Goal: Transaction & Acquisition: Book appointment/travel/reservation

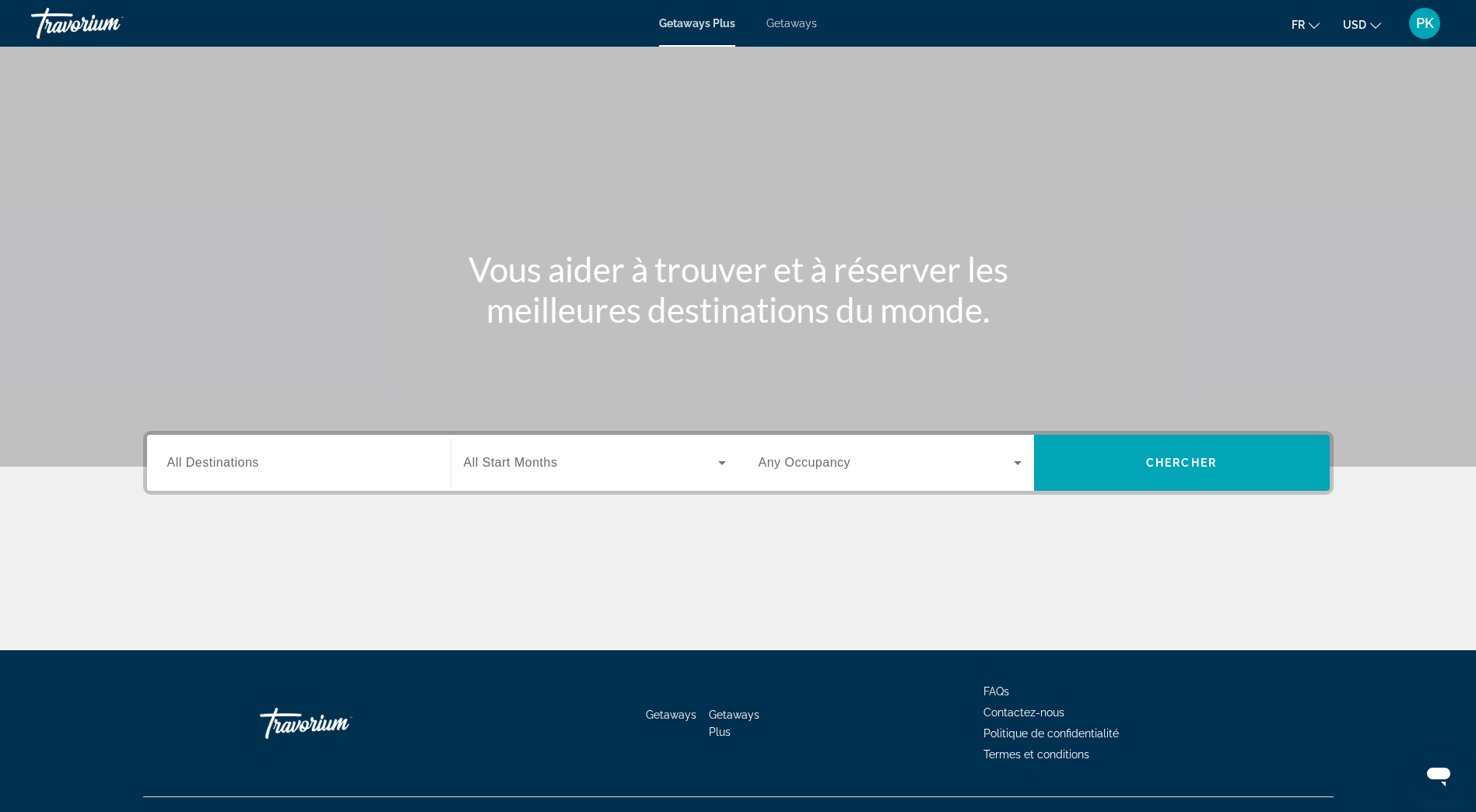
click at [783, 30] on div "Getaways Plus Getaways fr English Español Français Italiano Português русский U…" at bounding box center [738, 23] width 1476 height 41
click at [790, 27] on span "Getaways" at bounding box center [791, 22] width 50 height 12
click at [214, 463] on span "All Destinations" at bounding box center [213, 462] width 92 height 13
click at [214, 463] on input "Destination All Destinations" at bounding box center [298, 463] width 263 height 19
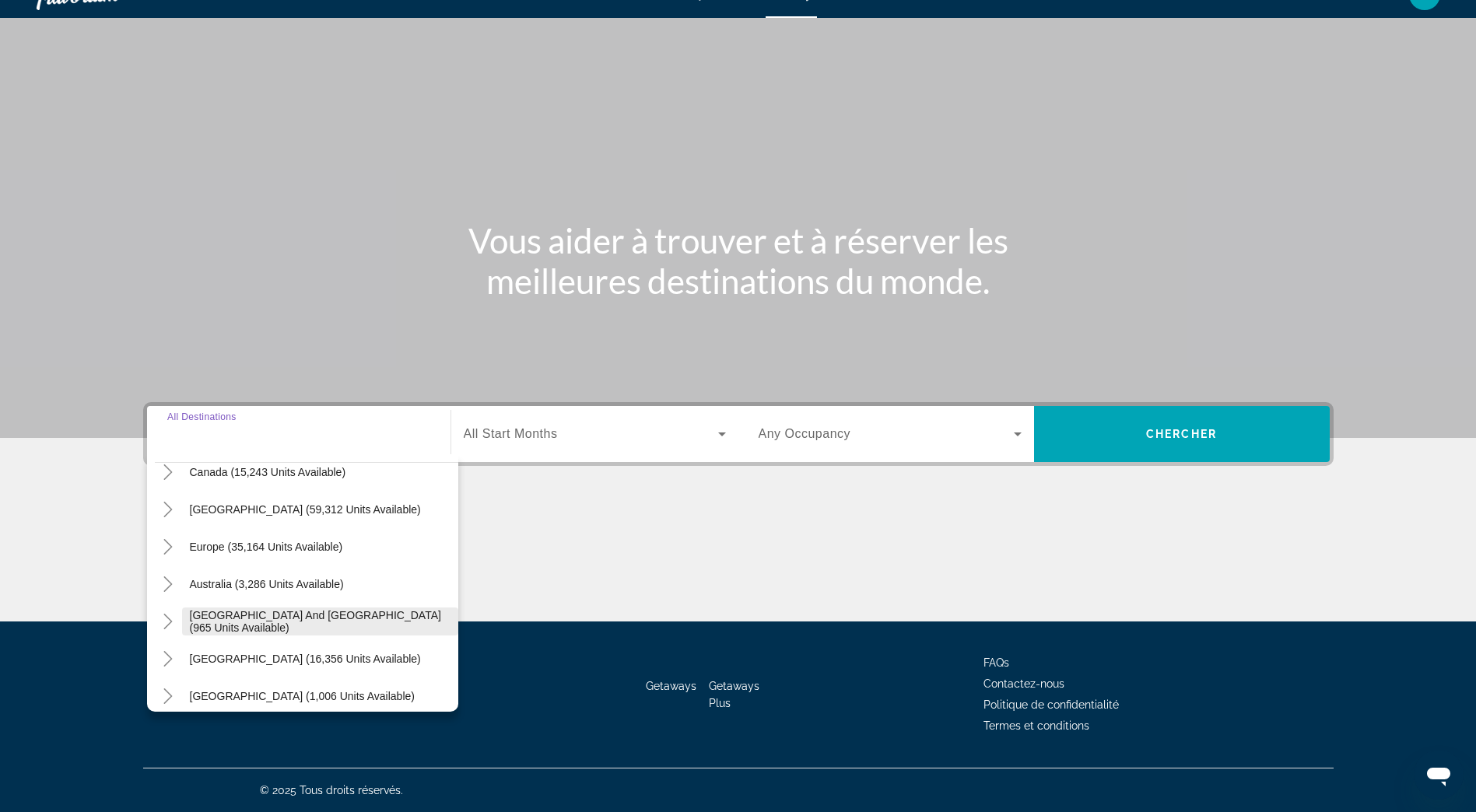
scroll to position [156, 0]
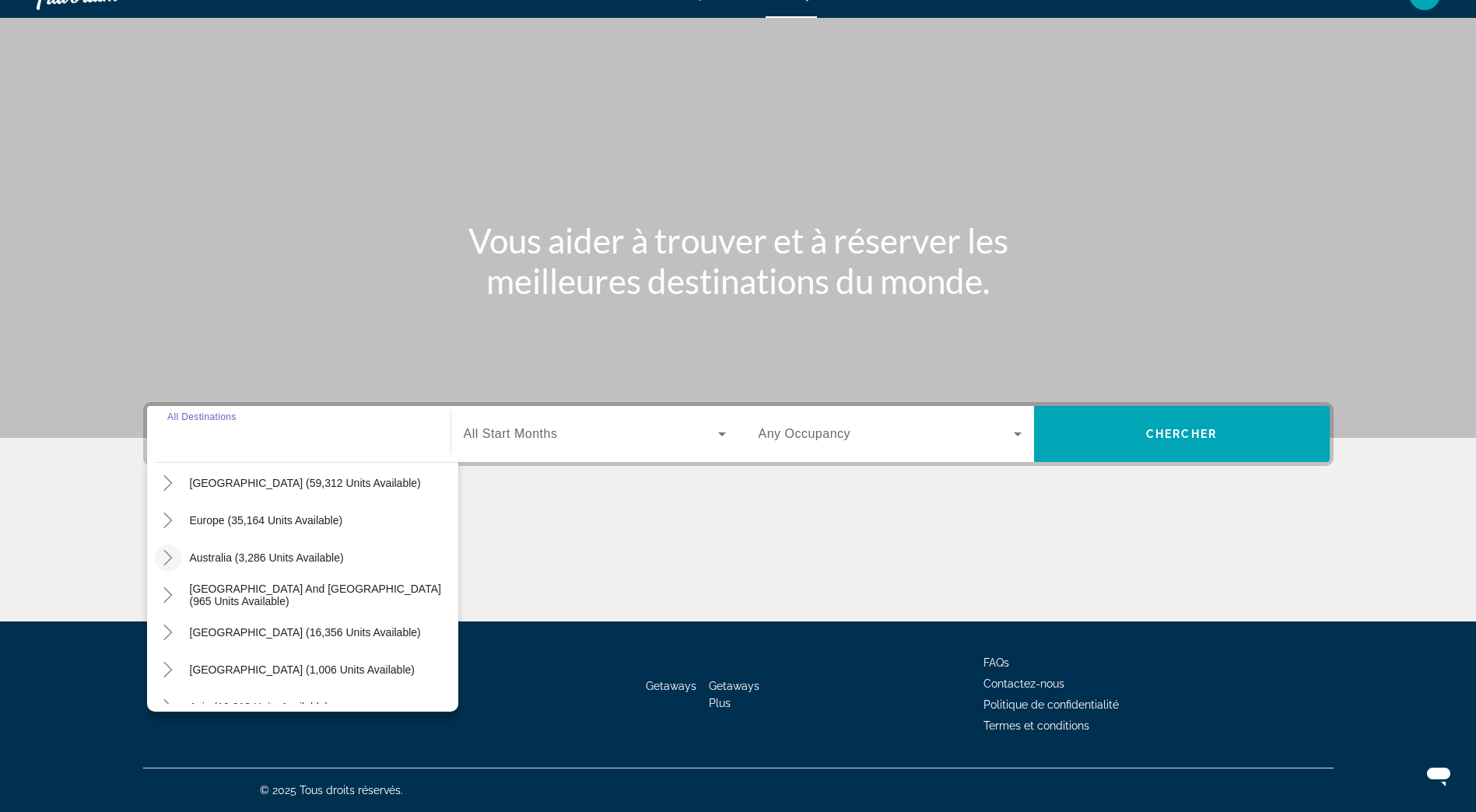
click at [167, 563] on icon "Toggle Australia (3,286 units available)" at bounding box center [168, 557] width 16 height 16
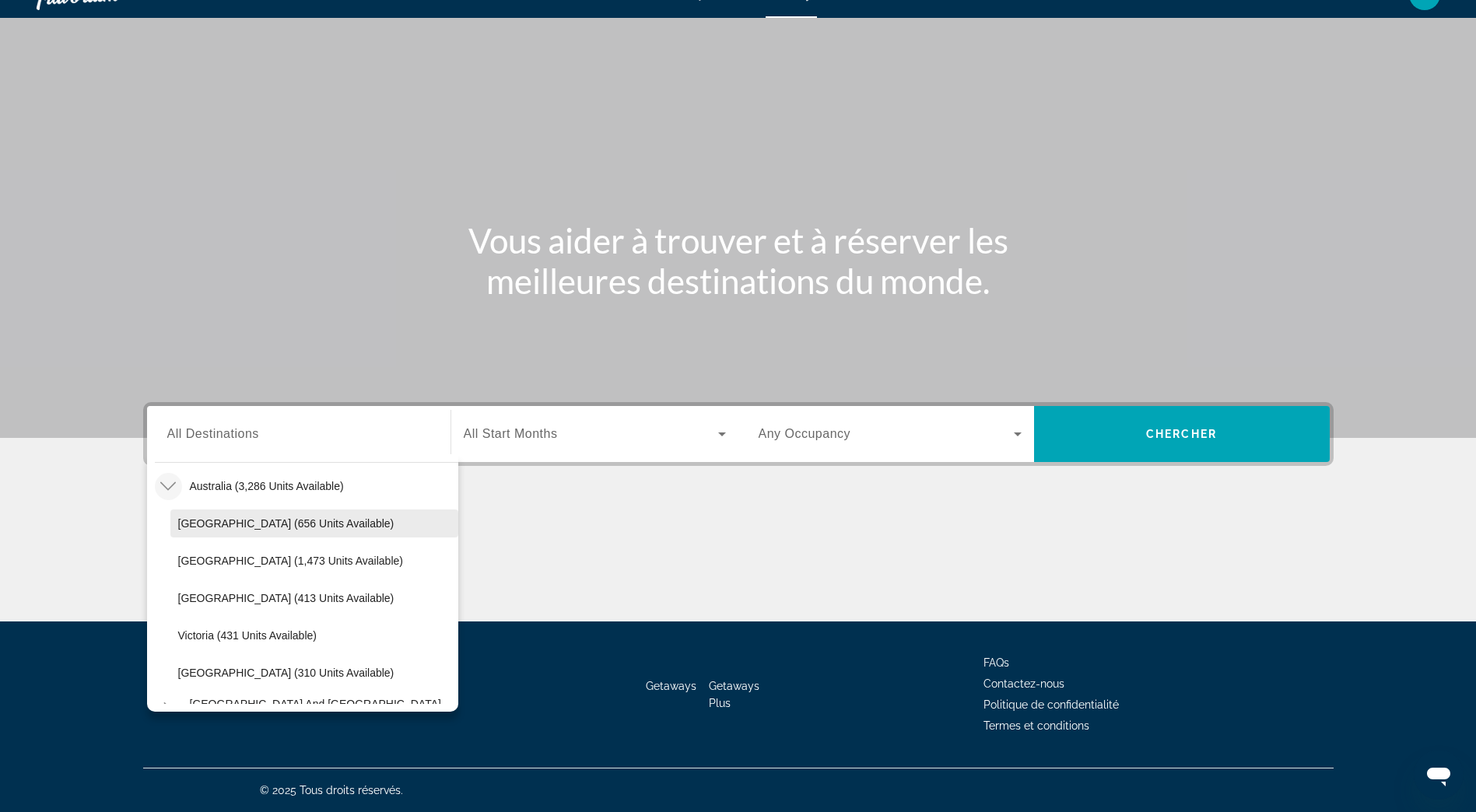
scroll to position [339, 0]
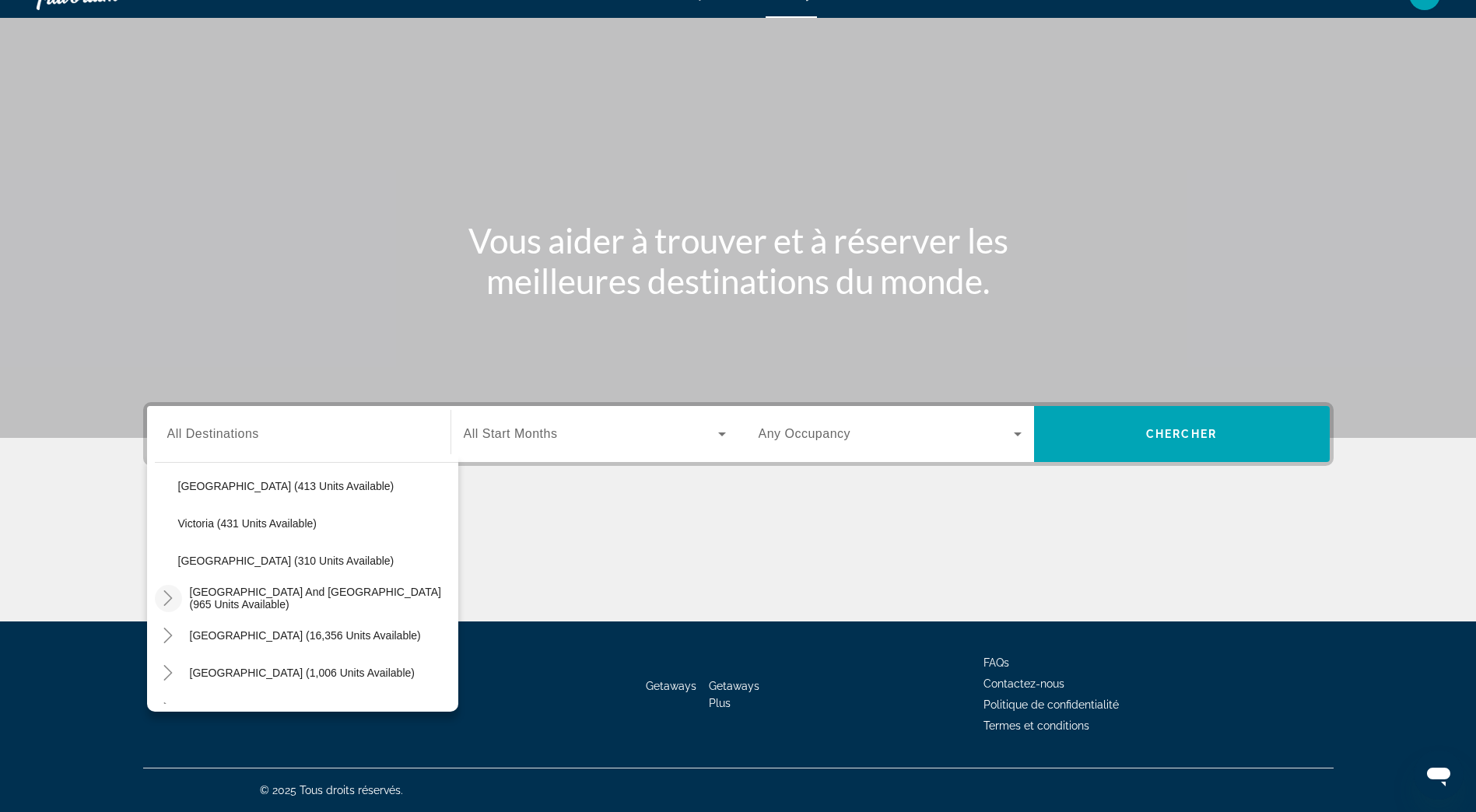
click at [169, 602] on icon "Toggle South Pacific and Oceania (965 units available)" at bounding box center [168, 598] width 16 height 16
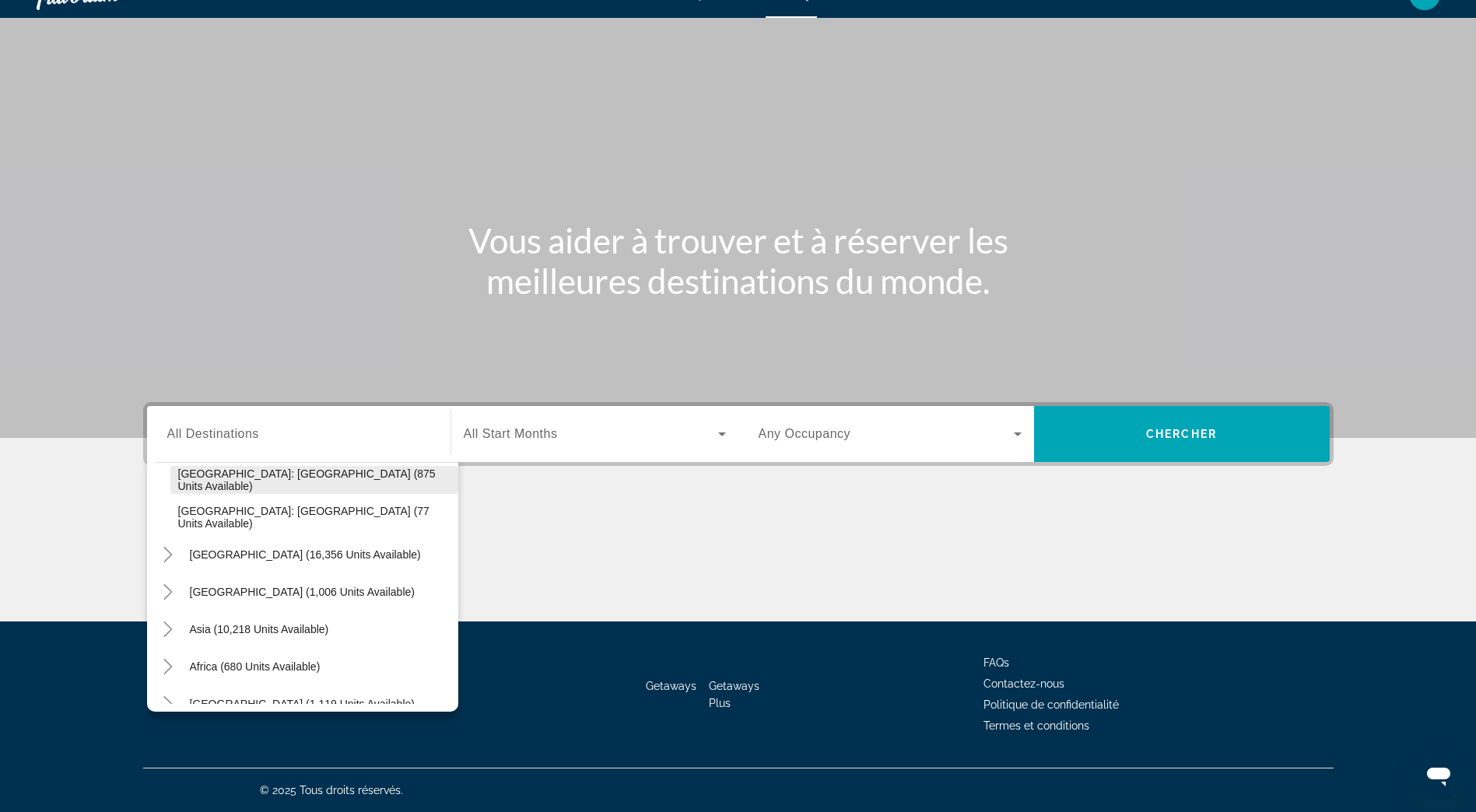
scroll to position [513, 0]
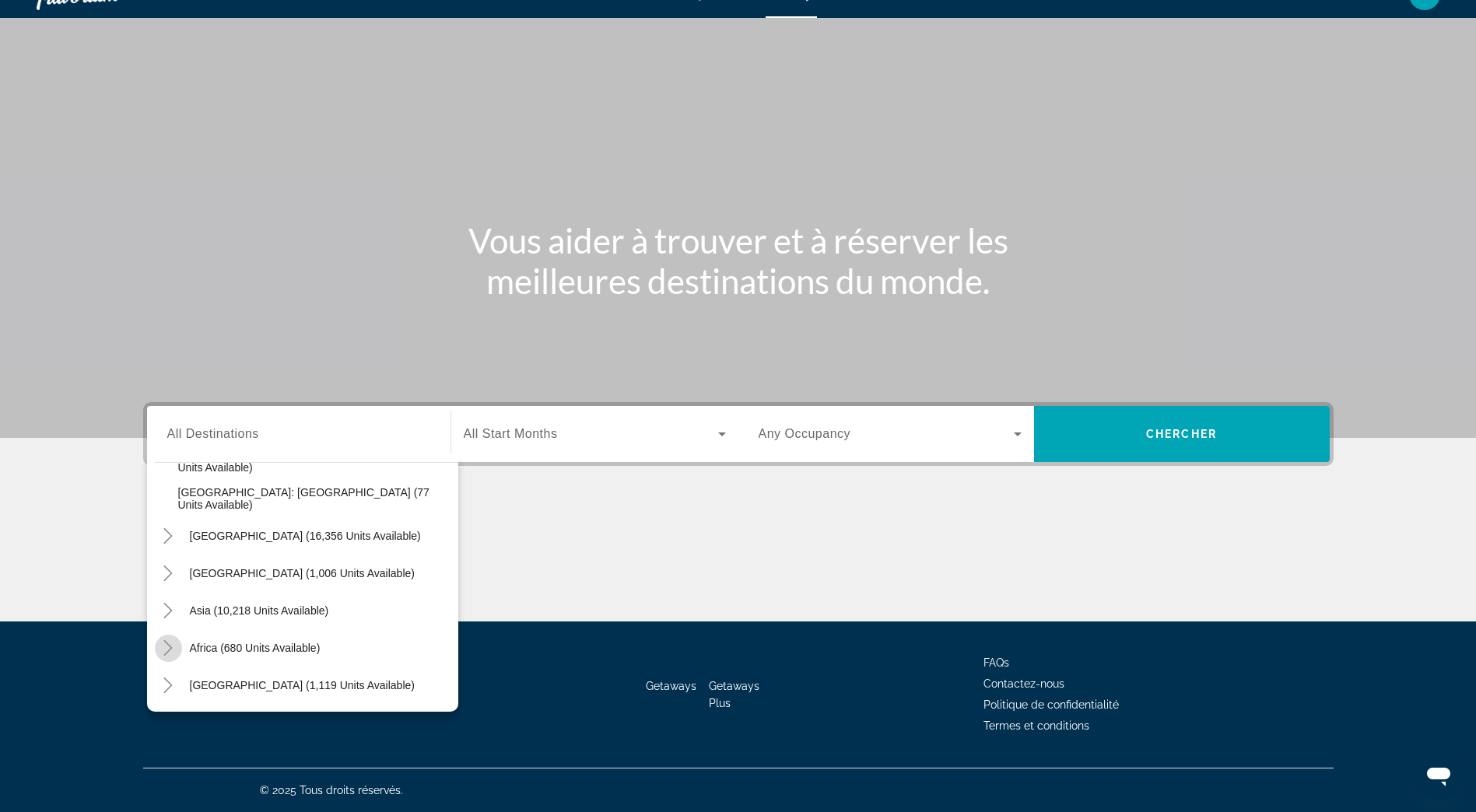
click at [171, 650] on icon "Toggle Africa (680 units available)" at bounding box center [168, 648] width 16 height 16
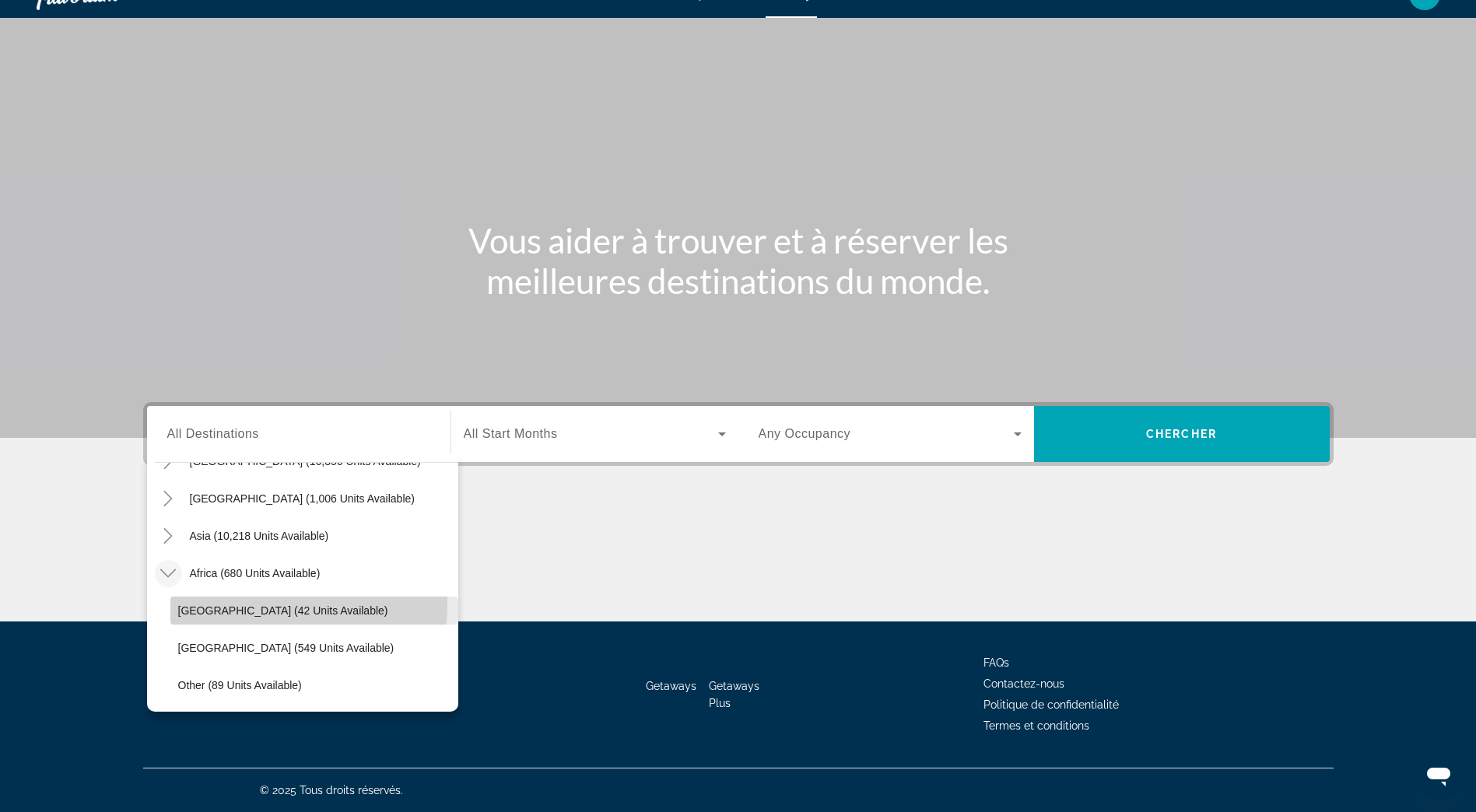
click at [233, 604] on span "Morocco (42 units available)" at bounding box center [283, 610] width 210 height 12
type input "**********"
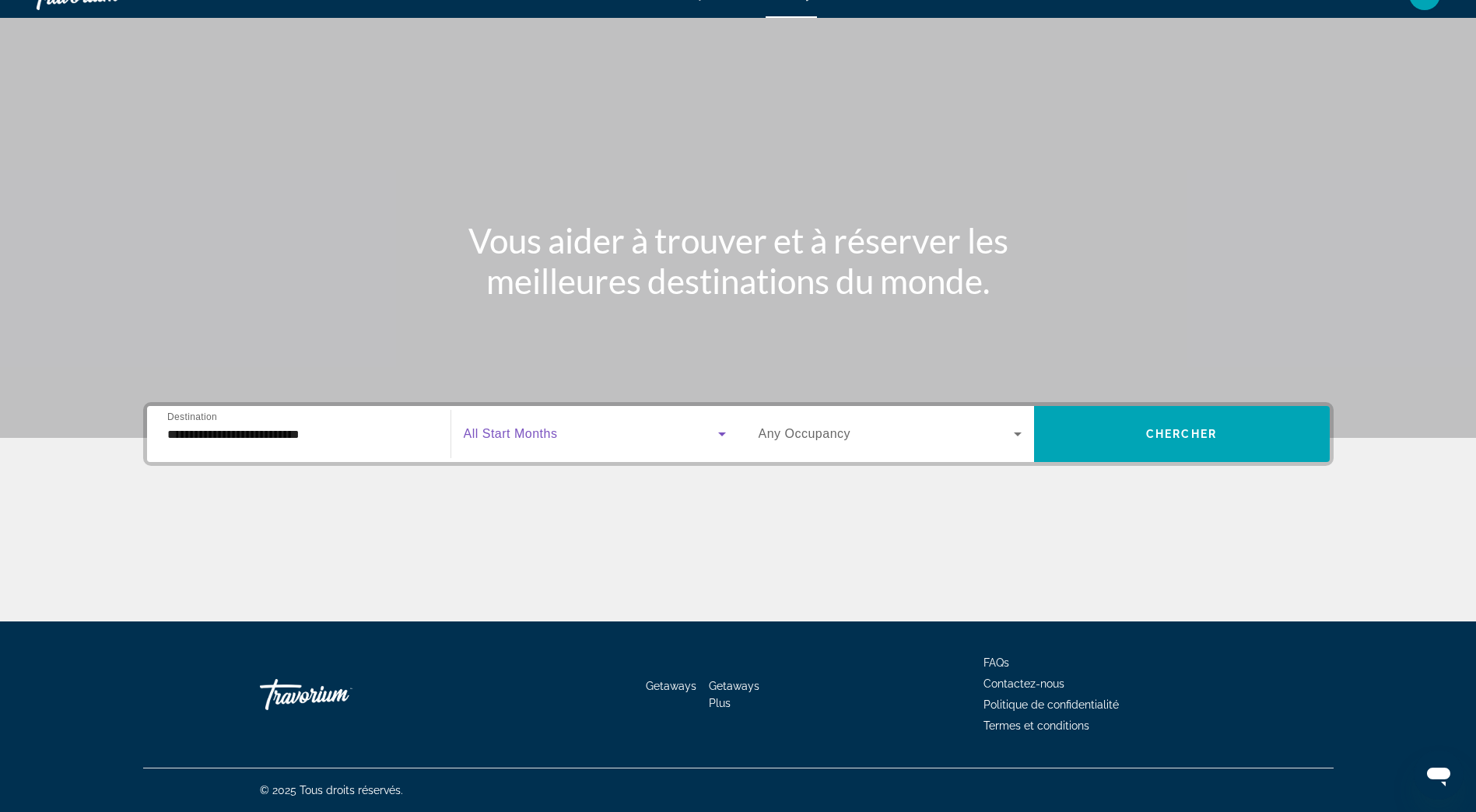
click at [713, 434] on icon "Search widget" at bounding box center [722, 434] width 19 height 19
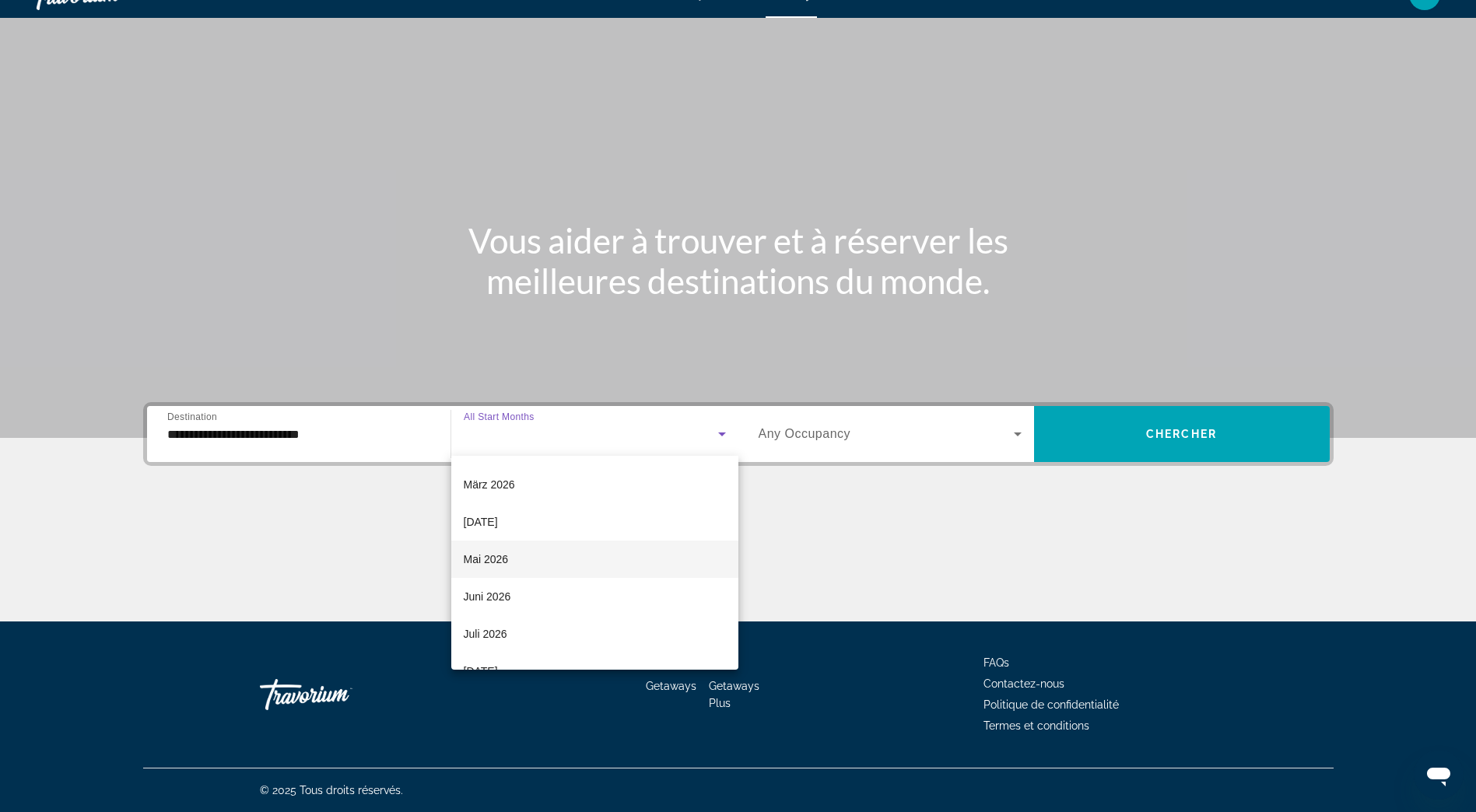
scroll to position [233, 0]
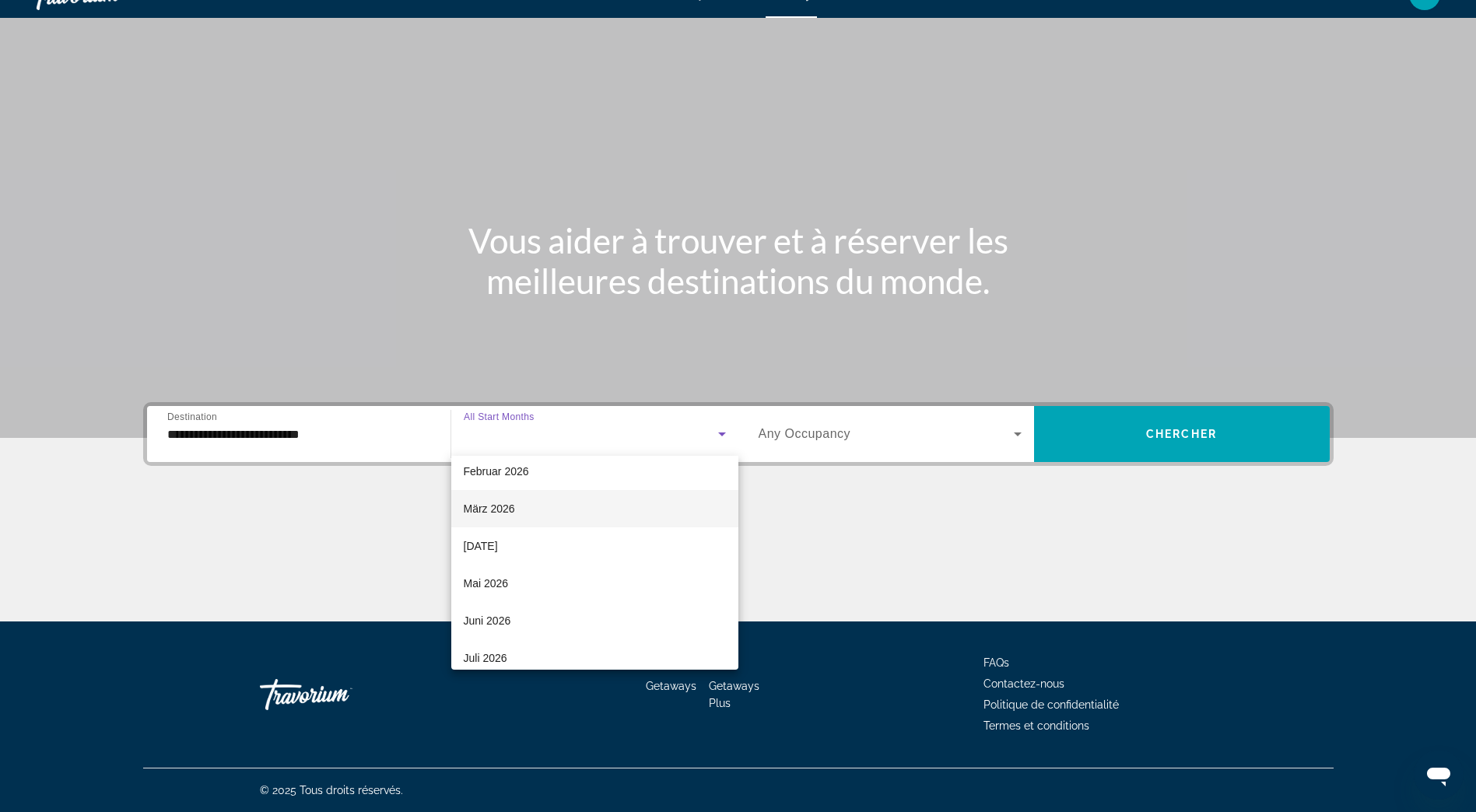
click at [515, 517] on mat-option "März 2026" at bounding box center [594, 509] width 287 height 37
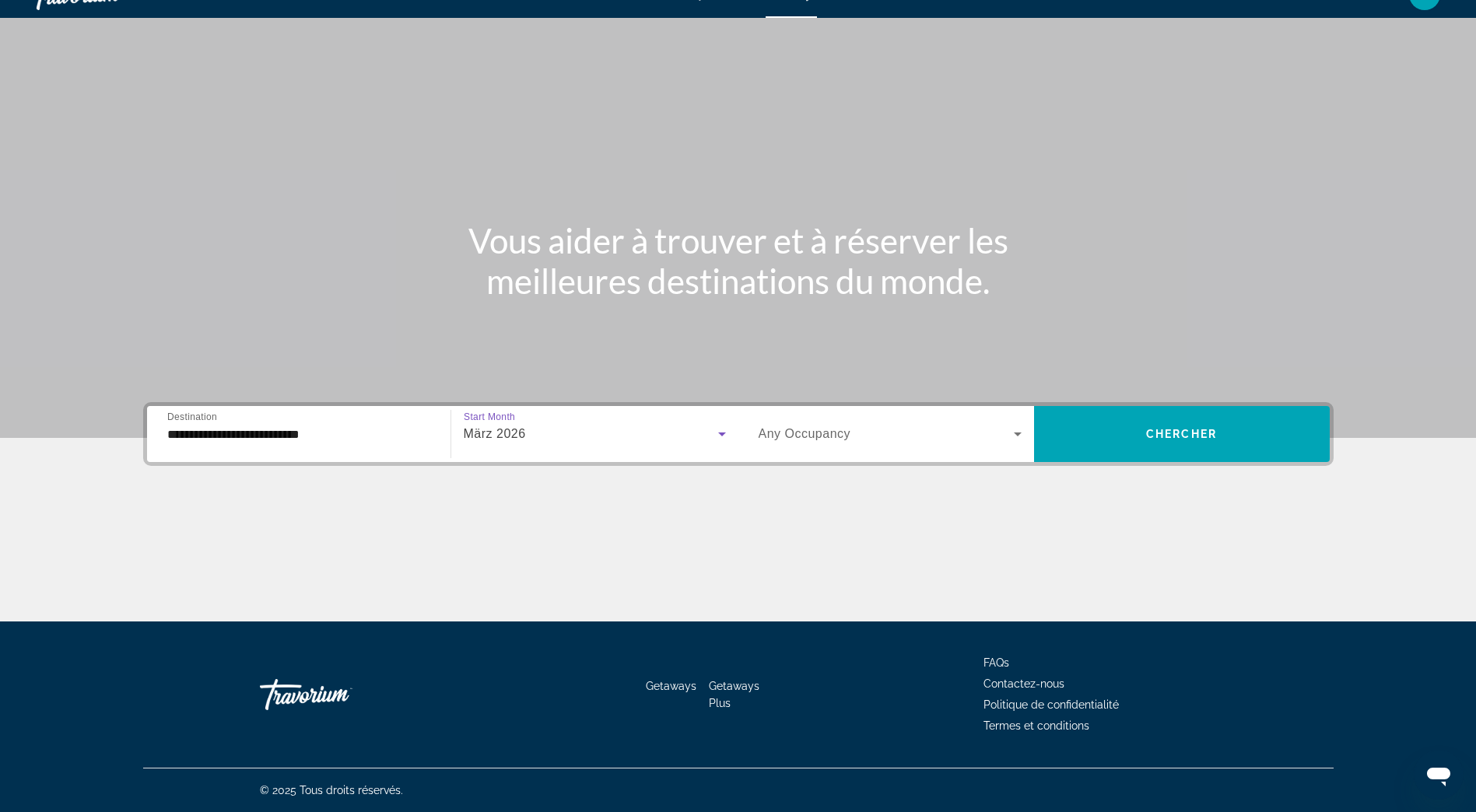
click at [1020, 438] on icon "Search widget" at bounding box center [1017, 434] width 19 height 19
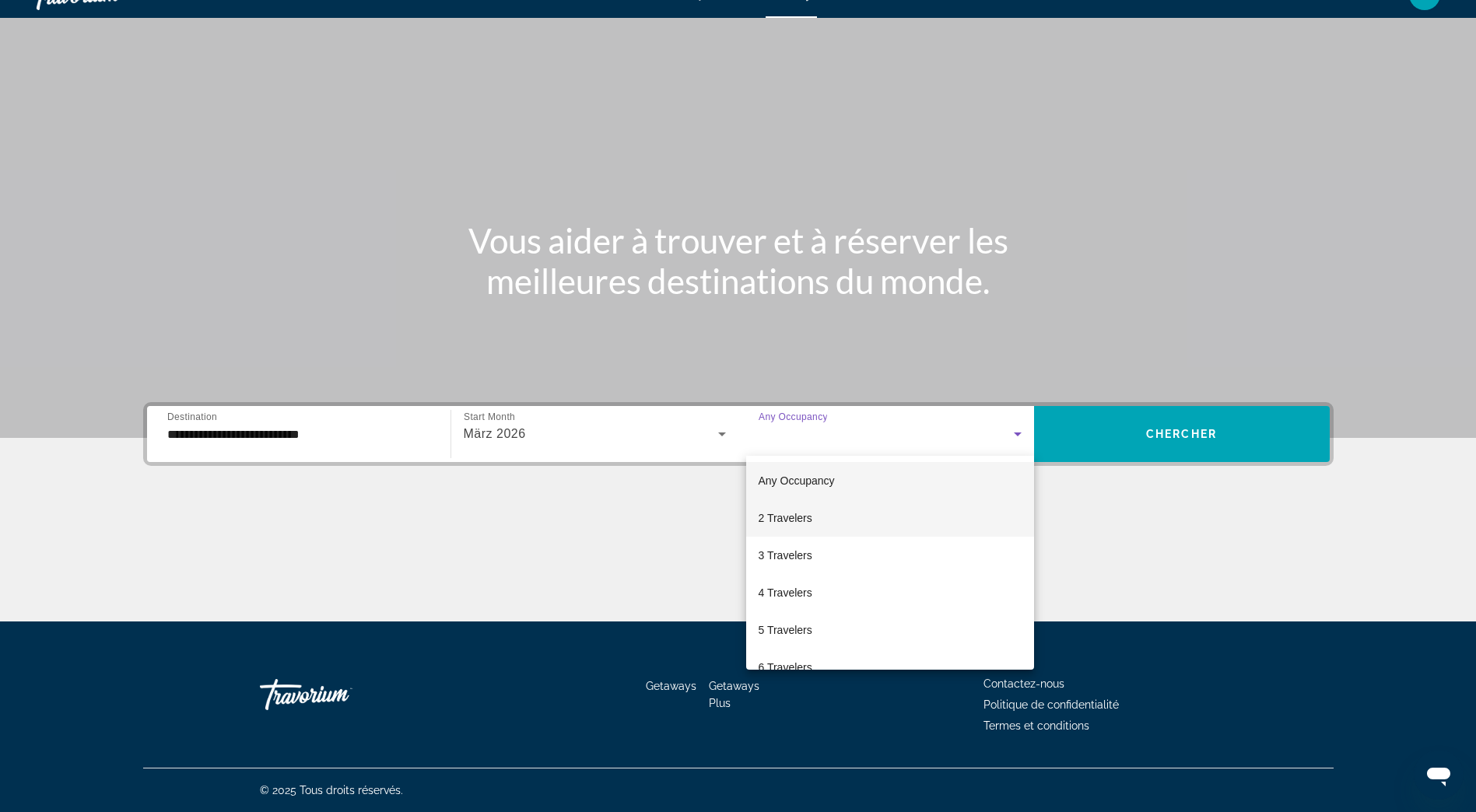
click at [799, 512] on span "2 Travelers" at bounding box center [785, 518] width 54 height 19
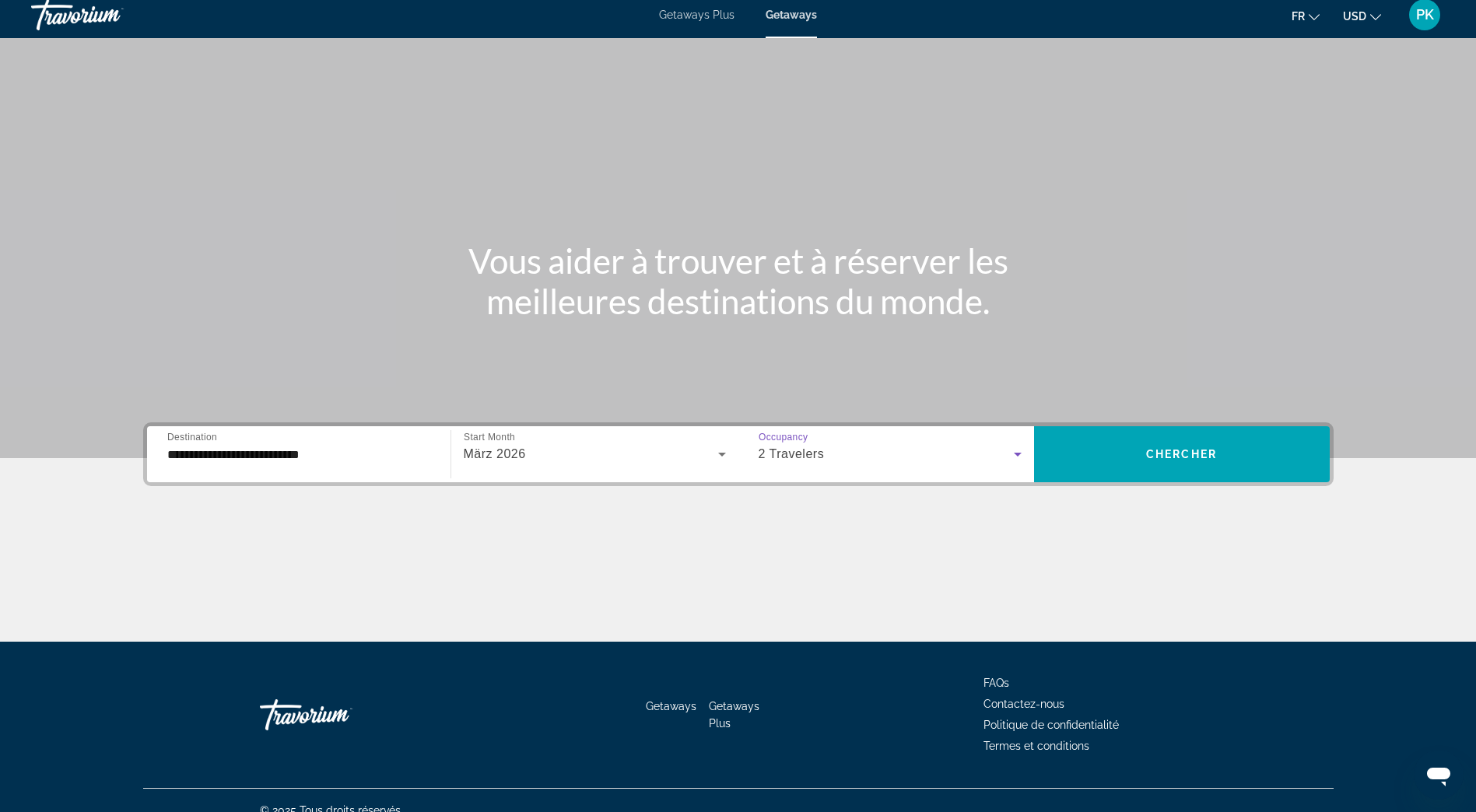
scroll to position [0, 0]
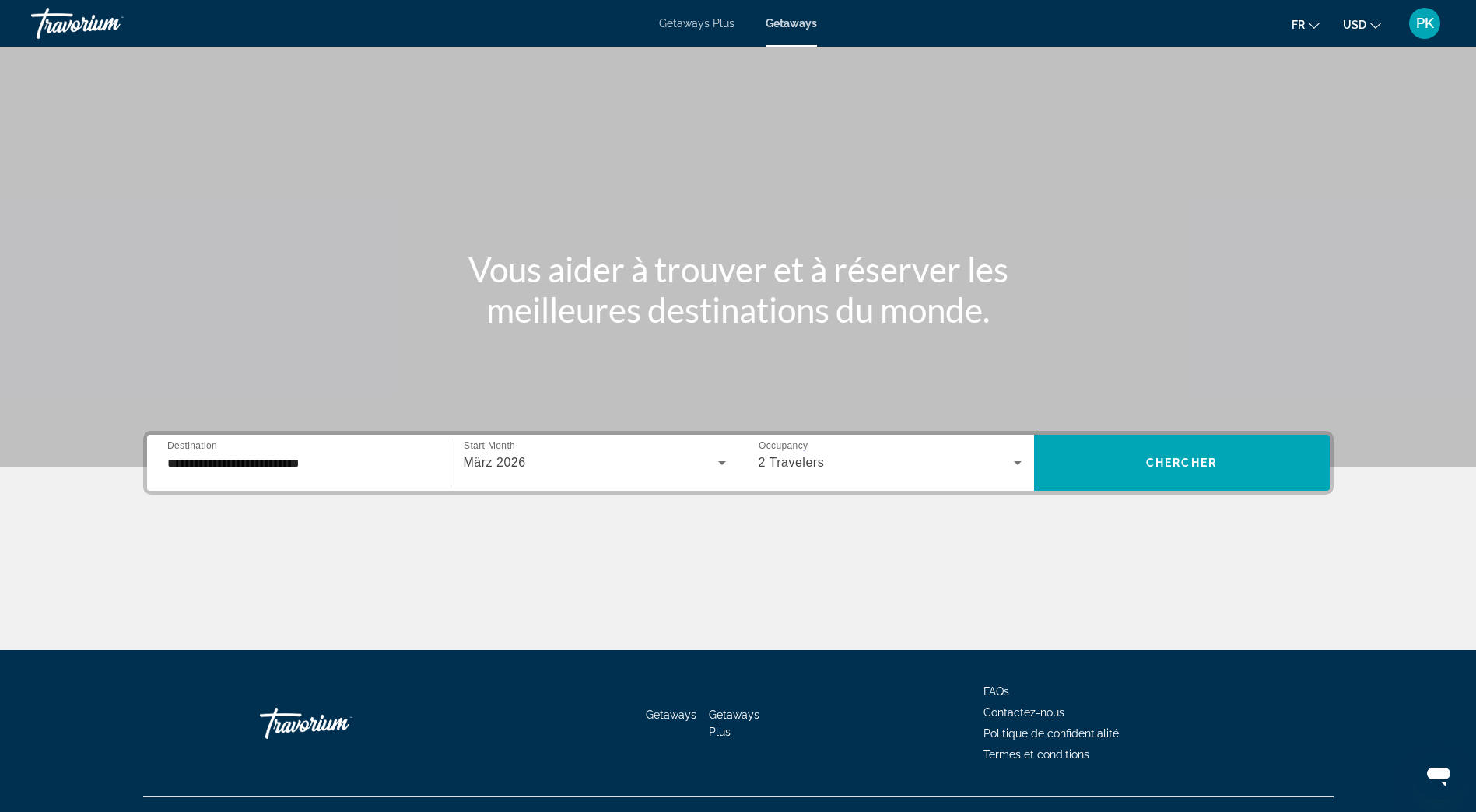
click at [1374, 27] on icon "Change currency" at bounding box center [1376, 25] width 11 height 6
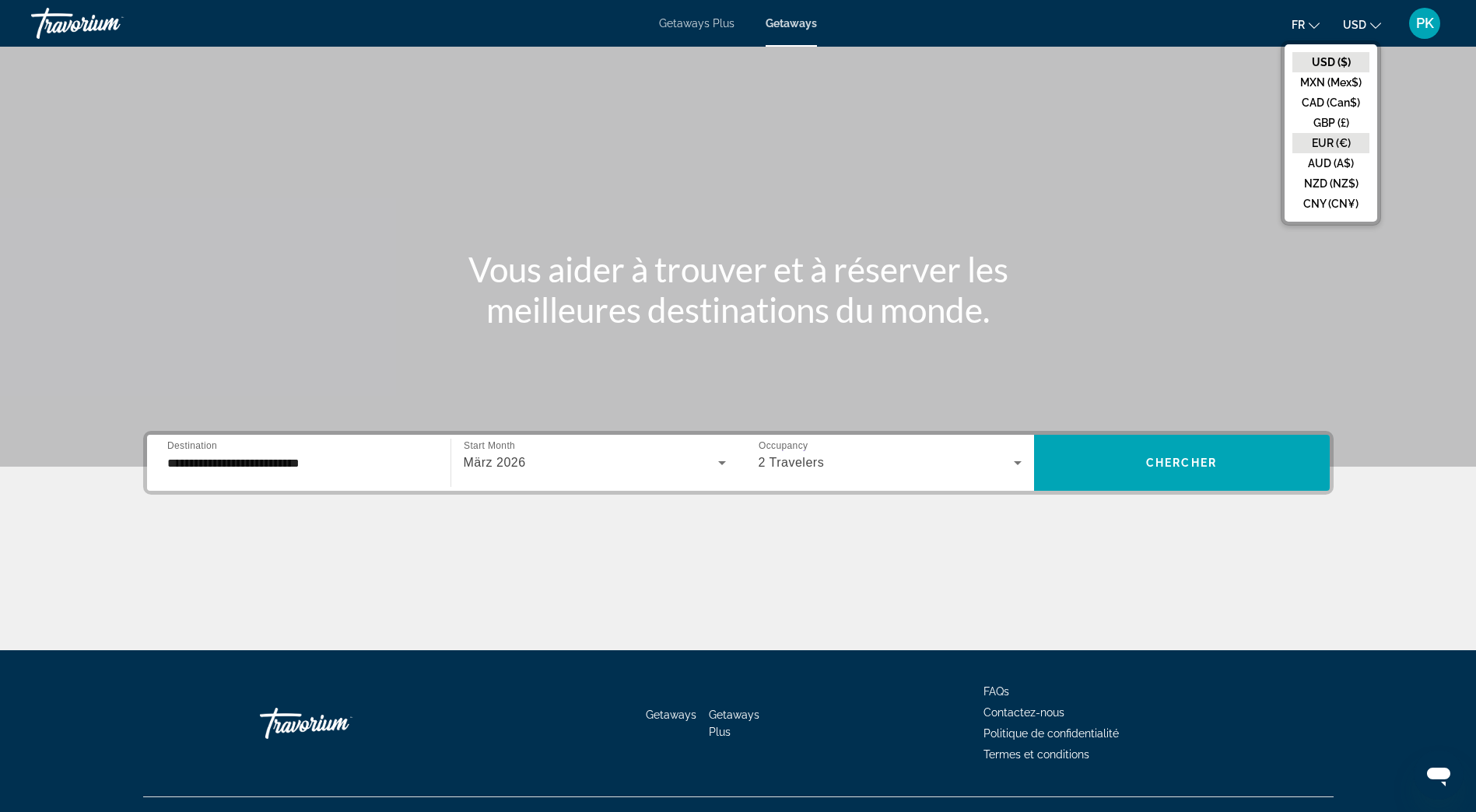
click at [1314, 143] on button "EUR (€)" at bounding box center [1330, 143] width 77 height 20
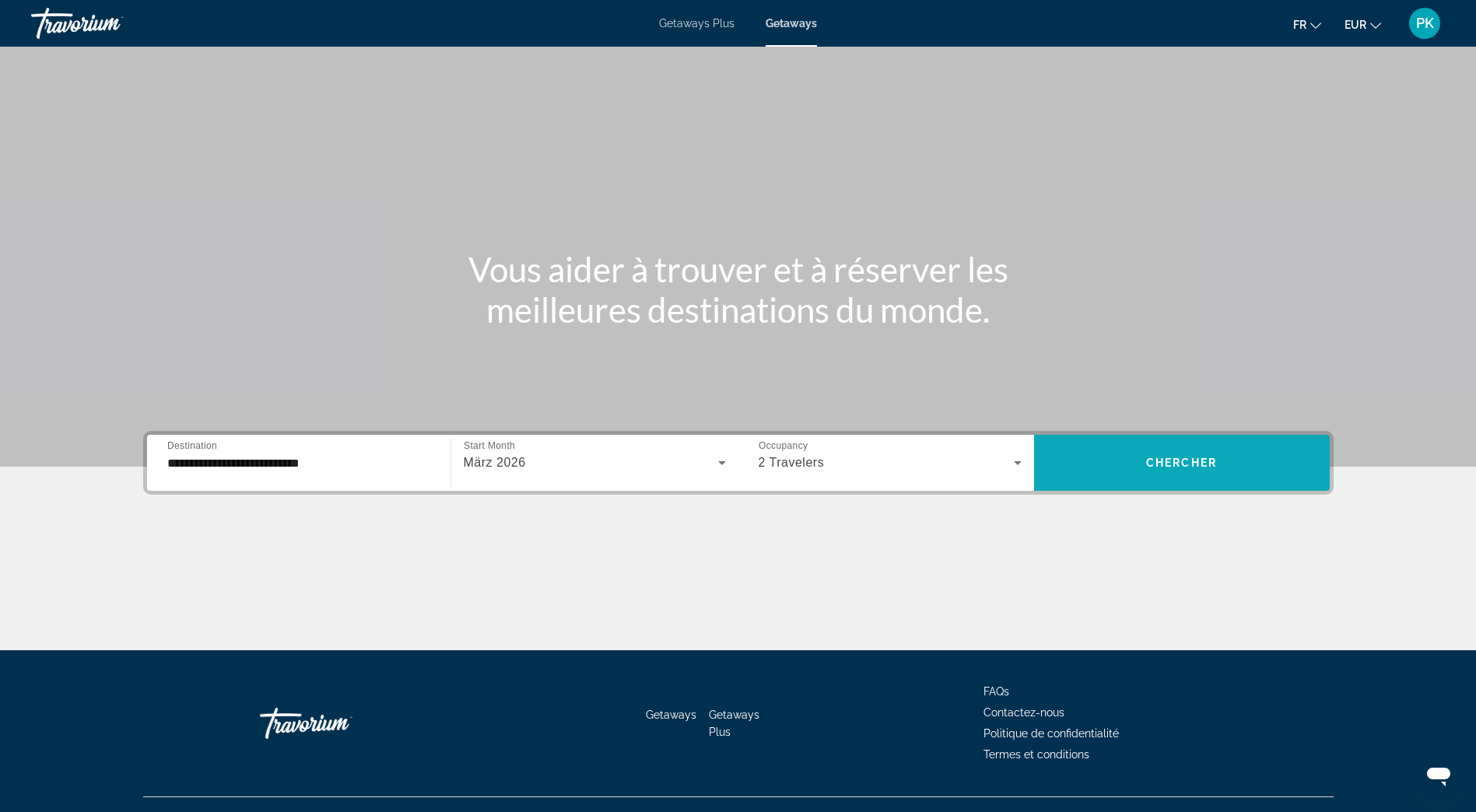
click at [1203, 458] on span "Chercher" at bounding box center [1181, 462] width 71 height 12
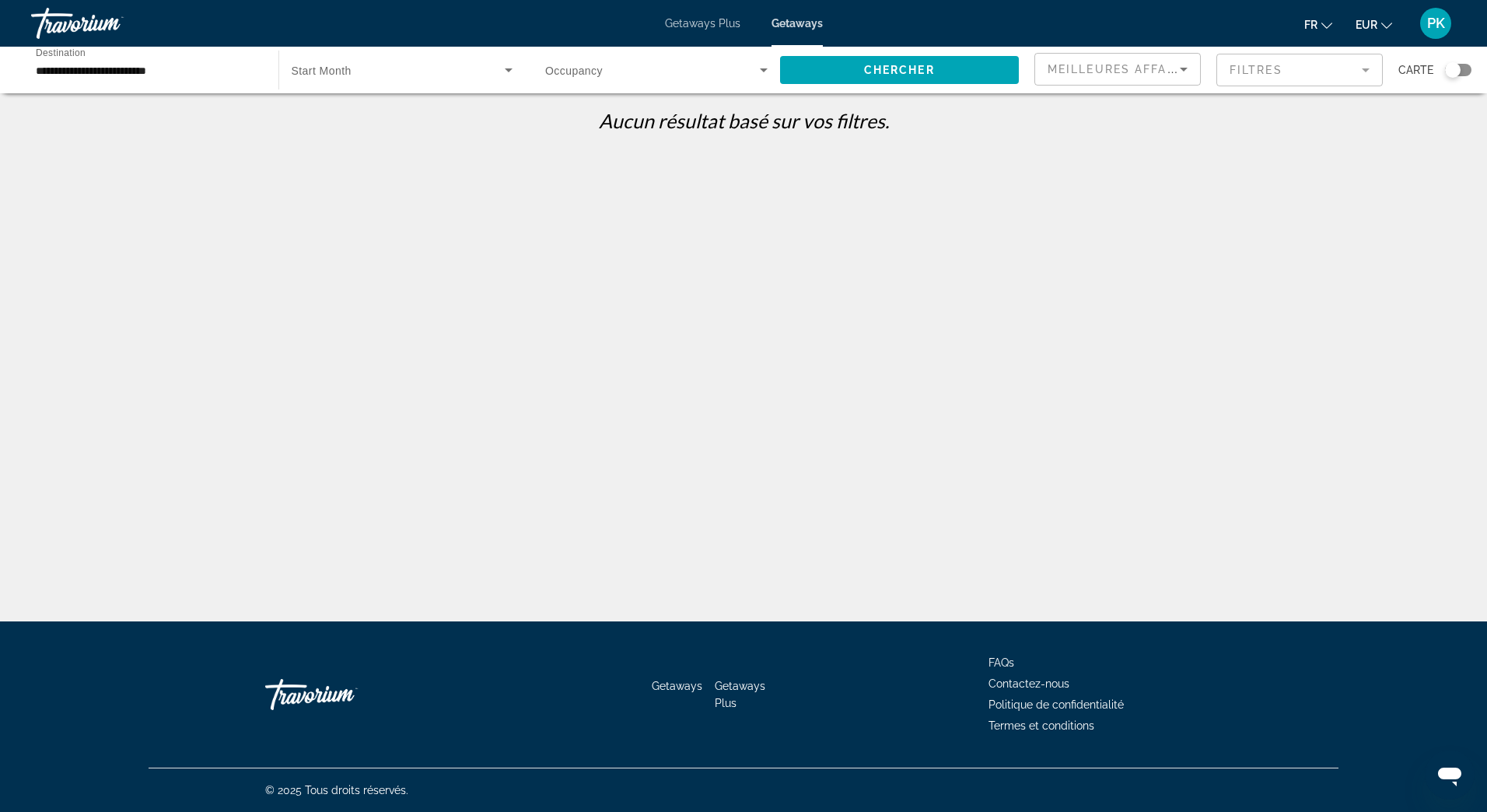
click at [505, 70] on icon "Search widget" at bounding box center [509, 70] width 19 height 19
click at [764, 70] on div at bounding box center [744, 406] width 1487 height 812
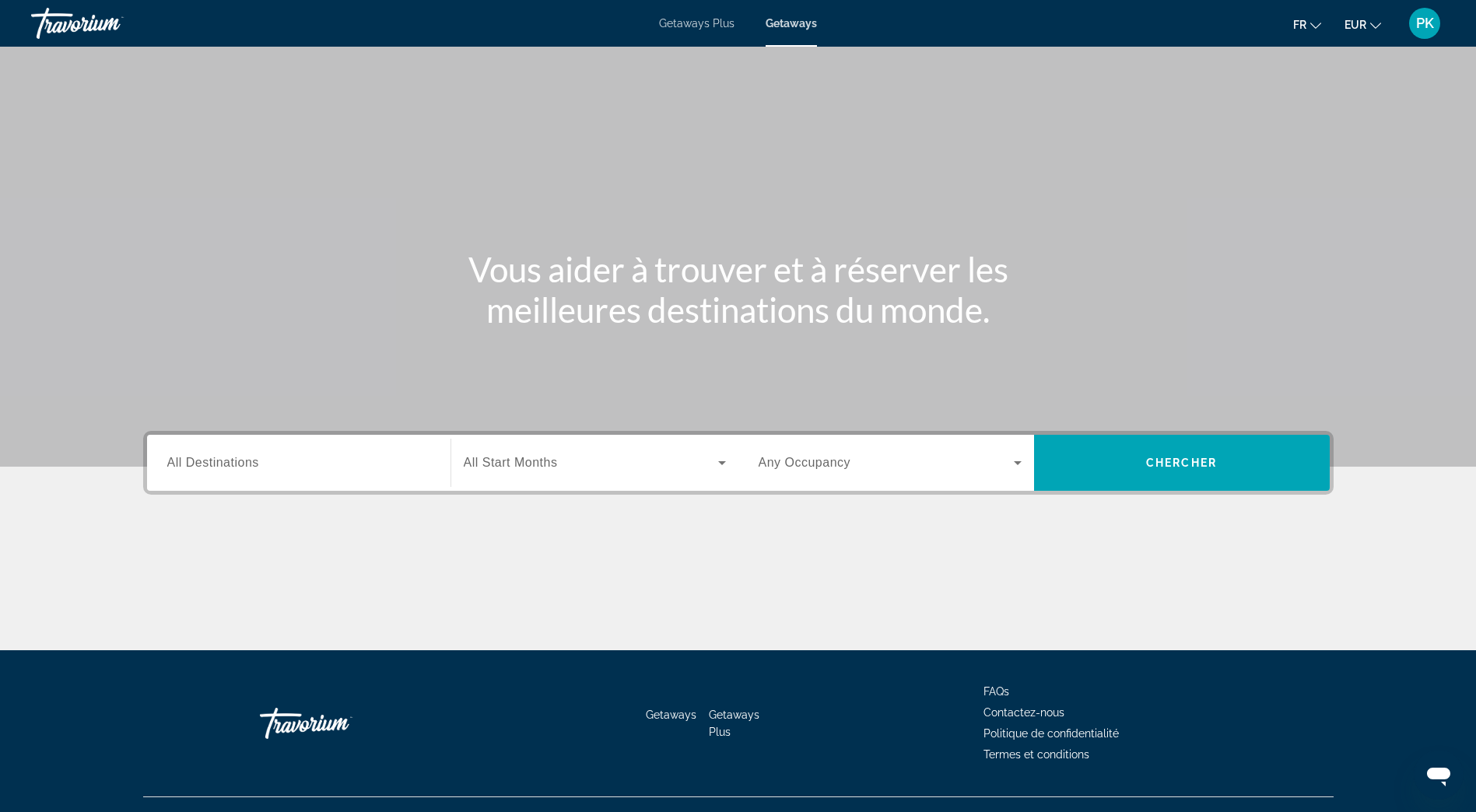
click at [261, 477] on div "Search widget" at bounding box center [298, 463] width 263 height 45
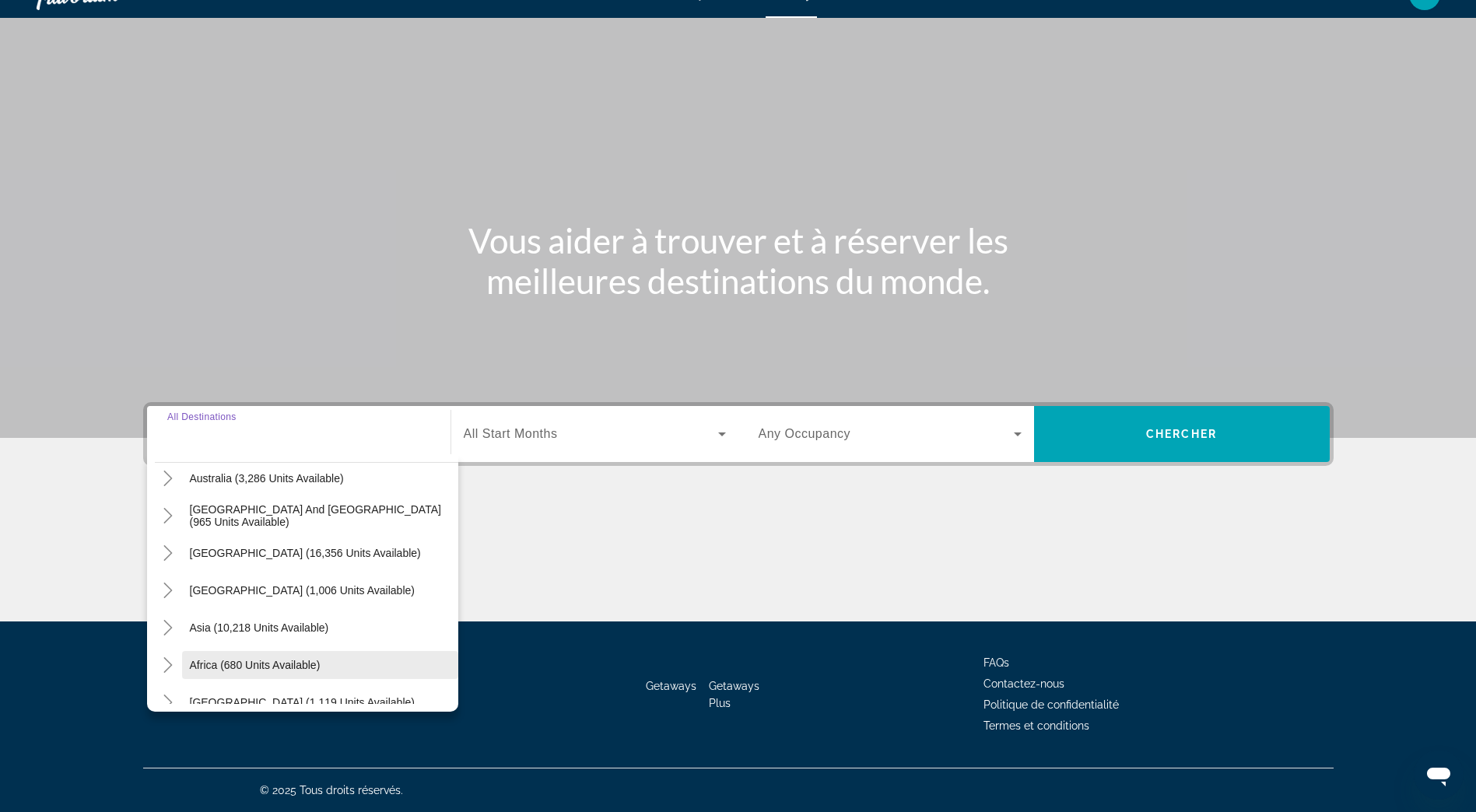
scroll to position [252, 0]
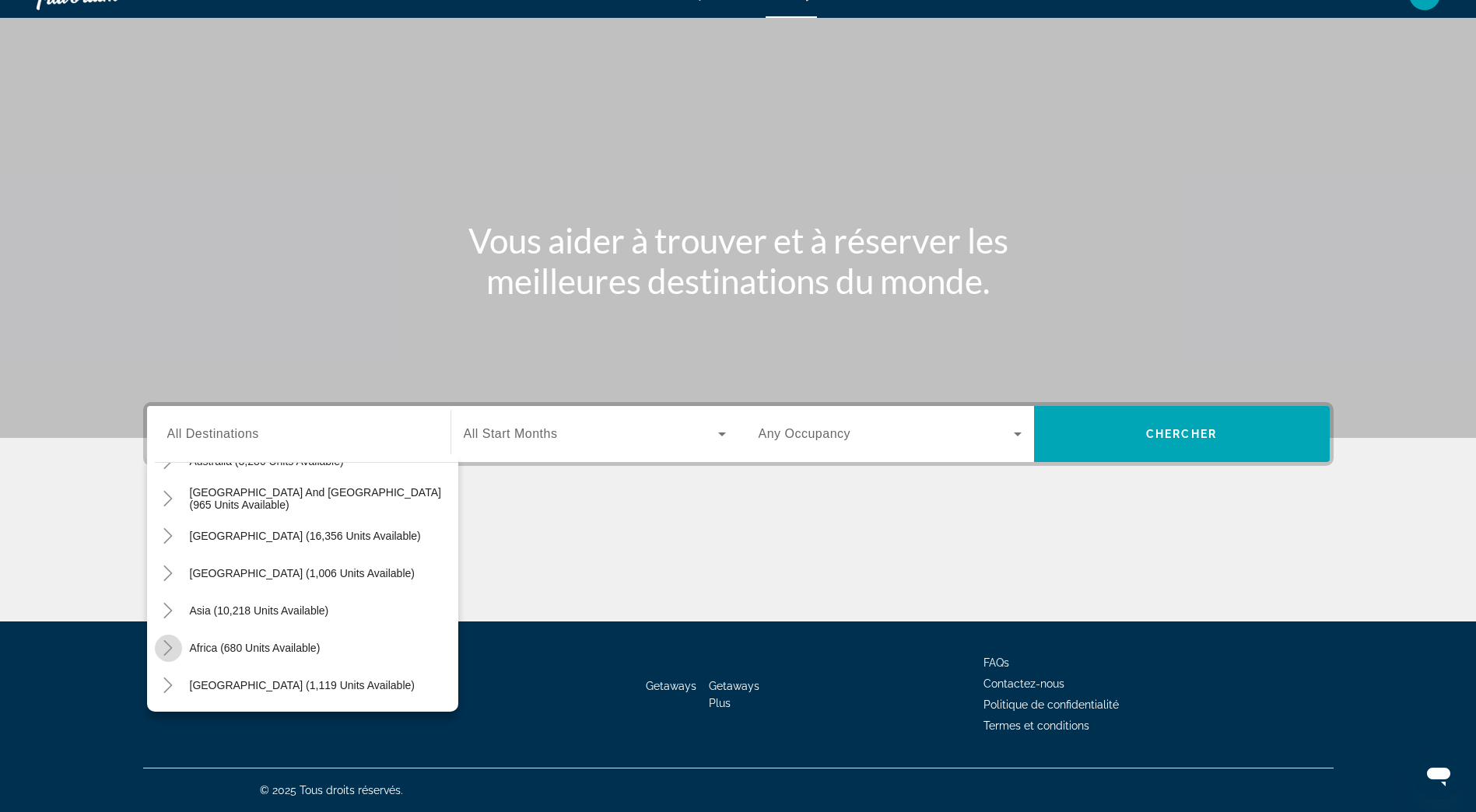
click at [172, 647] on icon "Toggle Africa (680 units available)" at bounding box center [168, 648] width 16 height 16
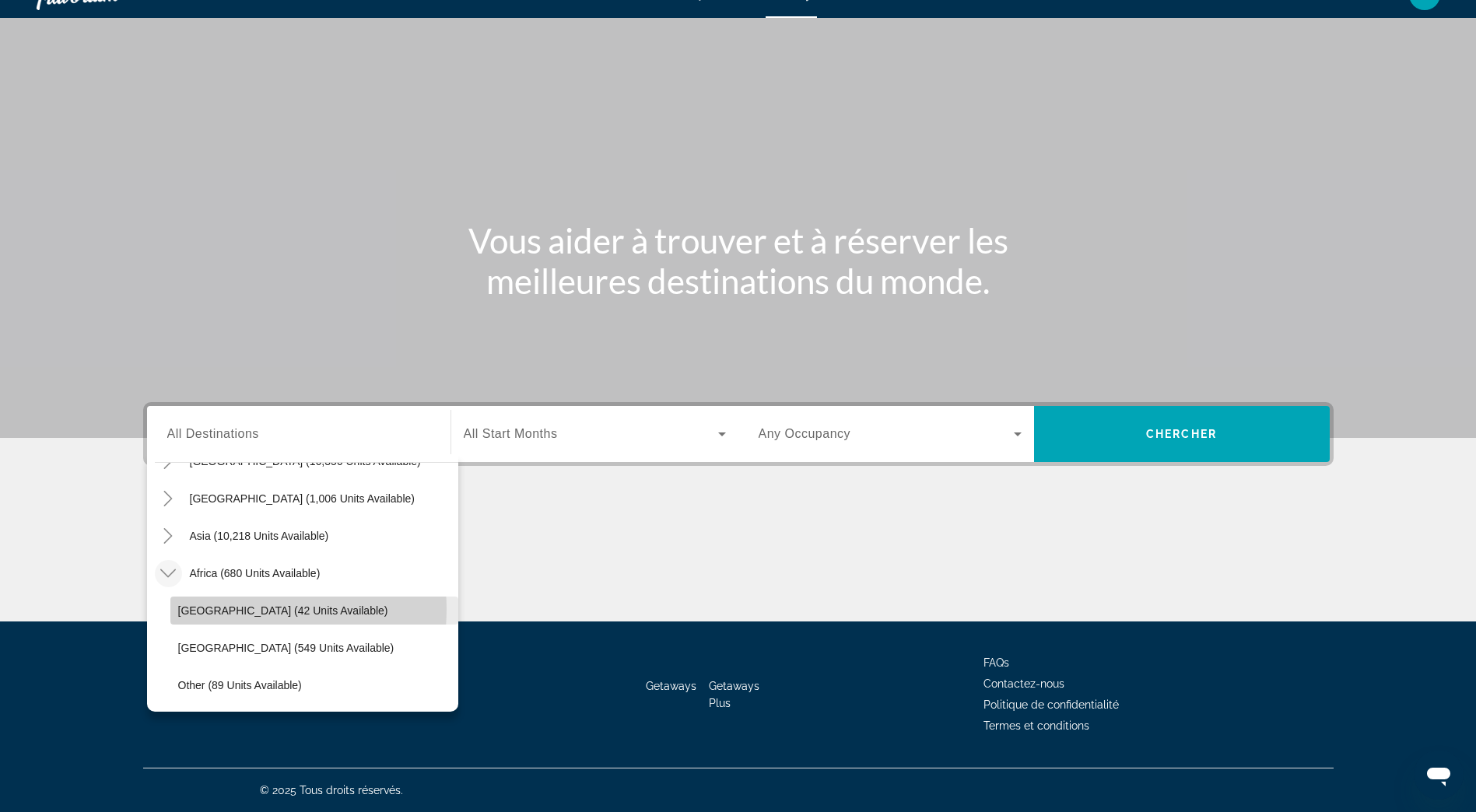
click at [222, 609] on span "Morocco (42 units available)" at bounding box center [283, 610] width 210 height 12
type input "**********"
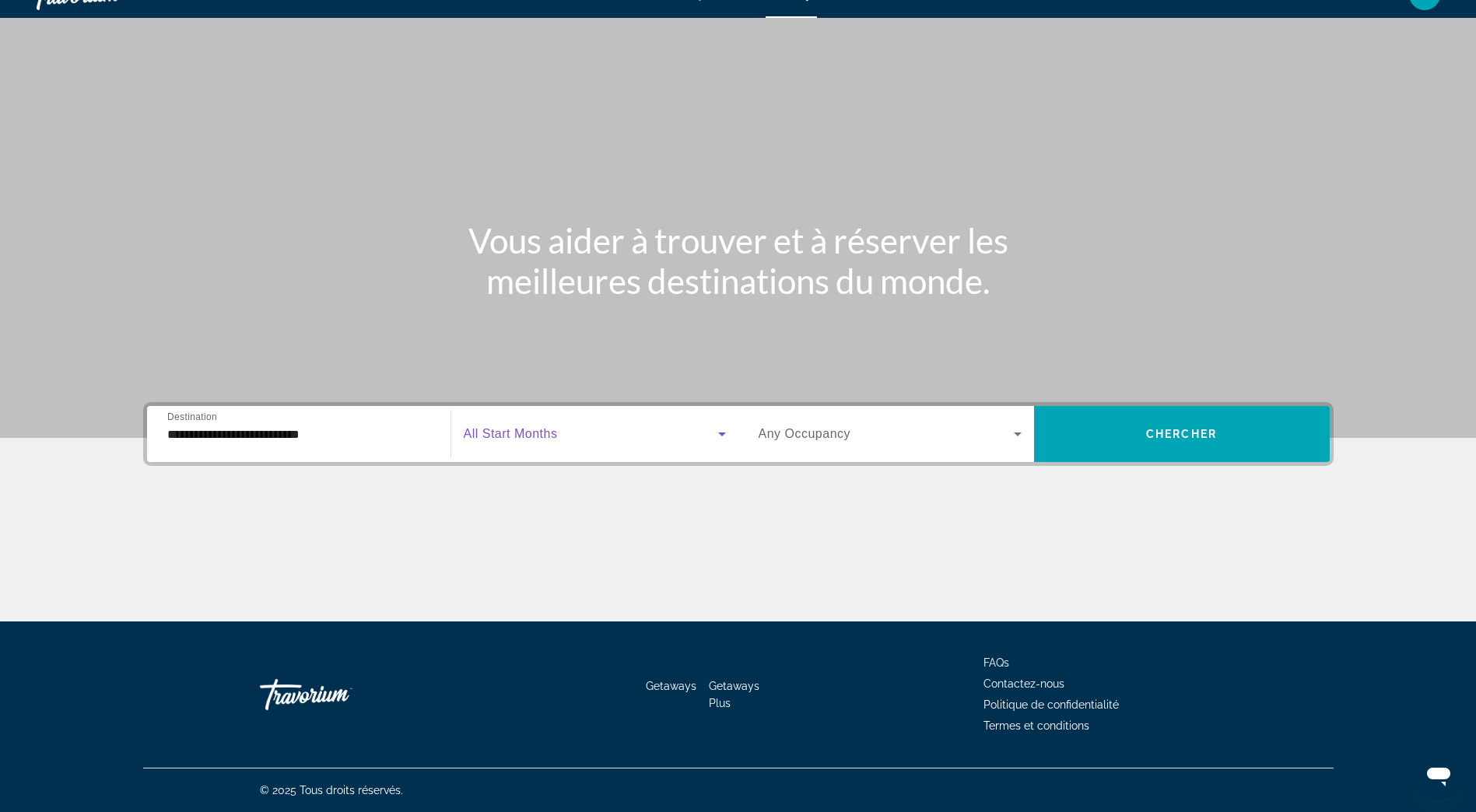
click at [720, 432] on icon "Search widget" at bounding box center [721, 434] width 7 height 4
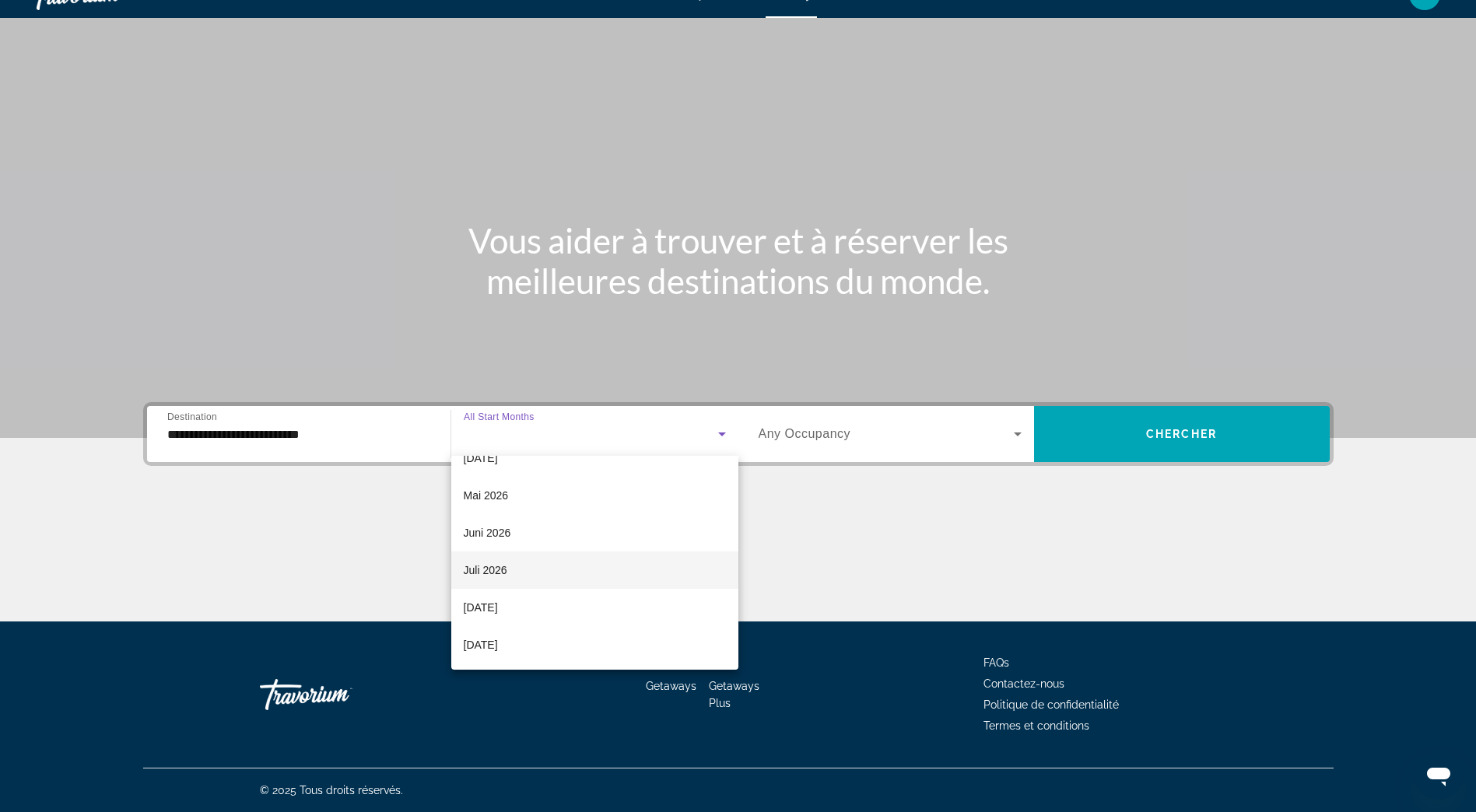
scroll to position [243, 0]
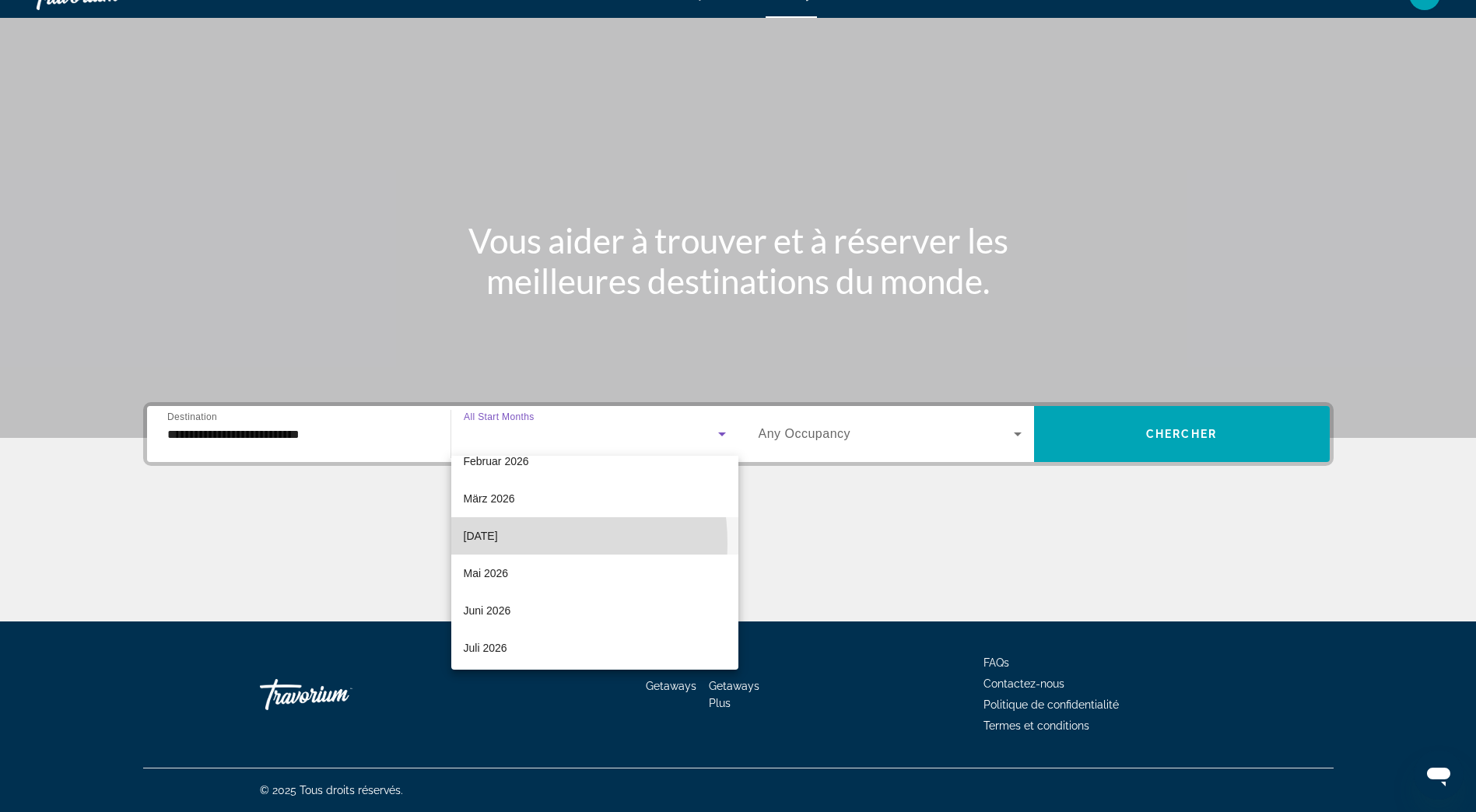
click at [488, 544] on span "April 2026" at bounding box center [480, 535] width 34 height 19
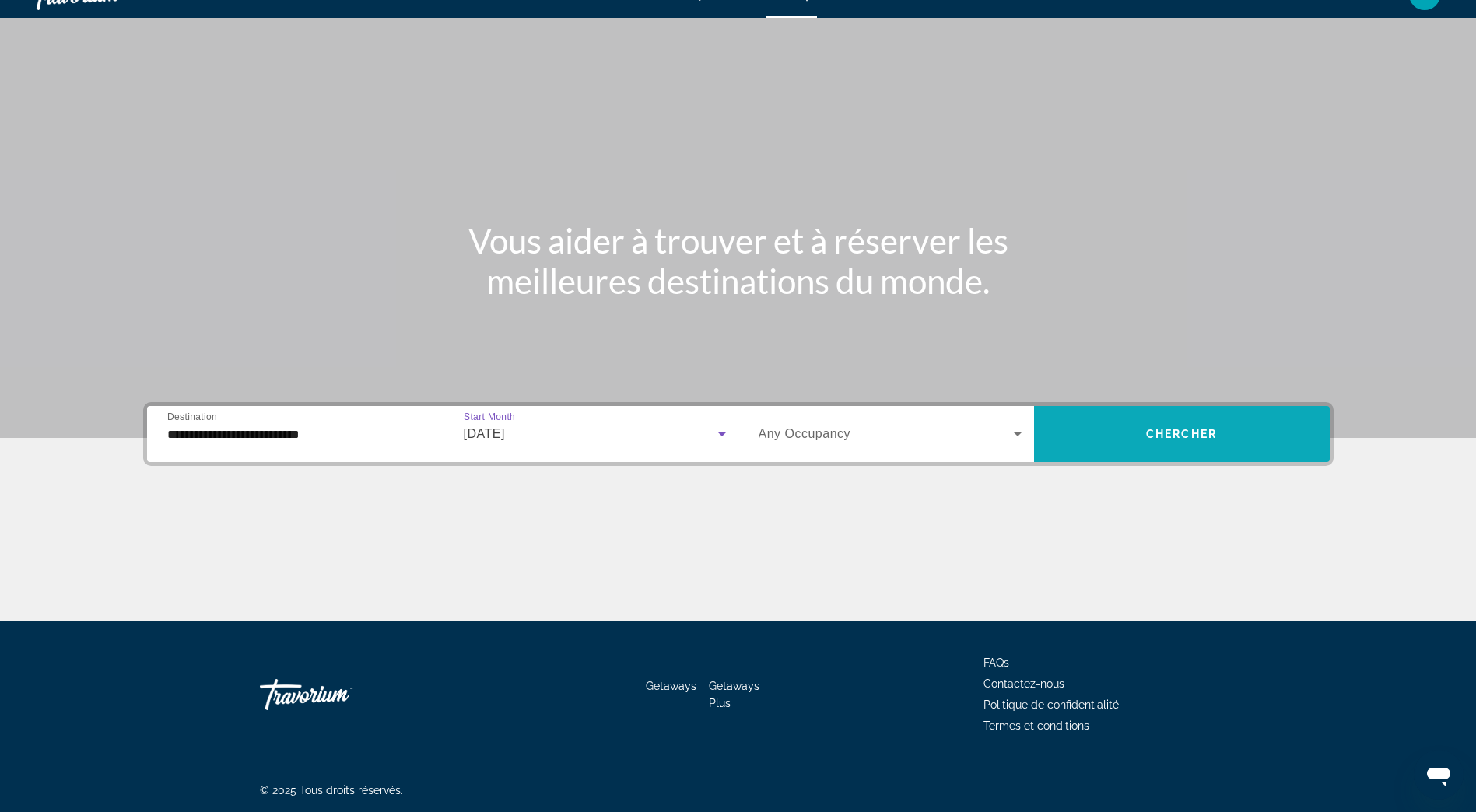
click at [1156, 432] on span "Chercher" at bounding box center [1181, 433] width 71 height 12
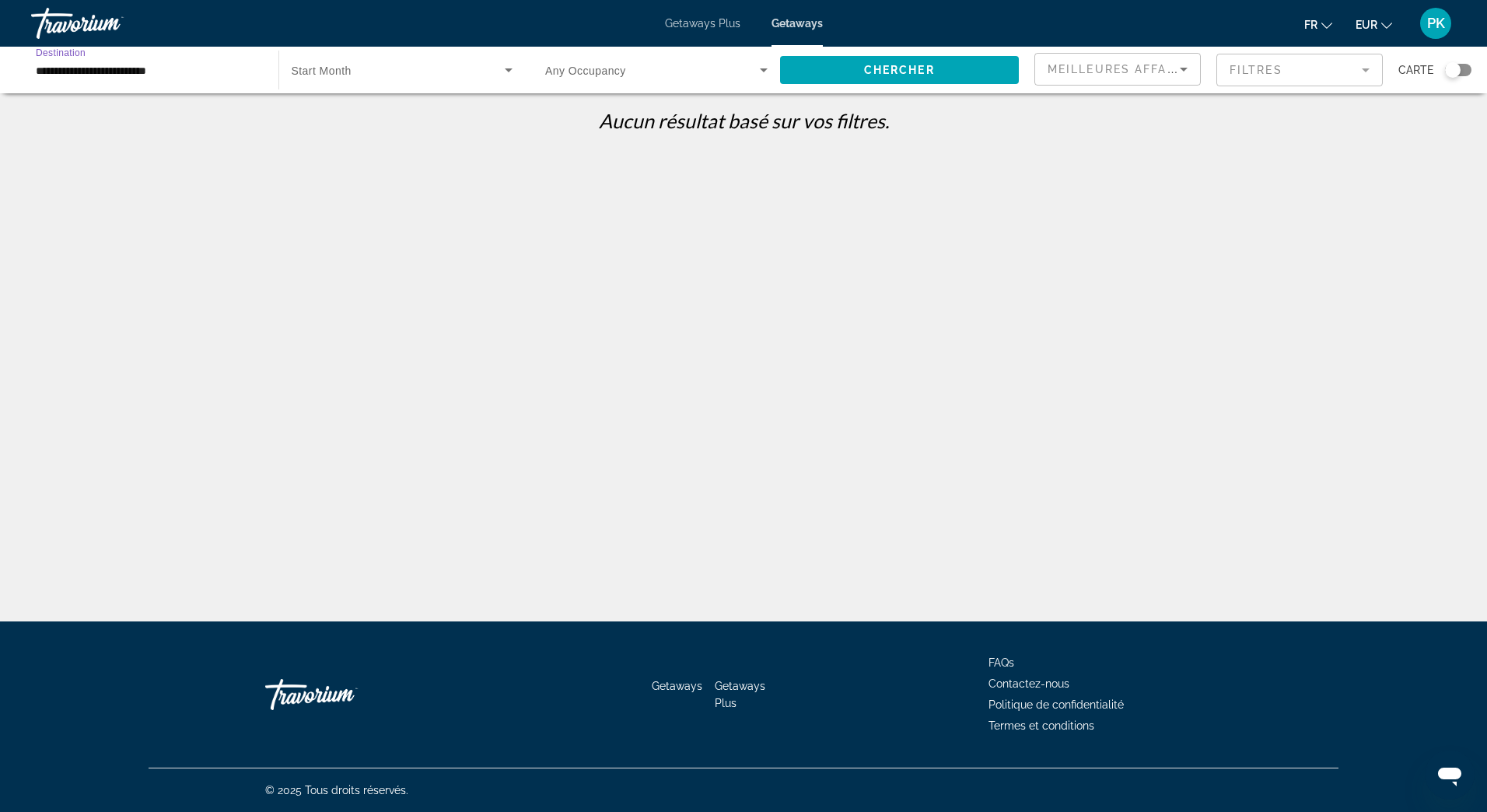
click at [147, 65] on input "**********" at bounding box center [148, 71] width 223 height 19
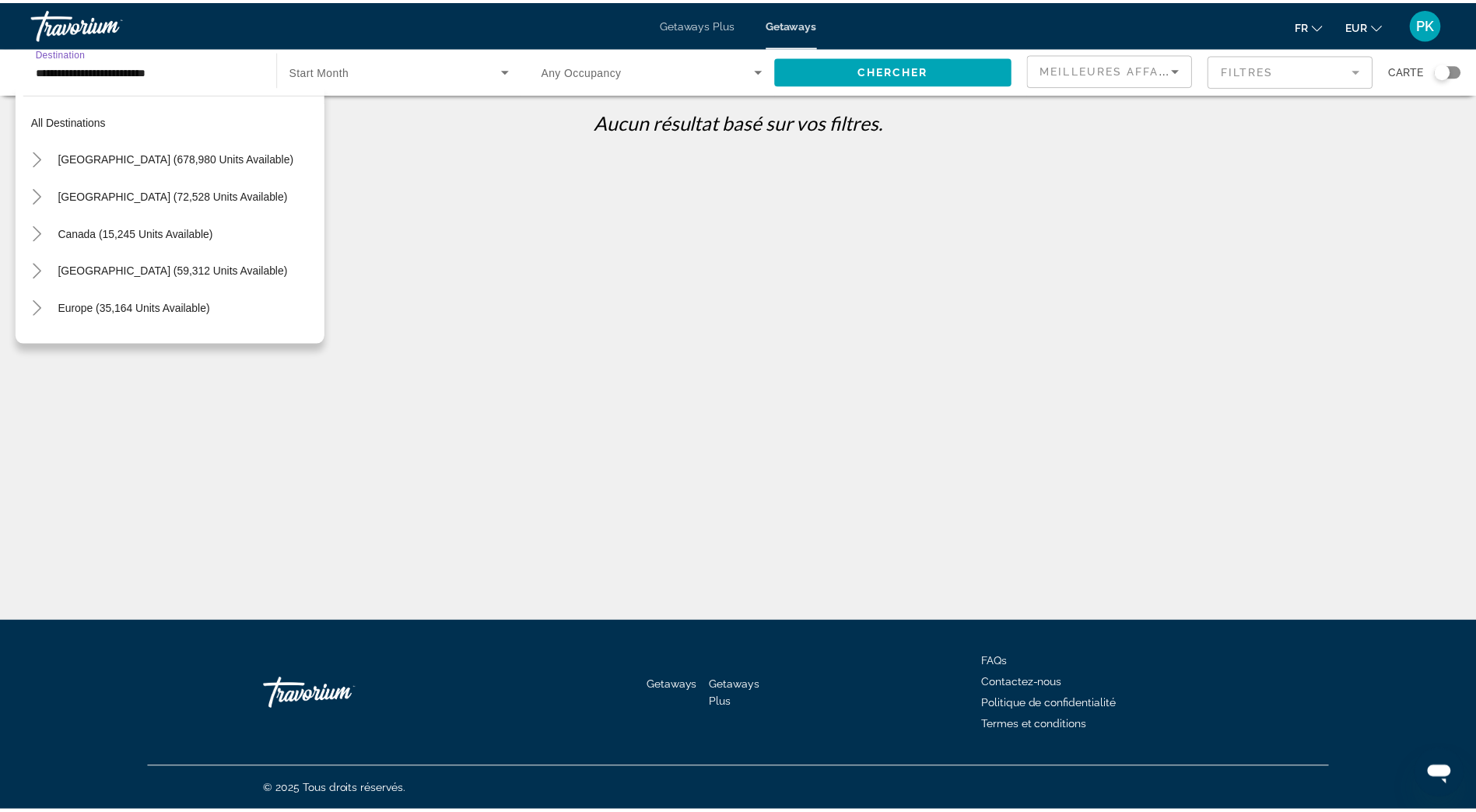
scroll to position [354, 0]
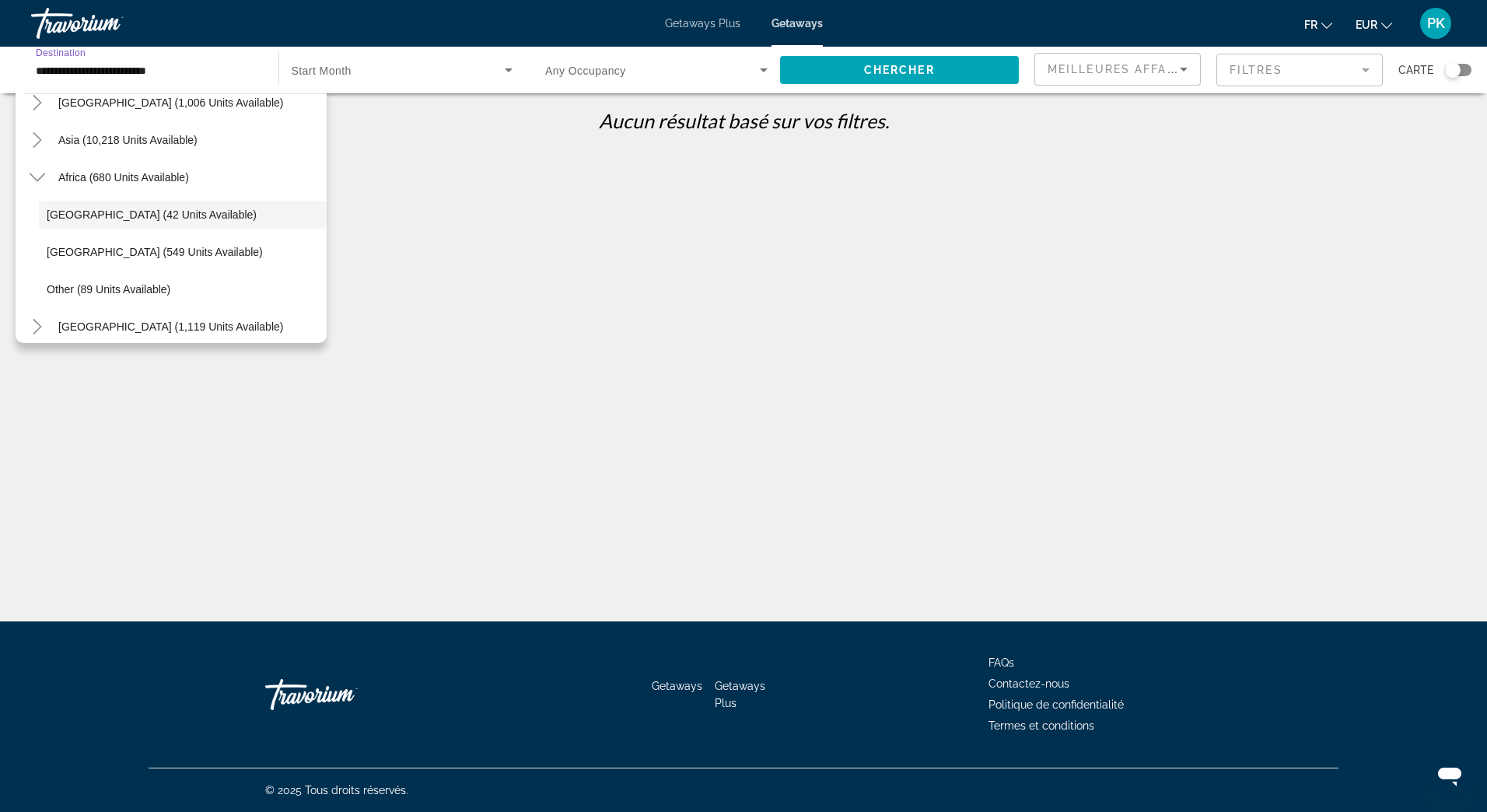
click at [511, 69] on icon "Search widget" at bounding box center [509, 71] width 7 height 4
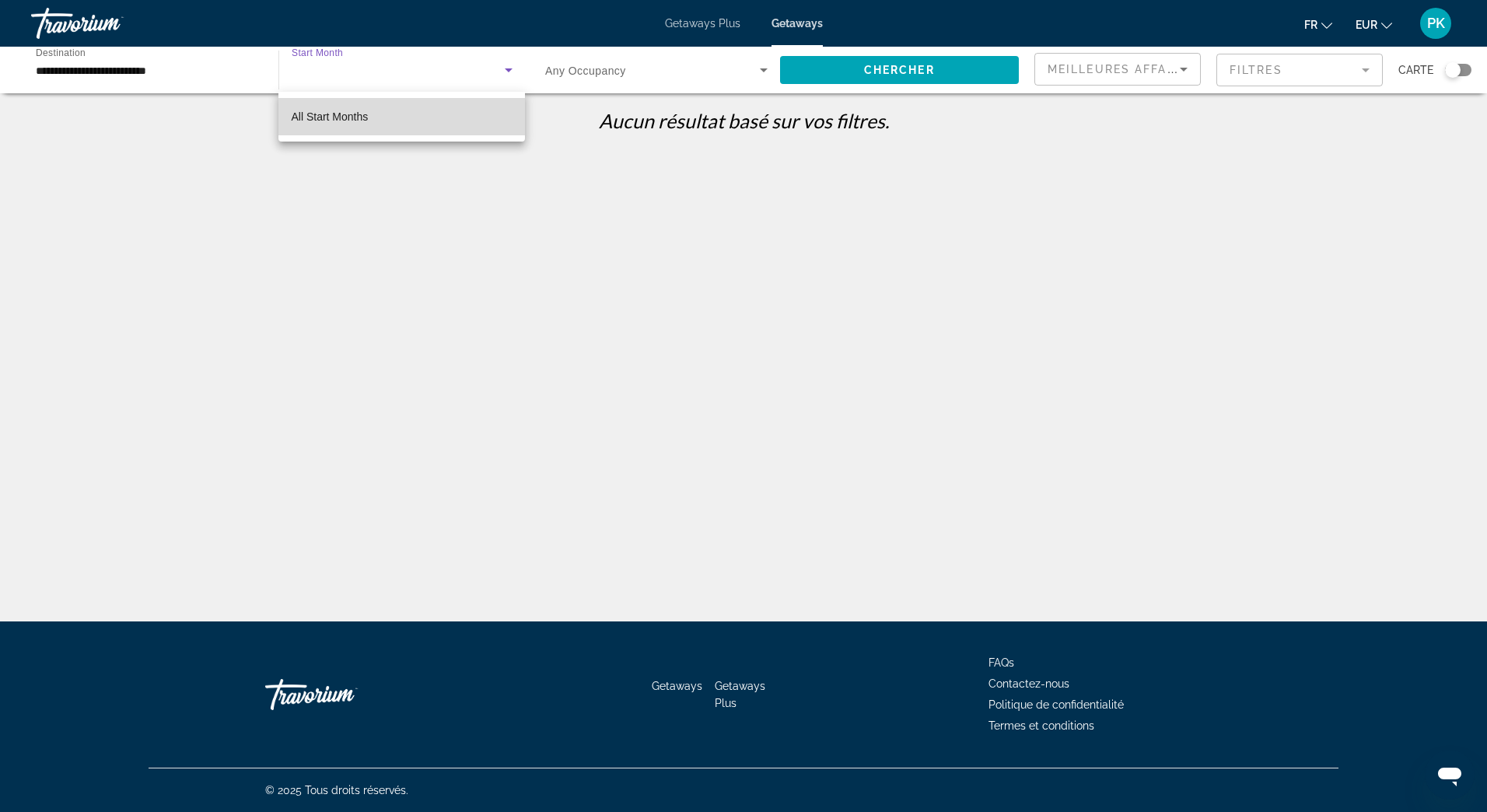
click at [363, 120] on span "All Start Months" at bounding box center [329, 116] width 77 height 12
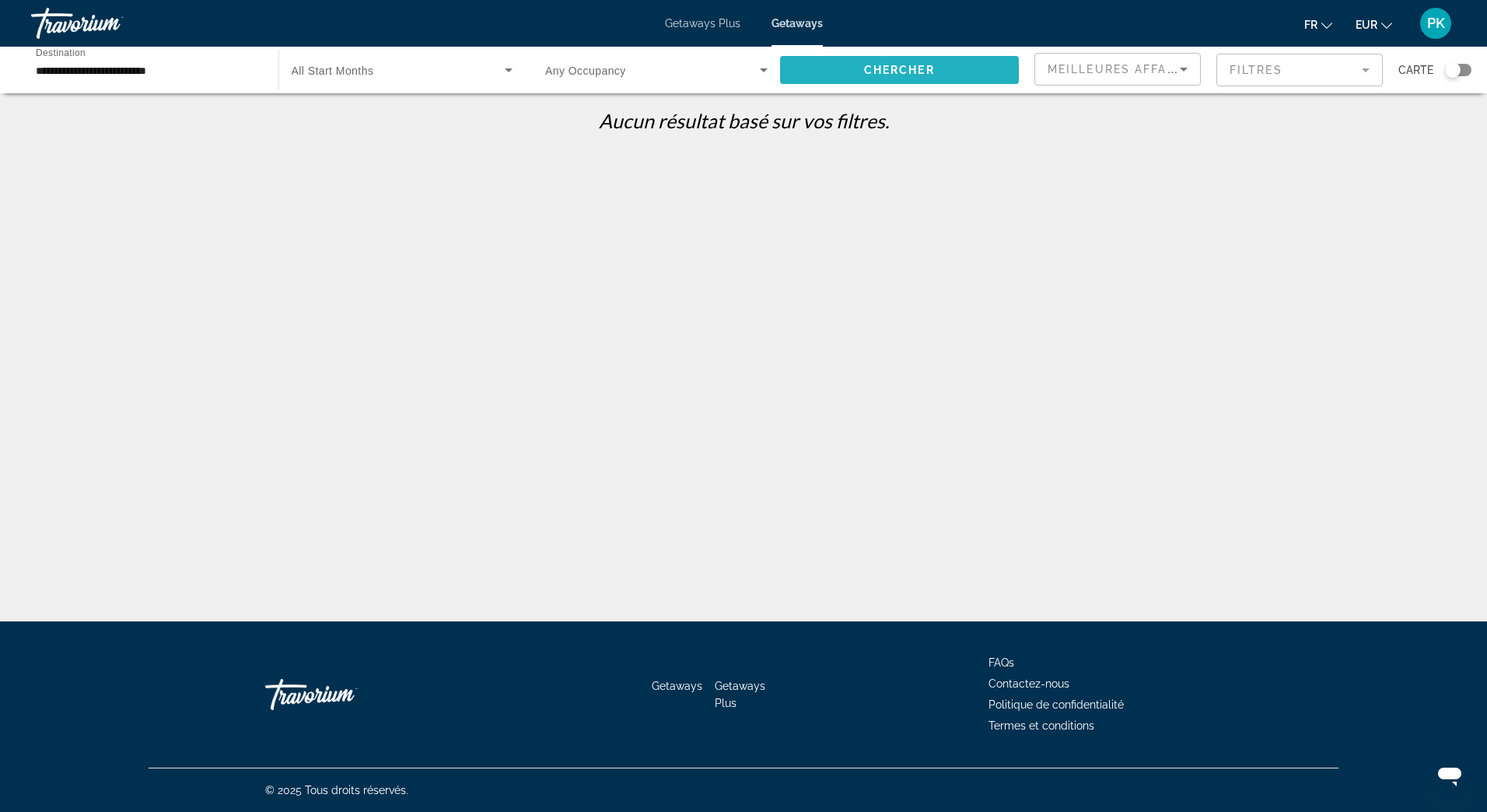
click at [909, 66] on span "Chercher" at bounding box center [899, 70] width 71 height 12
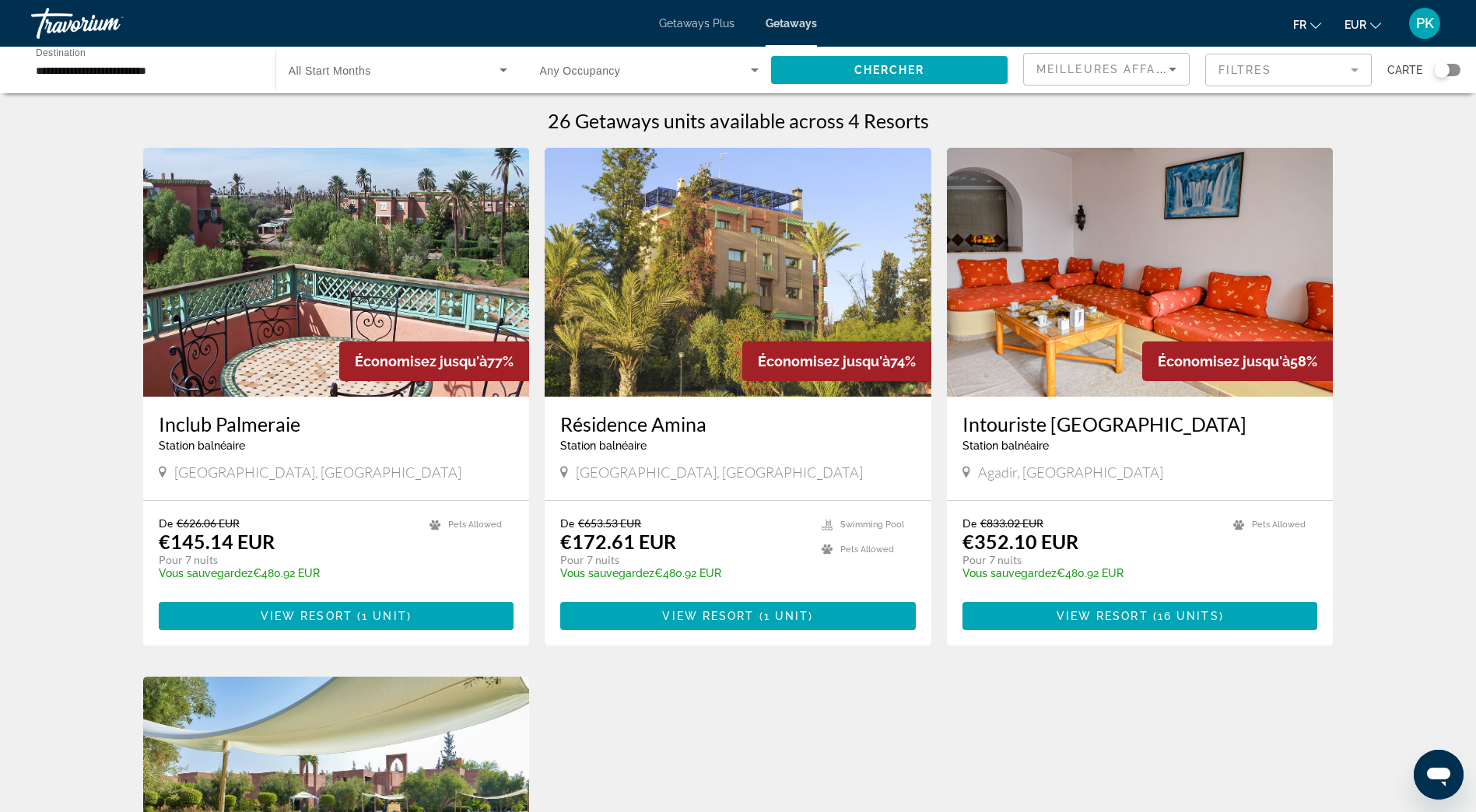
click at [412, 297] on img "Main content" at bounding box center [336, 272] width 386 height 249
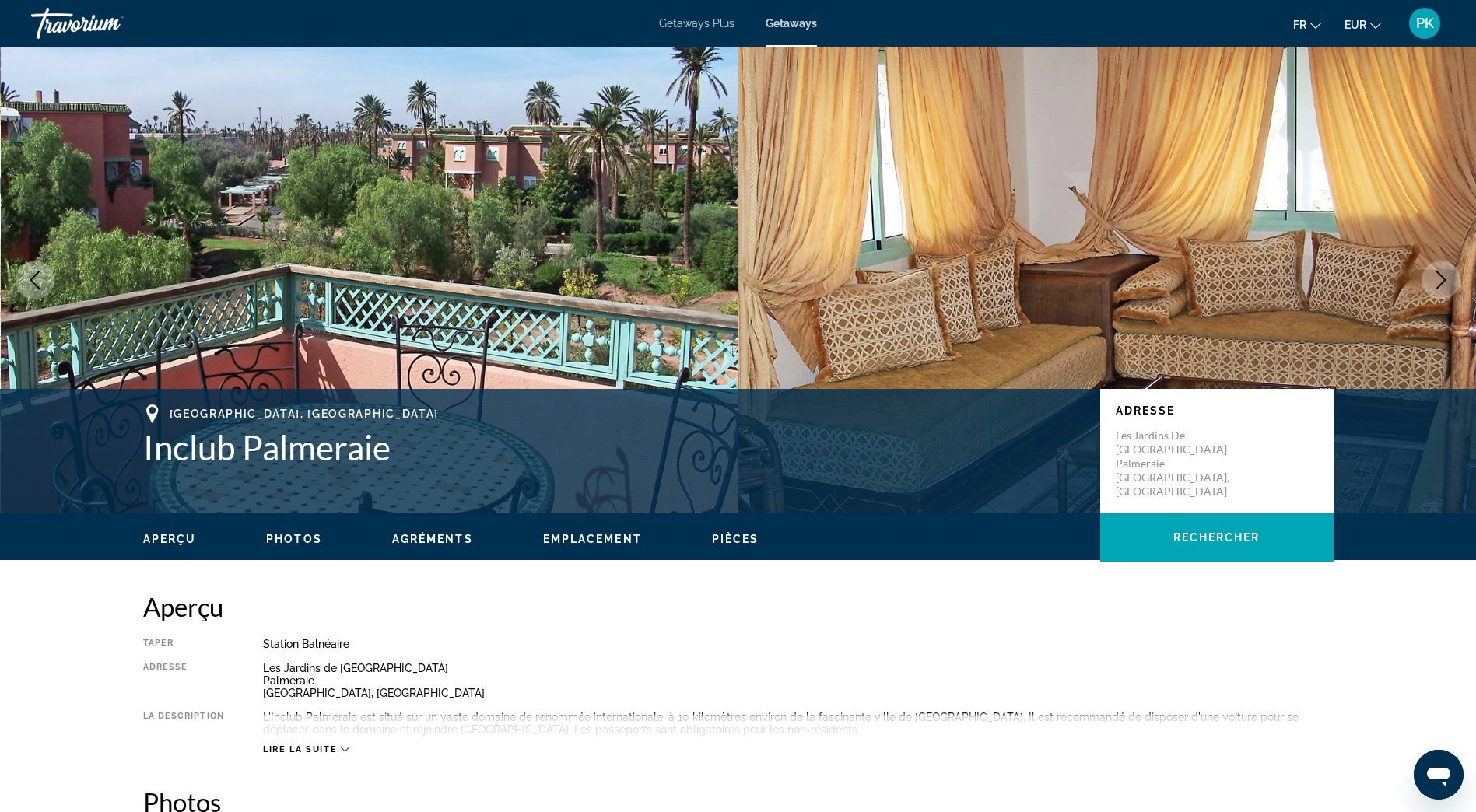
click at [1439, 278] on icon "Next image" at bounding box center [1441, 280] width 19 height 19
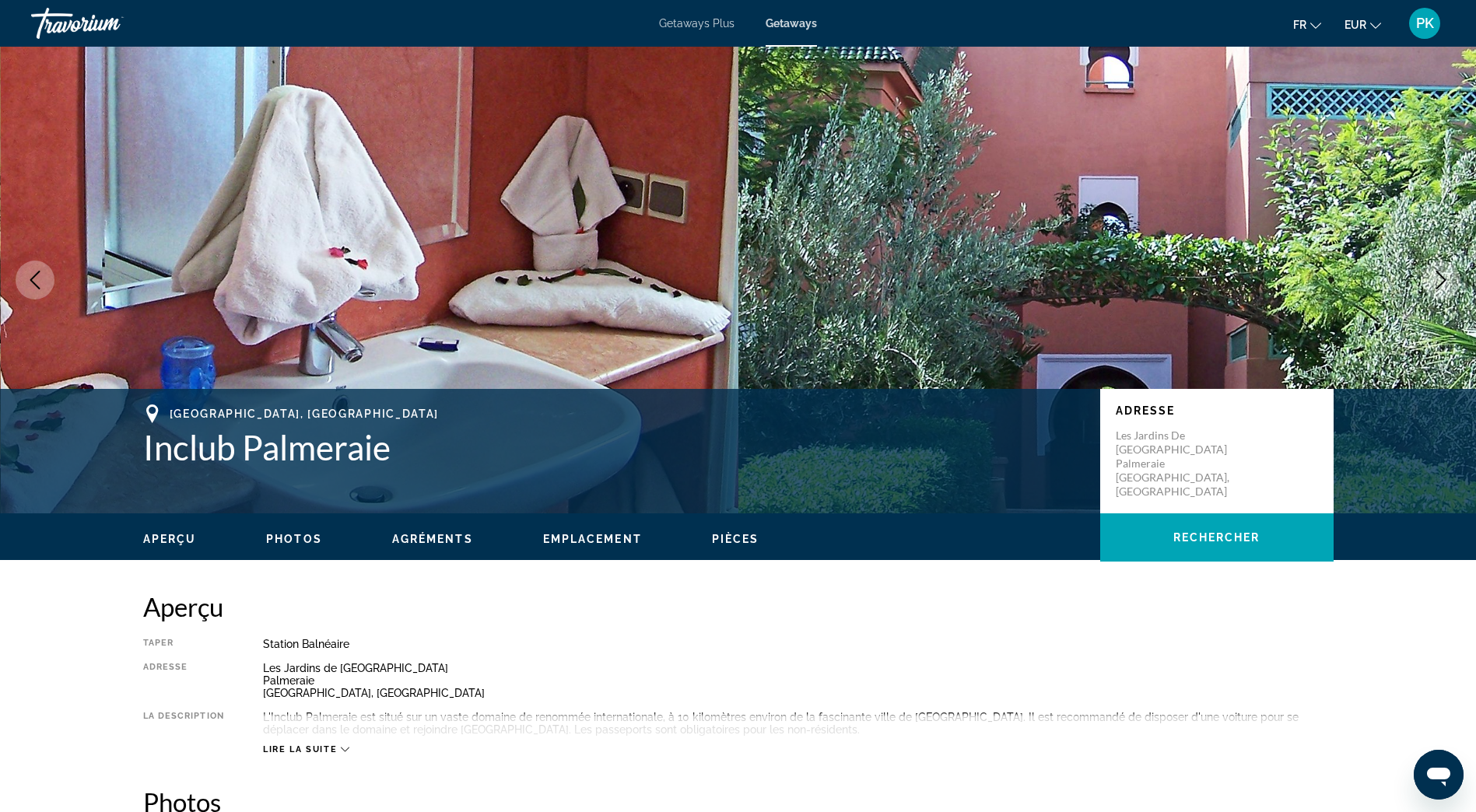
click at [1439, 278] on icon "Next image" at bounding box center [1441, 280] width 19 height 19
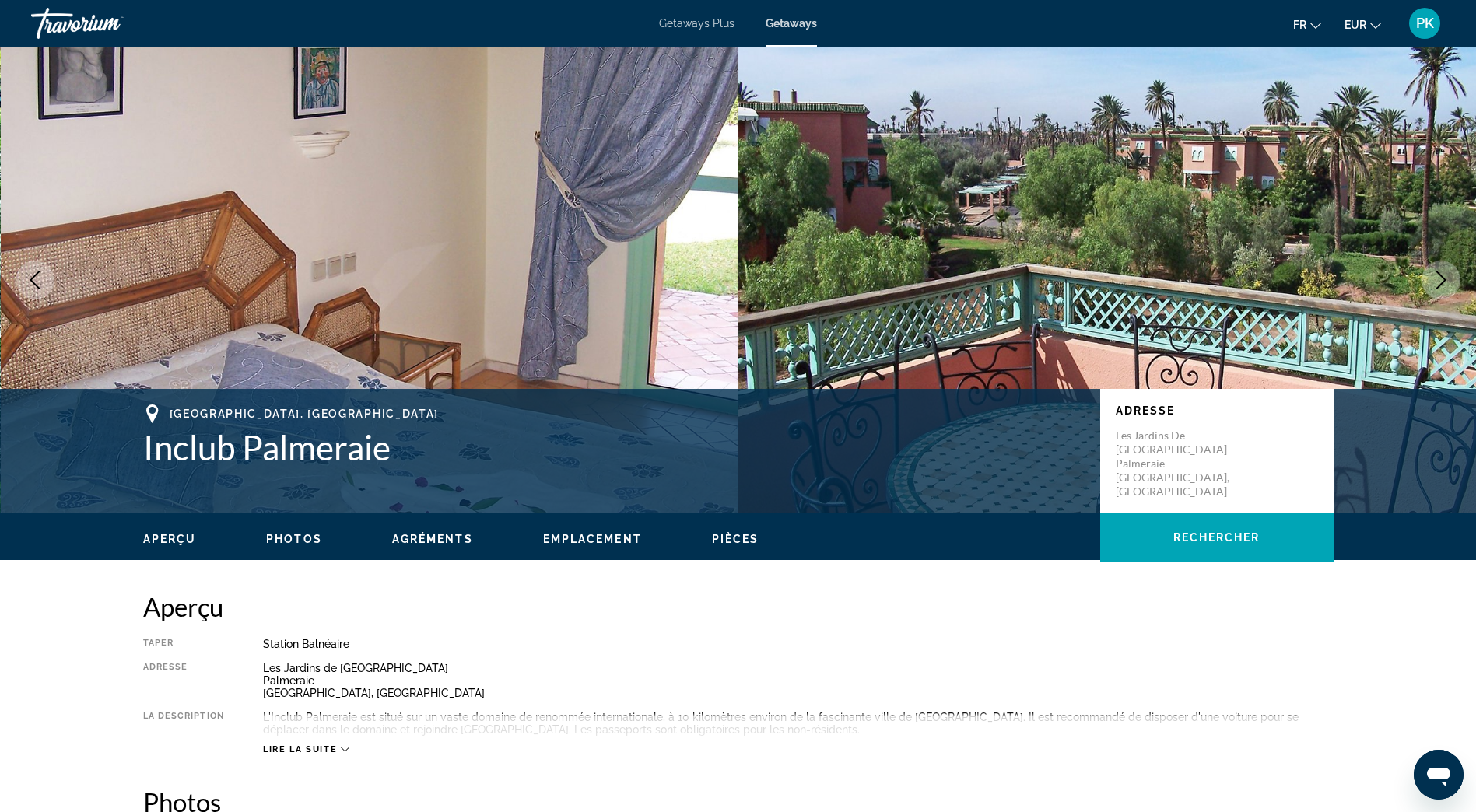
click at [1439, 278] on icon "Next image" at bounding box center [1441, 280] width 19 height 19
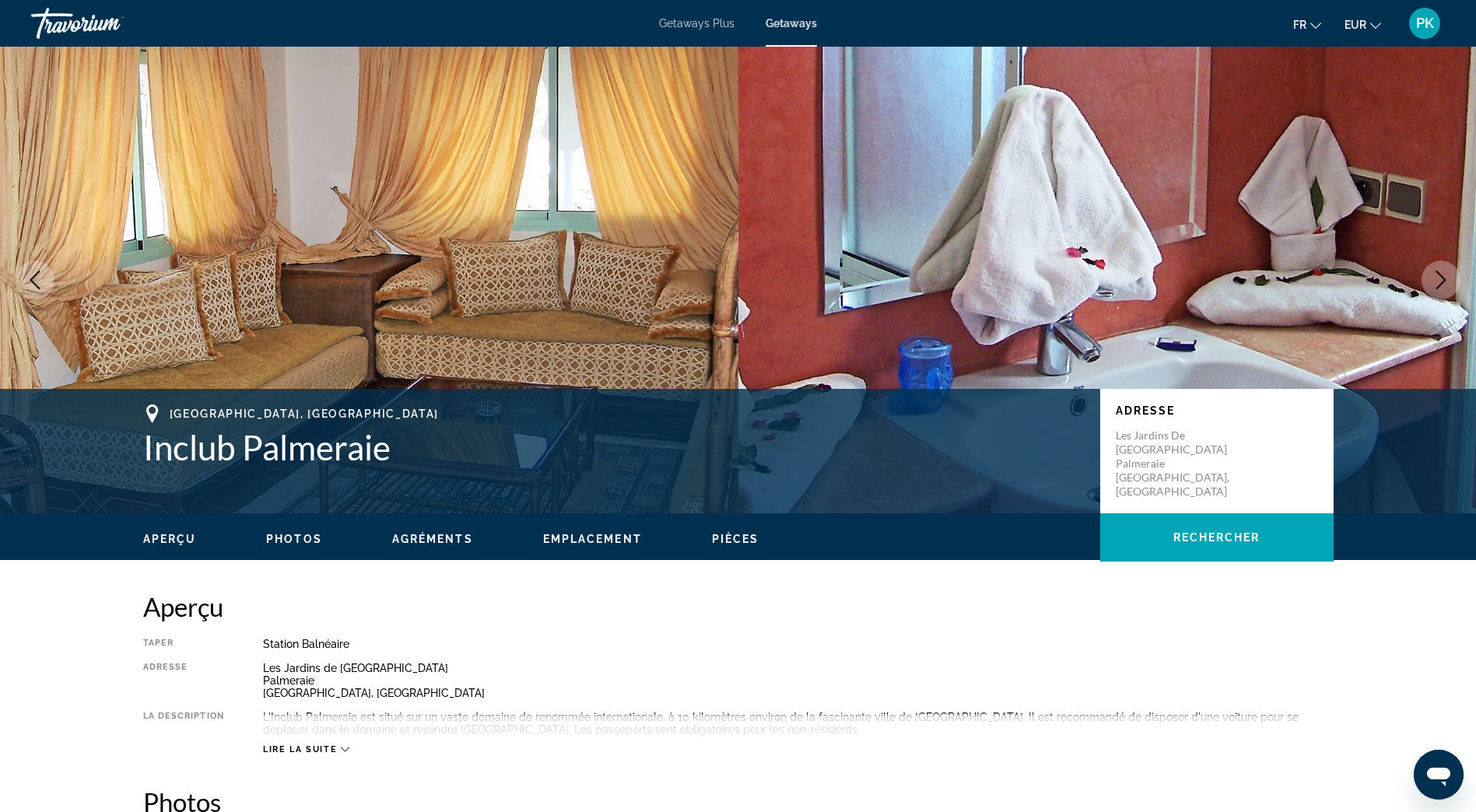
click at [1439, 278] on icon "Next image" at bounding box center [1441, 280] width 19 height 19
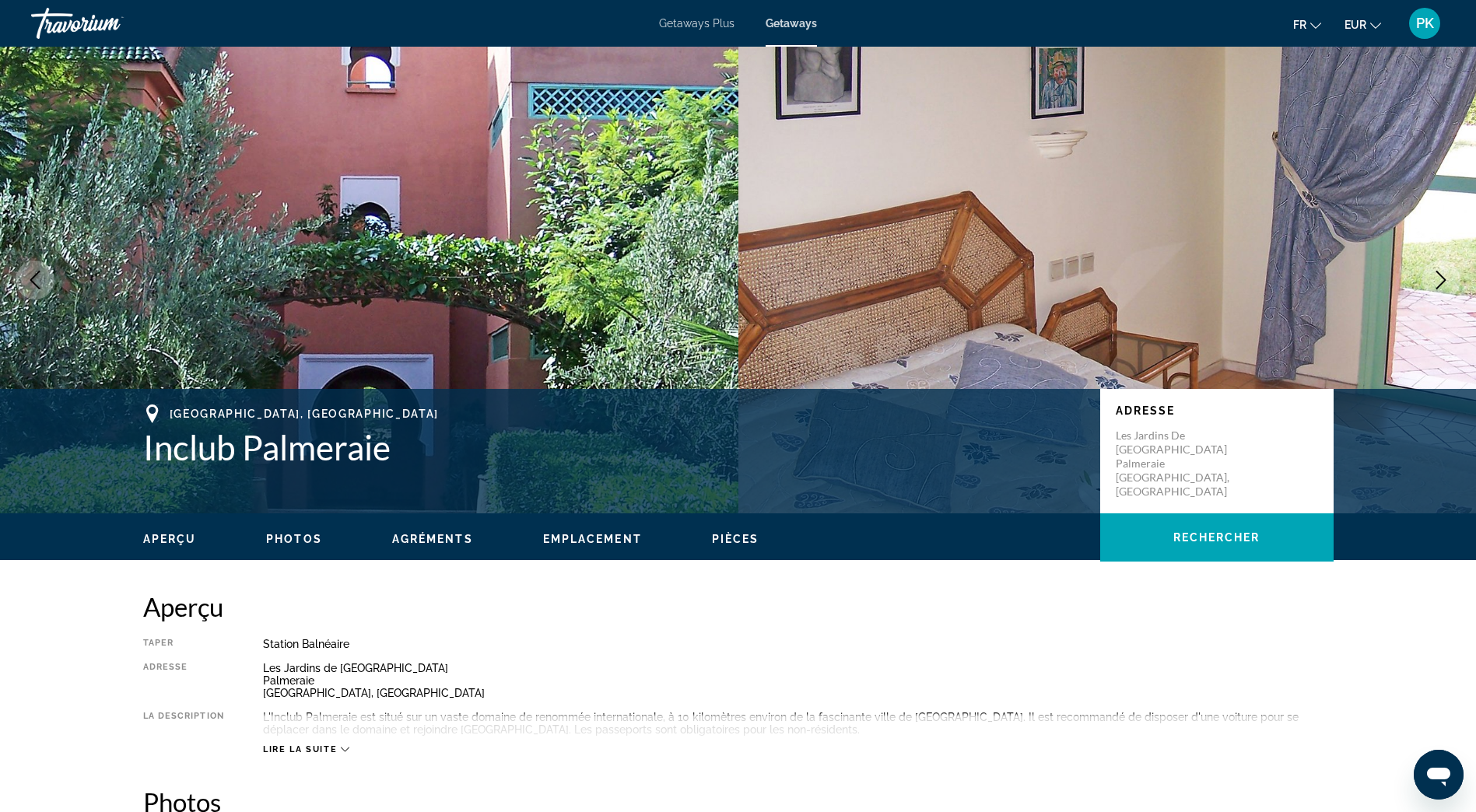
click at [1439, 278] on icon "Next image" at bounding box center [1441, 280] width 19 height 19
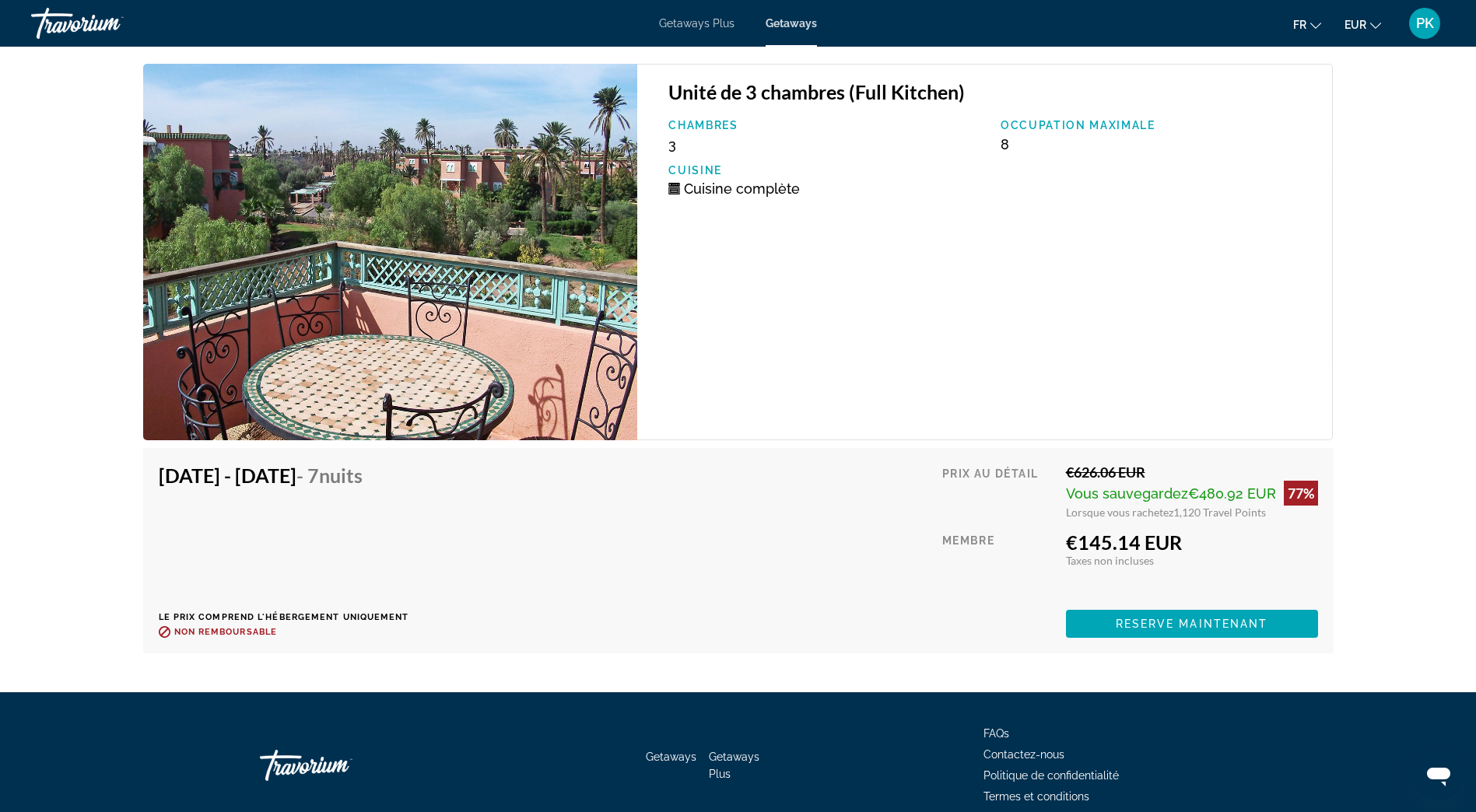
scroll to position [2411, 0]
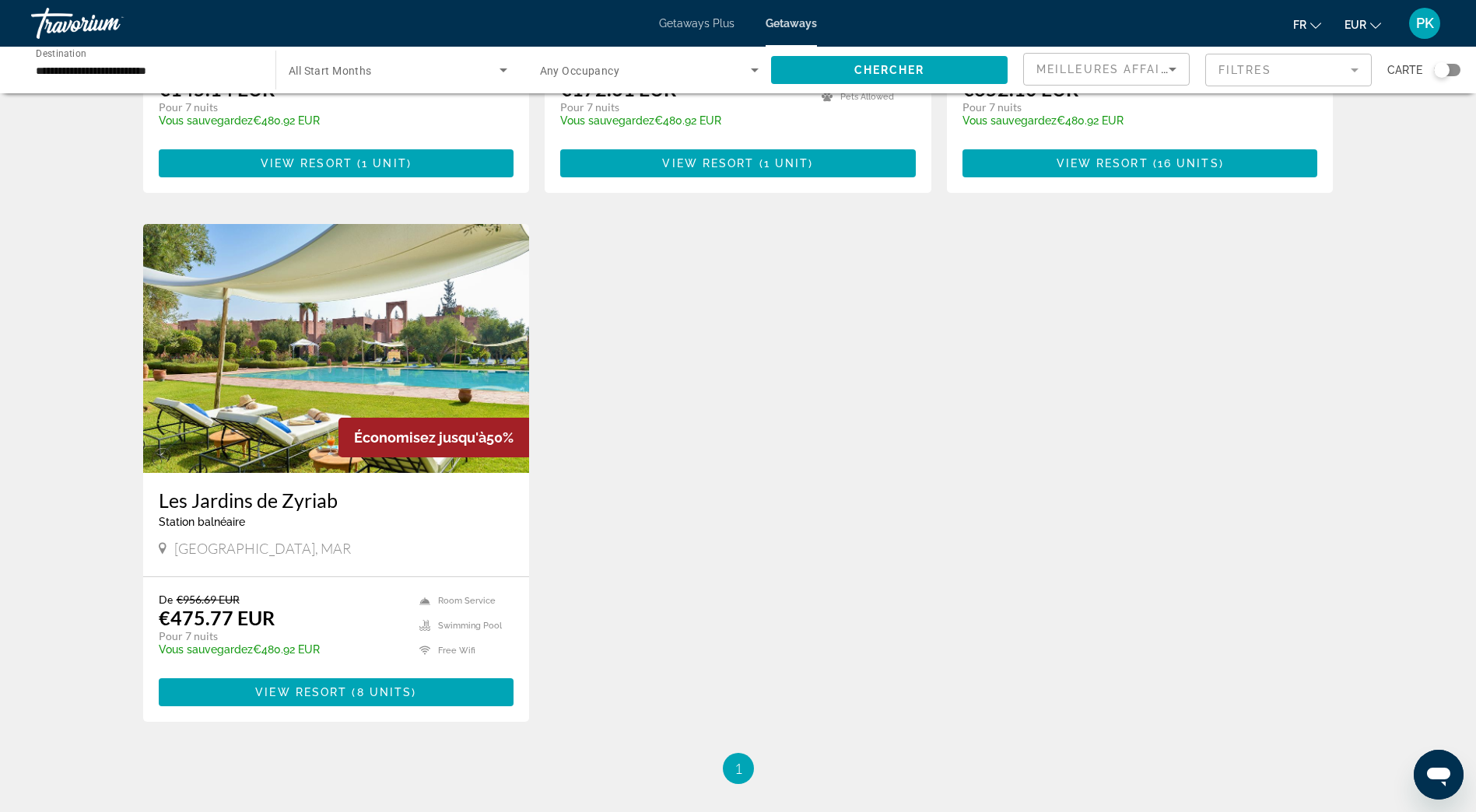
scroll to position [467, 0]
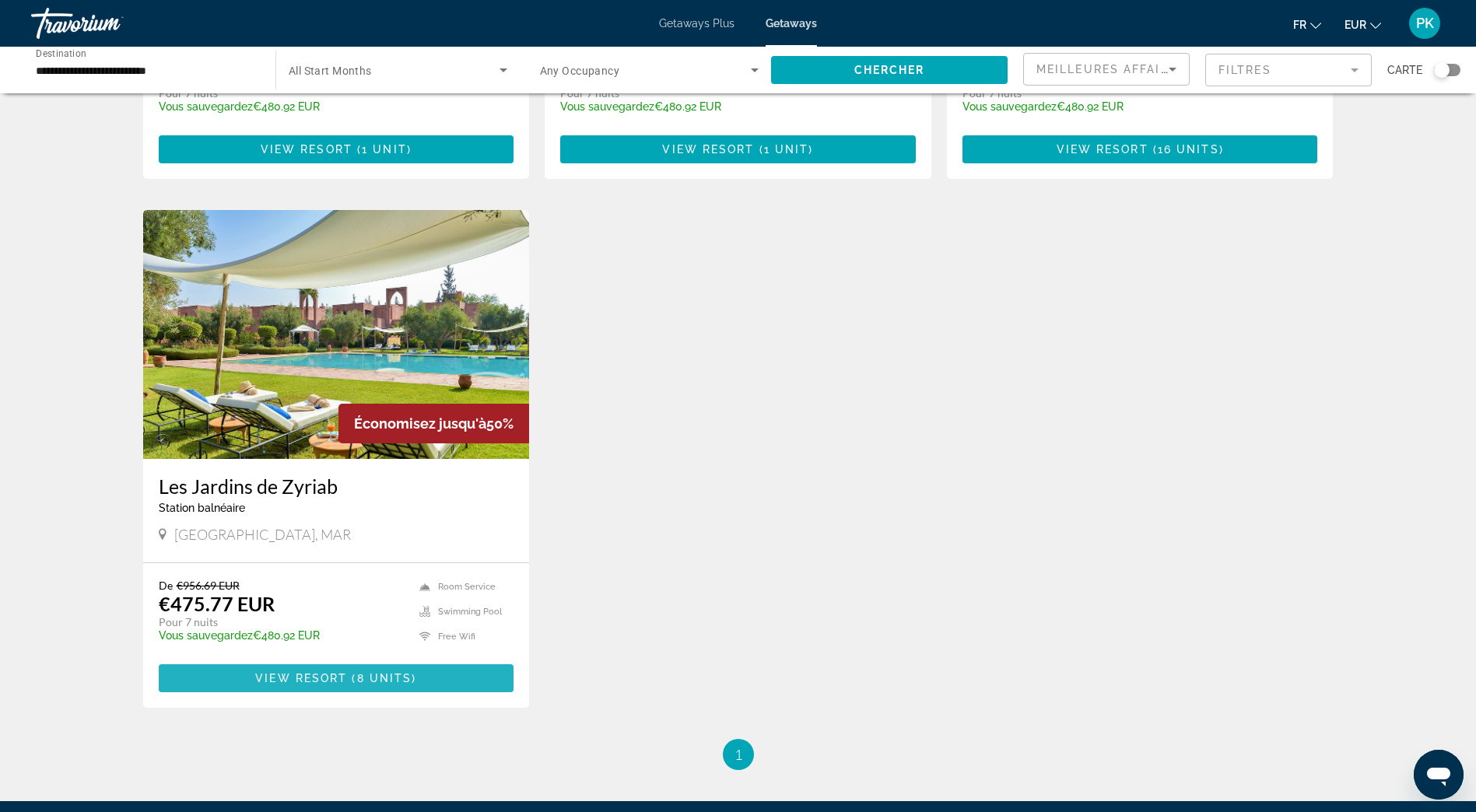
click at [395, 664] on span "Main content" at bounding box center [336, 678] width 356 height 37
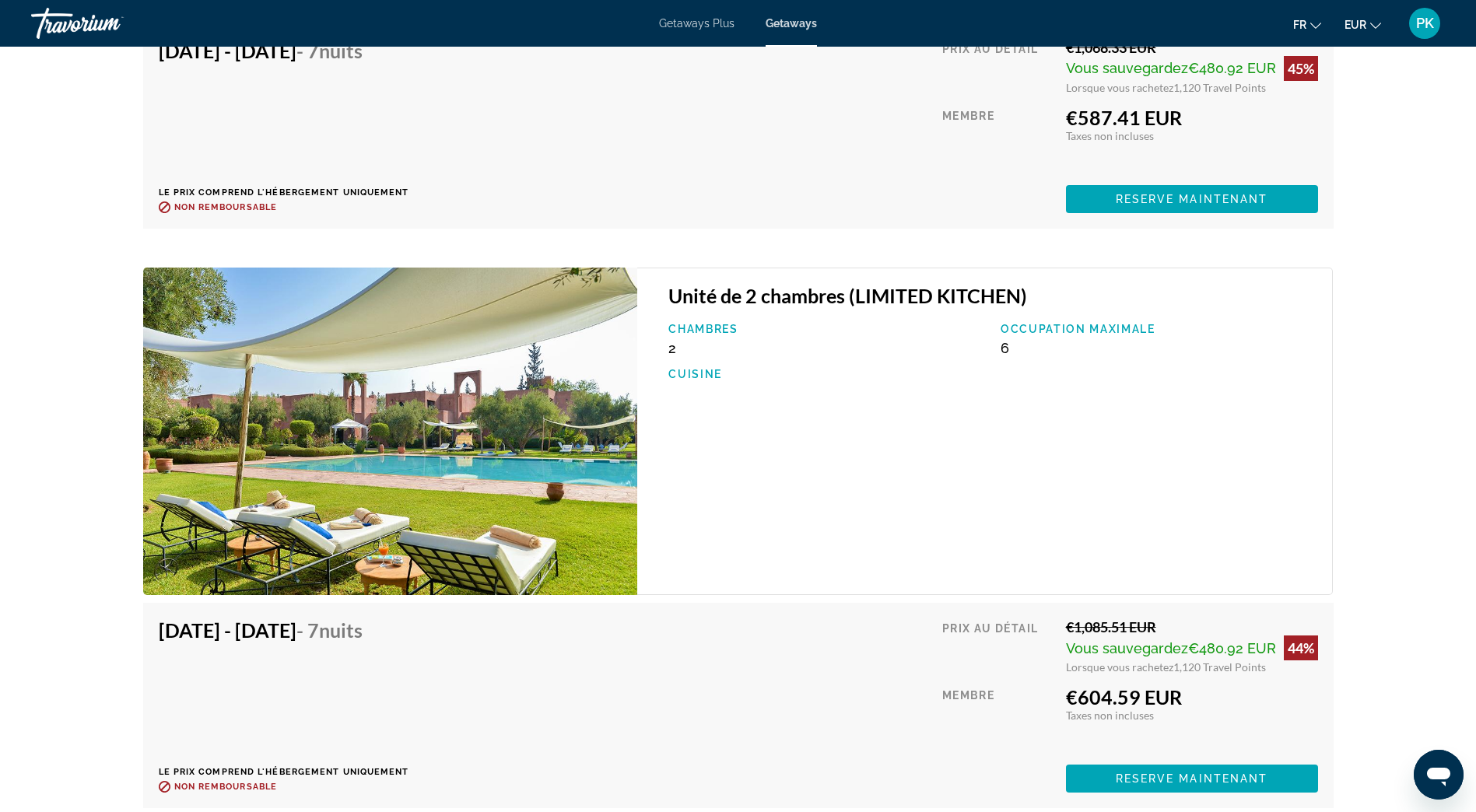
scroll to position [3111, 0]
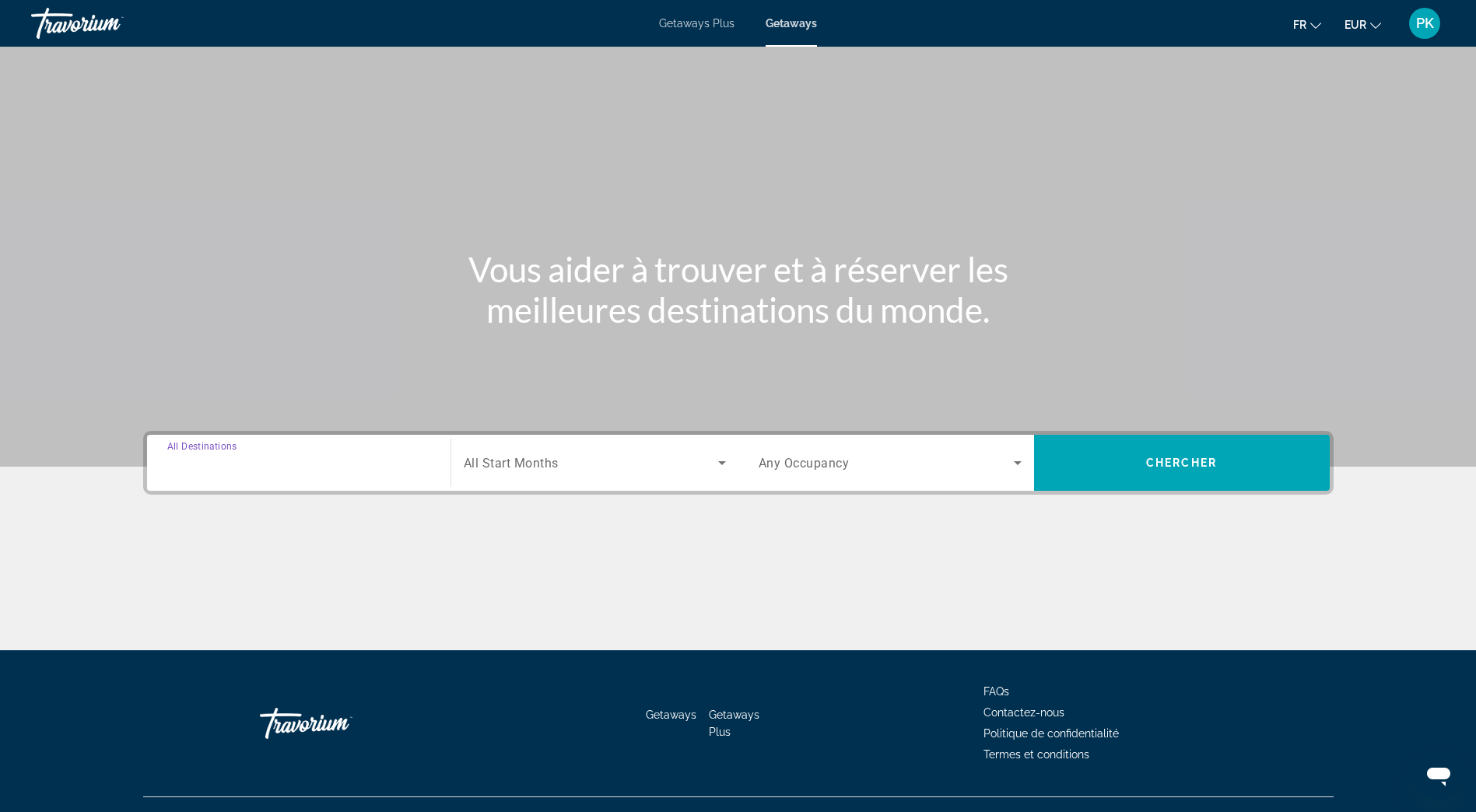
click at [294, 455] on input "Destination All Destinations" at bounding box center [298, 463] width 263 height 19
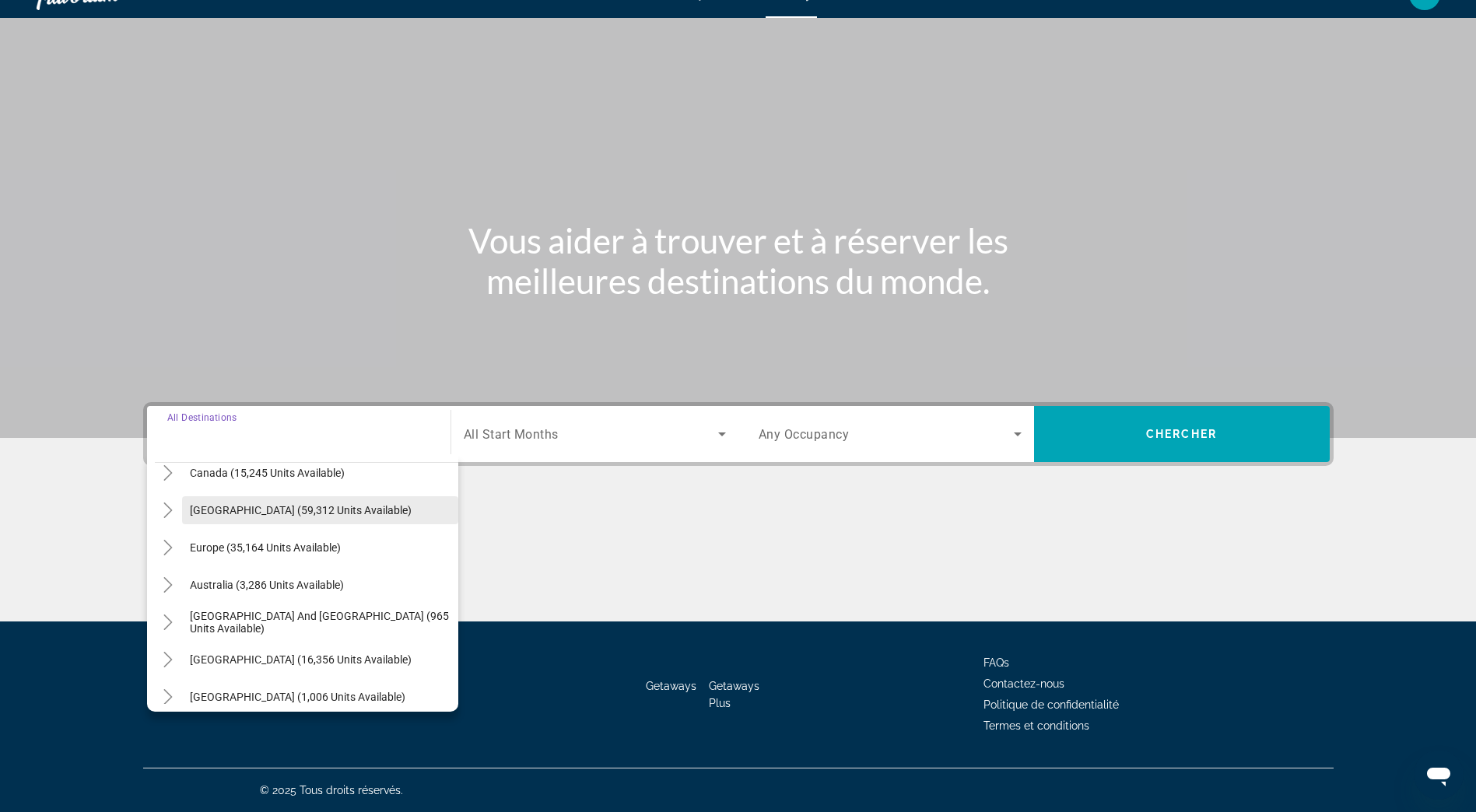
scroll to position [156, 0]
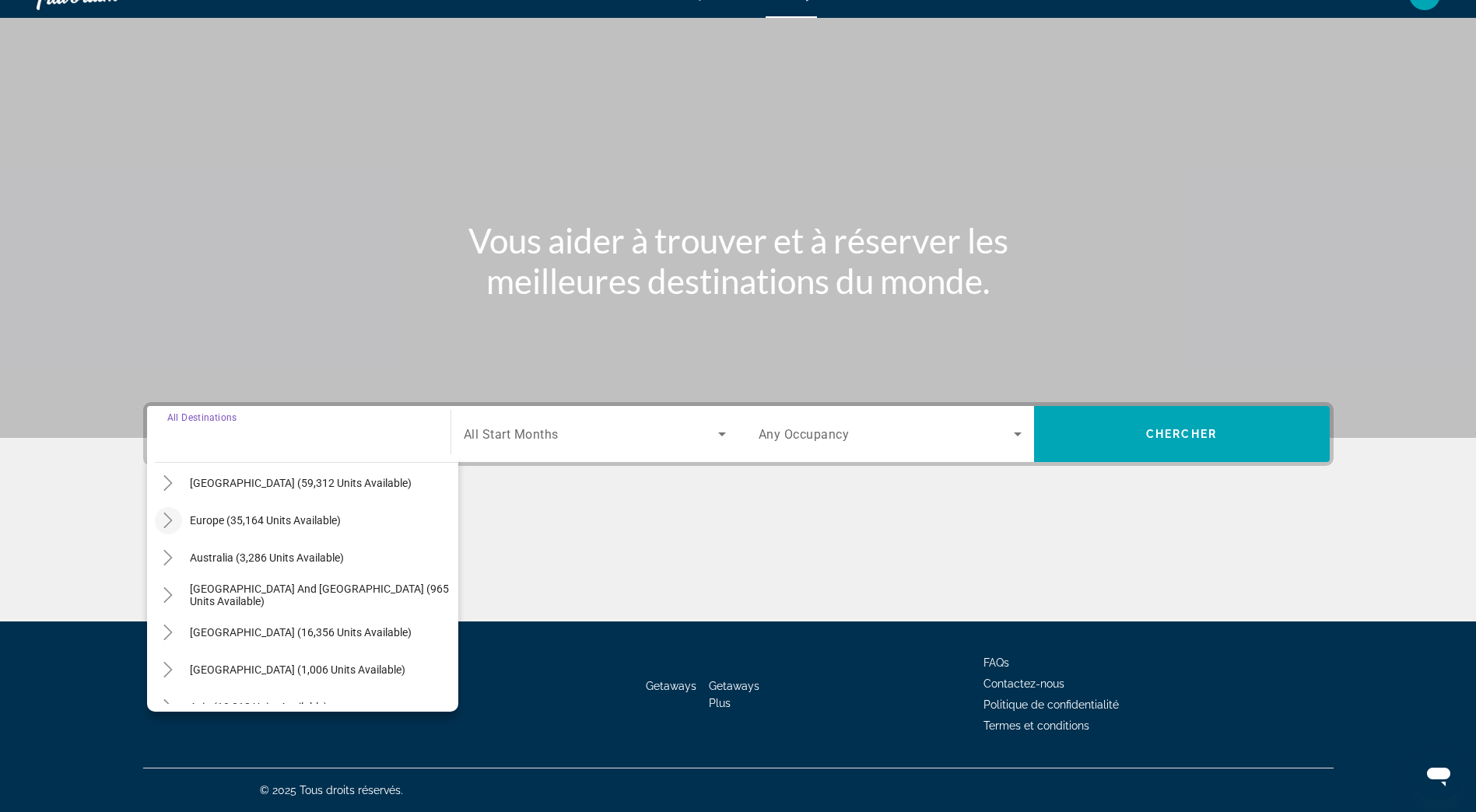
click at [171, 525] on icon "Toggle Europe (35,164 units available)" at bounding box center [168, 520] width 16 height 16
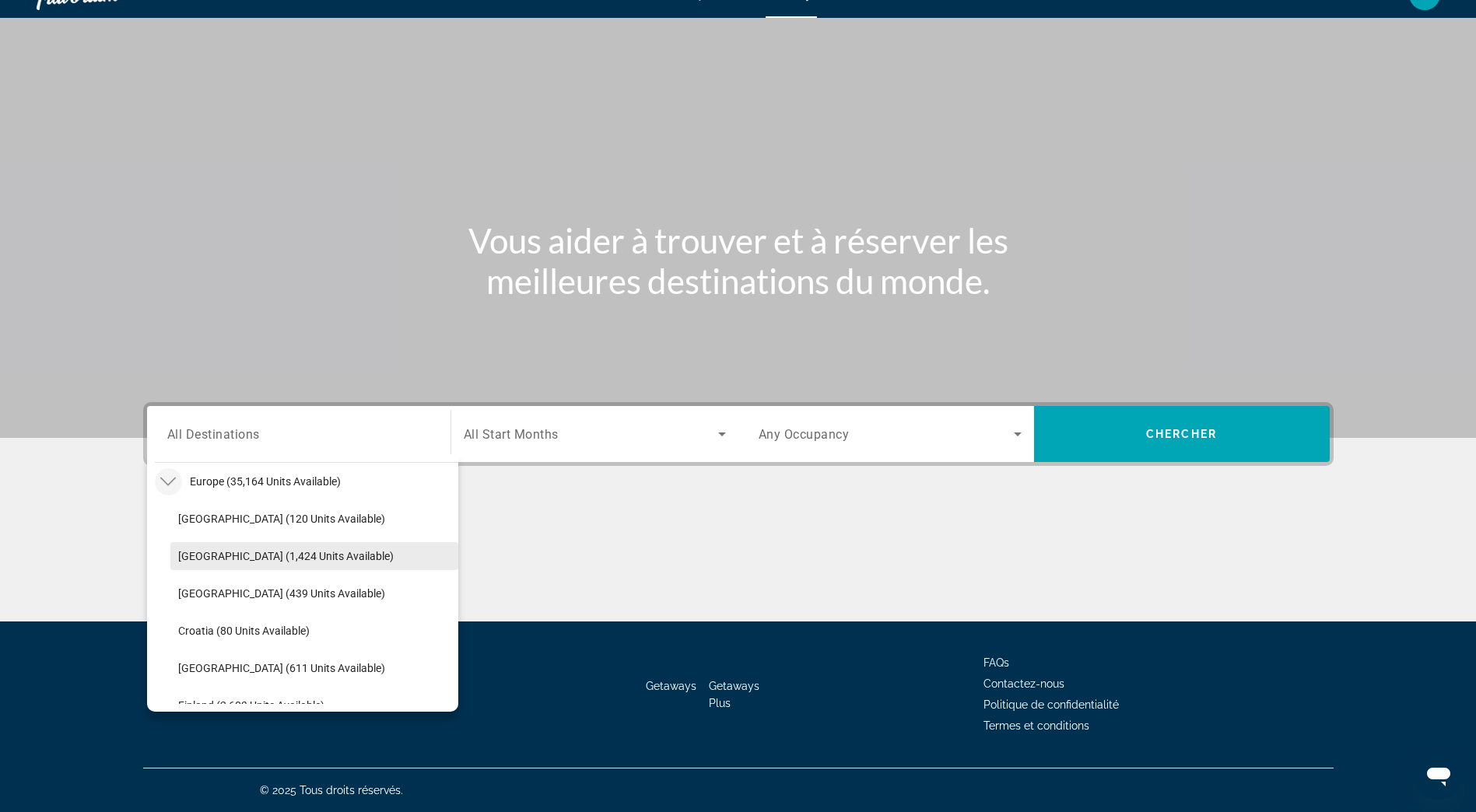
click at [184, 555] on span "Austria (1,424 units available)" at bounding box center [286, 555] width 215 height 12
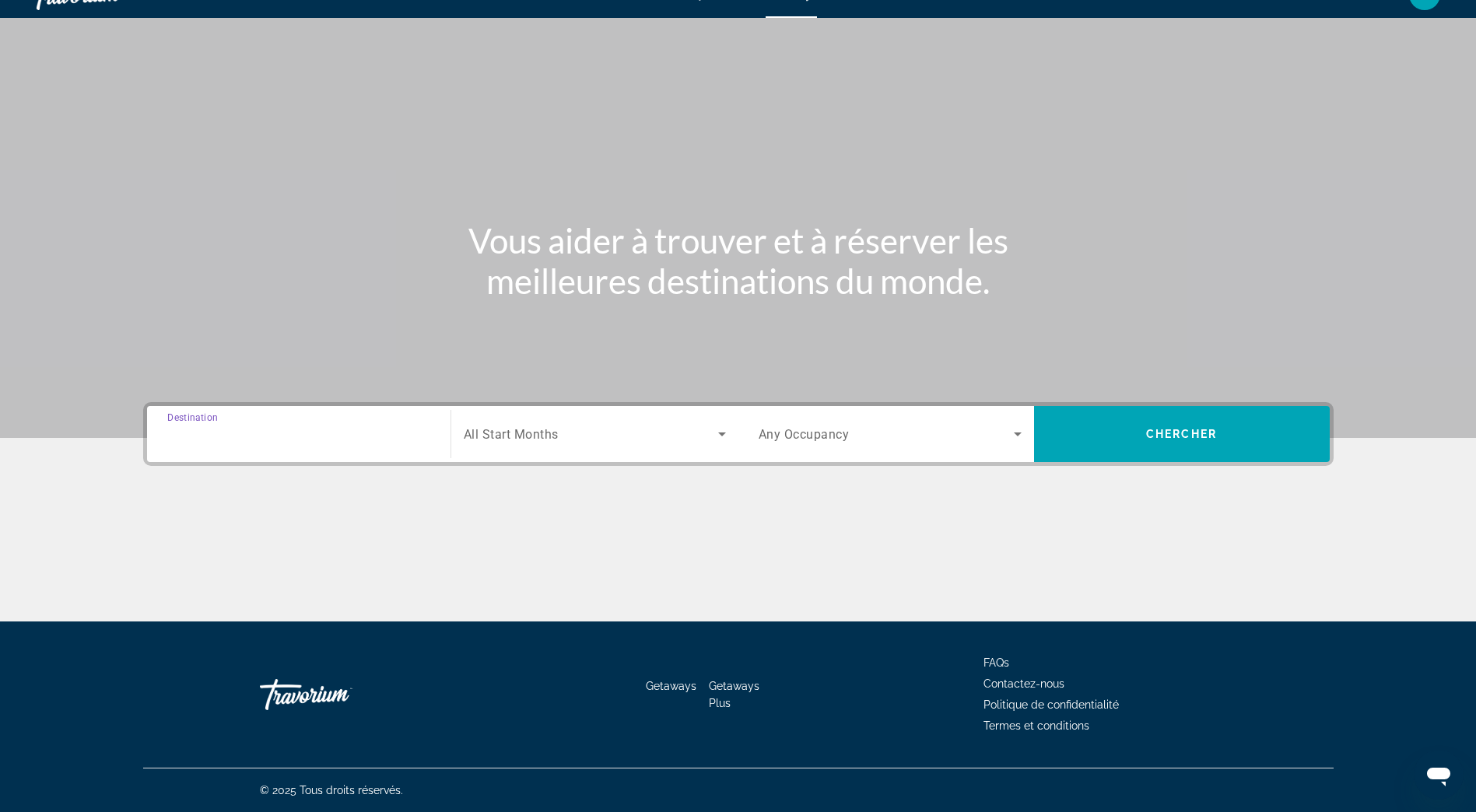
type input "**********"
click at [721, 432] on icon "Search widget" at bounding box center [722, 434] width 19 height 19
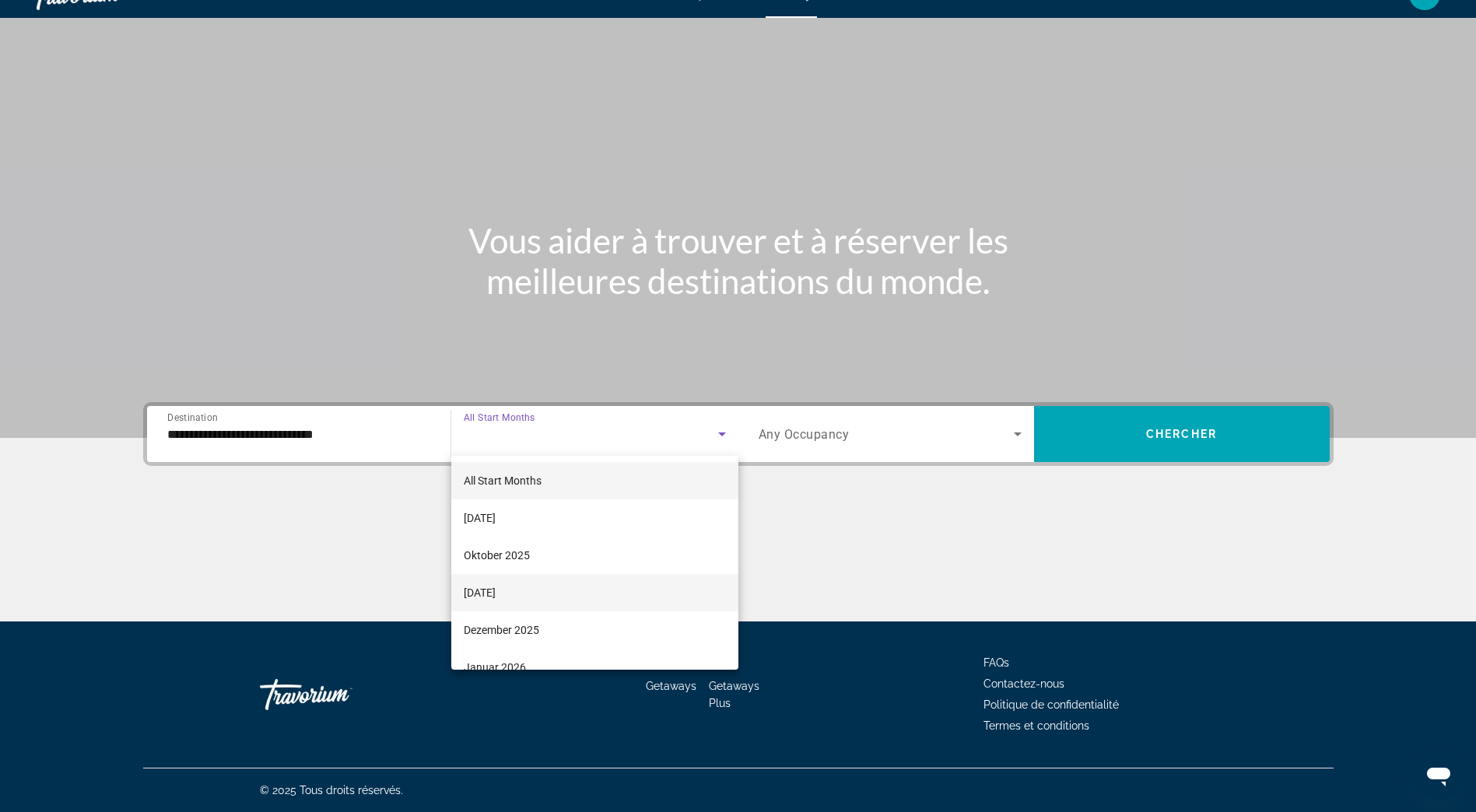
scroll to position [78, 0]
click at [516, 592] on span "Januar 2026" at bounding box center [494, 589] width 62 height 19
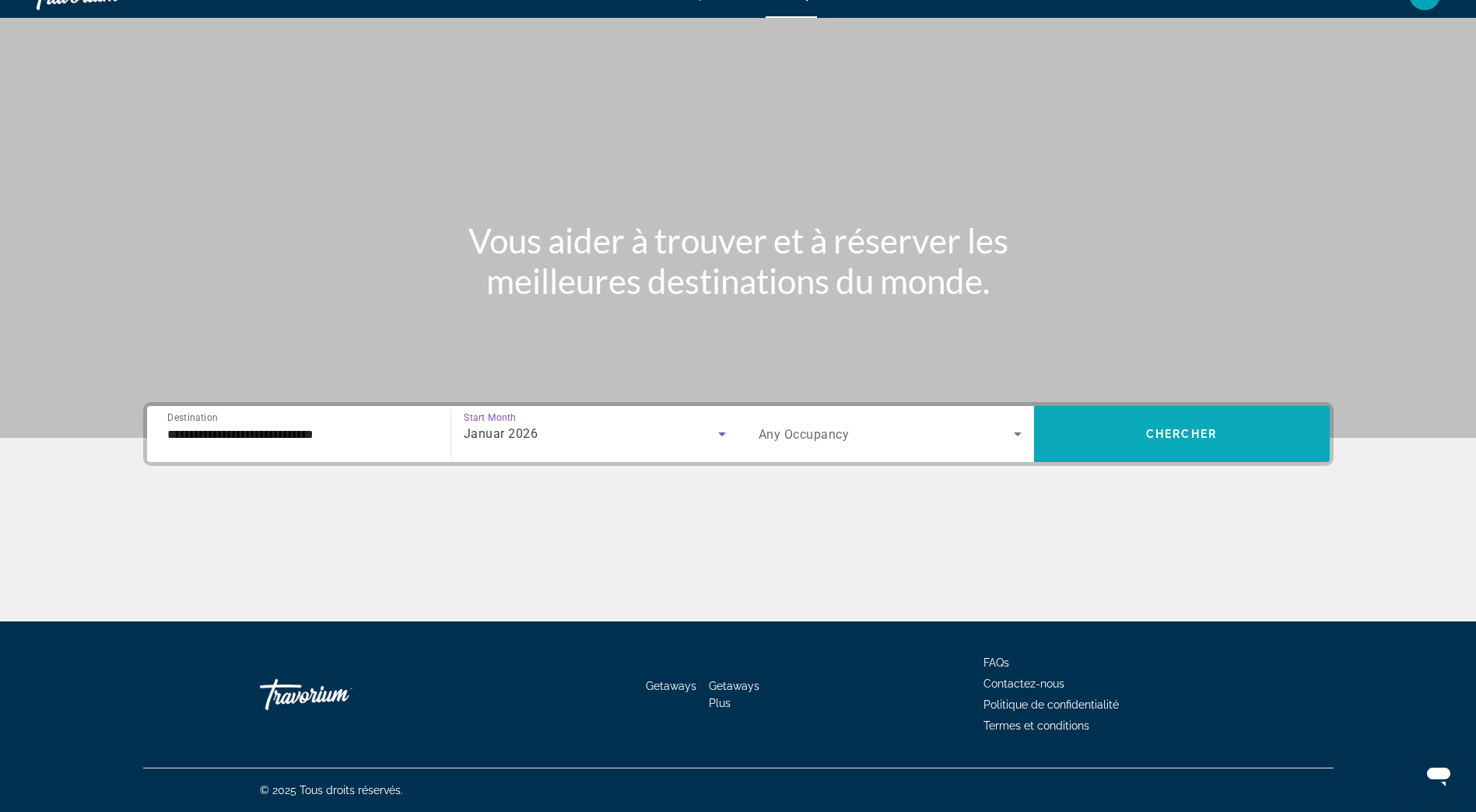
click at [1133, 433] on span "Search widget" at bounding box center [1182, 433] width 295 height 37
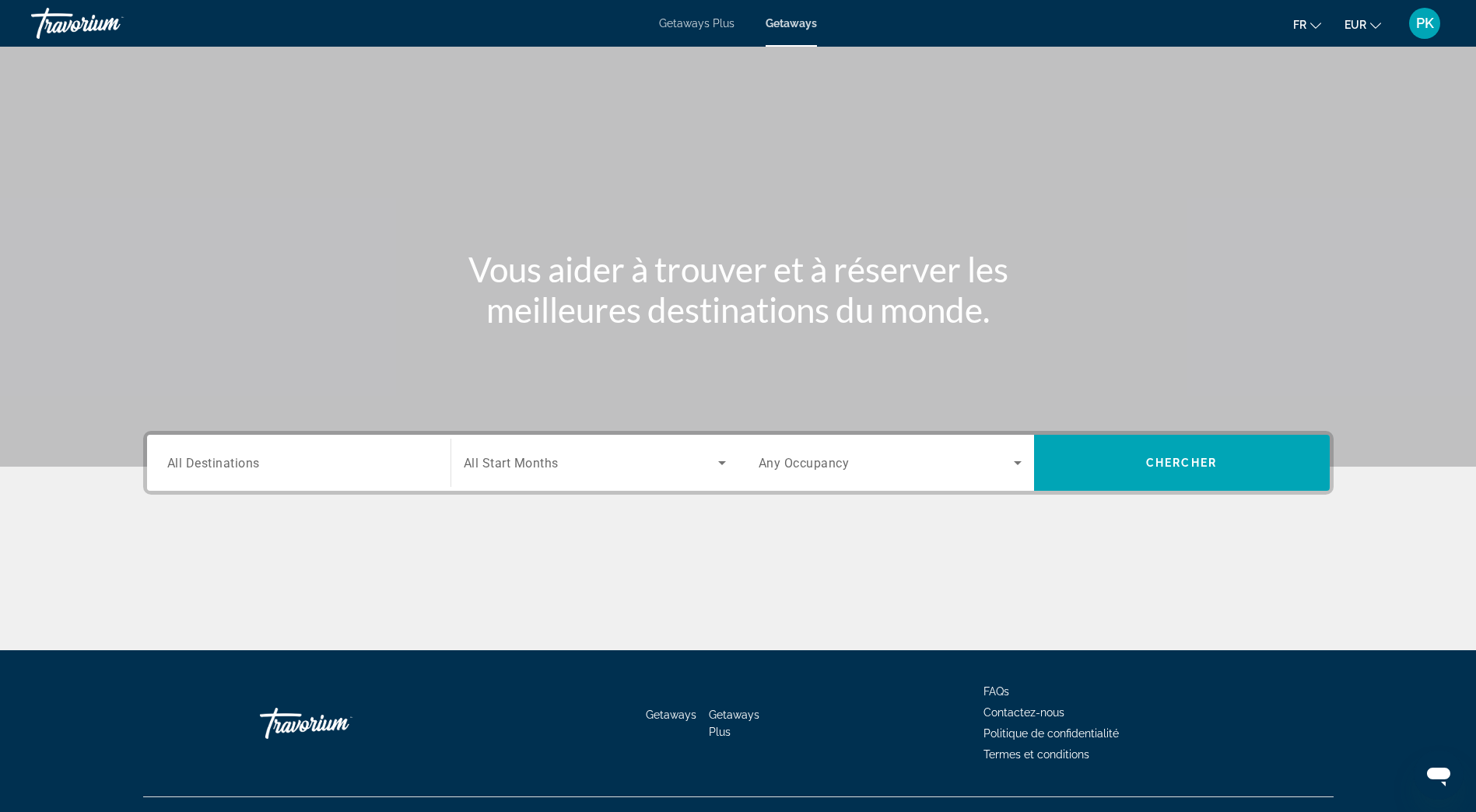
click at [275, 465] on input "Destination All Destinations" at bounding box center [298, 463] width 263 height 19
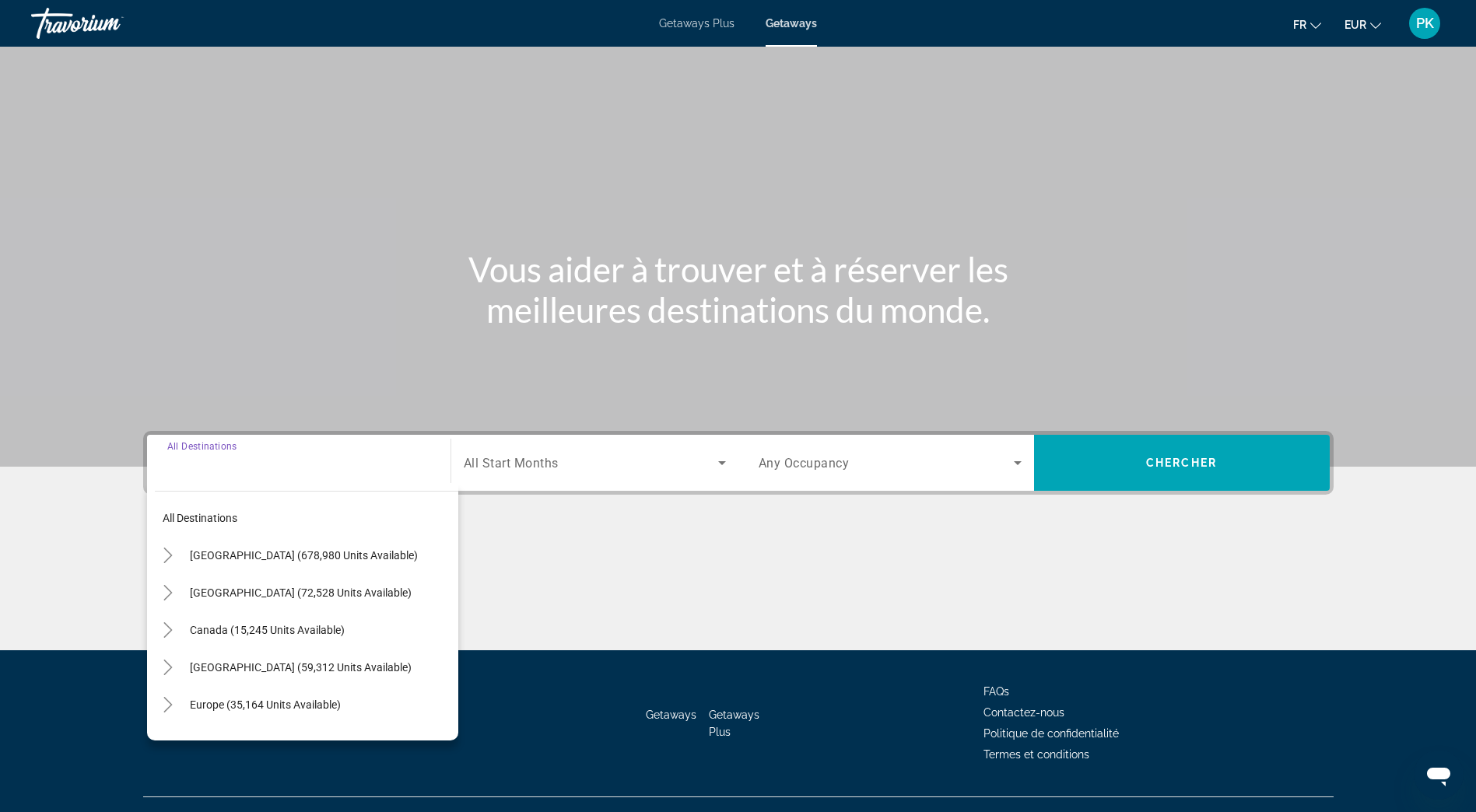
scroll to position [29, 0]
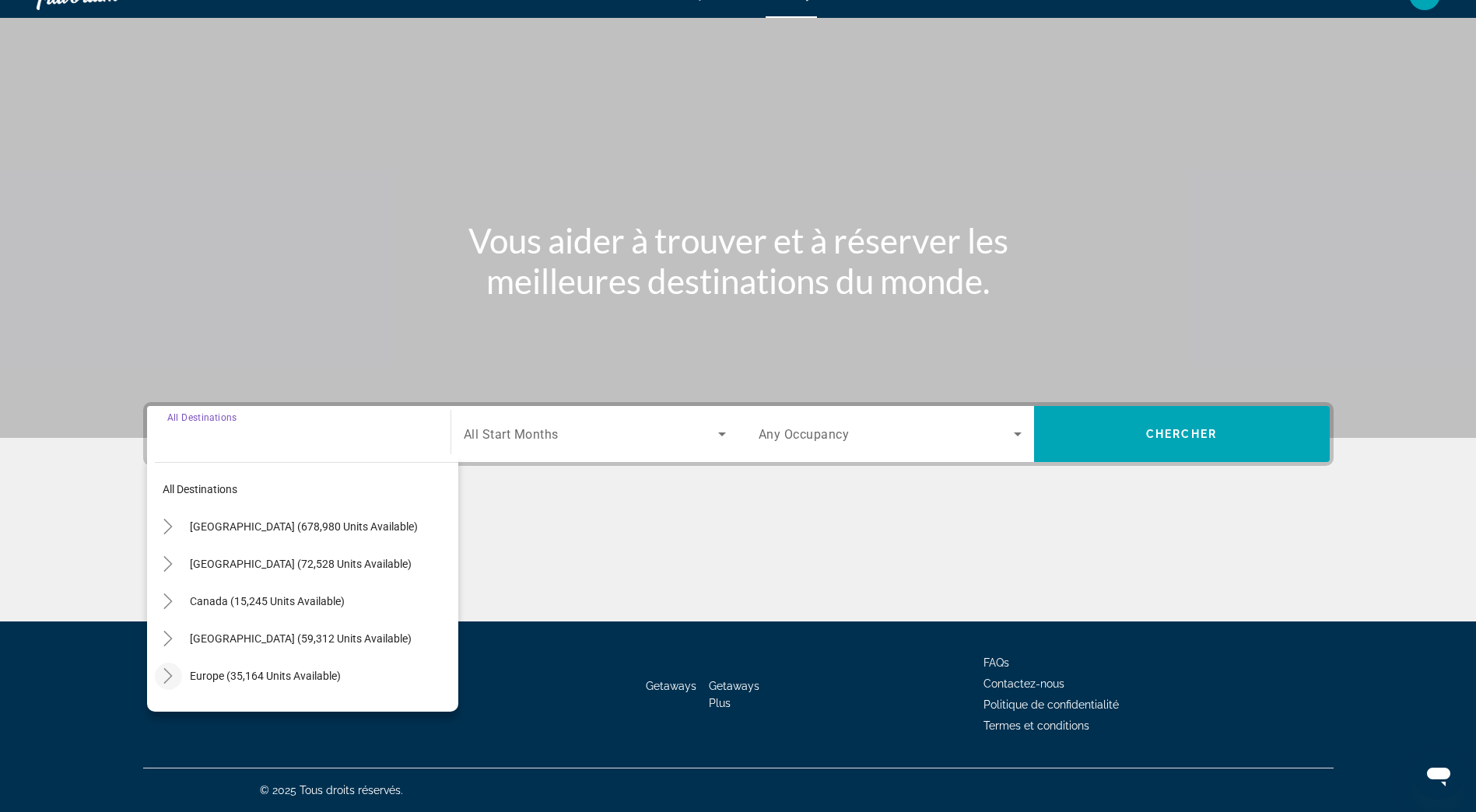
click at [162, 678] on icon "Toggle Europe (35,164 units available)" at bounding box center [168, 676] width 16 height 16
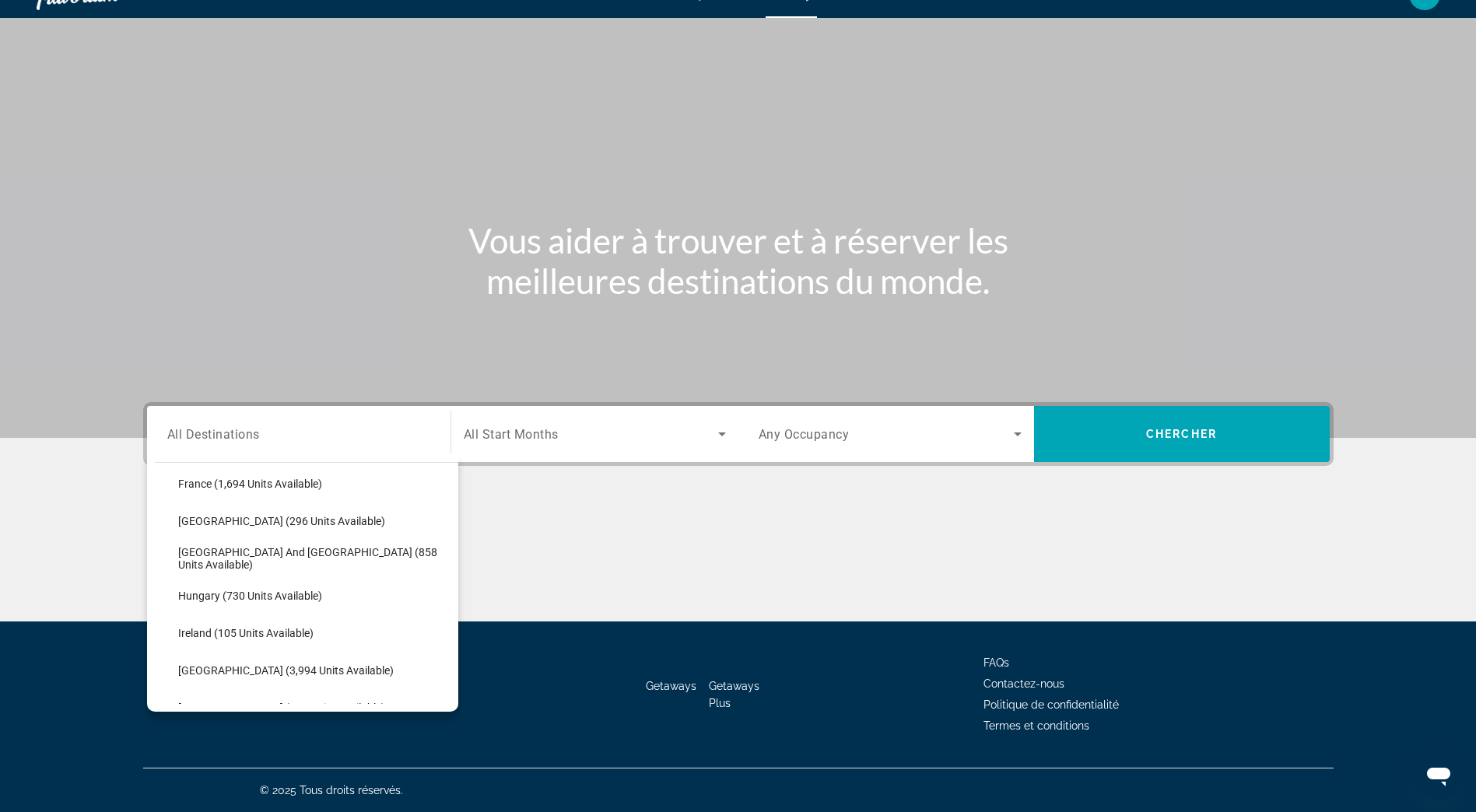
scroll to position [506, 0]
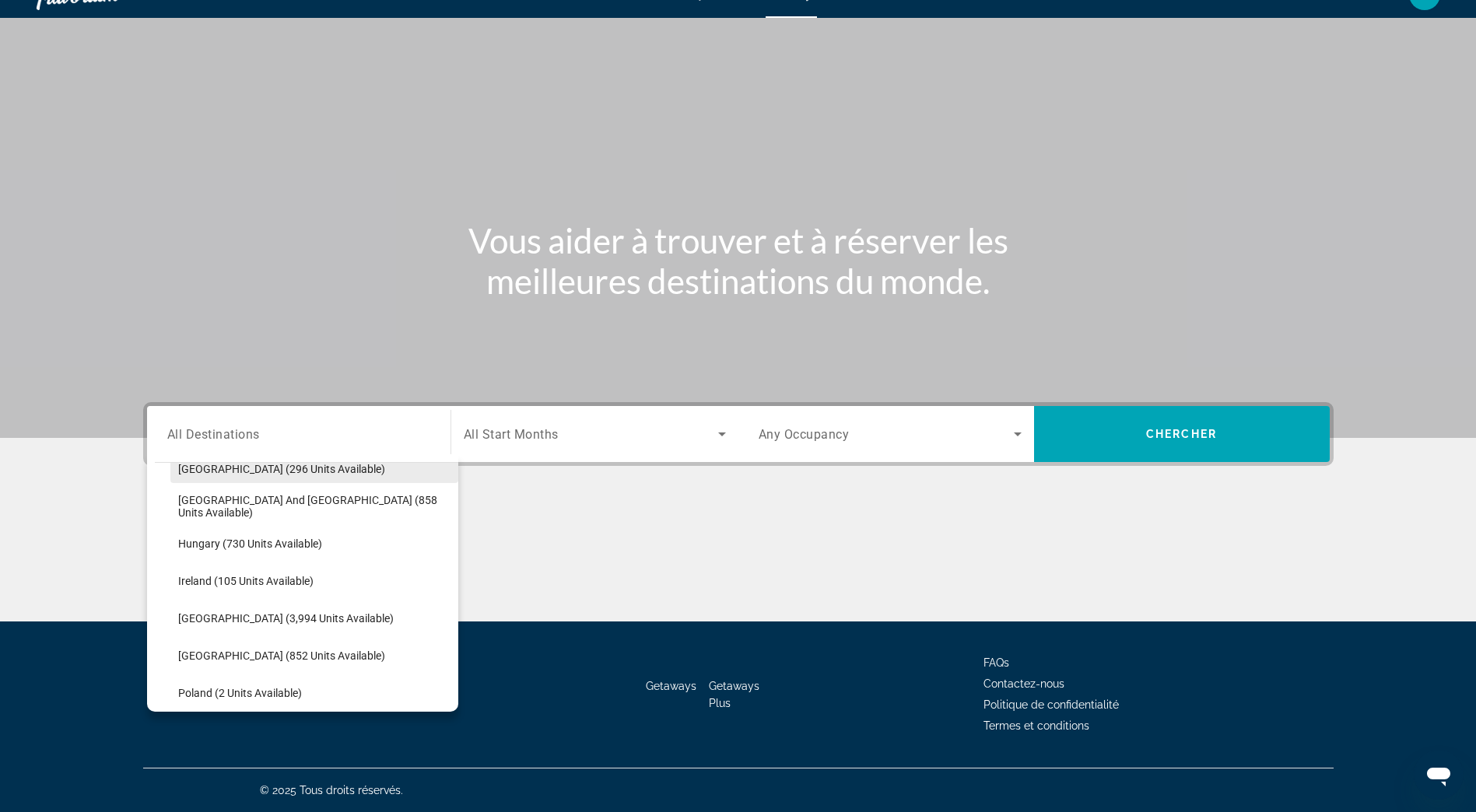
click at [298, 474] on span "Germany (296 units available)" at bounding box center [281, 469] width 207 height 12
type input "**********"
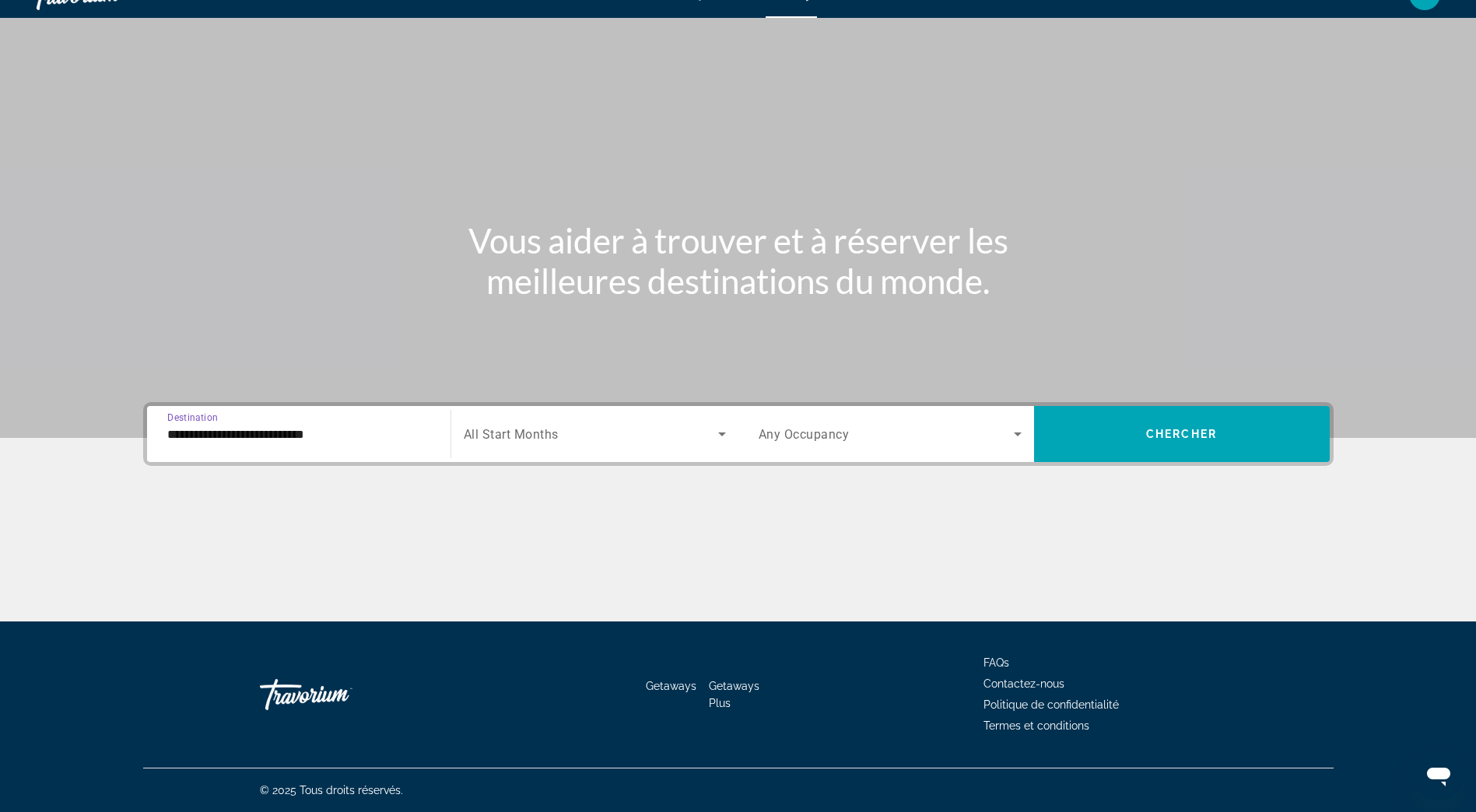
click at [722, 432] on icon "Search widget" at bounding box center [721, 434] width 7 height 4
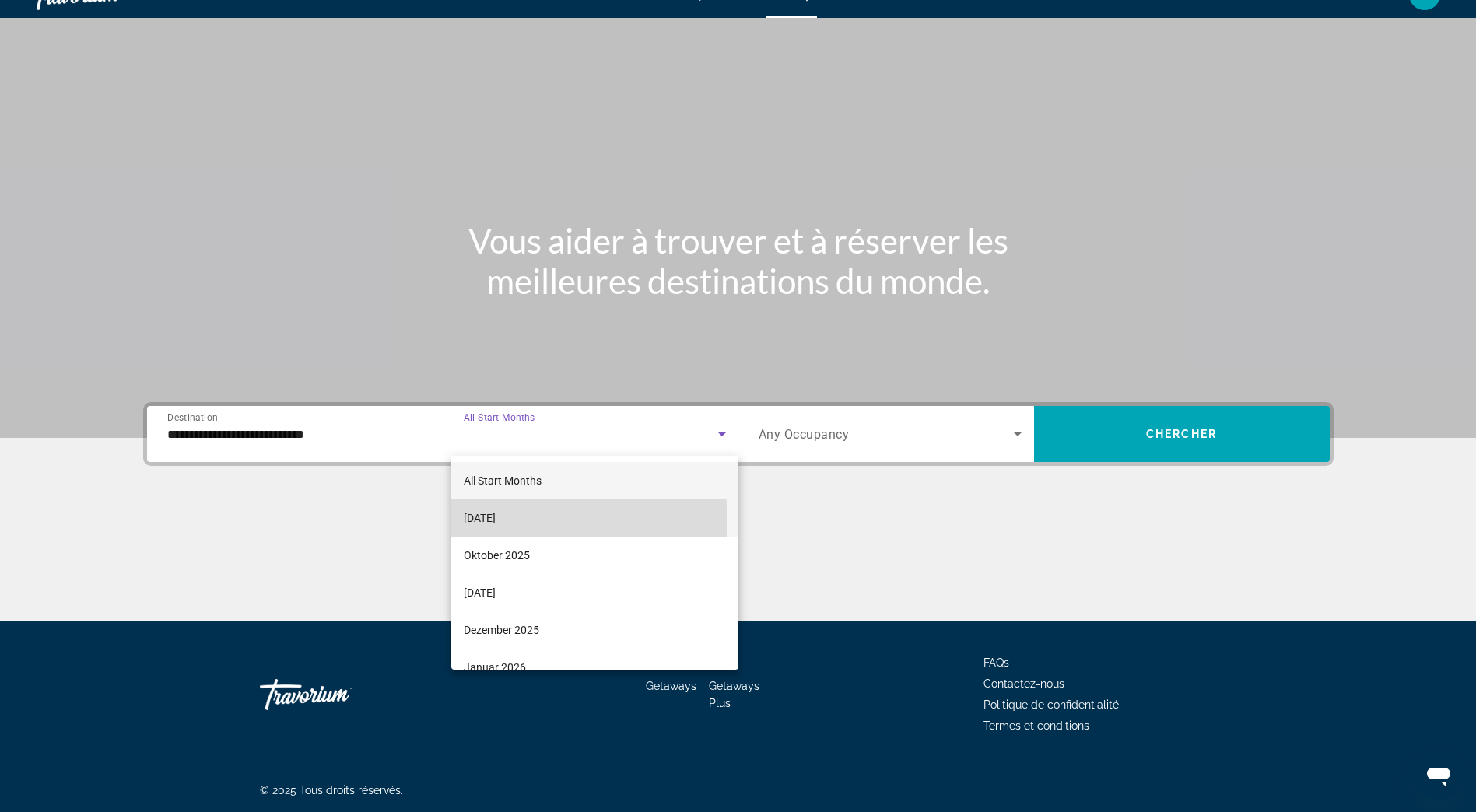
click at [496, 521] on span "September 2025" at bounding box center [479, 518] width 32 height 19
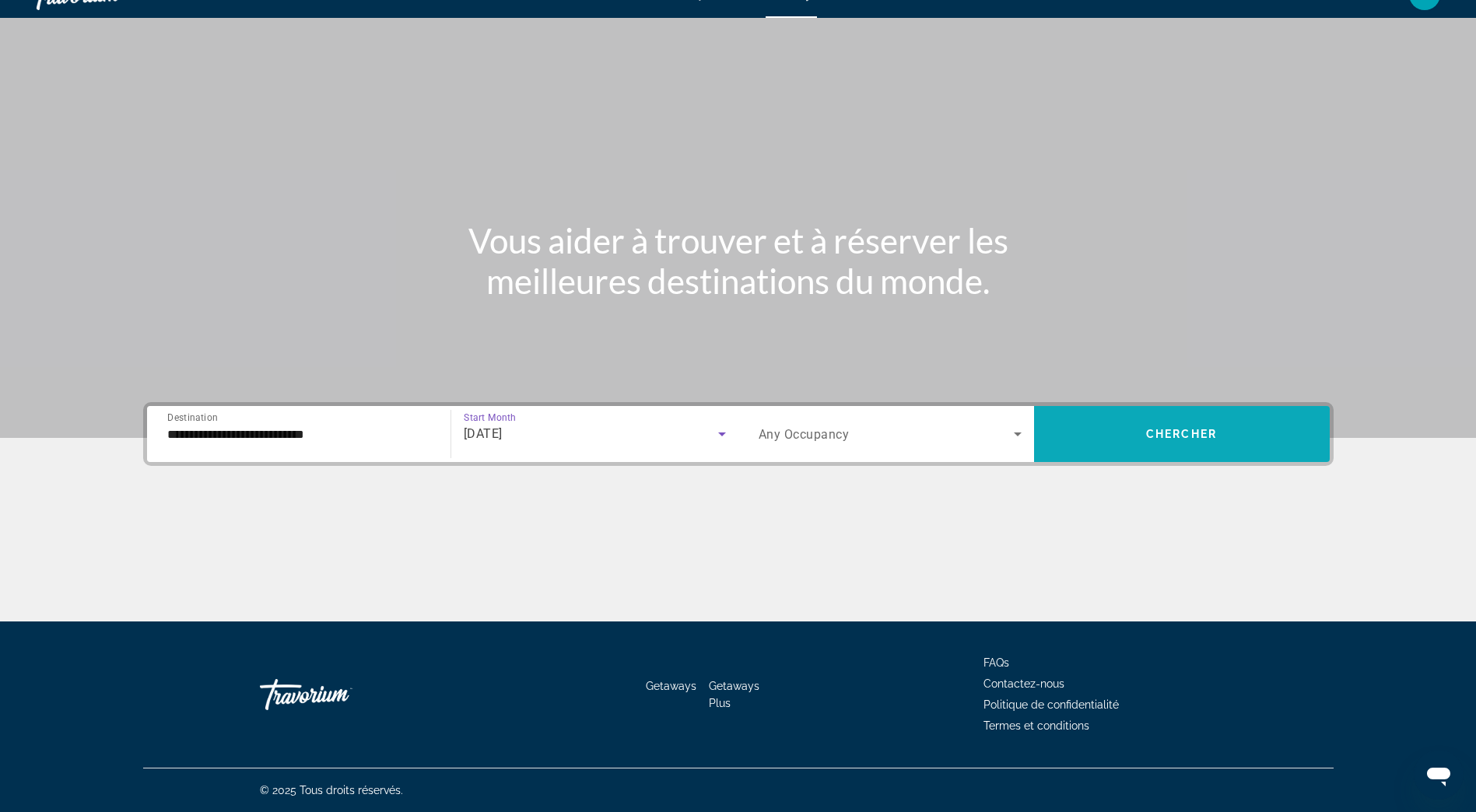
click at [1159, 420] on span "Search widget" at bounding box center [1182, 433] width 295 height 37
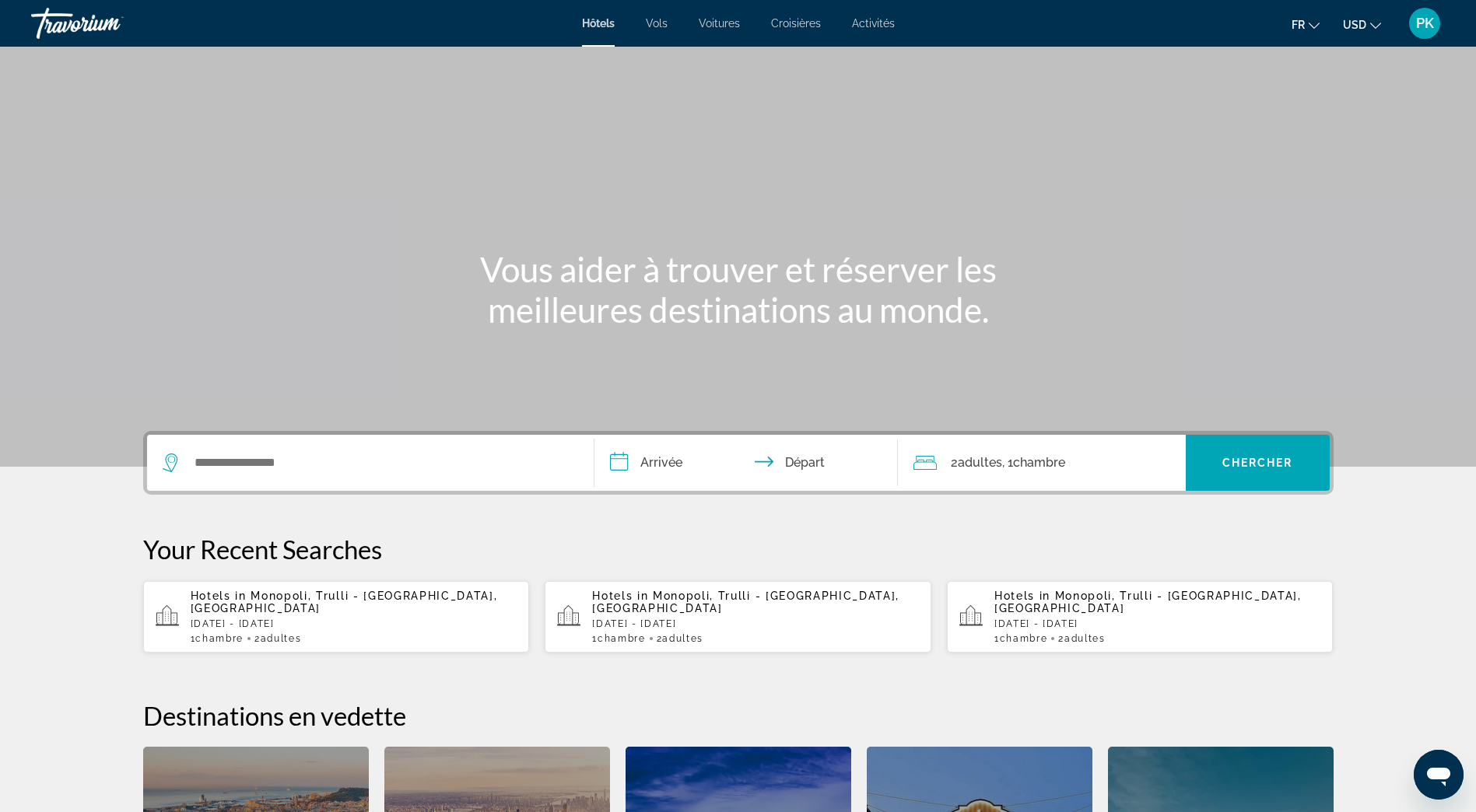
click at [1372, 28] on icon "Change currency" at bounding box center [1376, 26] width 11 height 11
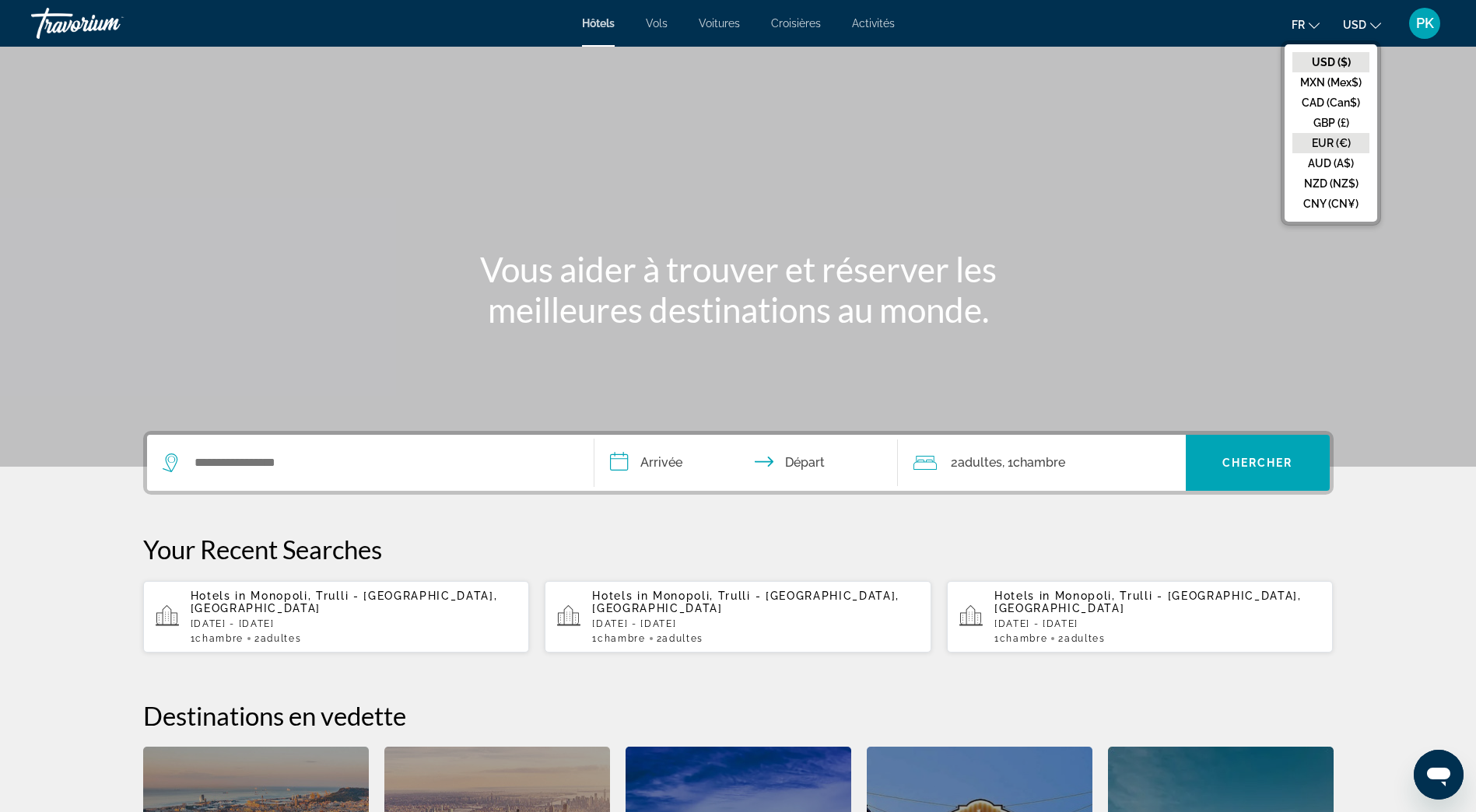
click at [1309, 147] on button "EUR (€)" at bounding box center [1330, 143] width 77 height 20
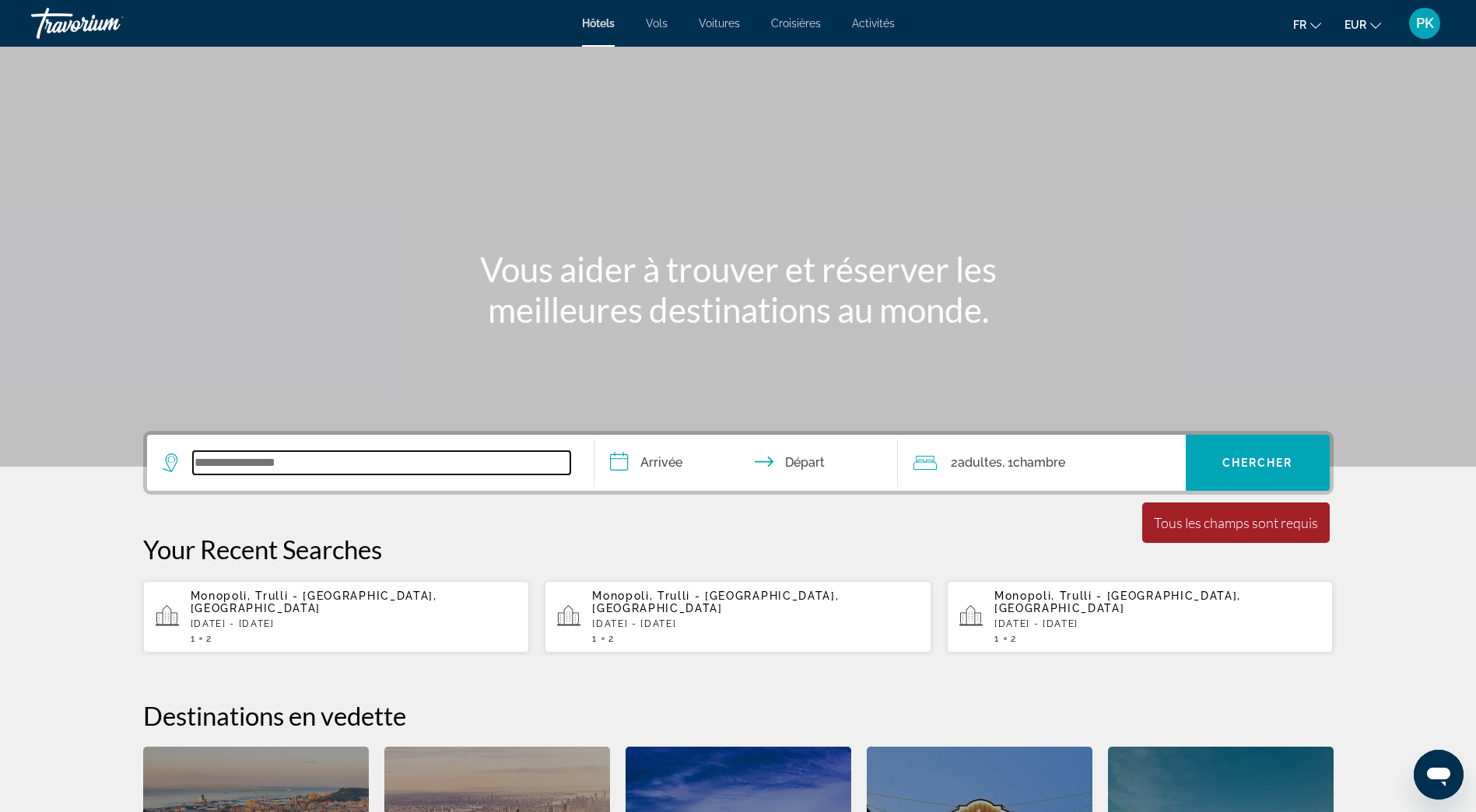
click at [203, 463] on input "Search widget" at bounding box center [382, 462] width 377 height 23
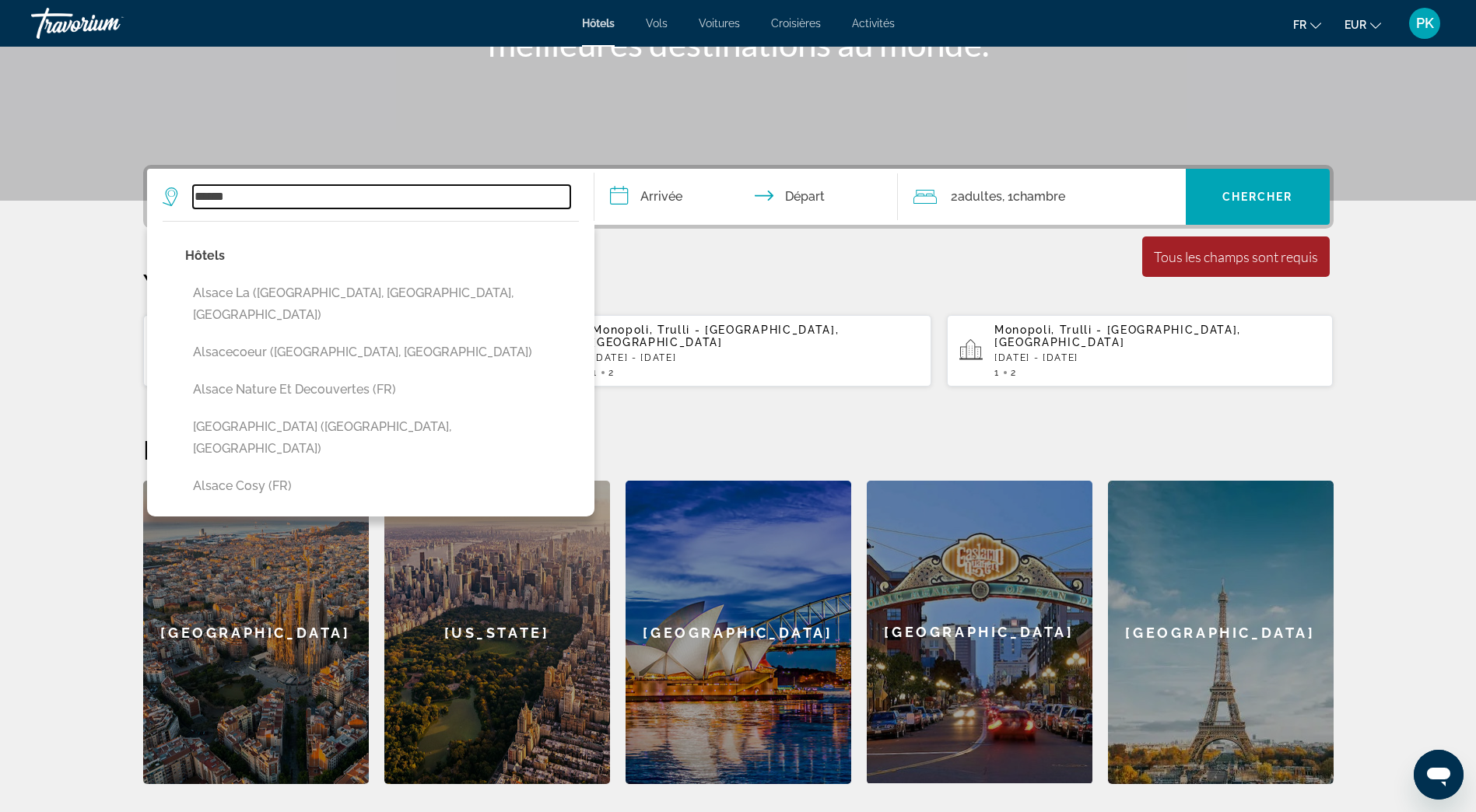
scroll to position [222, 0]
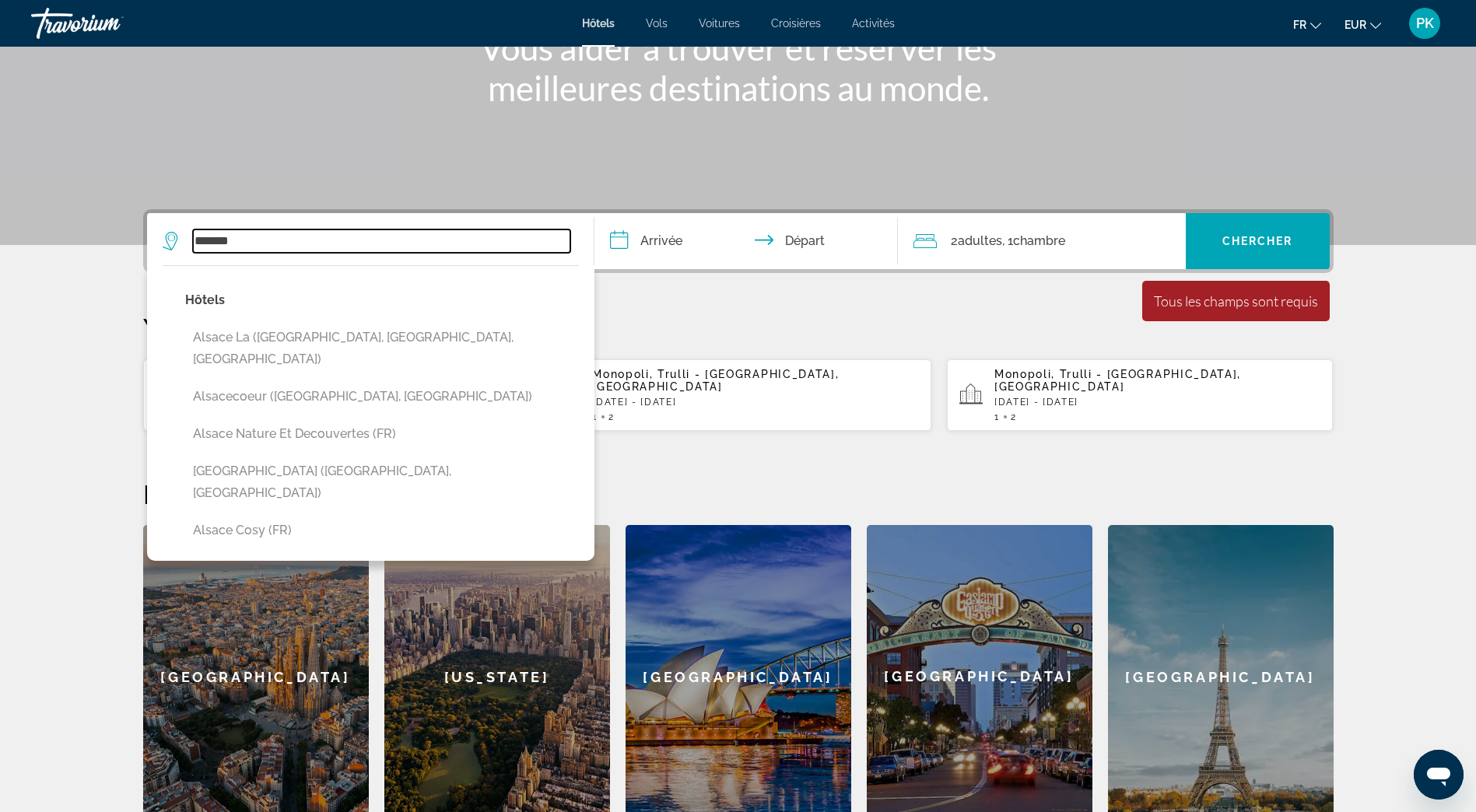
drag, startPoint x: 247, startPoint y: 238, endPoint x: 174, endPoint y: 226, distance: 74.0
click at [174, 226] on div "****** [GEOGRAPHIC_DATA] ([GEOGRAPHIC_DATA], [GEOGRAPHIC_DATA], [GEOGRAPHIC_DAT…" at bounding box center [369, 241] width 415 height 56
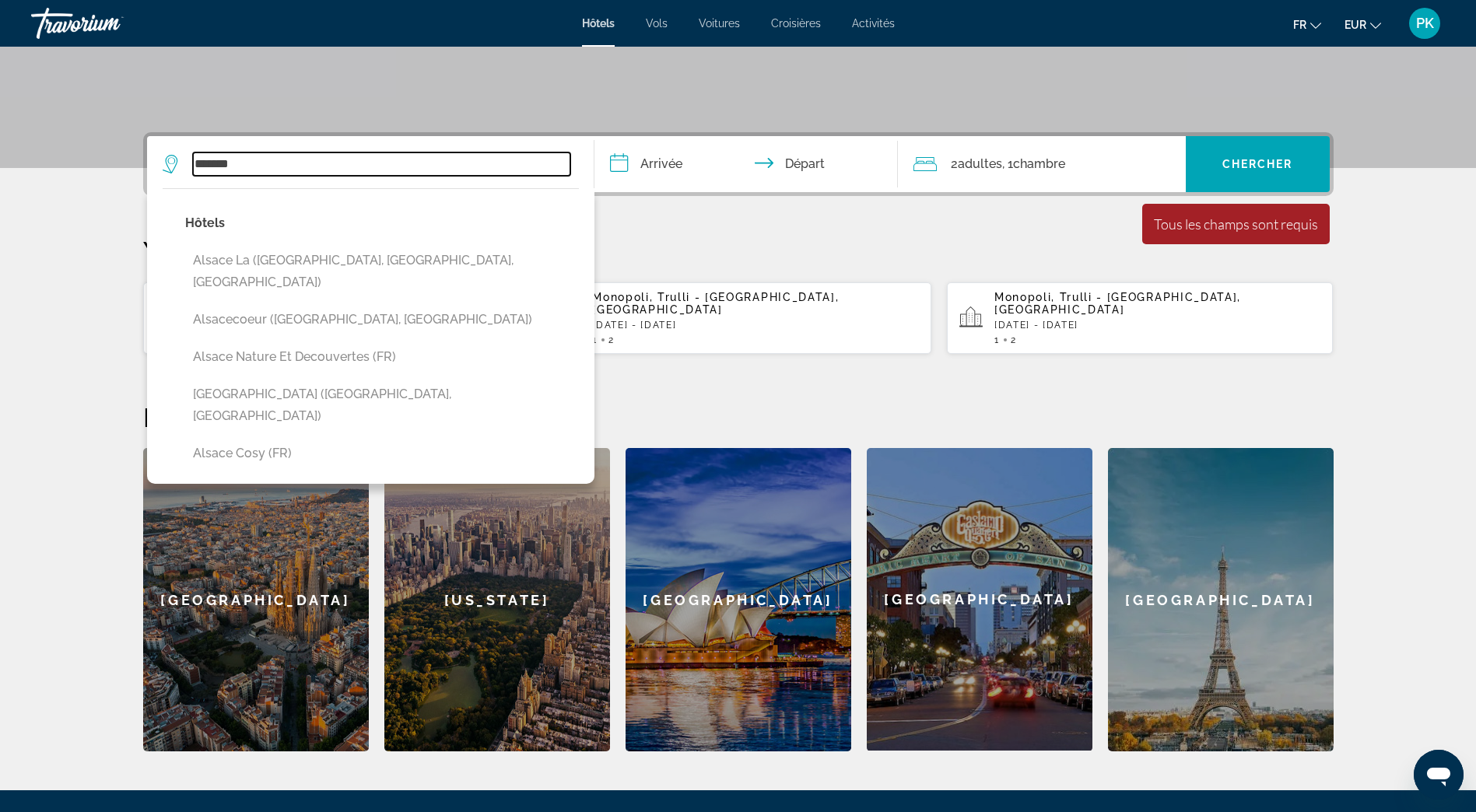
scroll to position [380, 0]
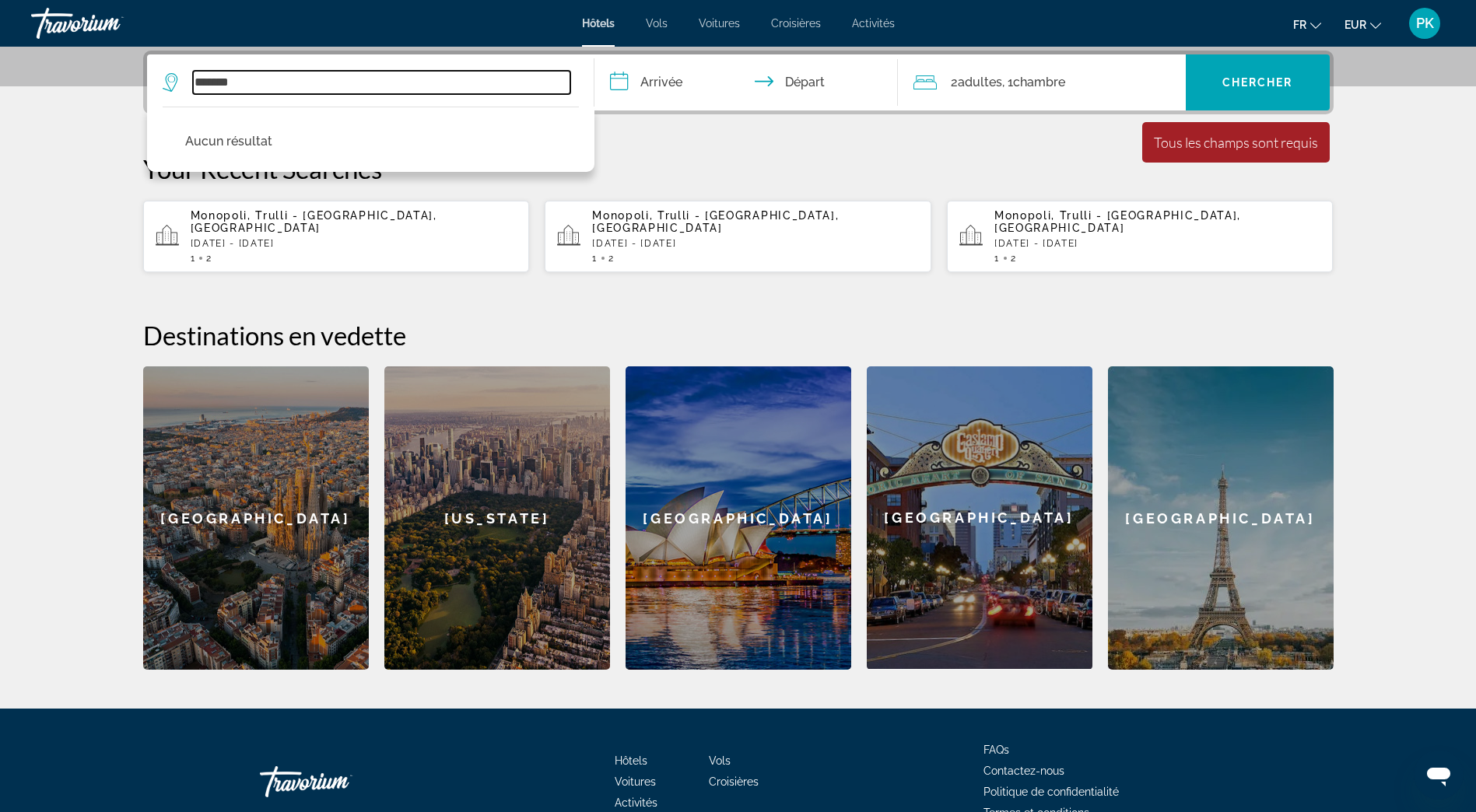
type input "********"
drag, startPoint x: 249, startPoint y: 74, endPoint x: 187, endPoint y: 74, distance: 62.0
click at [187, 74] on div "********" at bounding box center [366, 82] width 408 height 23
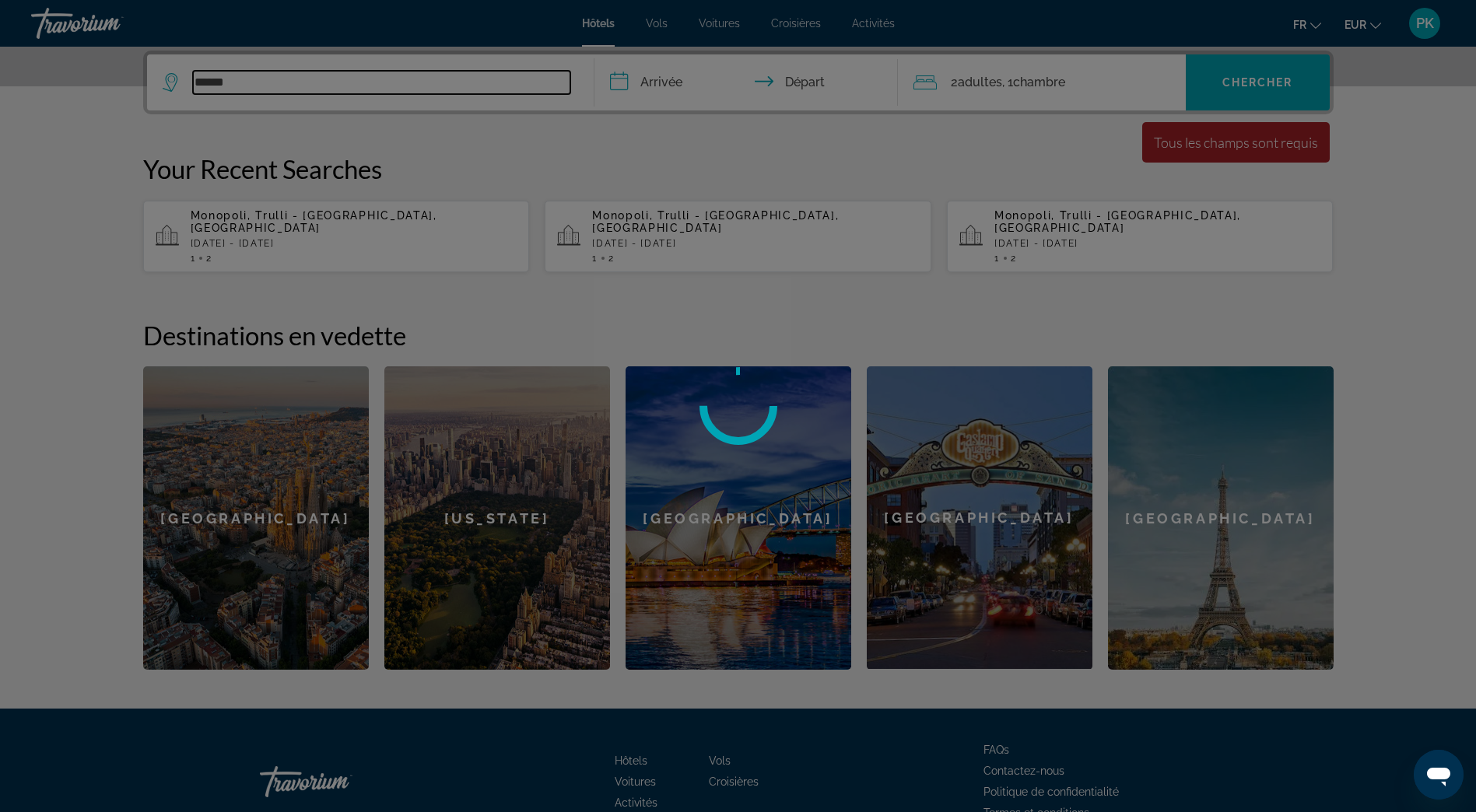
type input "*****"
click at [247, 83] on div at bounding box center [738, 406] width 1476 height 812
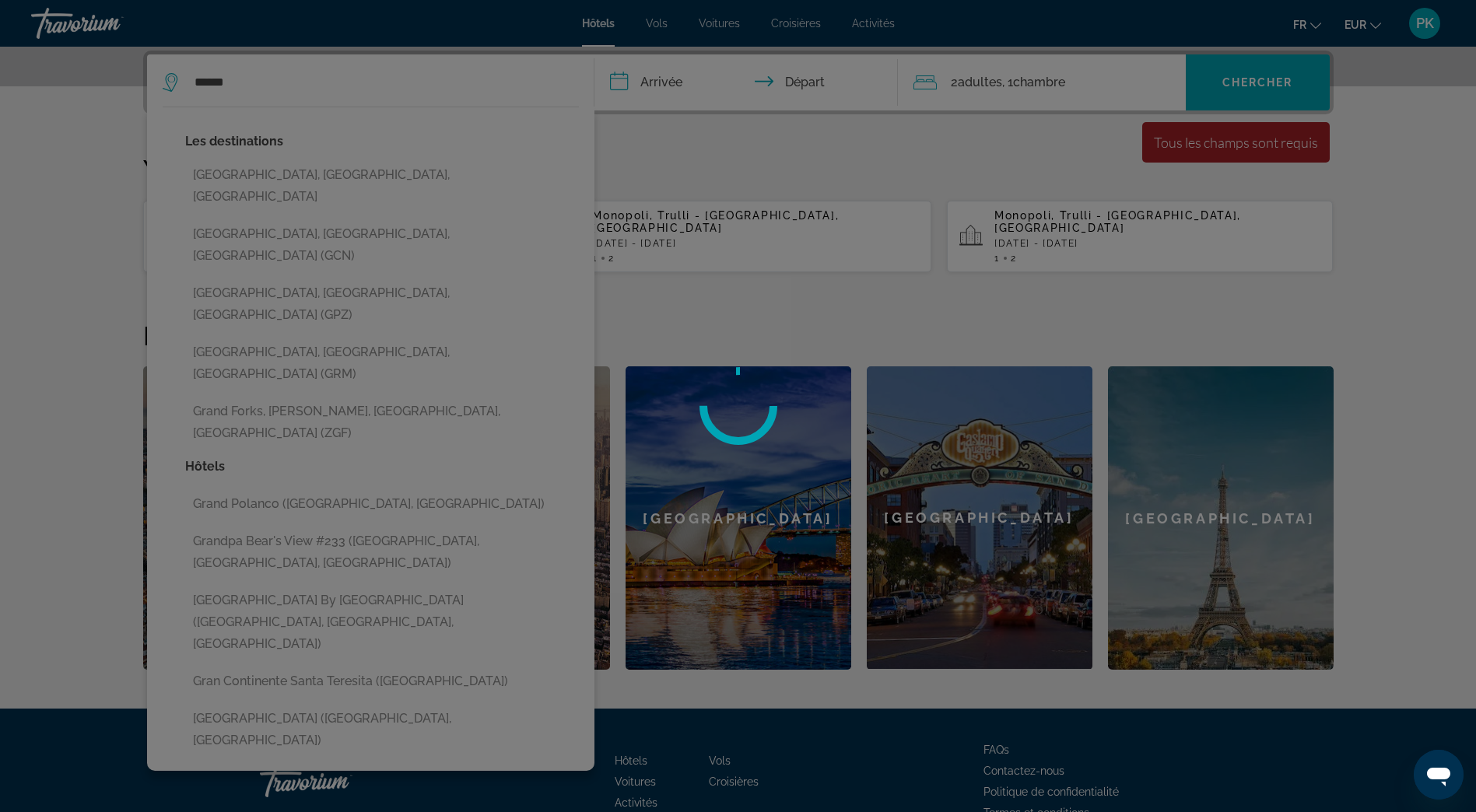
click at [239, 81] on div at bounding box center [738, 406] width 1476 height 812
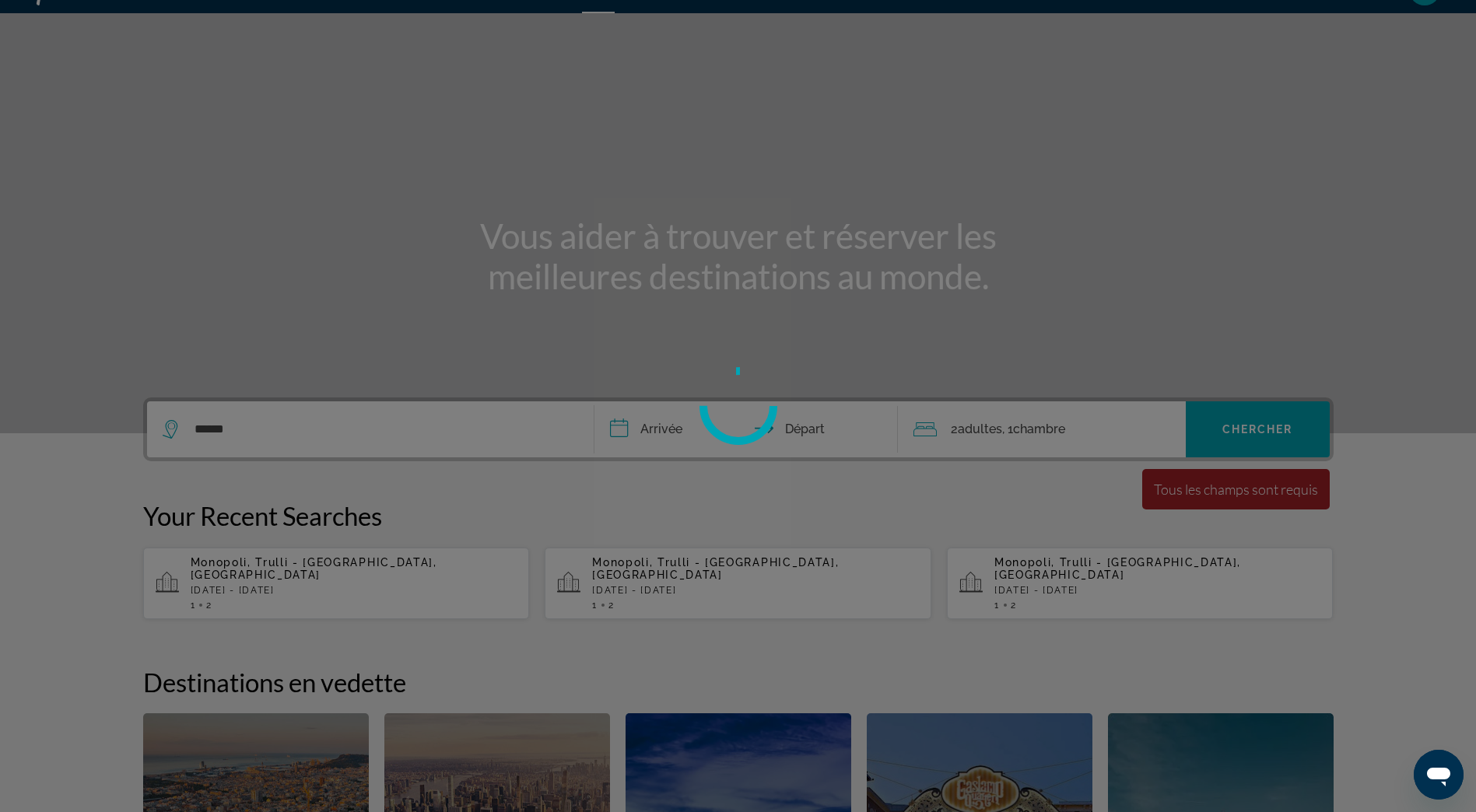
scroll to position [0, 0]
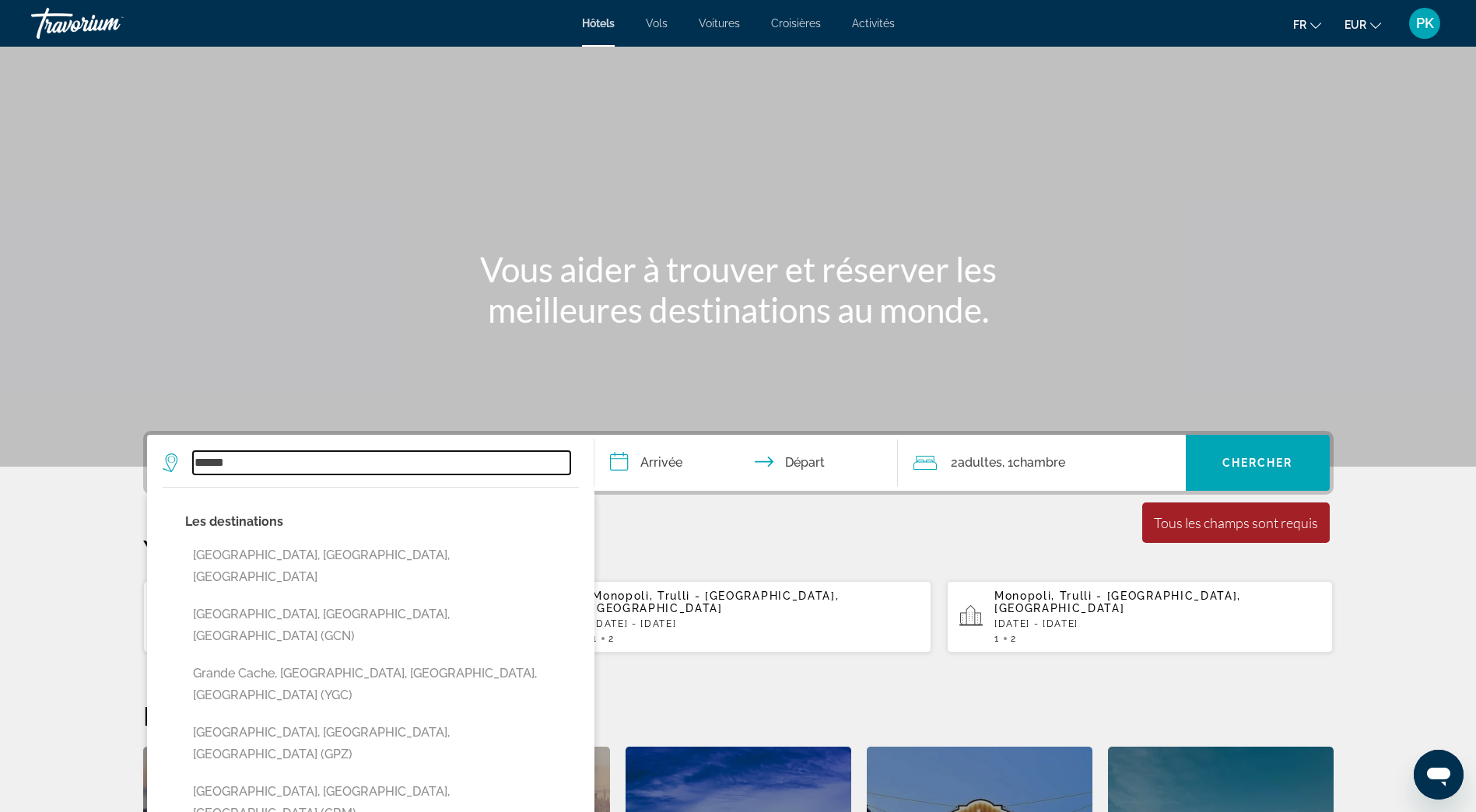
drag, startPoint x: 242, startPoint y: 466, endPoint x: 147, endPoint y: 454, distance: 95.8
click at [147, 454] on app-destination-search "***** Les destinations [GEOGRAPHIC_DATA], [GEOGRAPHIC_DATA], [GEOGRAPHIC_DATA],…" at bounding box center [370, 462] width 447 height 56
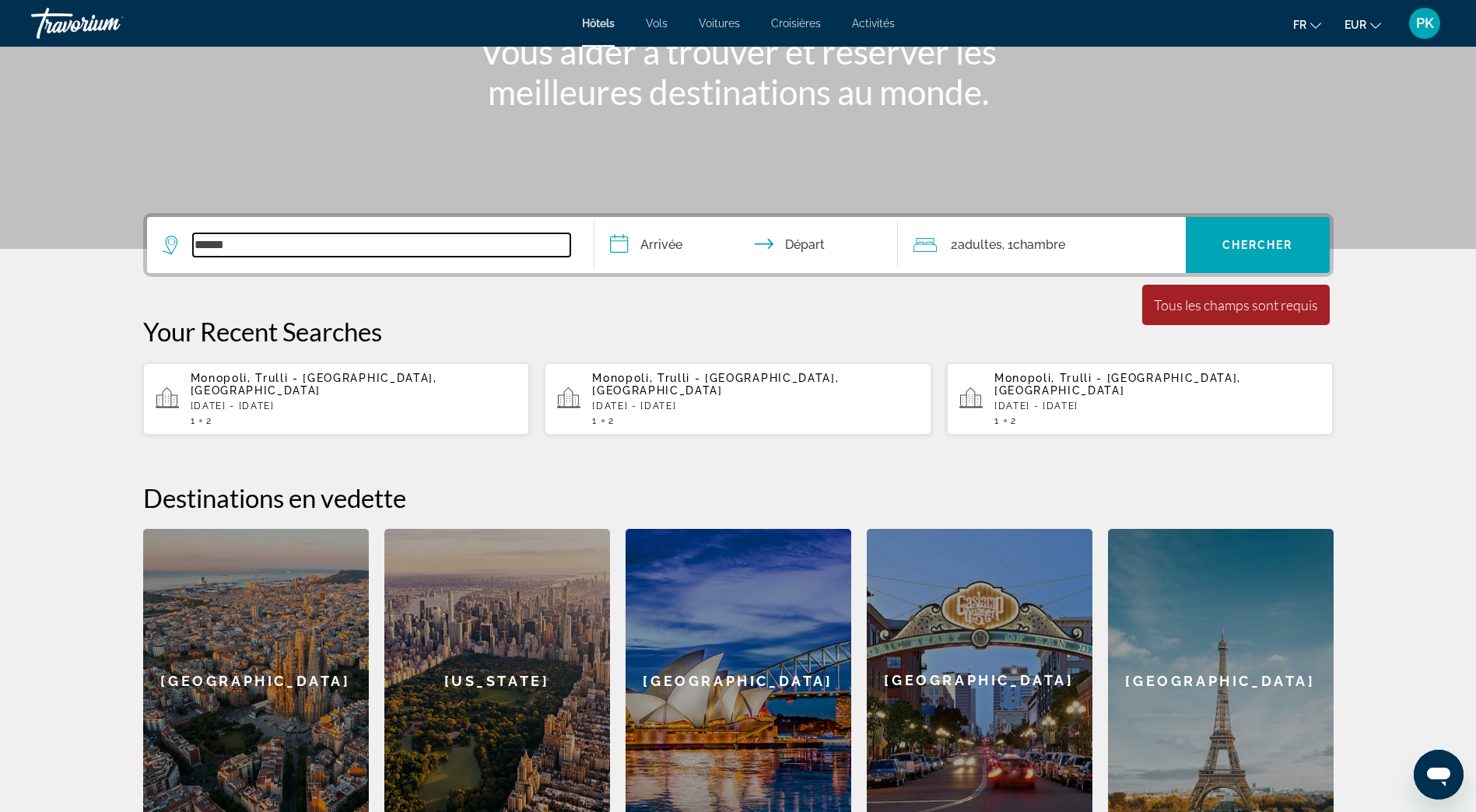
scroll to position [380, 0]
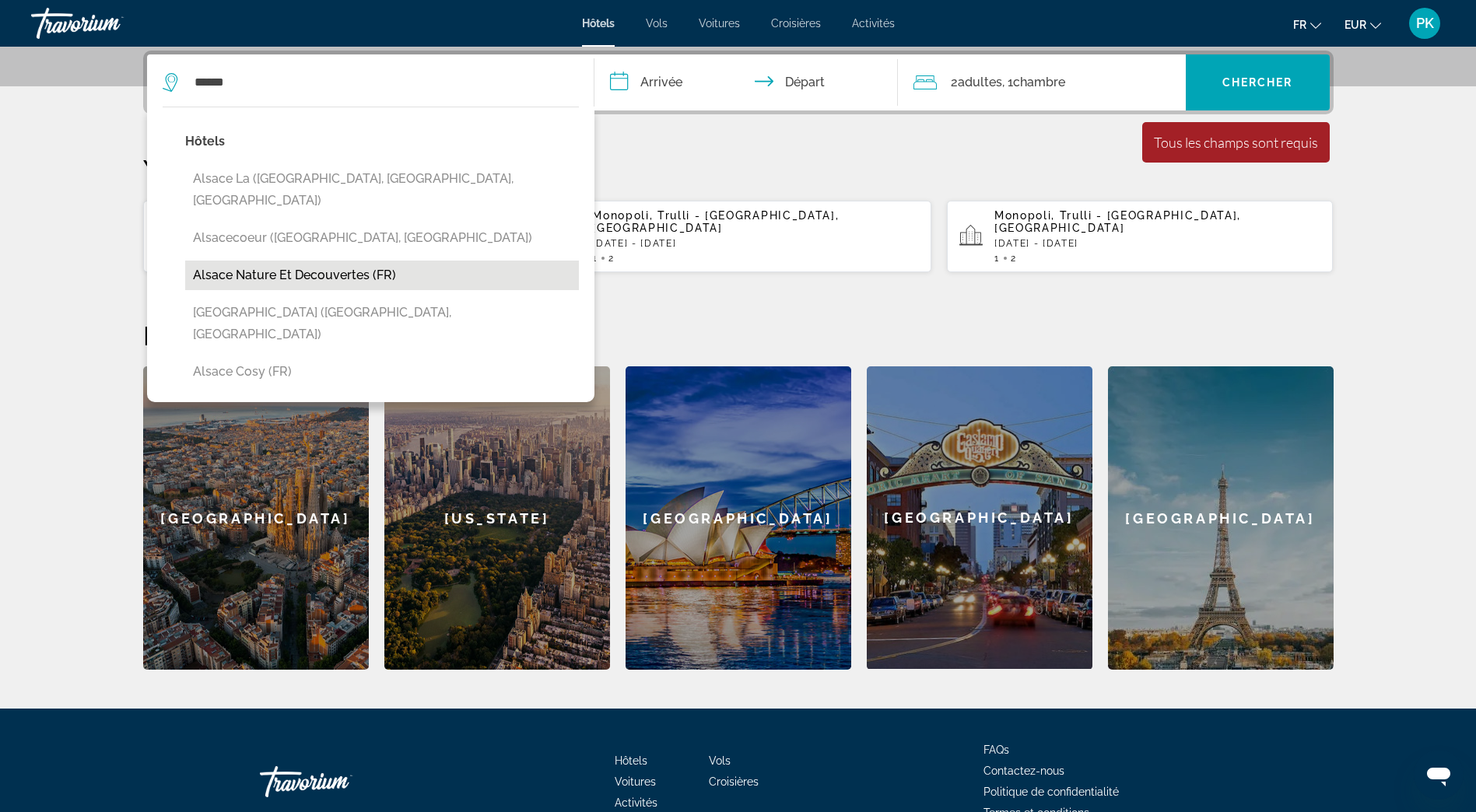
click at [359, 261] on button "Alsace Nature Et Decouvertes (FR)" at bounding box center [382, 276] width 394 height 30
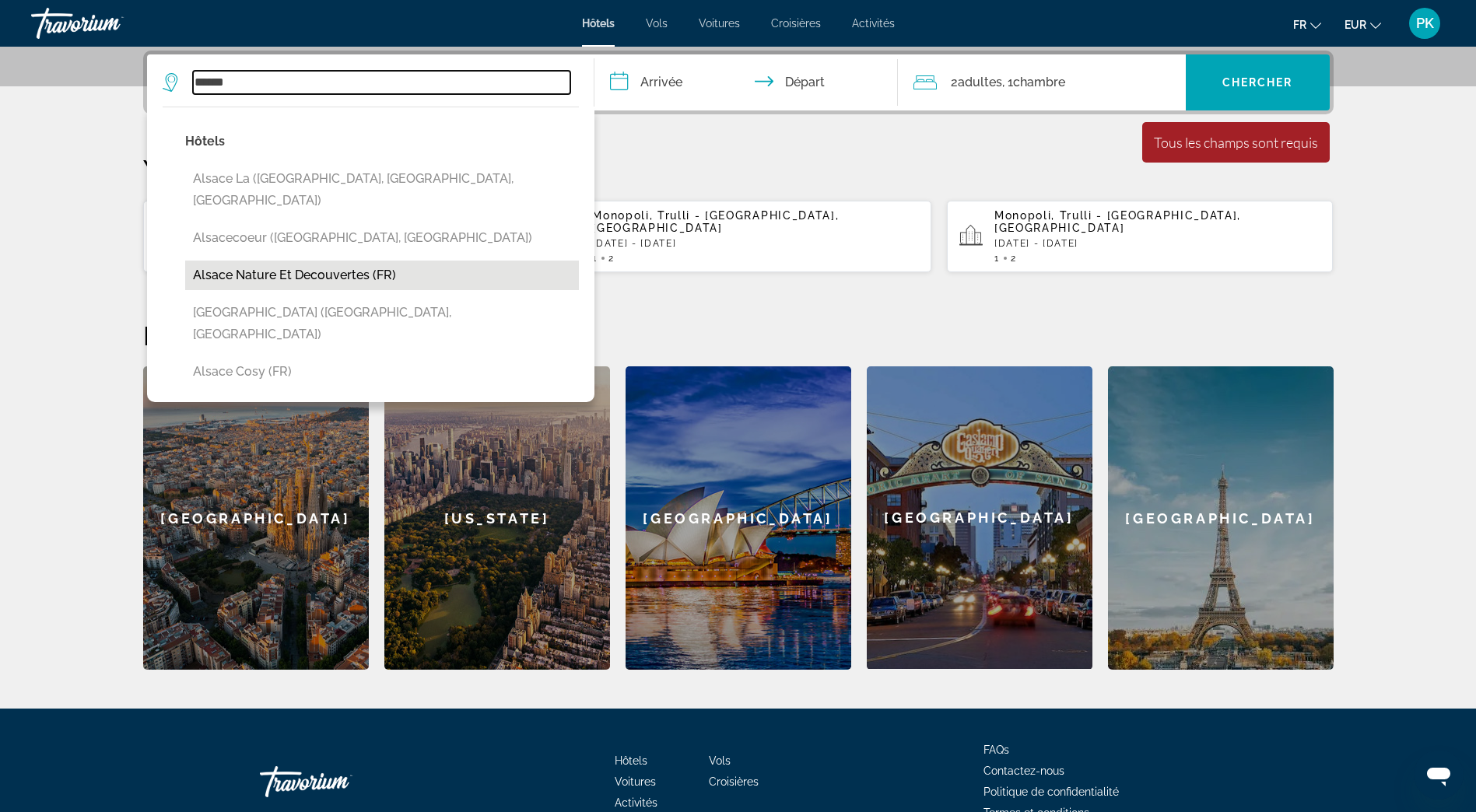
type input "**********"
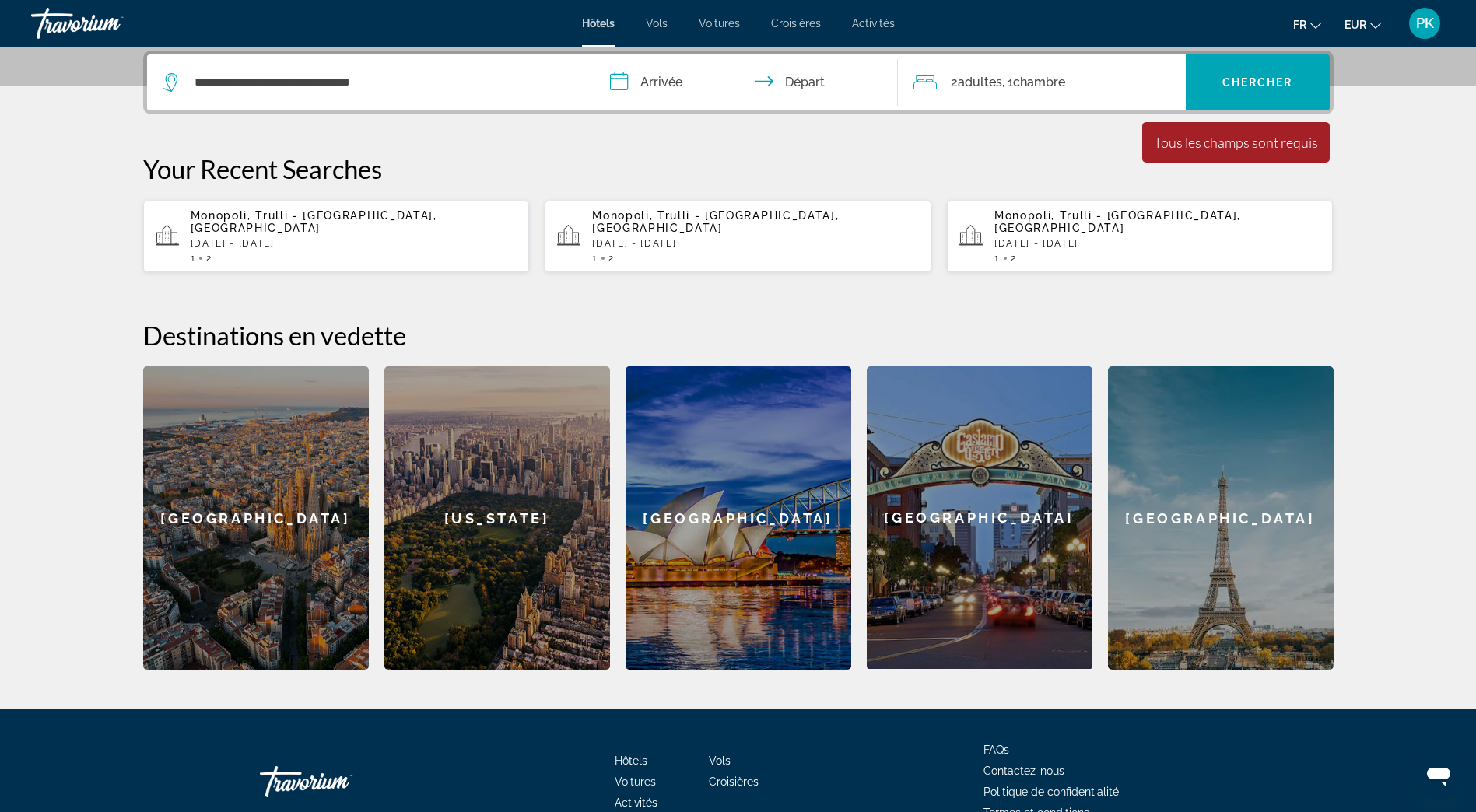
click at [659, 79] on input "**********" at bounding box center [749, 84] width 310 height 60
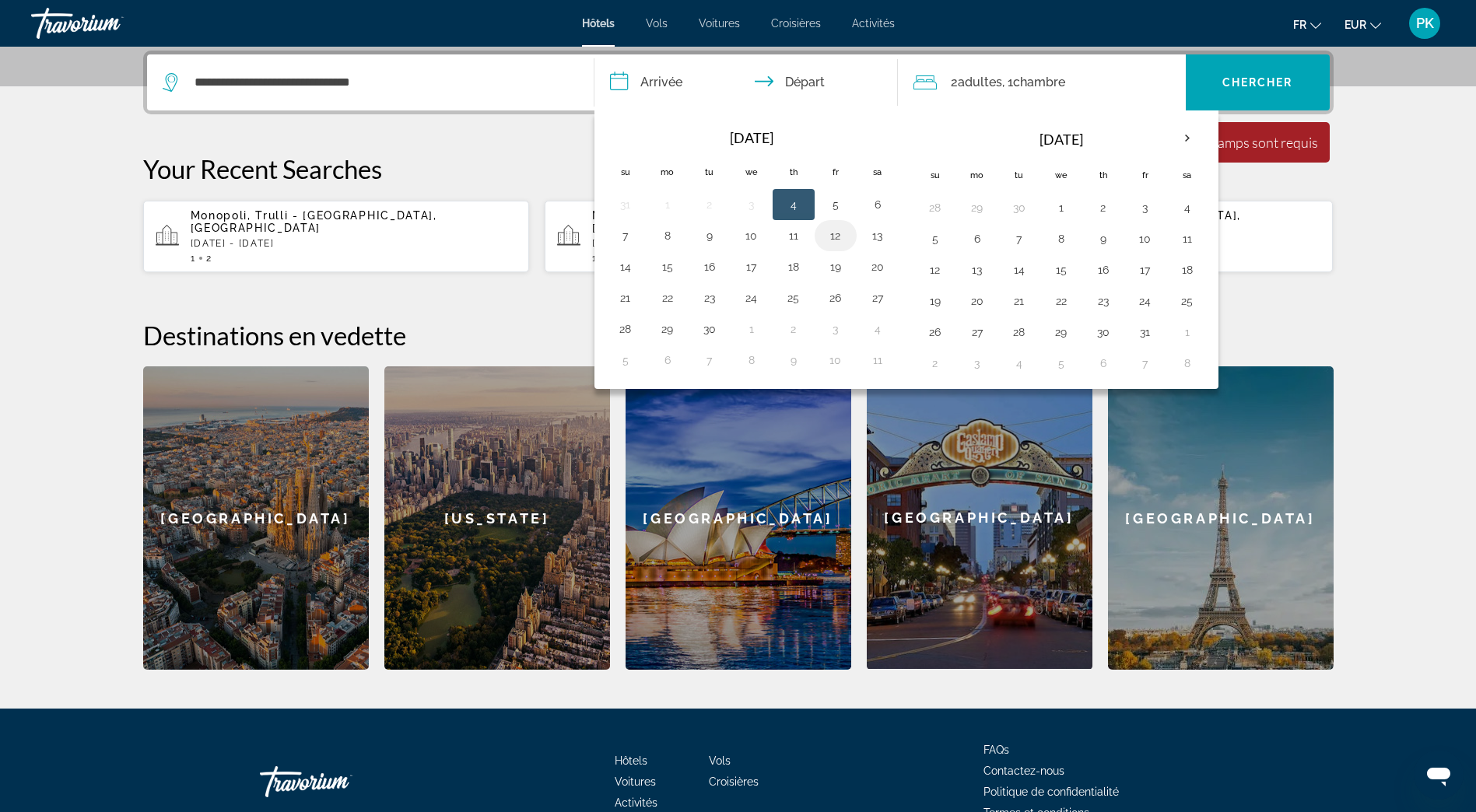
click at [832, 238] on button "12" at bounding box center [835, 235] width 25 height 21
click at [878, 239] on button "13" at bounding box center [877, 235] width 25 height 21
type input "**********"
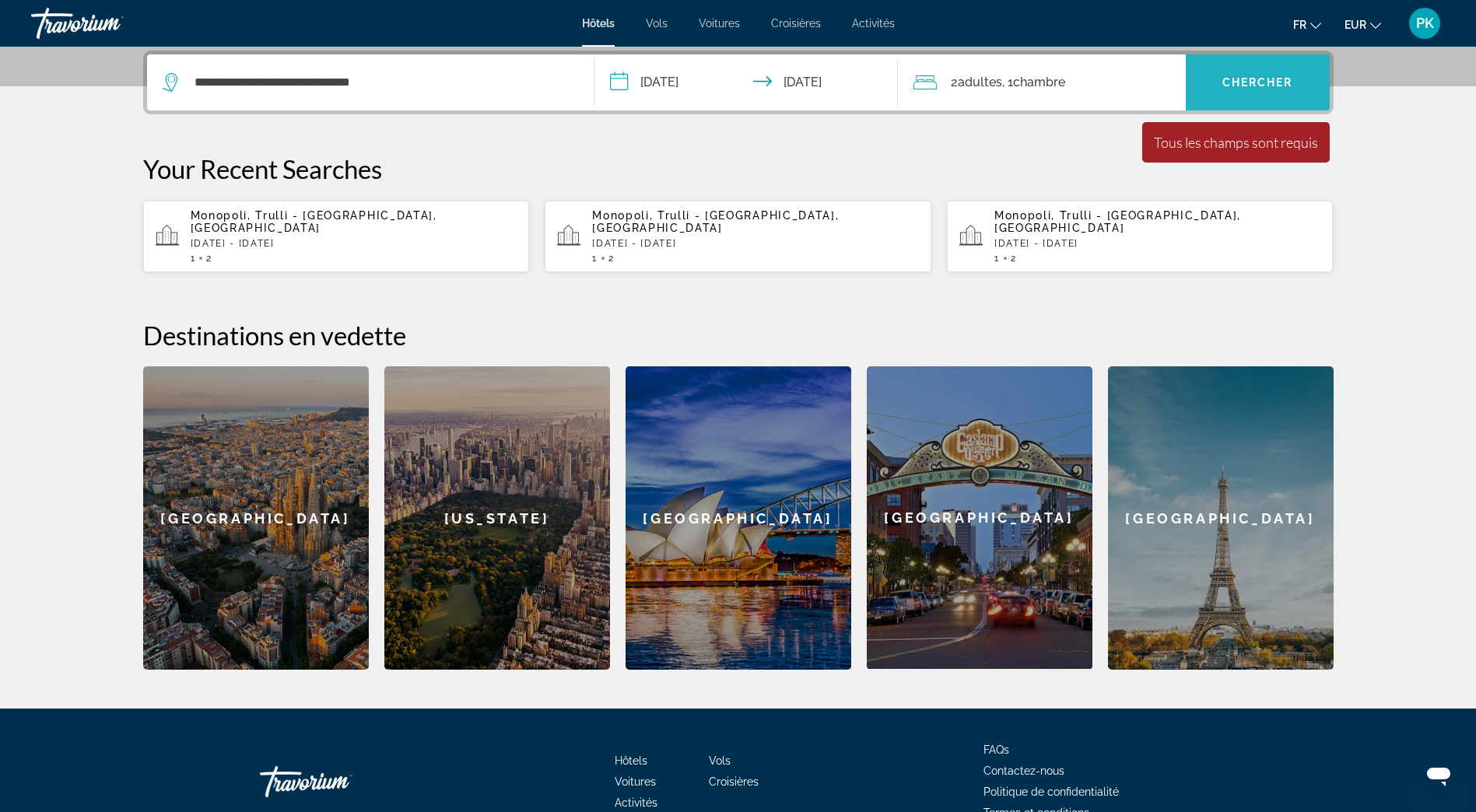
click at [1234, 87] on span "Chercher" at bounding box center [1257, 82] width 71 height 12
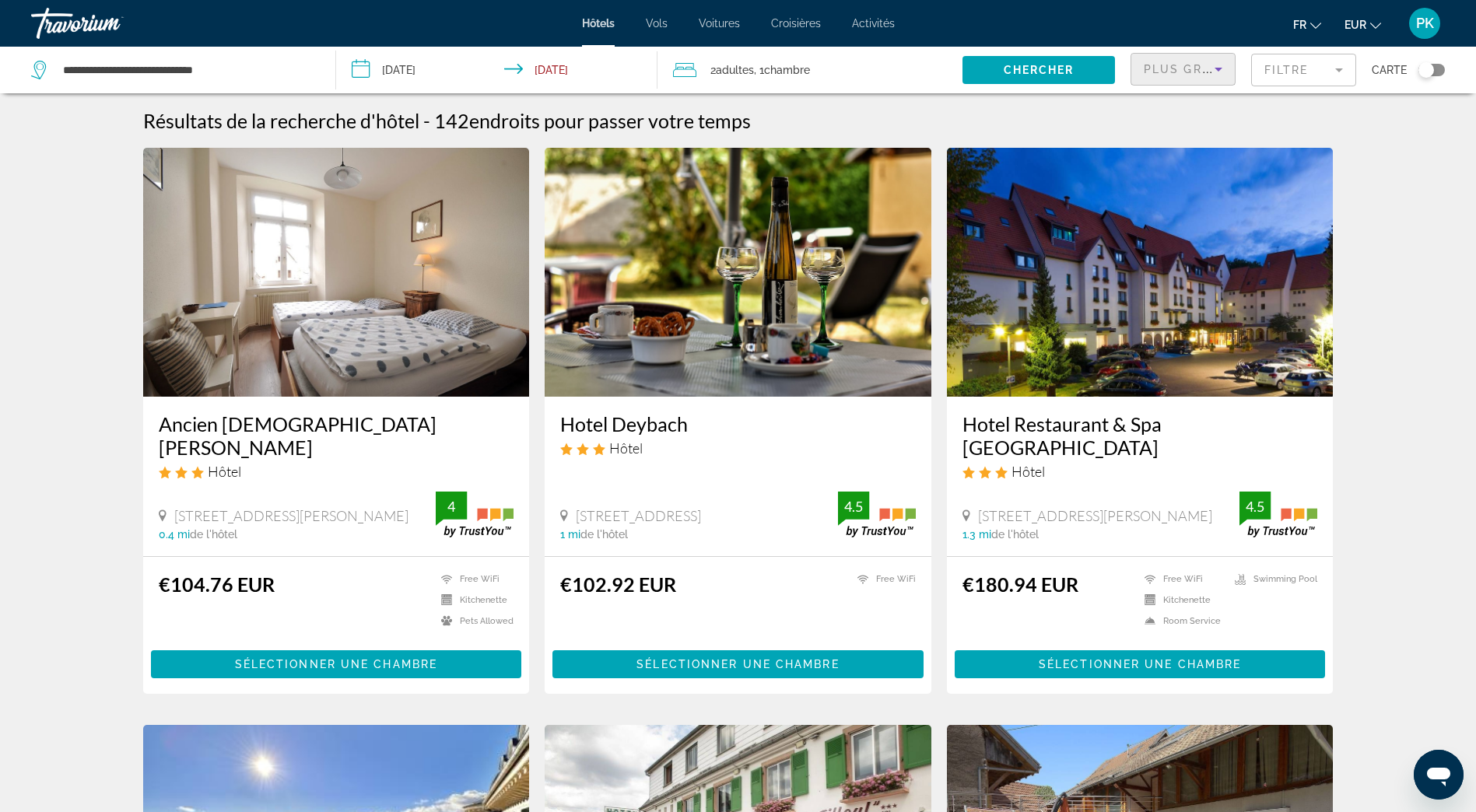
click at [1224, 71] on icon "Sort by" at bounding box center [1218, 70] width 19 height 19
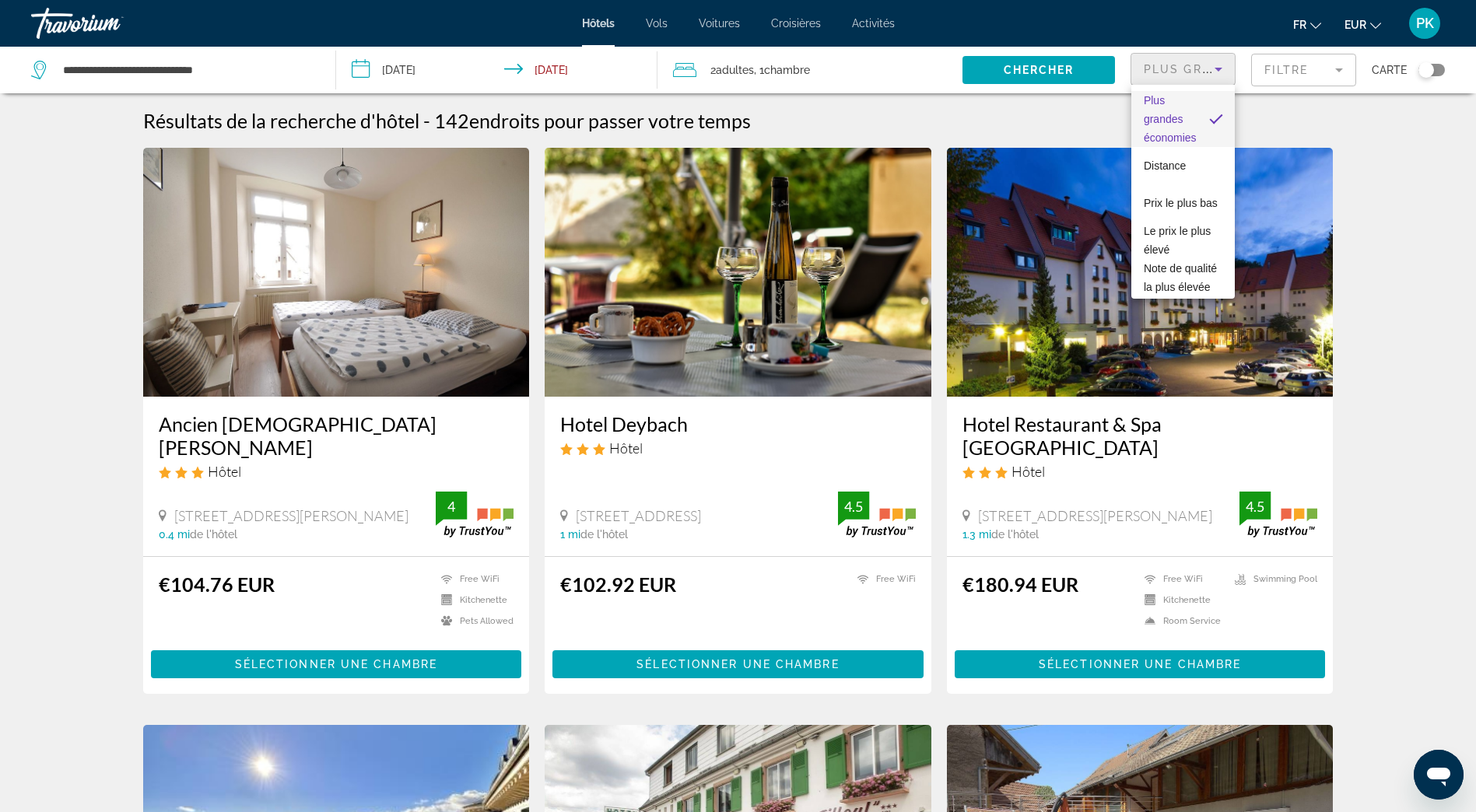
click at [1276, 71] on div at bounding box center [738, 406] width 1476 height 812
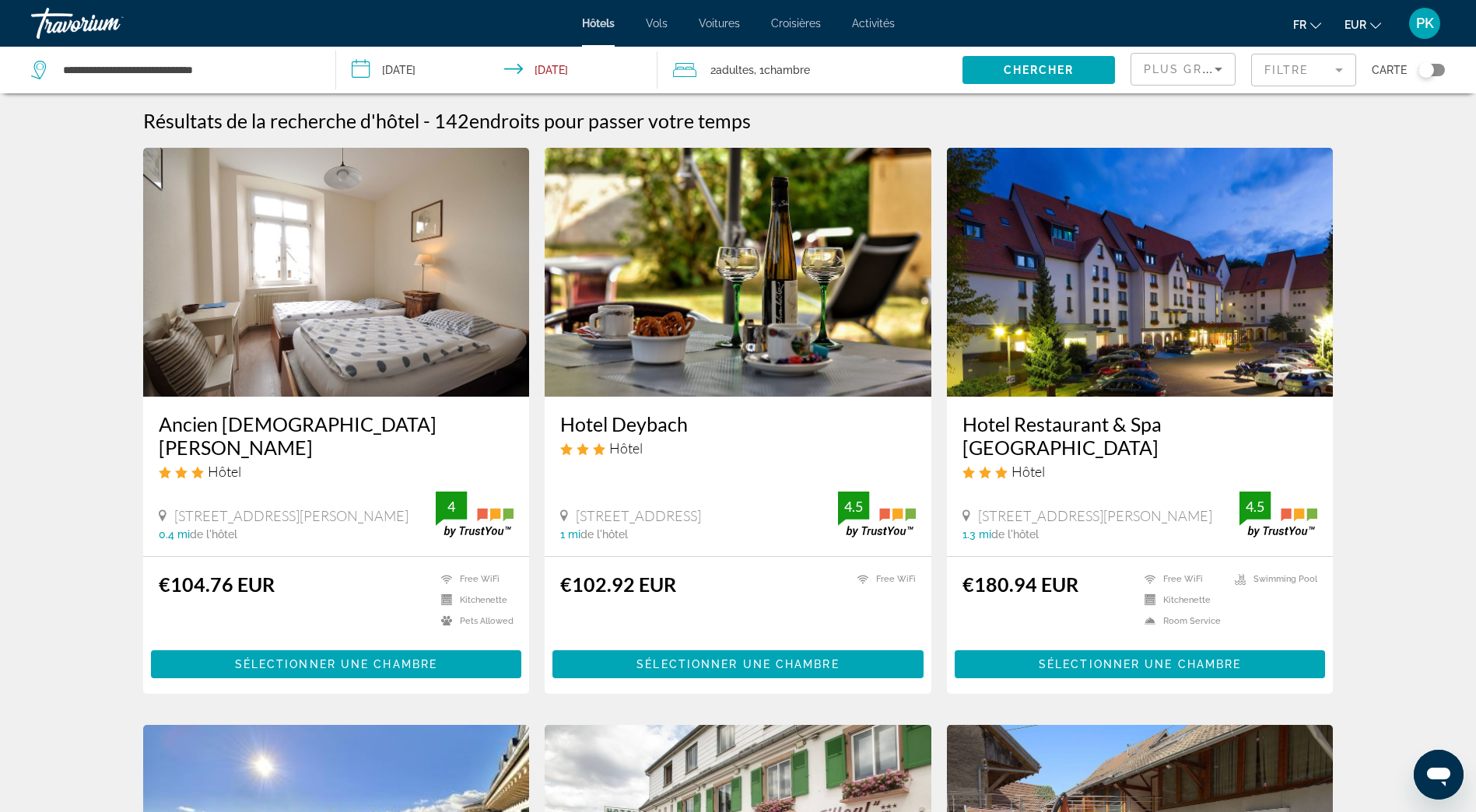
click at [1323, 73] on mat-form-field "Filtre" at bounding box center [1302, 70] width 105 height 32
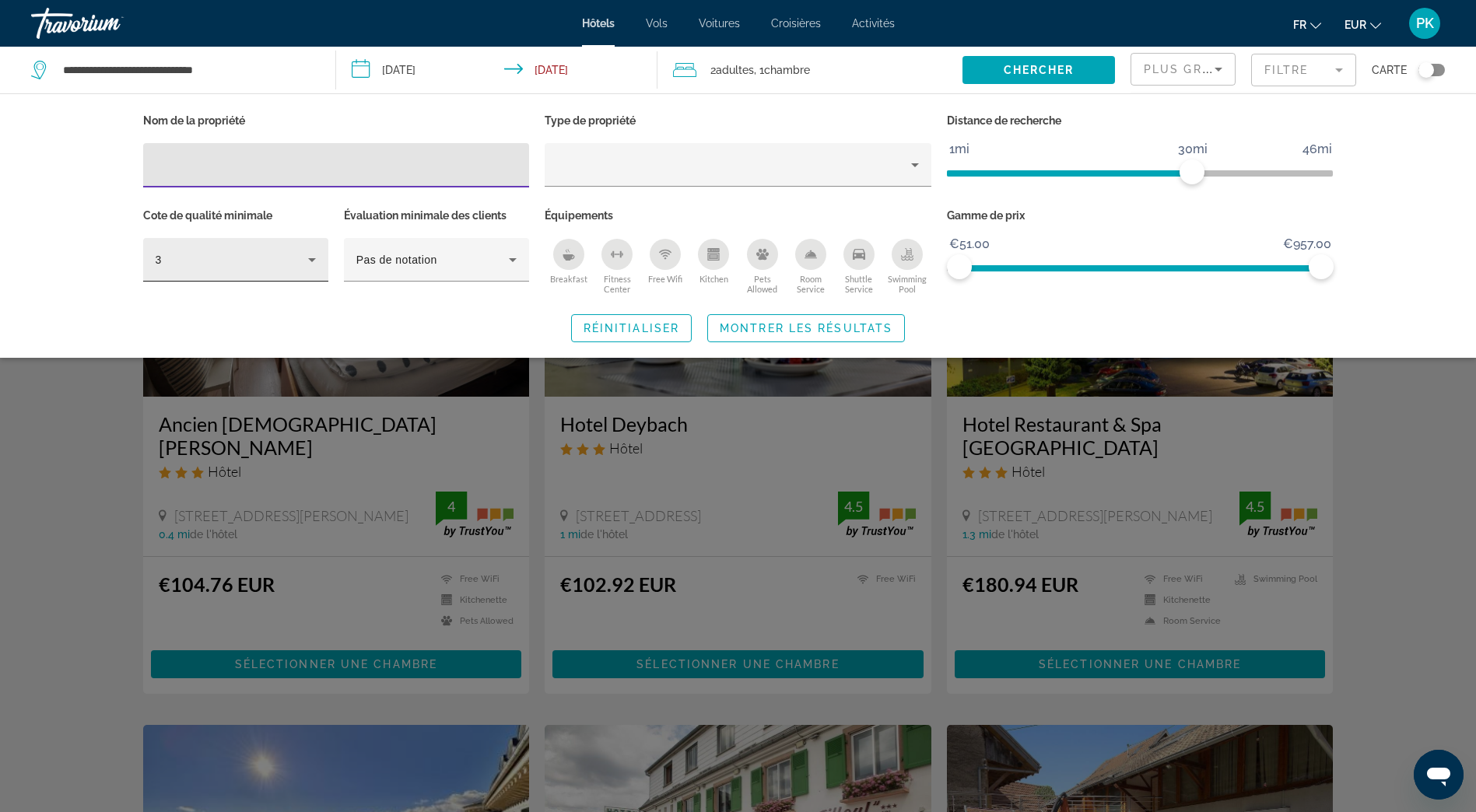
click at [311, 259] on icon "Hotel Filters" at bounding box center [312, 260] width 7 height 4
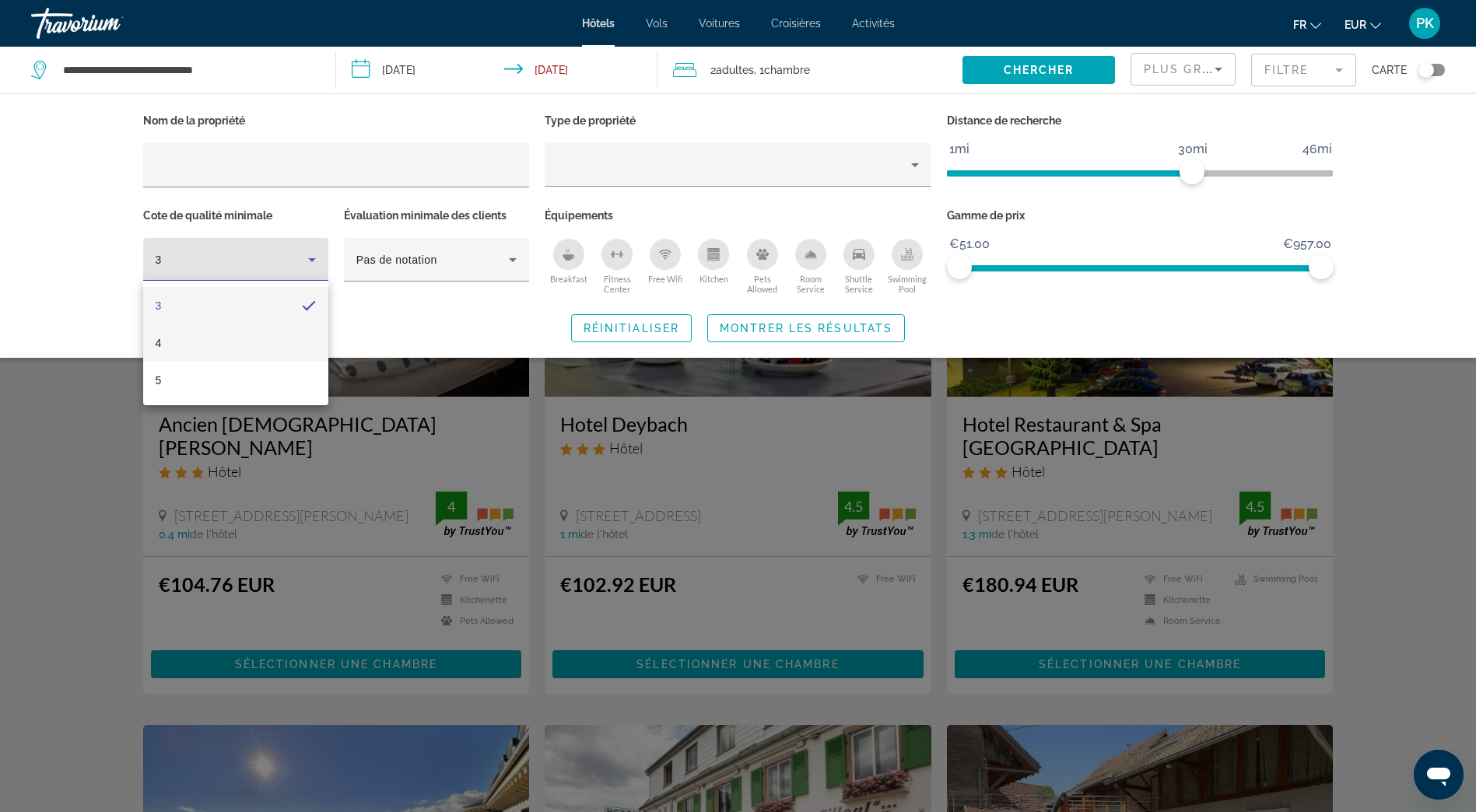
click at [214, 337] on mat-option "4" at bounding box center [235, 342] width 185 height 37
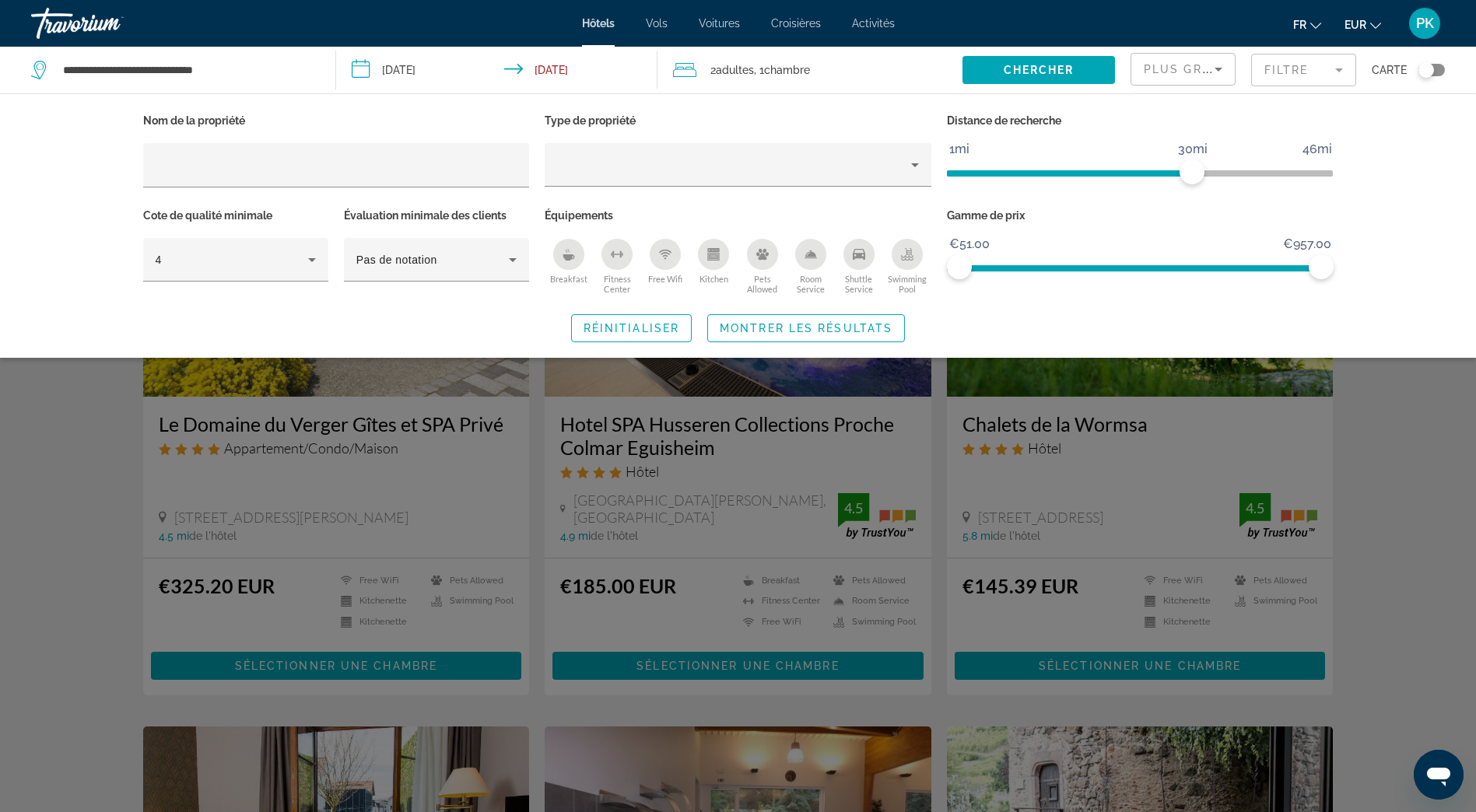
click at [564, 259] on icon "Breakfast" at bounding box center [568, 253] width 12 height 12
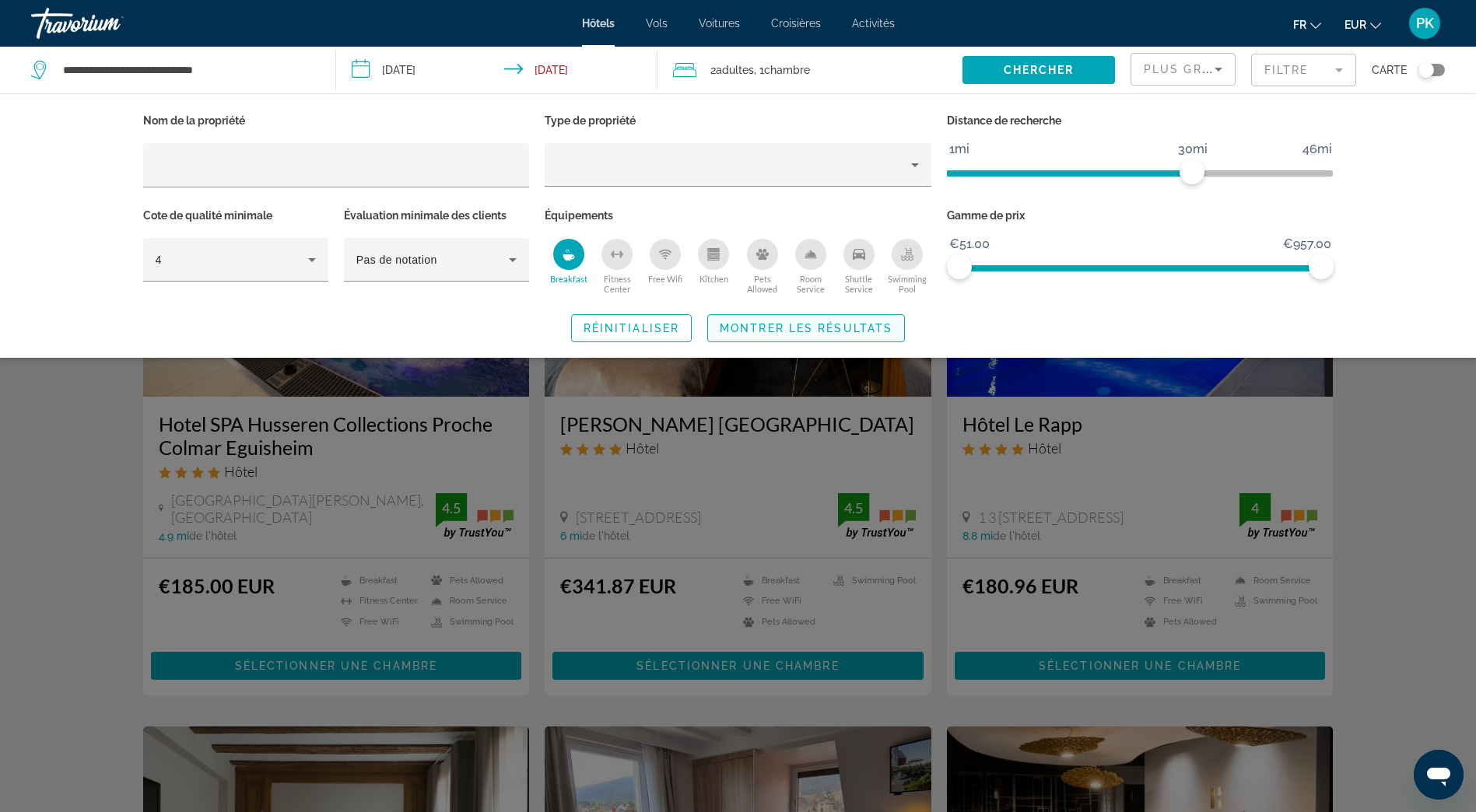
click at [852, 329] on span "Montrer les résultats" at bounding box center [806, 328] width 173 height 12
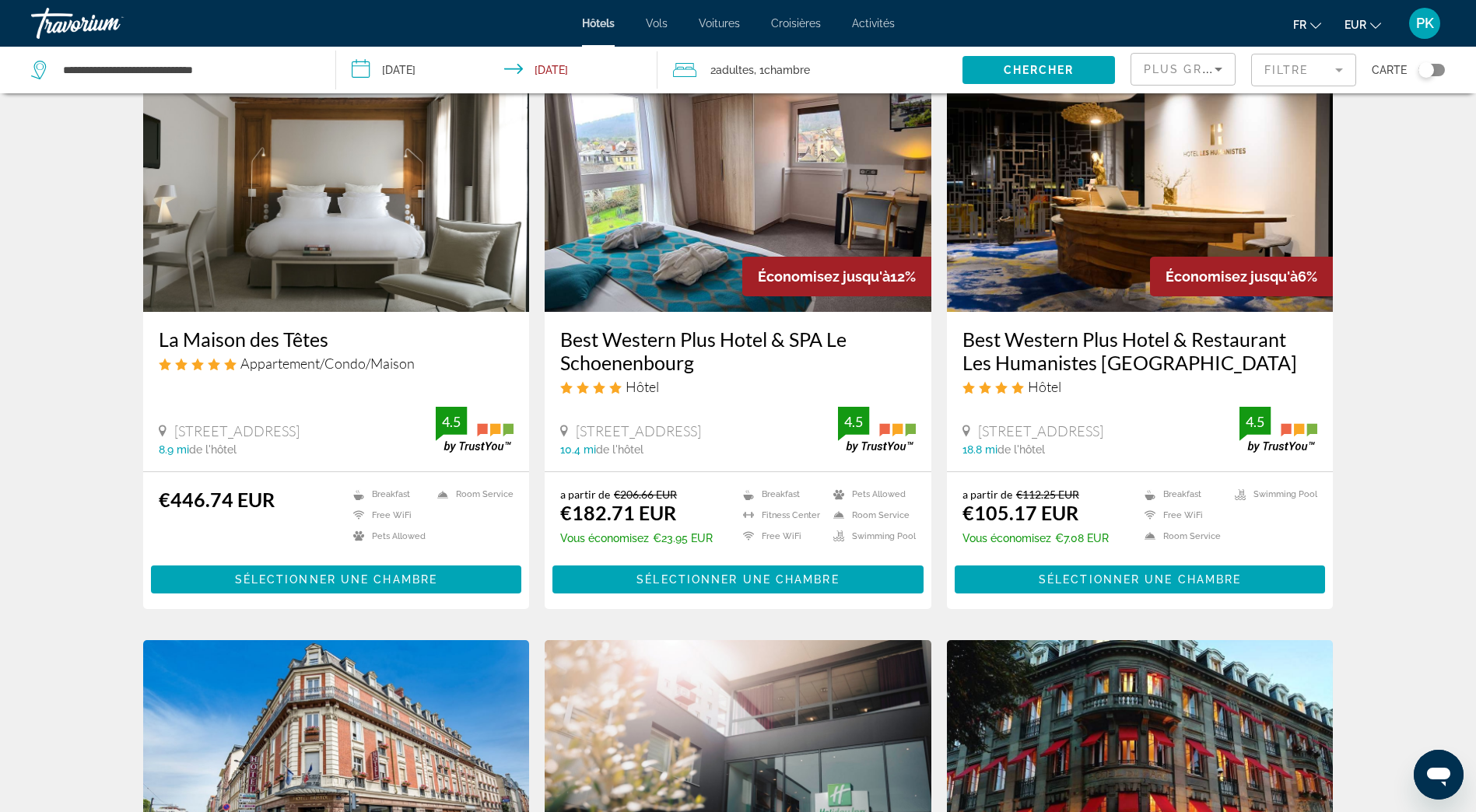
scroll to position [622, 0]
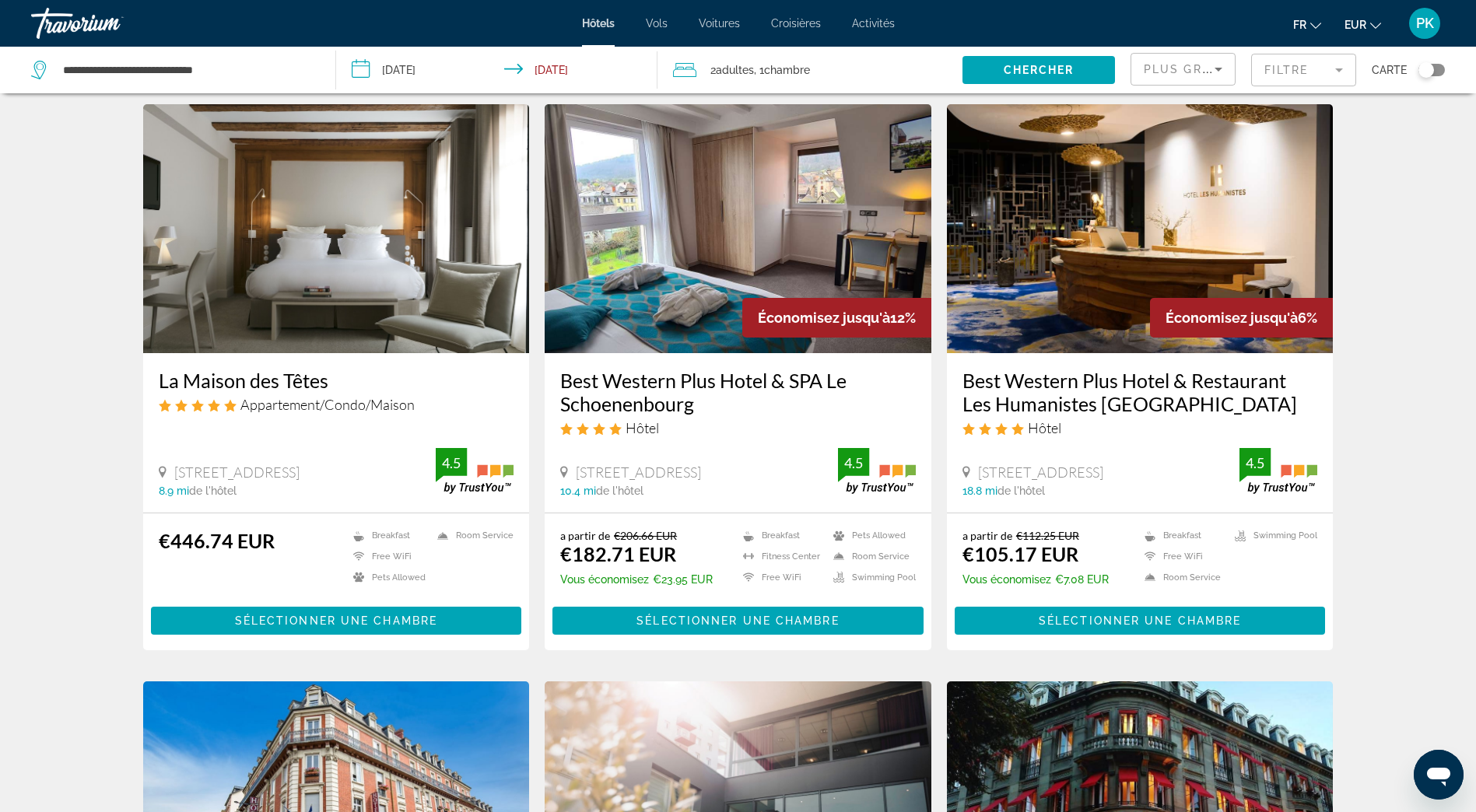
click at [747, 230] on img "Main content" at bounding box center [738, 228] width 386 height 249
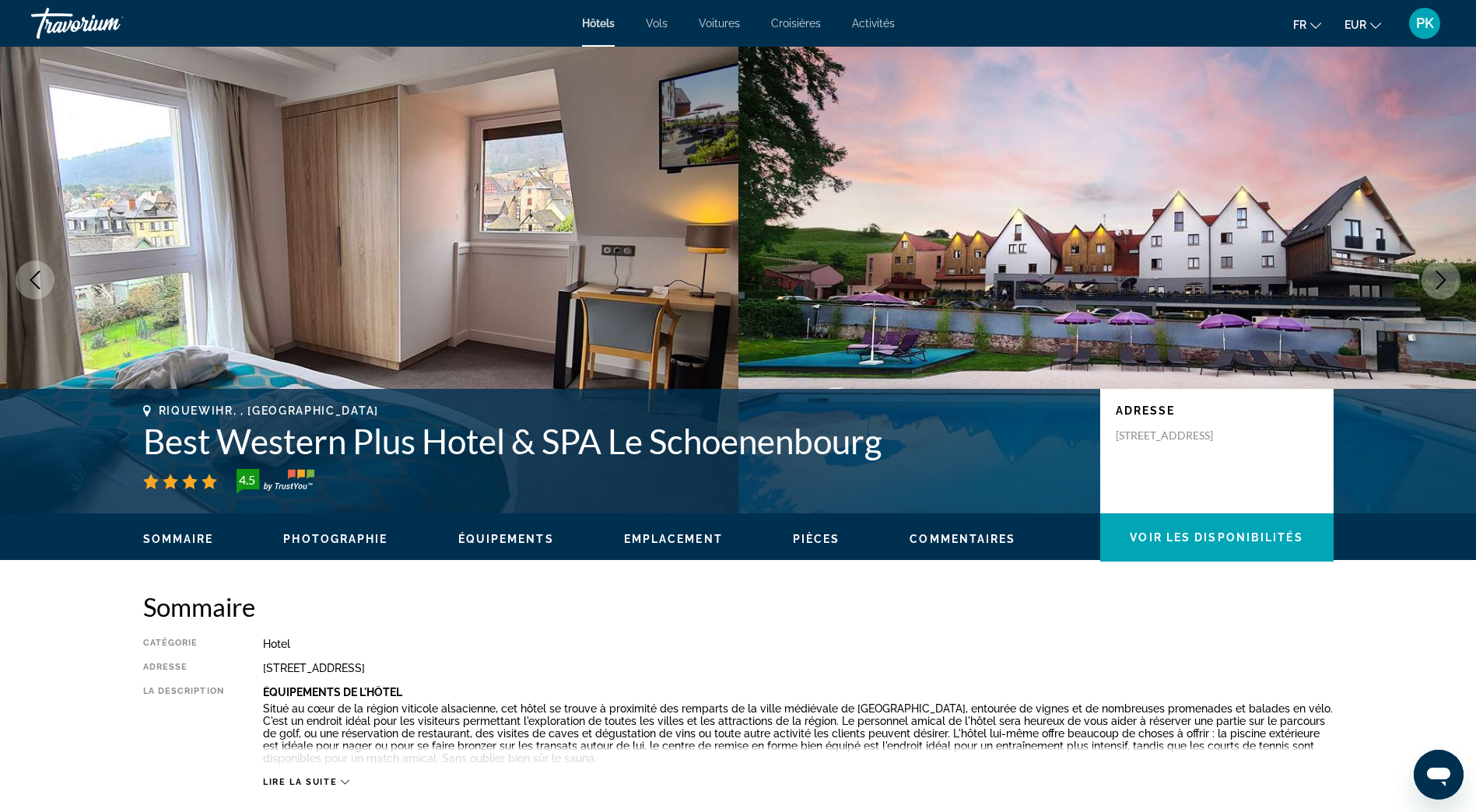
click at [1444, 280] on icon "Next image" at bounding box center [1441, 280] width 19 height 19
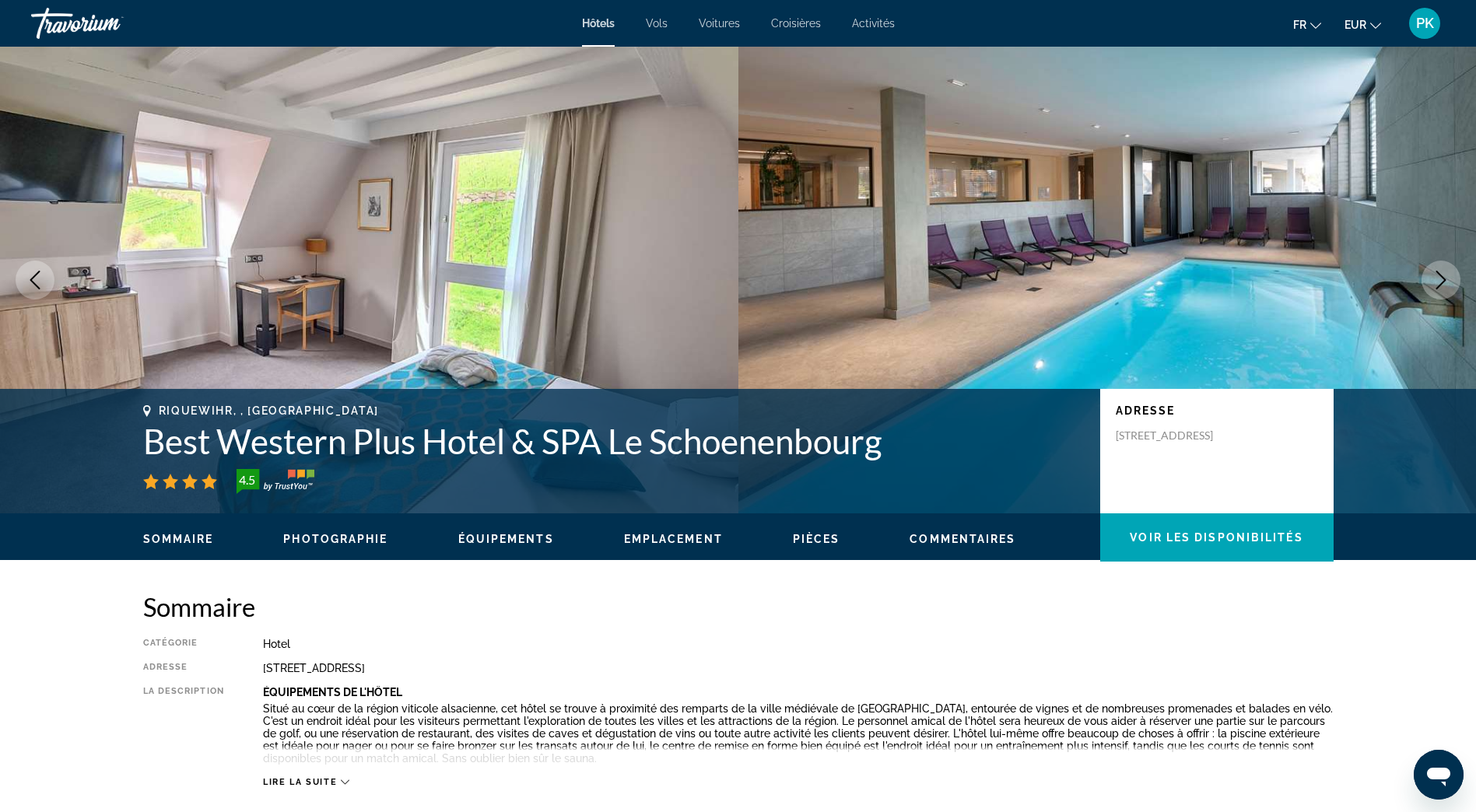
click at [1444, 280] on icon "Next image" at bounding box center [1441, 280] width 19 height 19
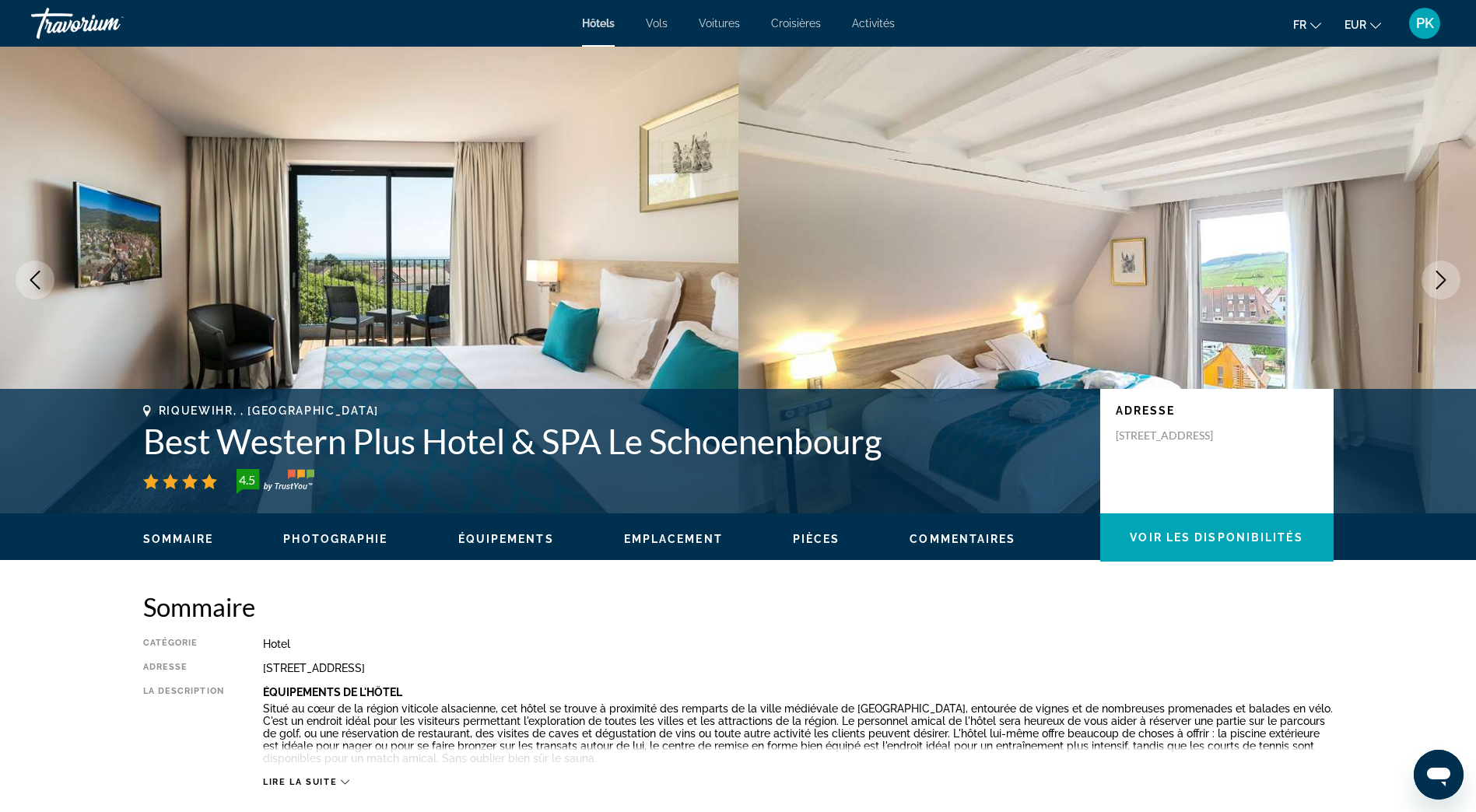
click at [1444, 280] on icon "Next image" at bounding box center [1441, 280] width 19 height 19
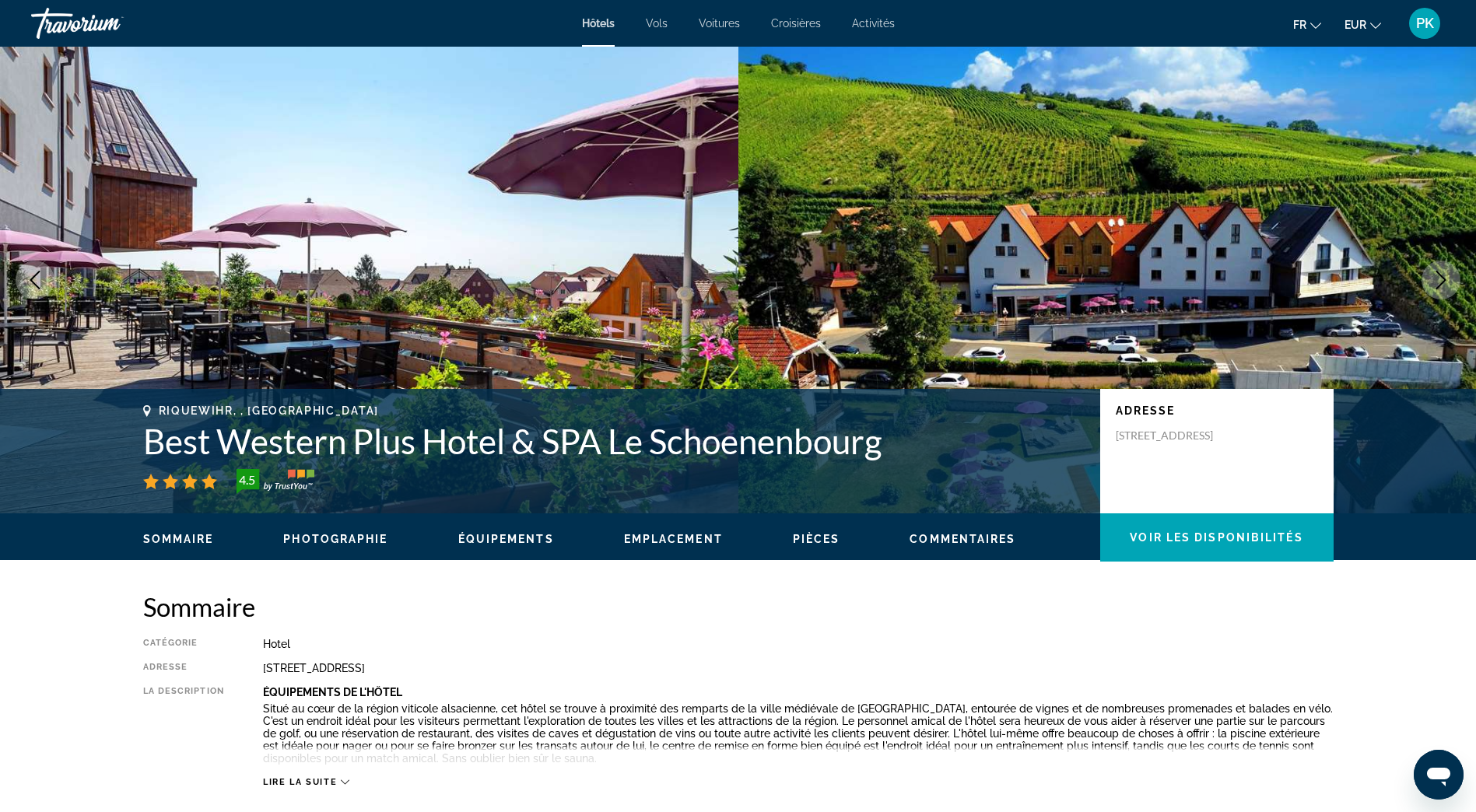
click at [1444, 280] on icon "Next image" at bounding box center [1441, 280] width 19 height 19
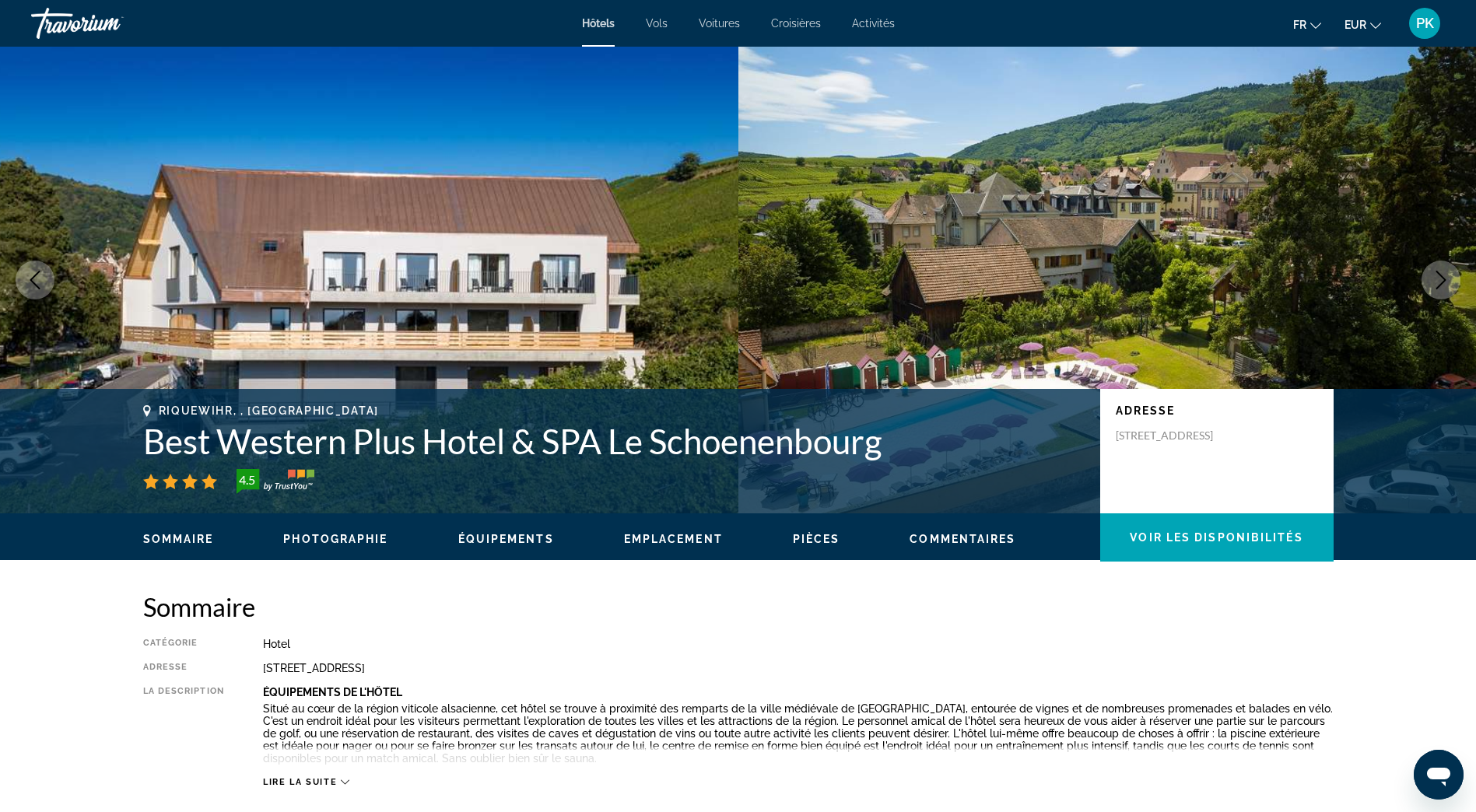
click at [1444, 280] on icon "Next image" at bounding box center [1441, 280] width 19 height 19
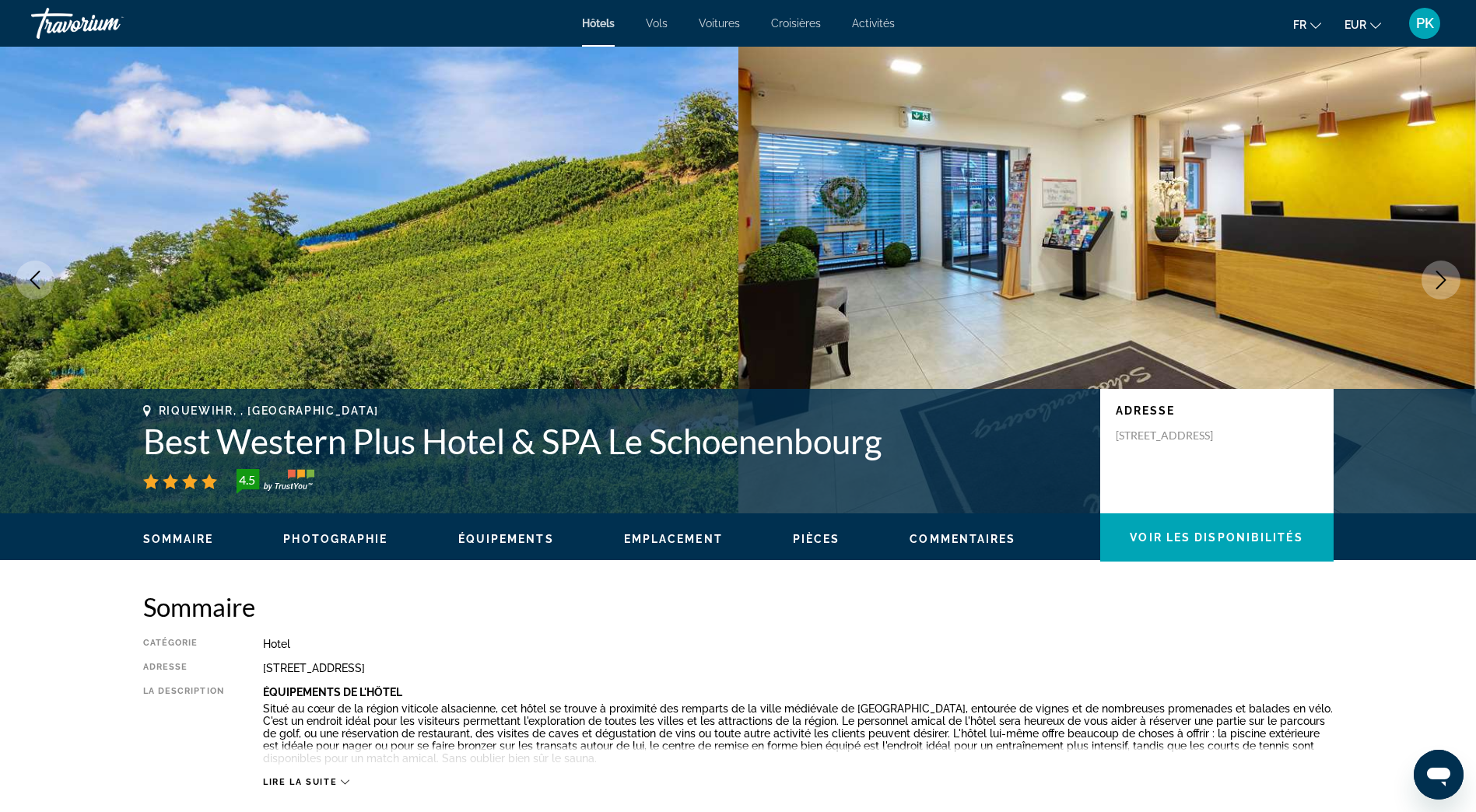
click at [1444, 280] on icon "Next image" at bounding box center [1441, 280] width 19 height 19
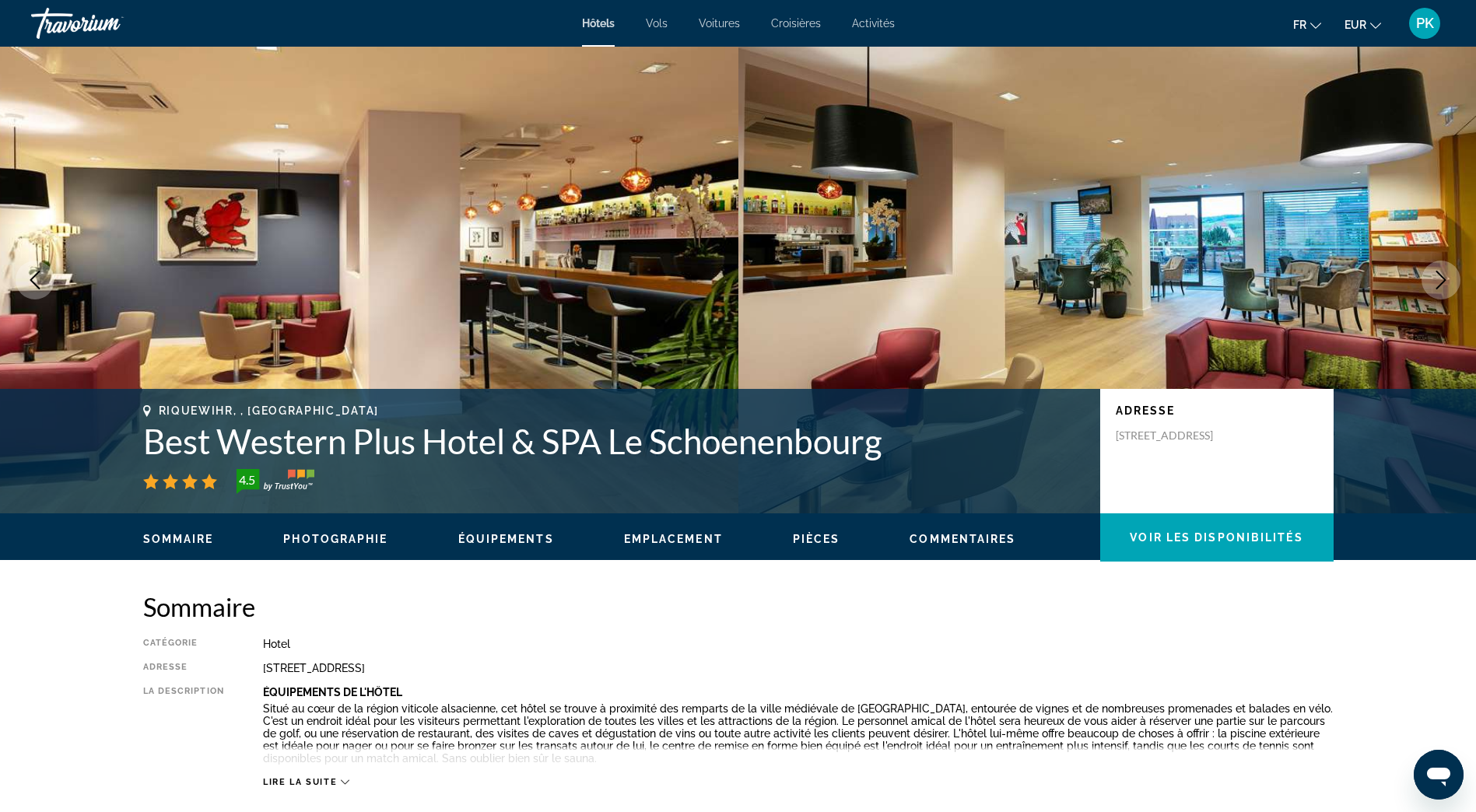
click at [1444, 280] on icon "Next image" at bounding box center [1441, 280] width 19 height 19
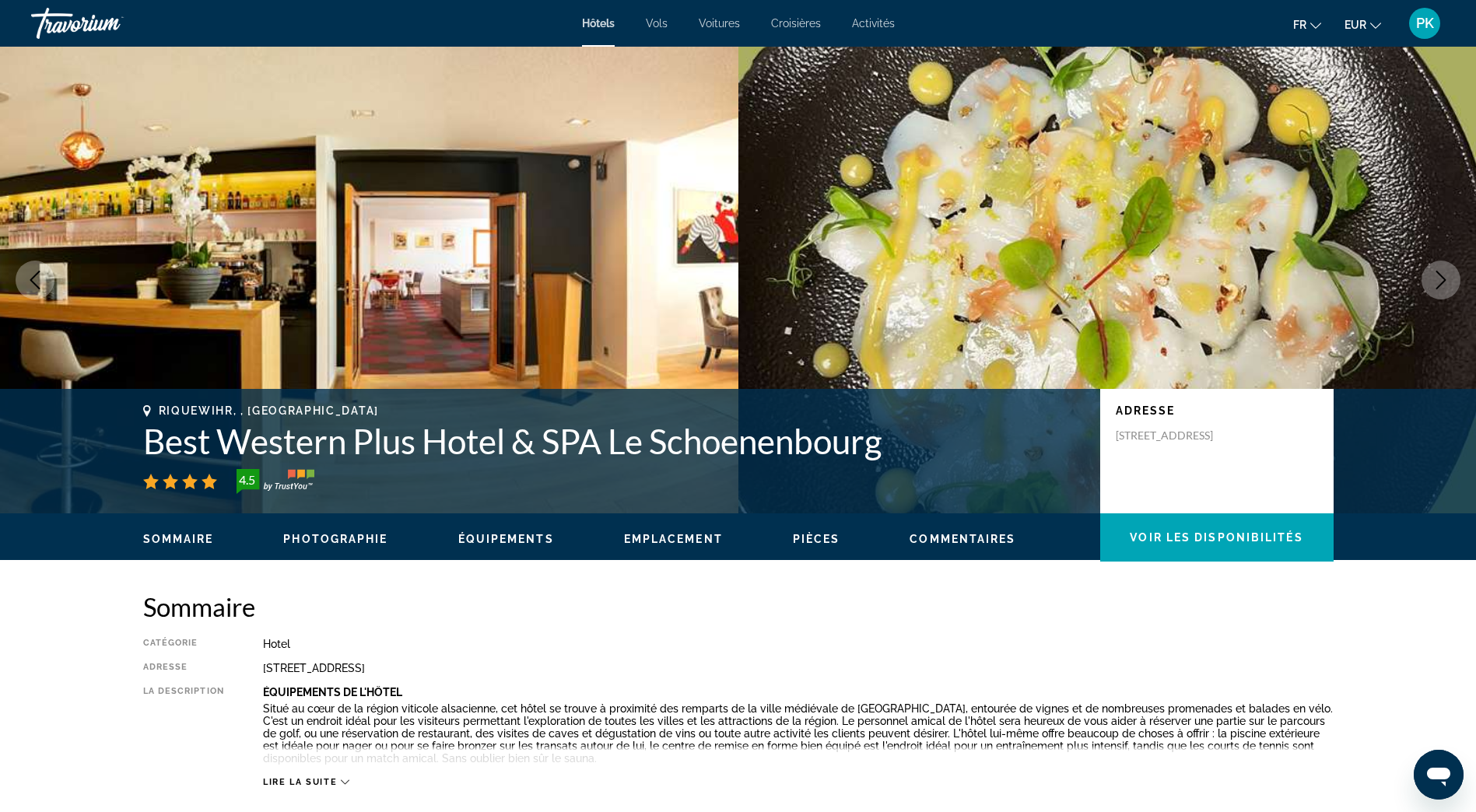
click at [1444, 280] on icon "Next image" at bounding box center [1441, 280] width 19 height 19
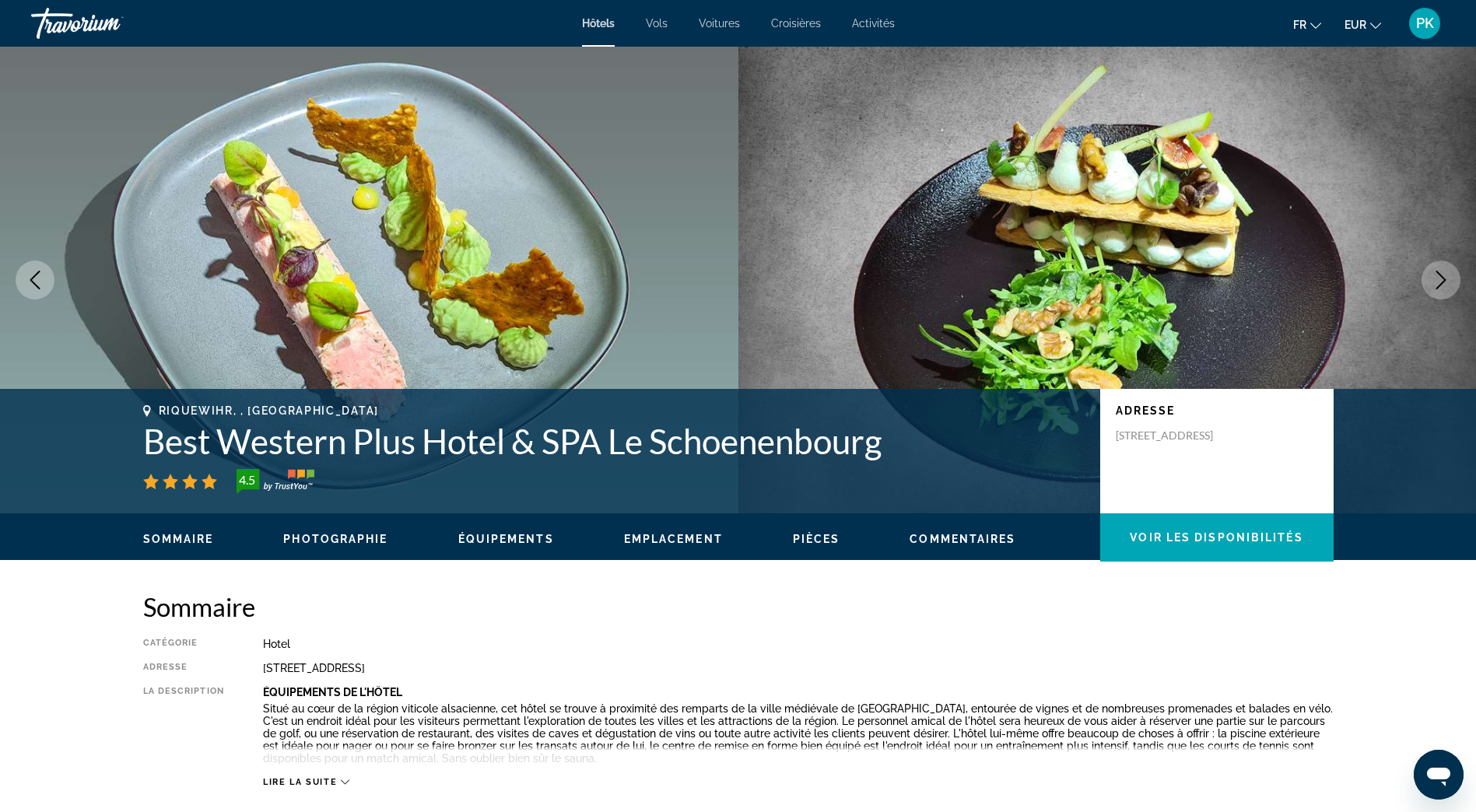
click at [1444, 280] on icon "Next image" at bounding box center [1441, 280] width 19 height 19
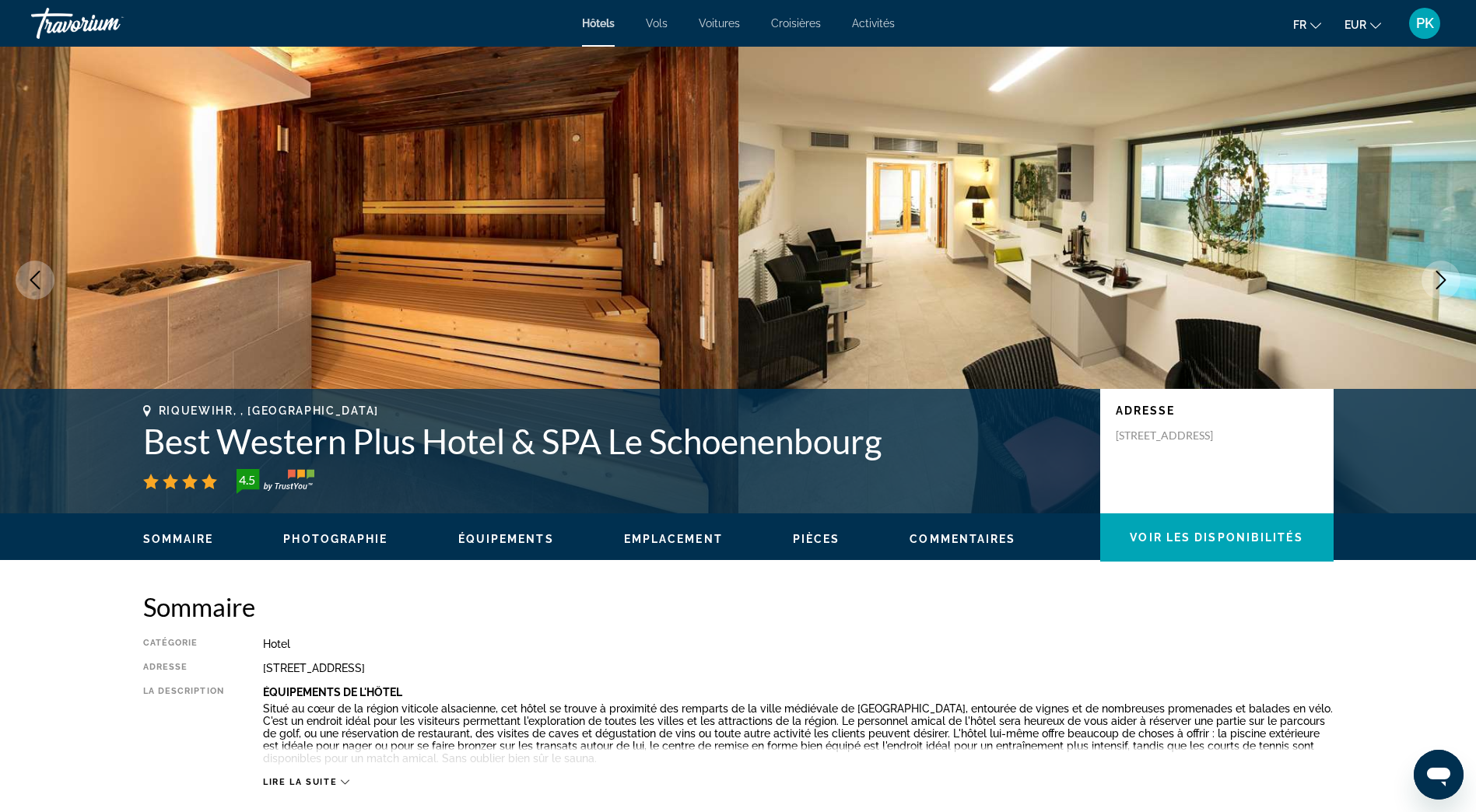
click at [1444, 280] on icon "Next image" at bounding box center [1441, 280] width 19 height 19
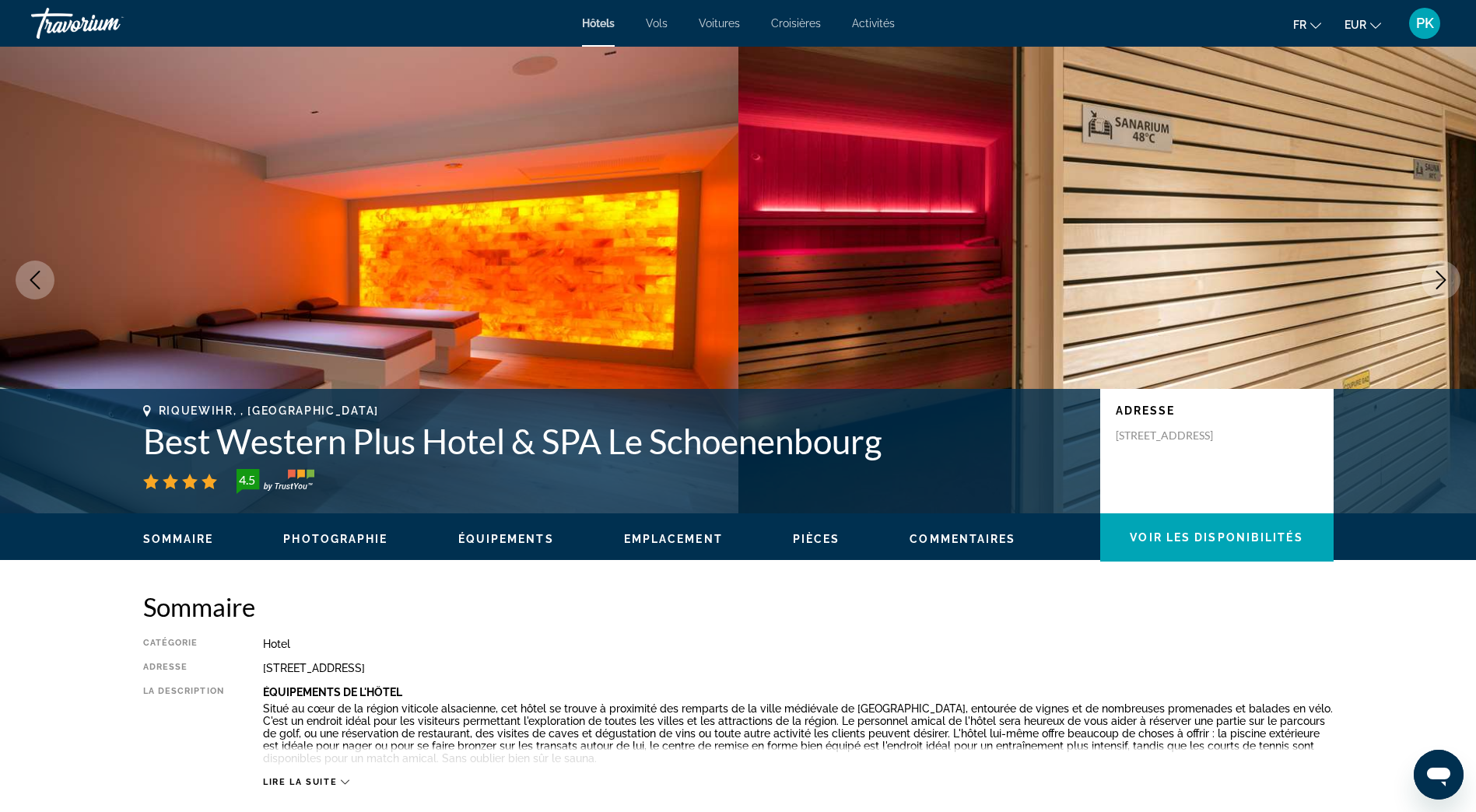
click at [1444, 280] on icon "Next image" at bounding box center [1441, 280] width 19 height 19
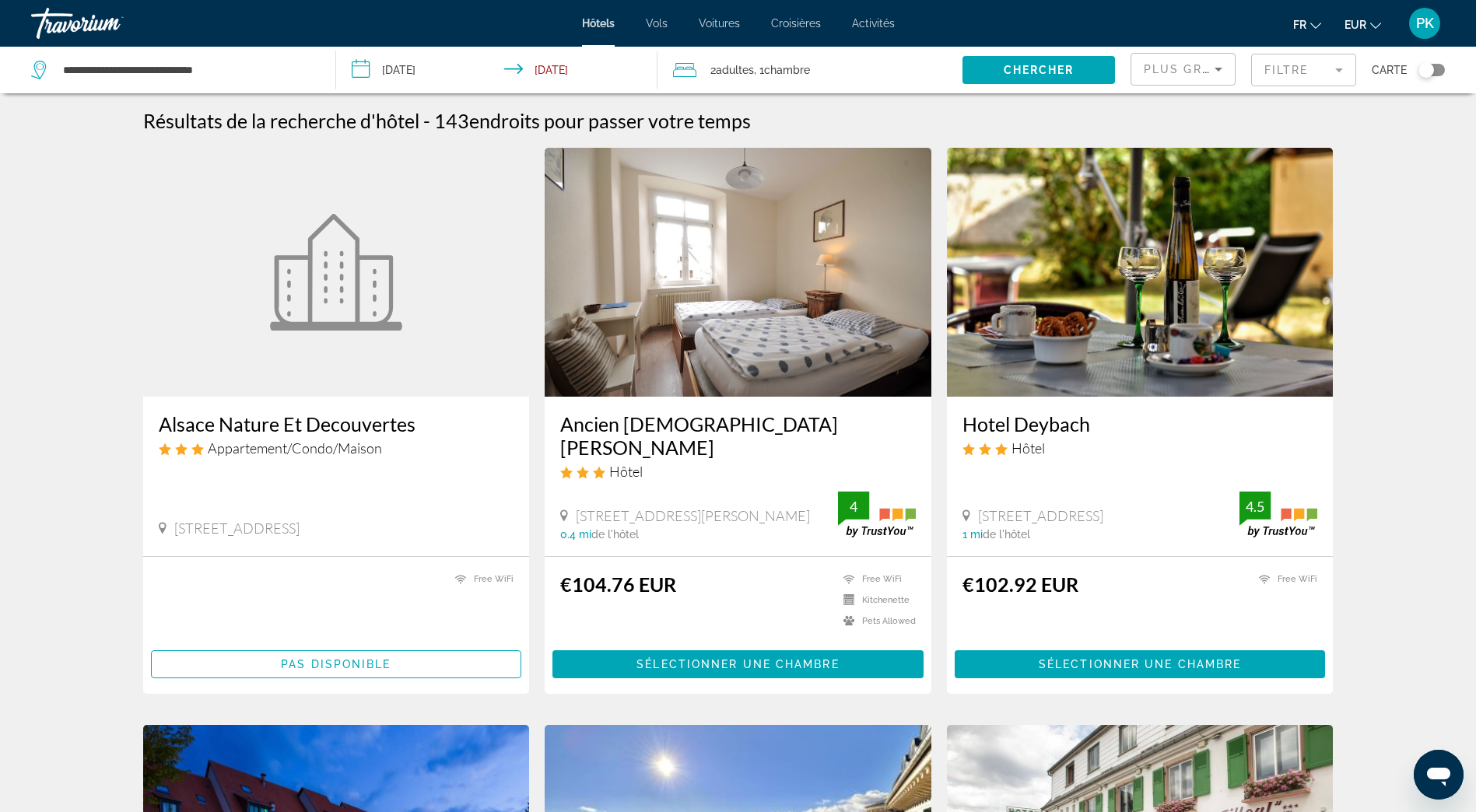
click at [367, 70] on input "**********" at bounding box center [499, 71] width 327 height 51
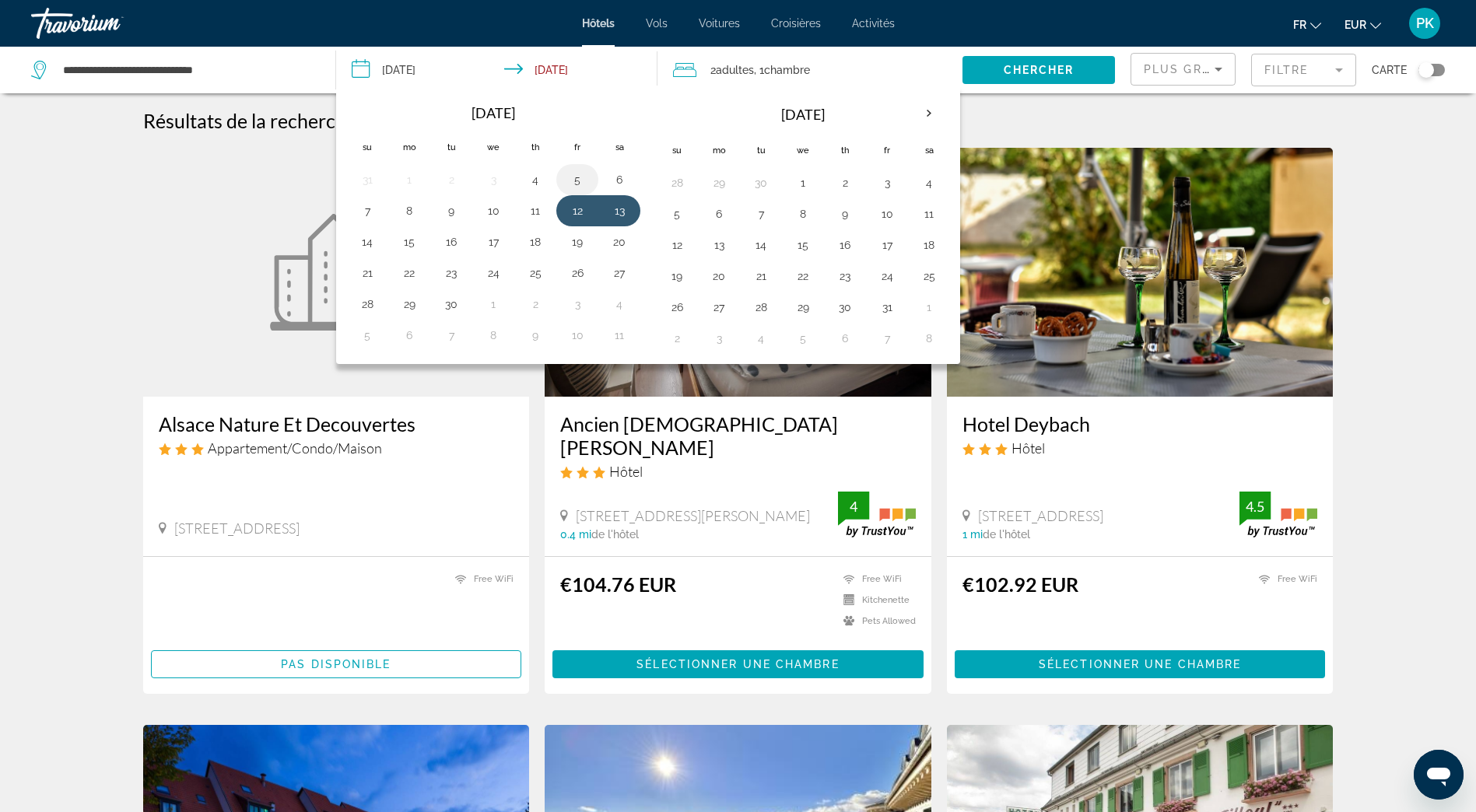
click at [578, 180] on button "5" at bounding box center [576, 179] width 25 height 21
click at [617, 183] on button "6" at bounding box center [619, 179] width 25 height 21
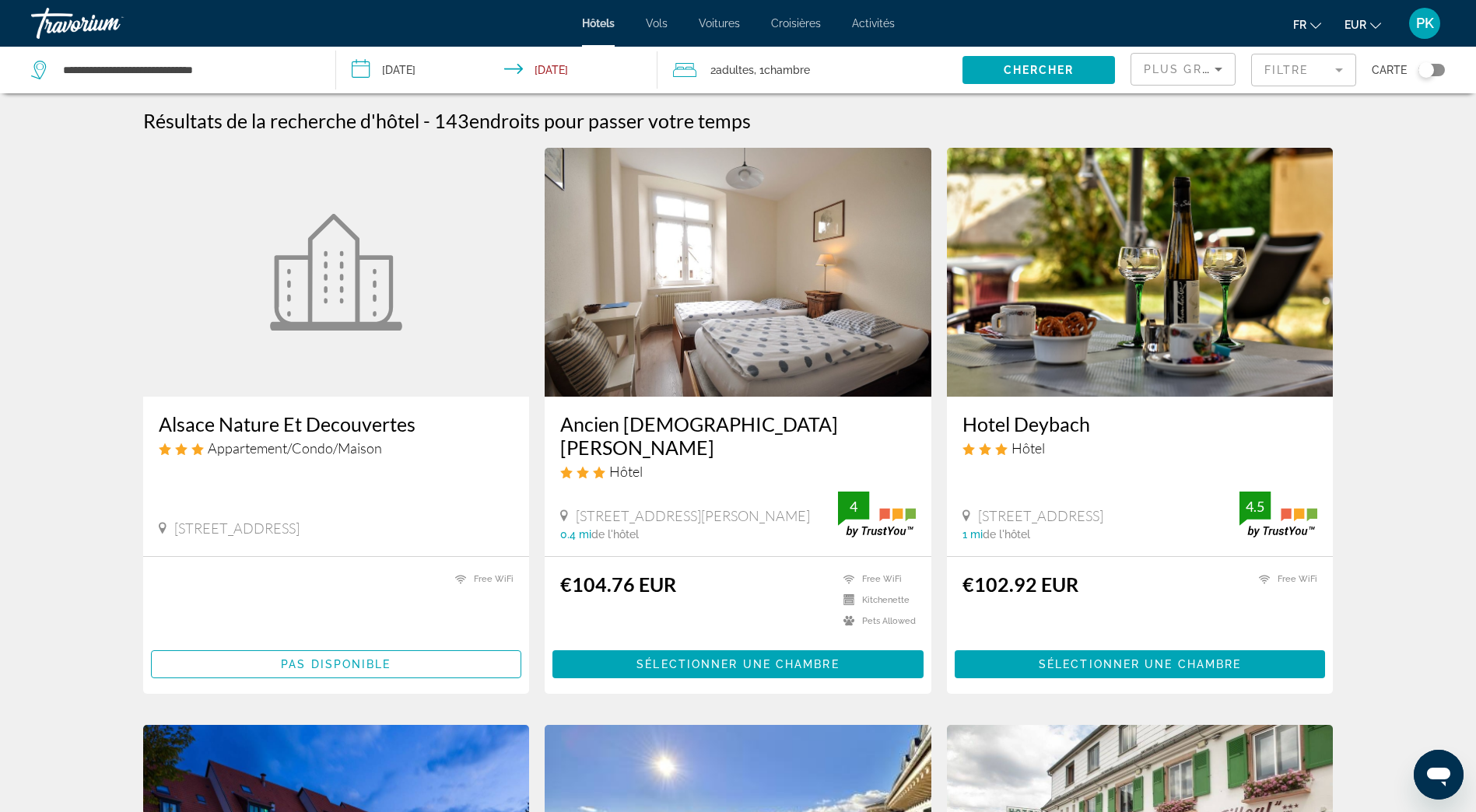
click at [366, 70] on input "**********" at bounding box center [499, 71] width 327 height 51
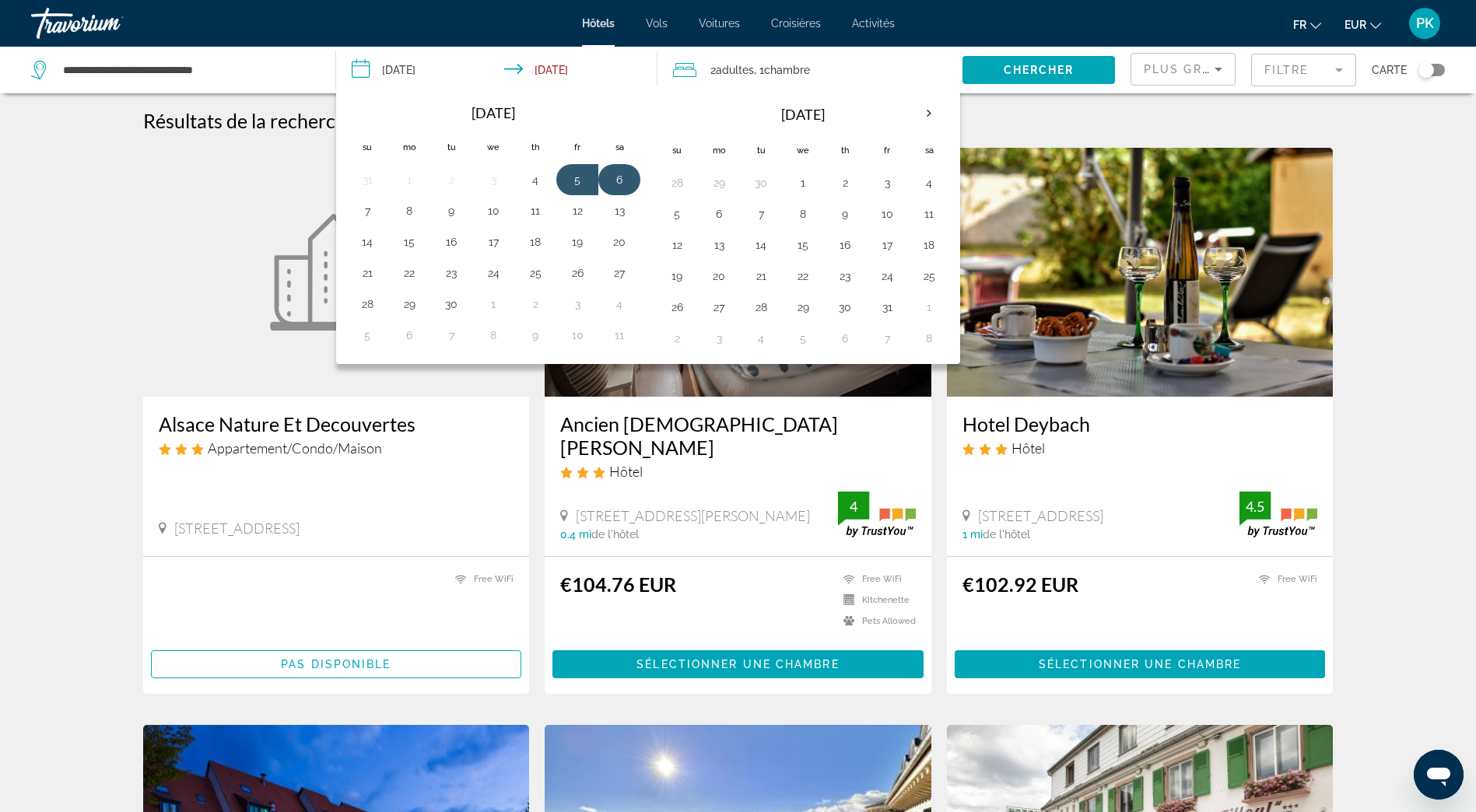
click at [620, 176] on button "6" at bounding box center [619, 179] width 25 height 21
click at [364, 213] on button "7" at bounding box center [367, 210] width 25 height 21
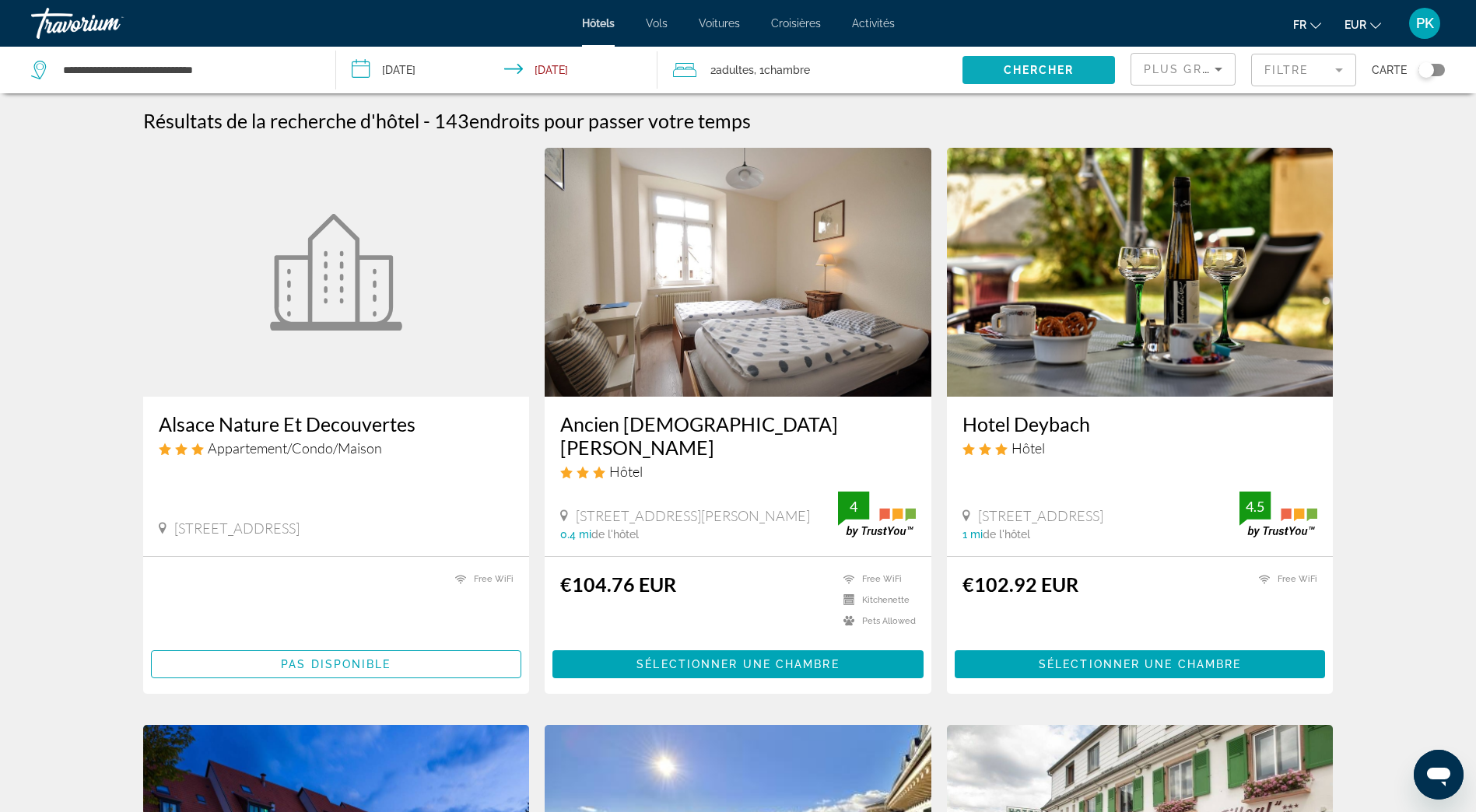
click at [1025, 71] on span "Chercher" at bounding box center [1039, 70] width 71 height 12
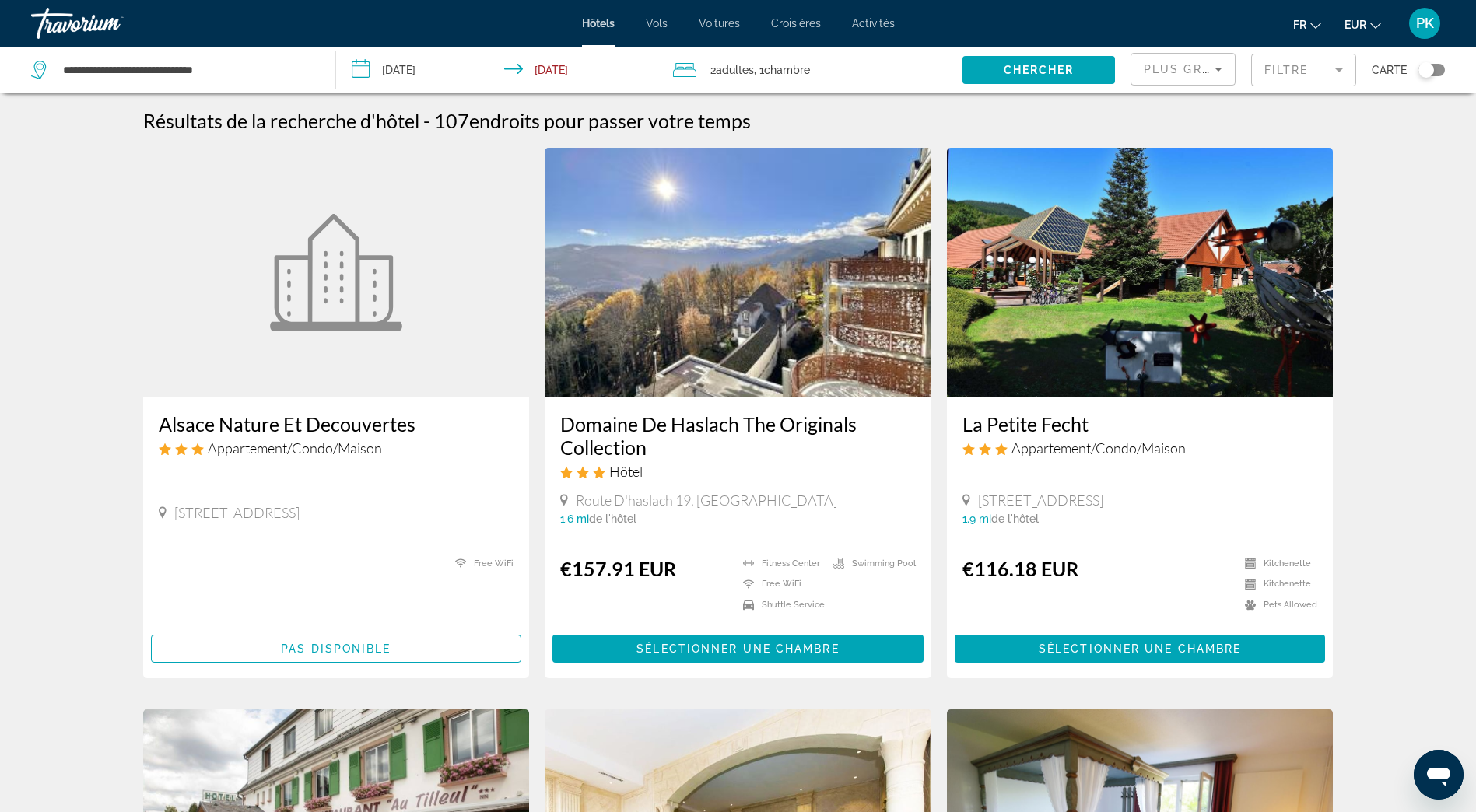
click at [1276, 76] on mat-form-field "Filtre" at bounding box center [1302, 70] width 105 height 32
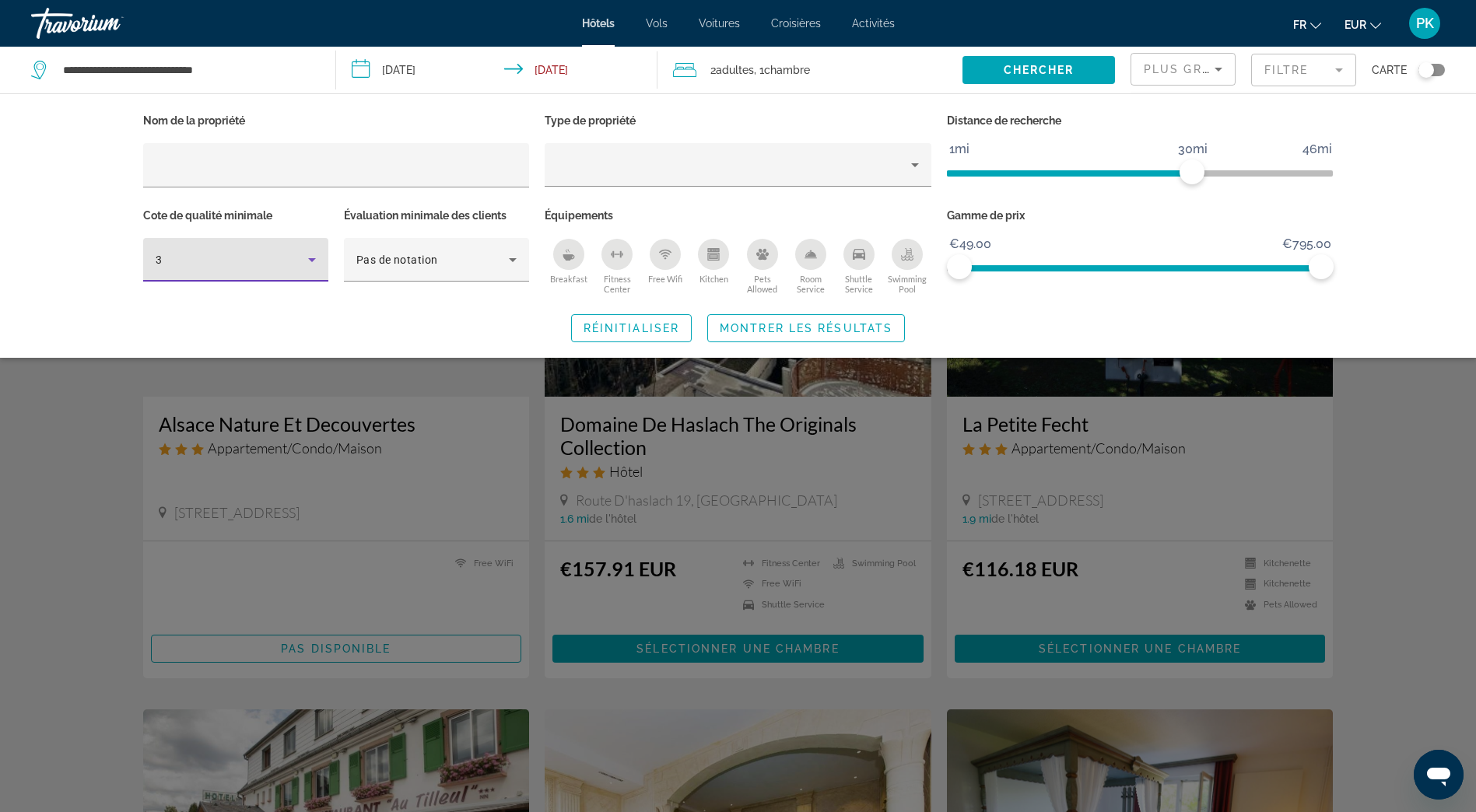
click at [305, 262] on icon "Hotel Filters" at bounding box center [312, 260] width 19 height 19
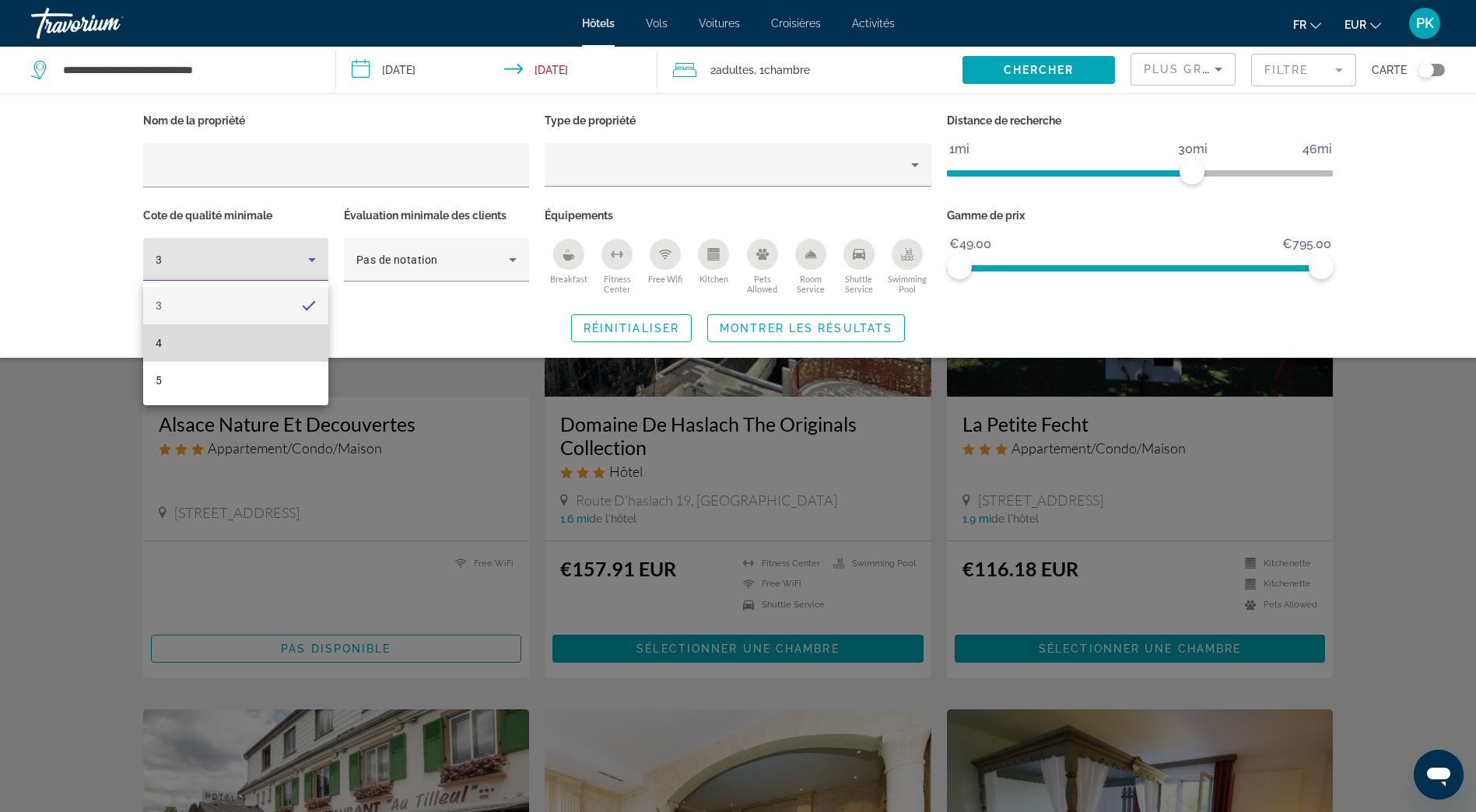
click at [185, 339] on mat-option "4" at bounding box center [235, 342] width 185 height 37
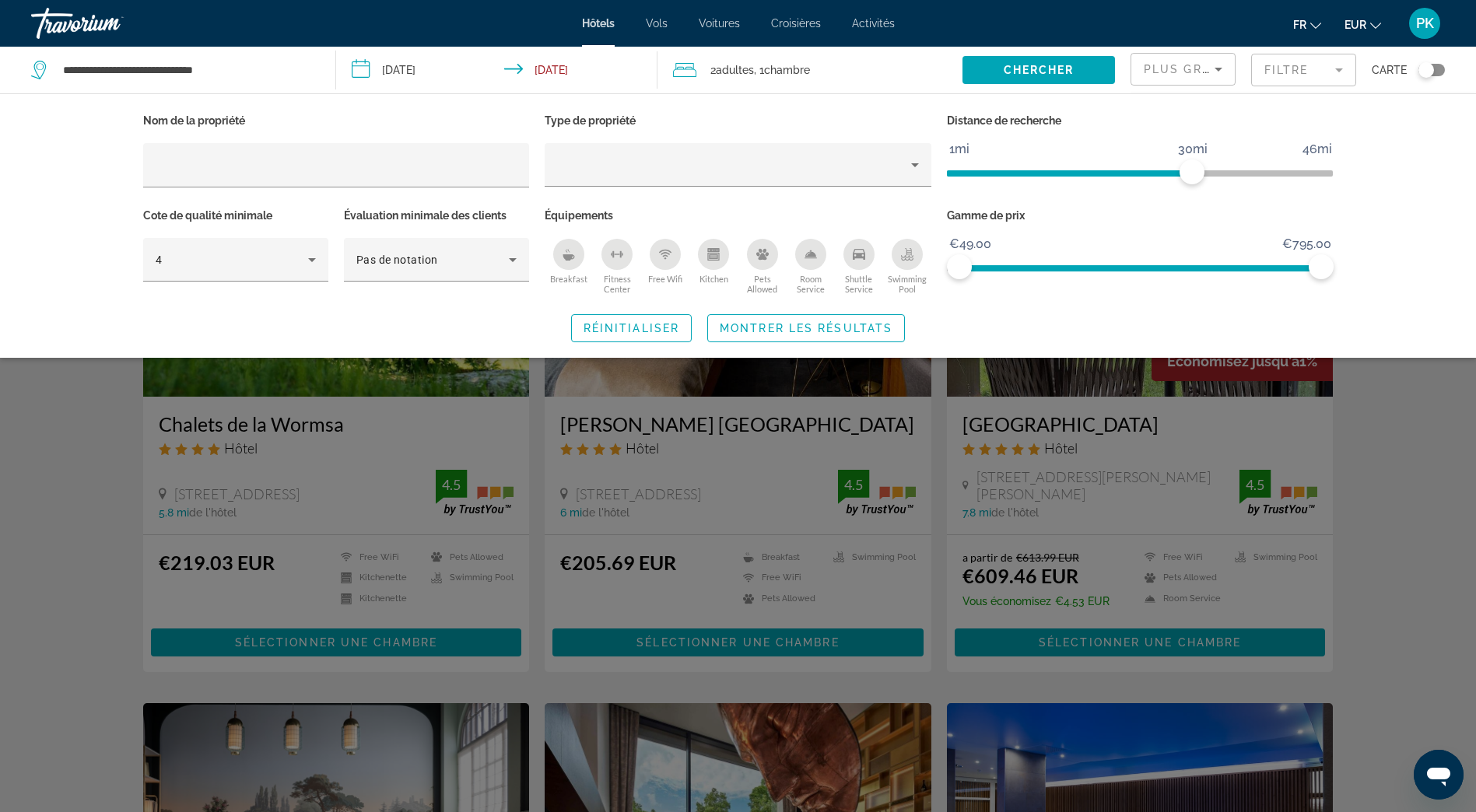
click at [555, 262] on div "Breakfast" at bounding box center [569, 254] width 32 height 32
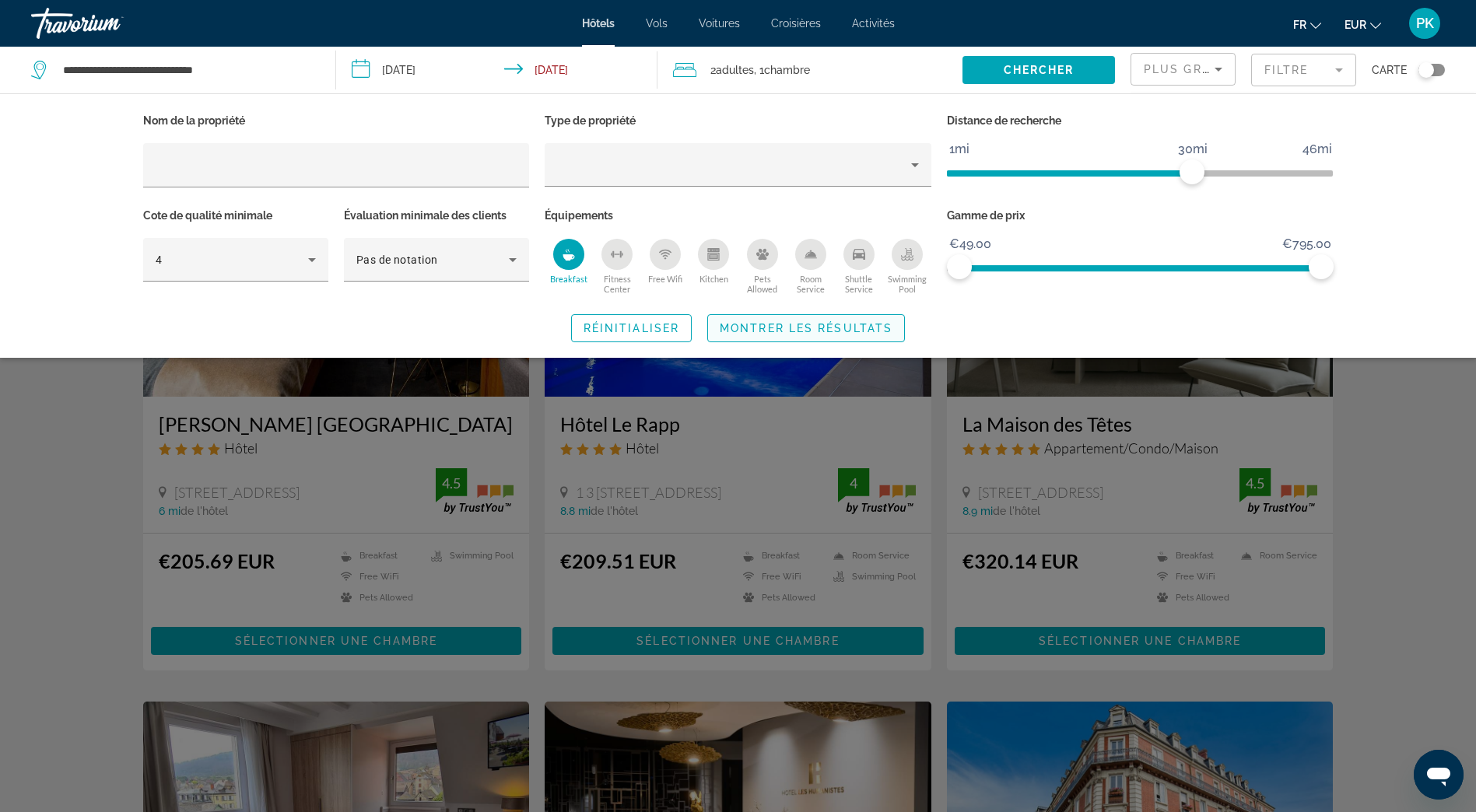
click at [770, 325] on span "Montrer les résultats" at bounding box center [806, 328] width 173 height 12
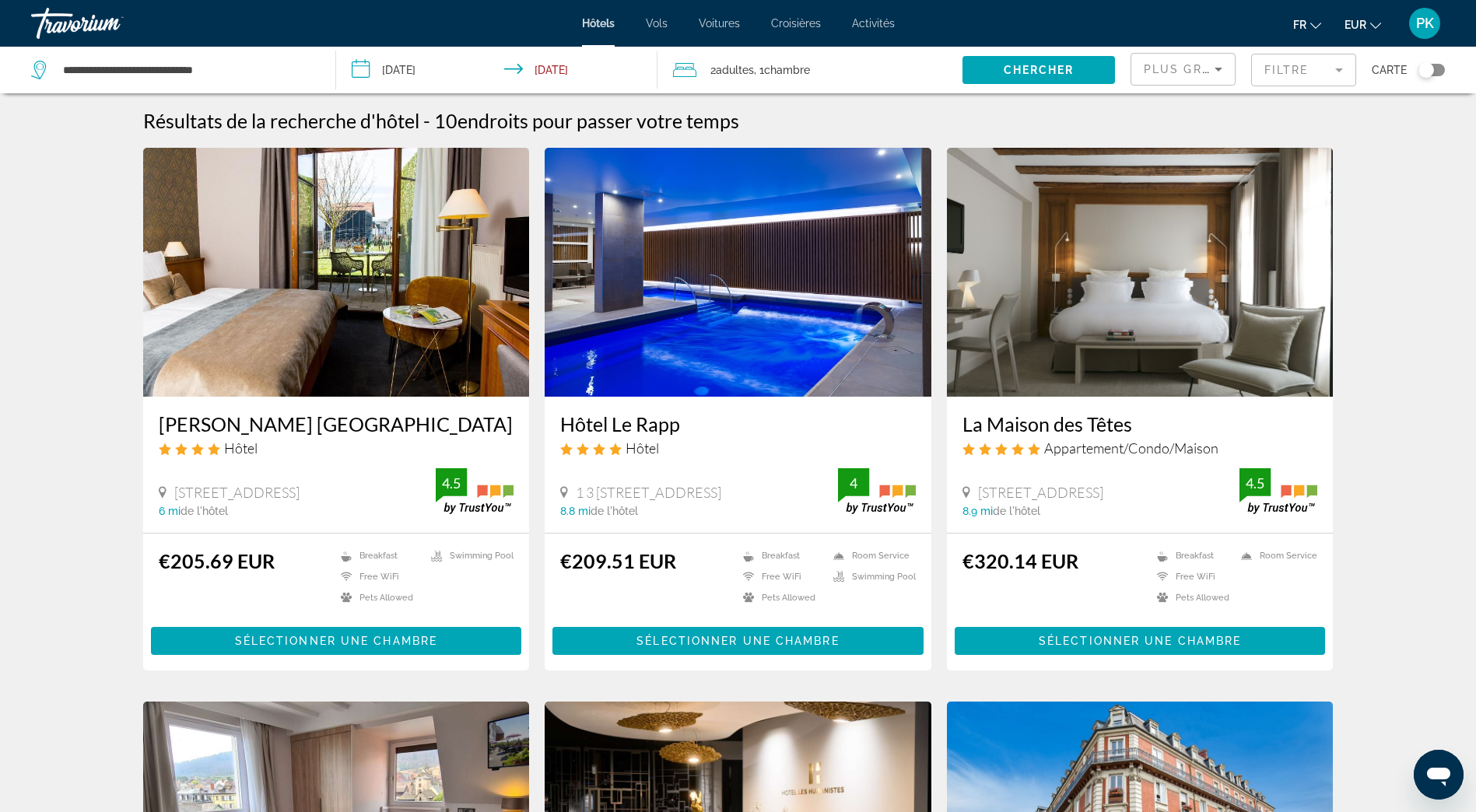
click at [363, 74] on input "**********" at bounding box center [499, 71] width 327 height 51
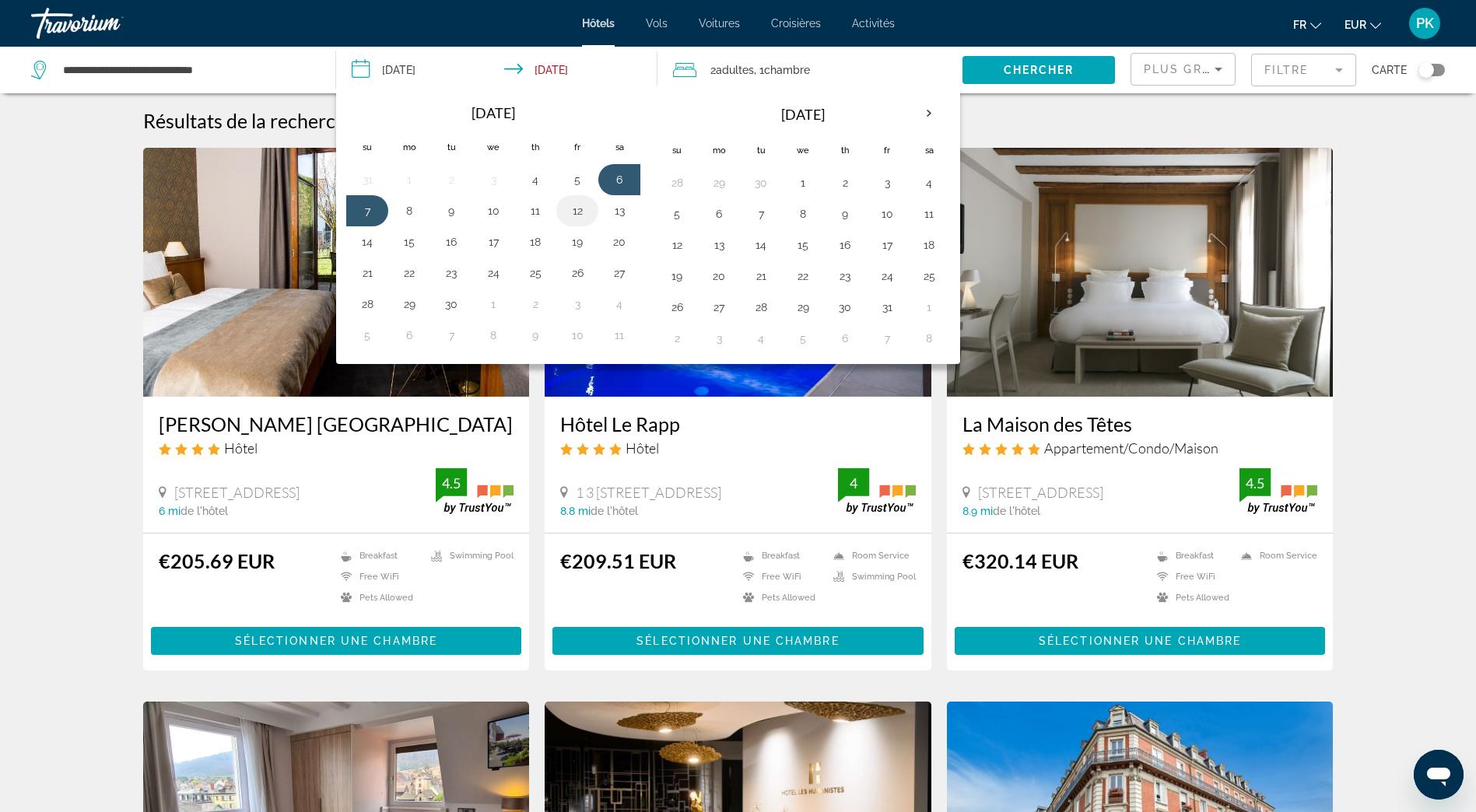
click at [572, 215] on button "12" at bounding box center [576, 210] width 25 height 21
click at [615, 213] on button "13" at bounding box center [619, 210] width 25 height 21
type input "**********"
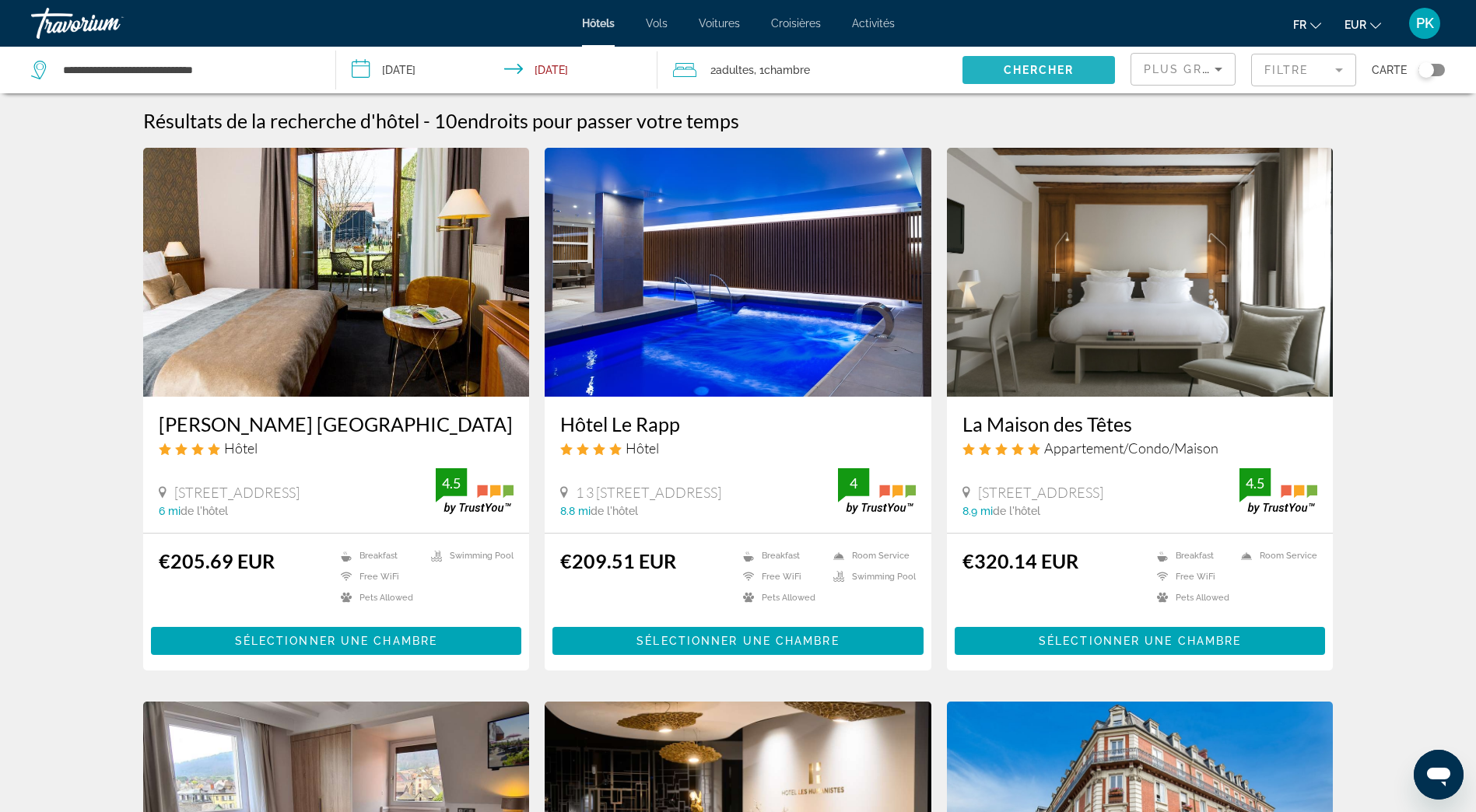
click at [1020, 72] on span "Chercher" at bounding box center [1039, 70] width 71 height 12
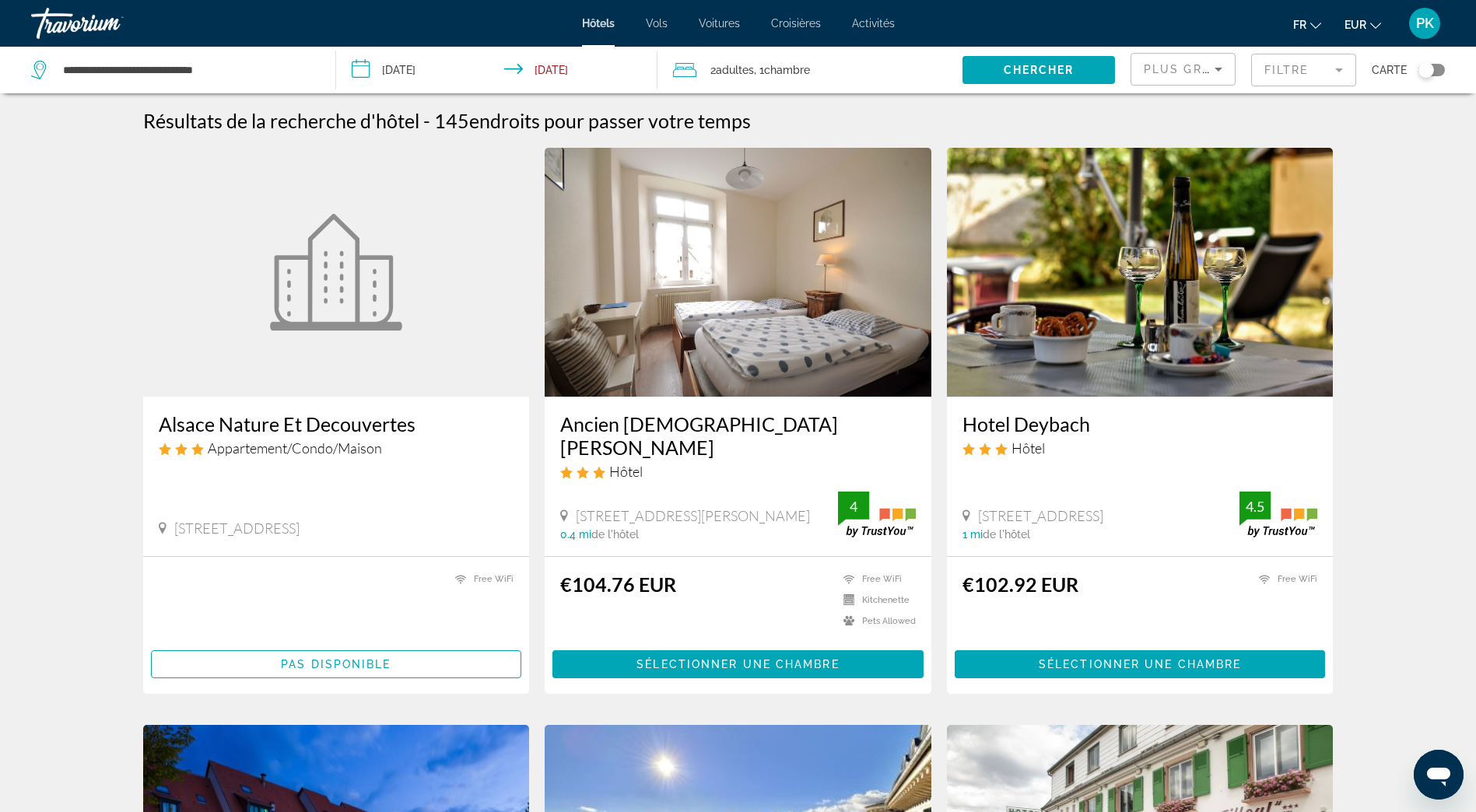
click at [1295, 67] on mat-form-field "Filtre" at bounding box center [1302, 70] width 105 height 32
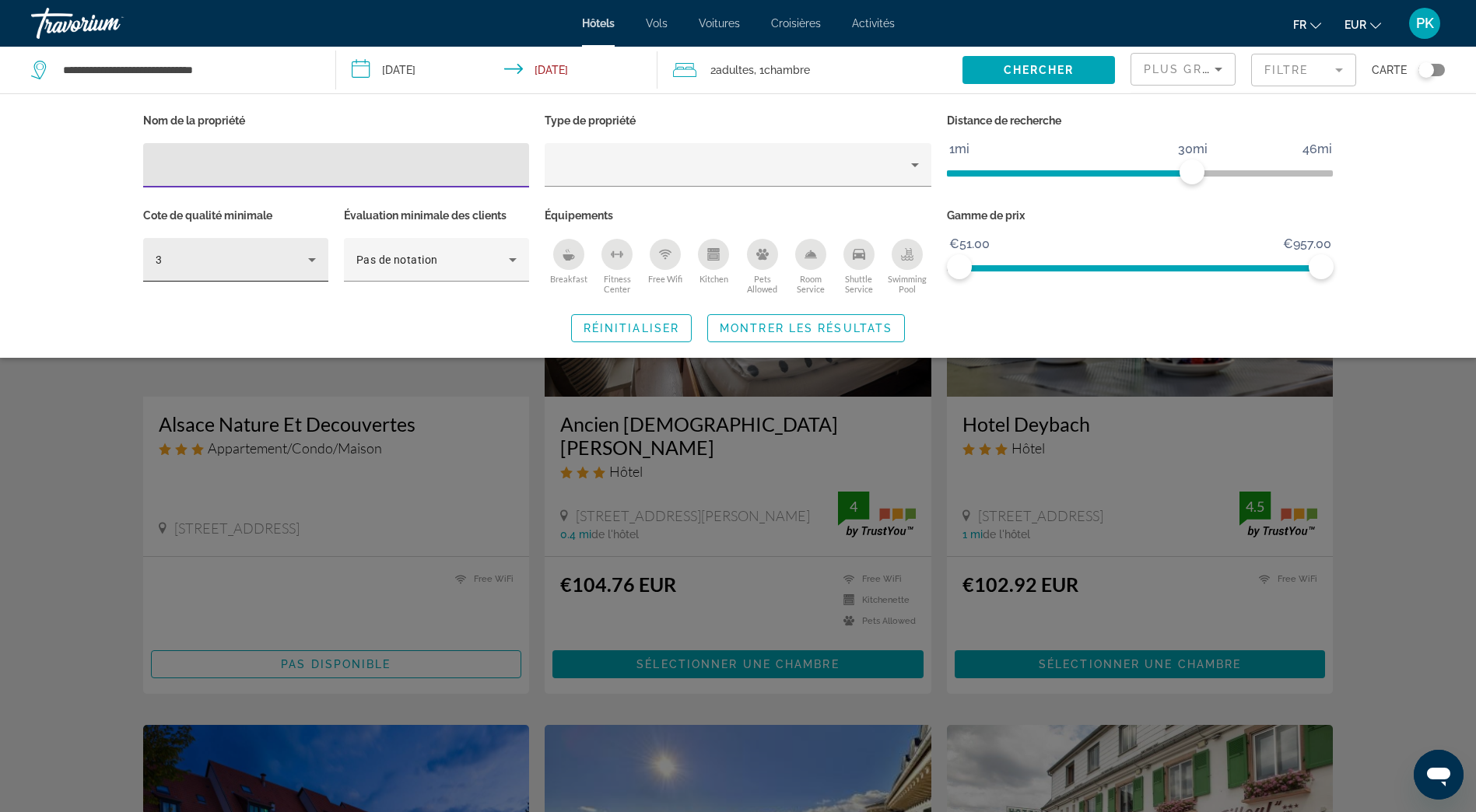
click at [312, 258] on icon "Hotel Filters" at bounding box center [312, 260] width 7 height 4
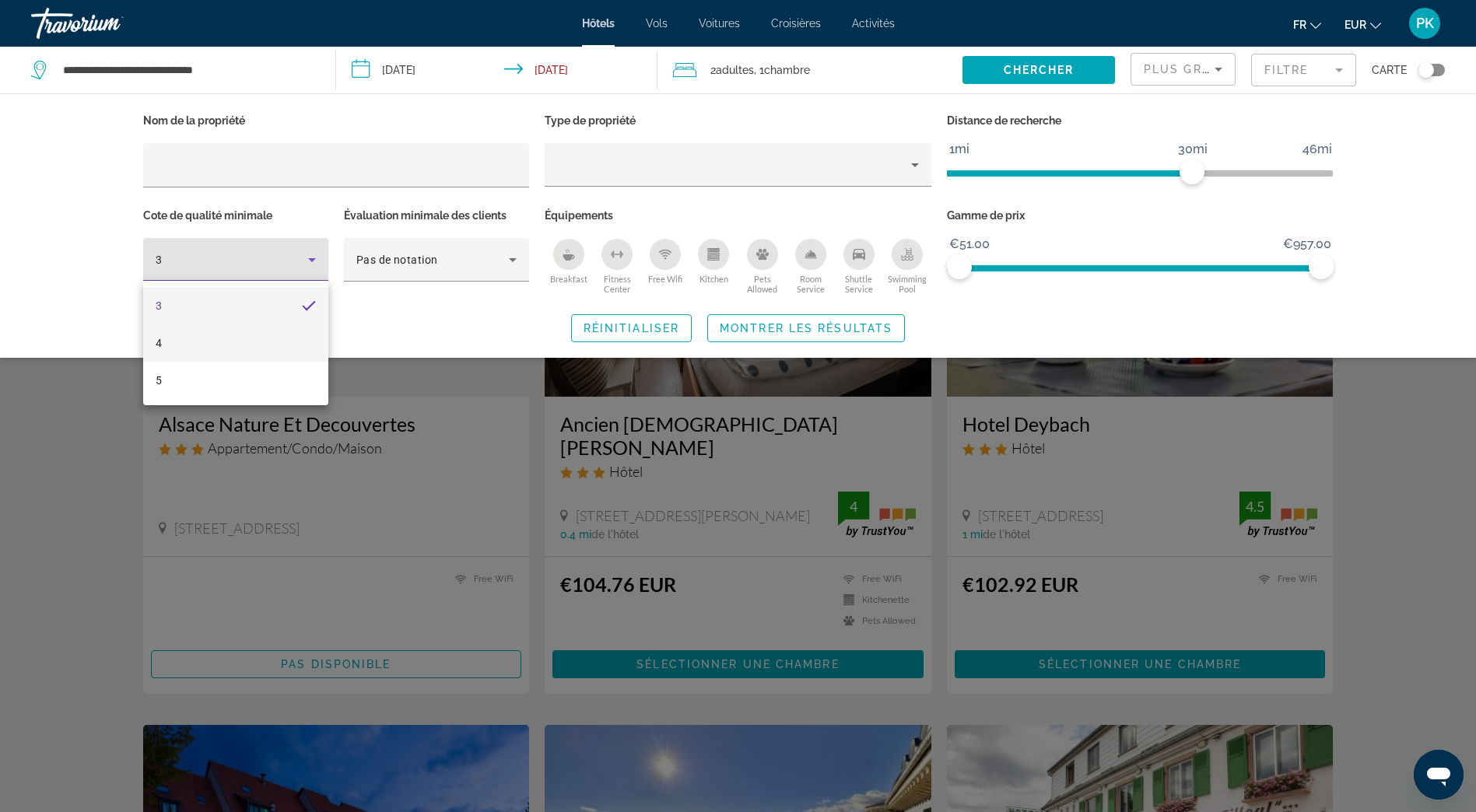
click at [198, 338] on mat-option "4" at bounding box center [235, 342] width 185 height 37
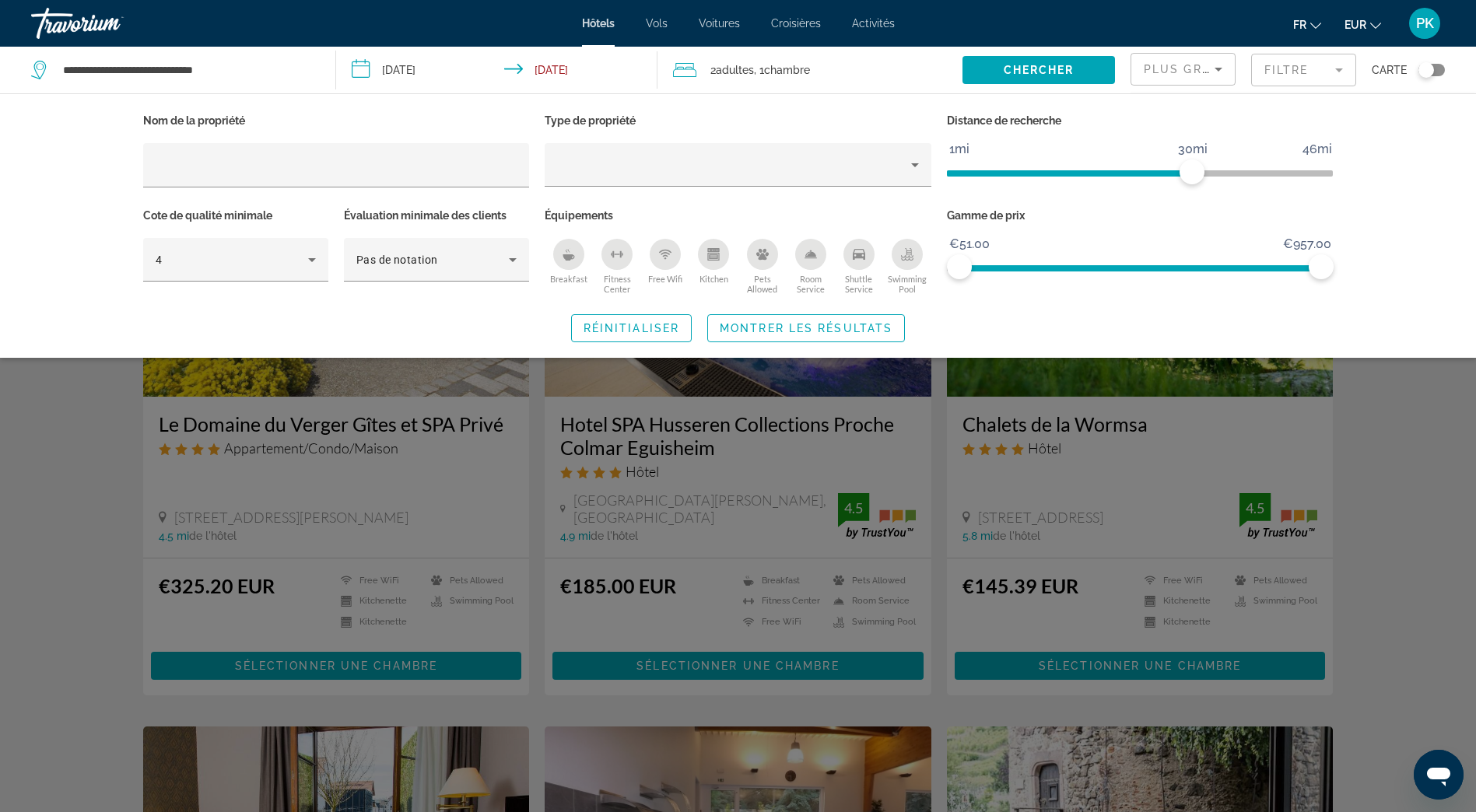
click at [573, 259] on icon "Breakfast" at bounding box center [568, 253] width 12 height 12
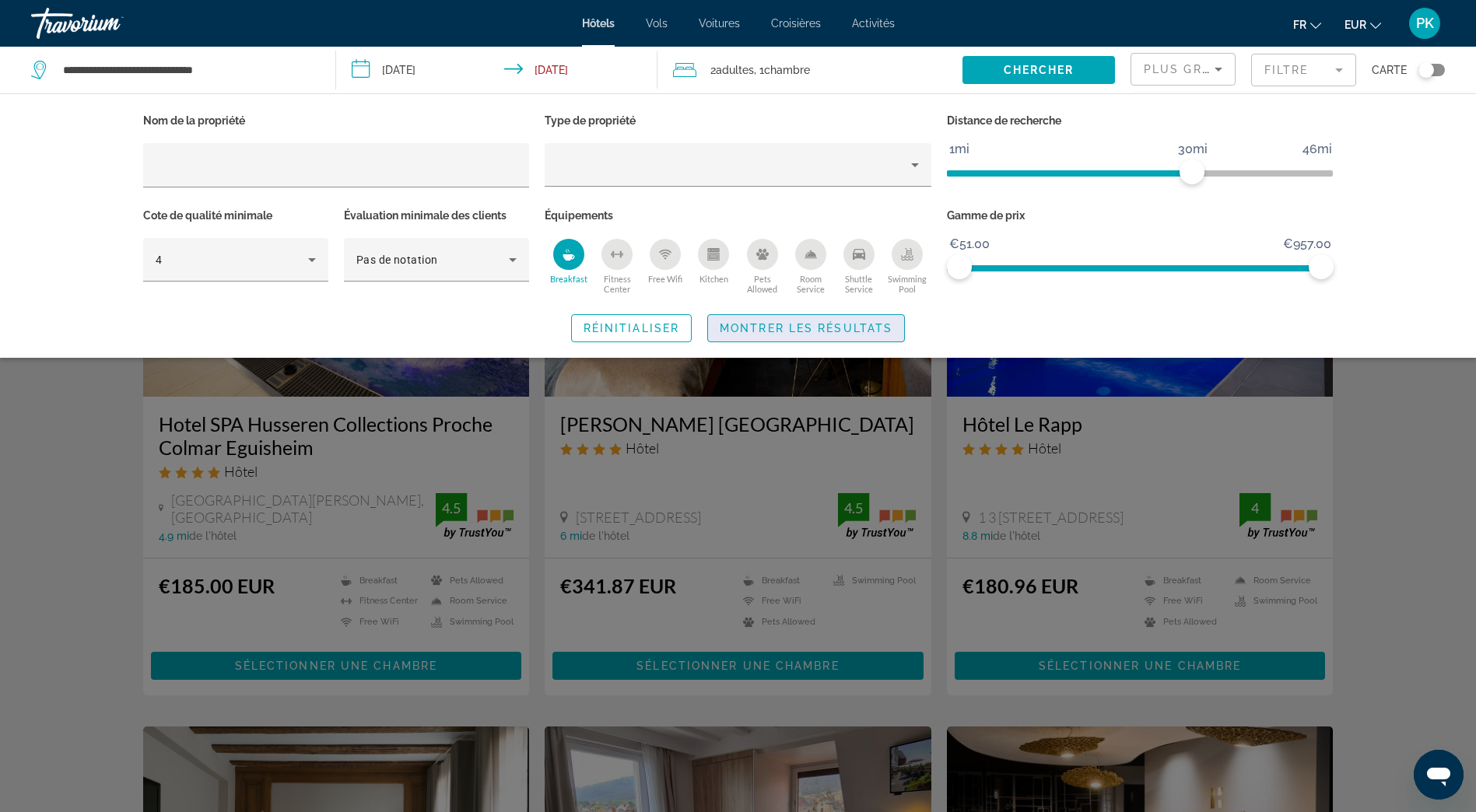
click at [806, 329] on span "Montrer les résultats" at bounding box center [806, 328] width 173 height 12
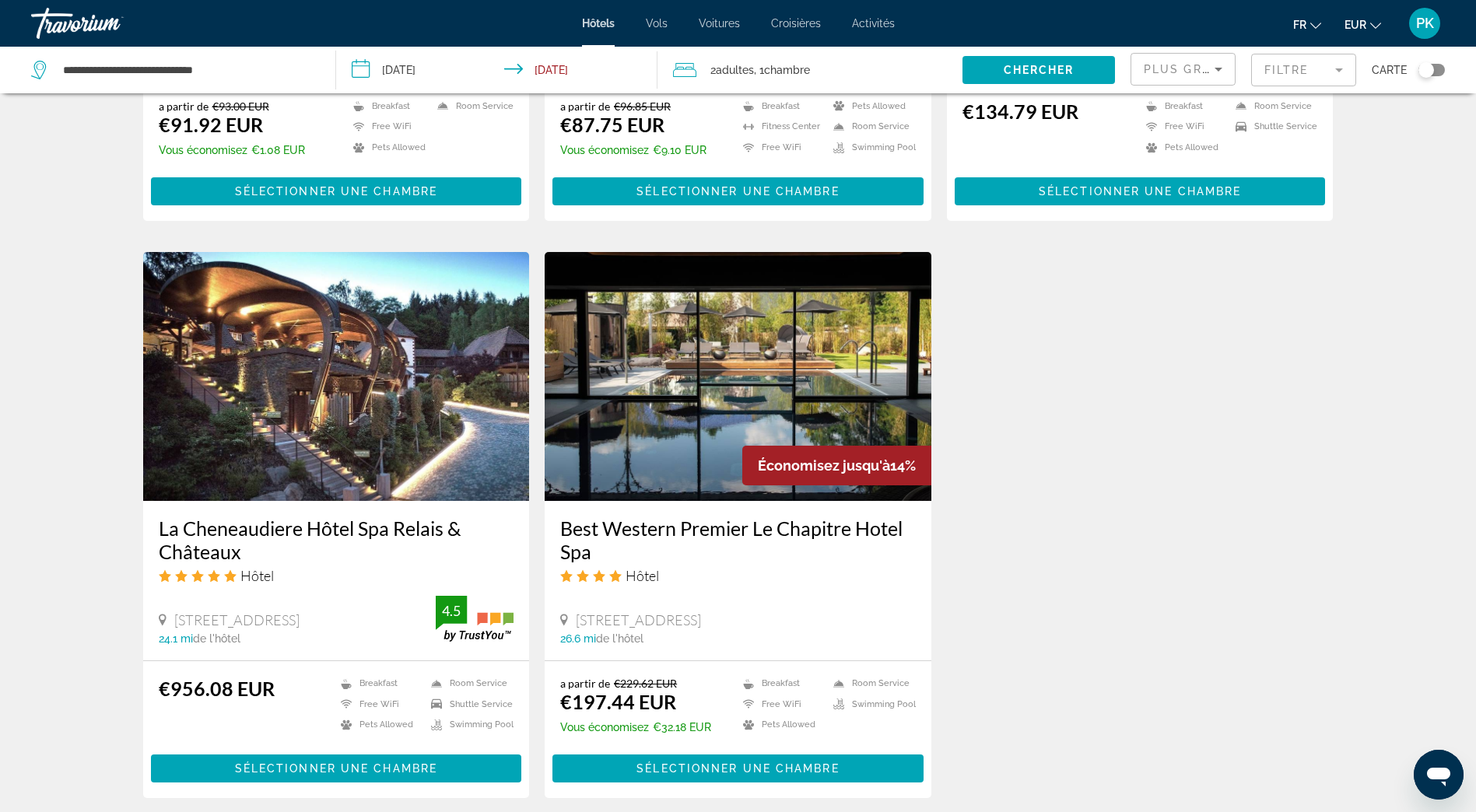
scroll to position [1711, 0]
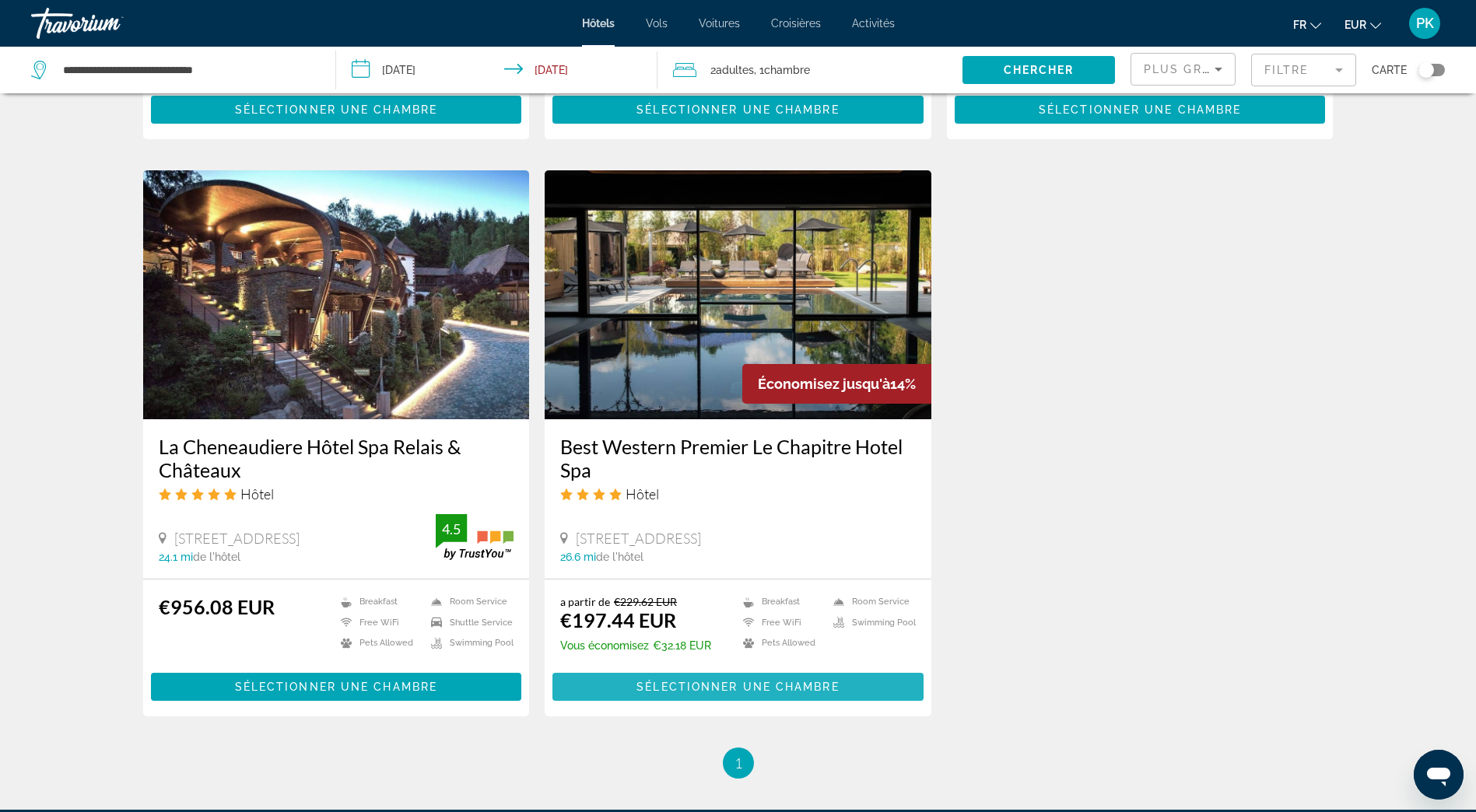
click at [711, 680] on span "Sélectionner une chambre" at bounding box center [737, 686] width 202 height 12
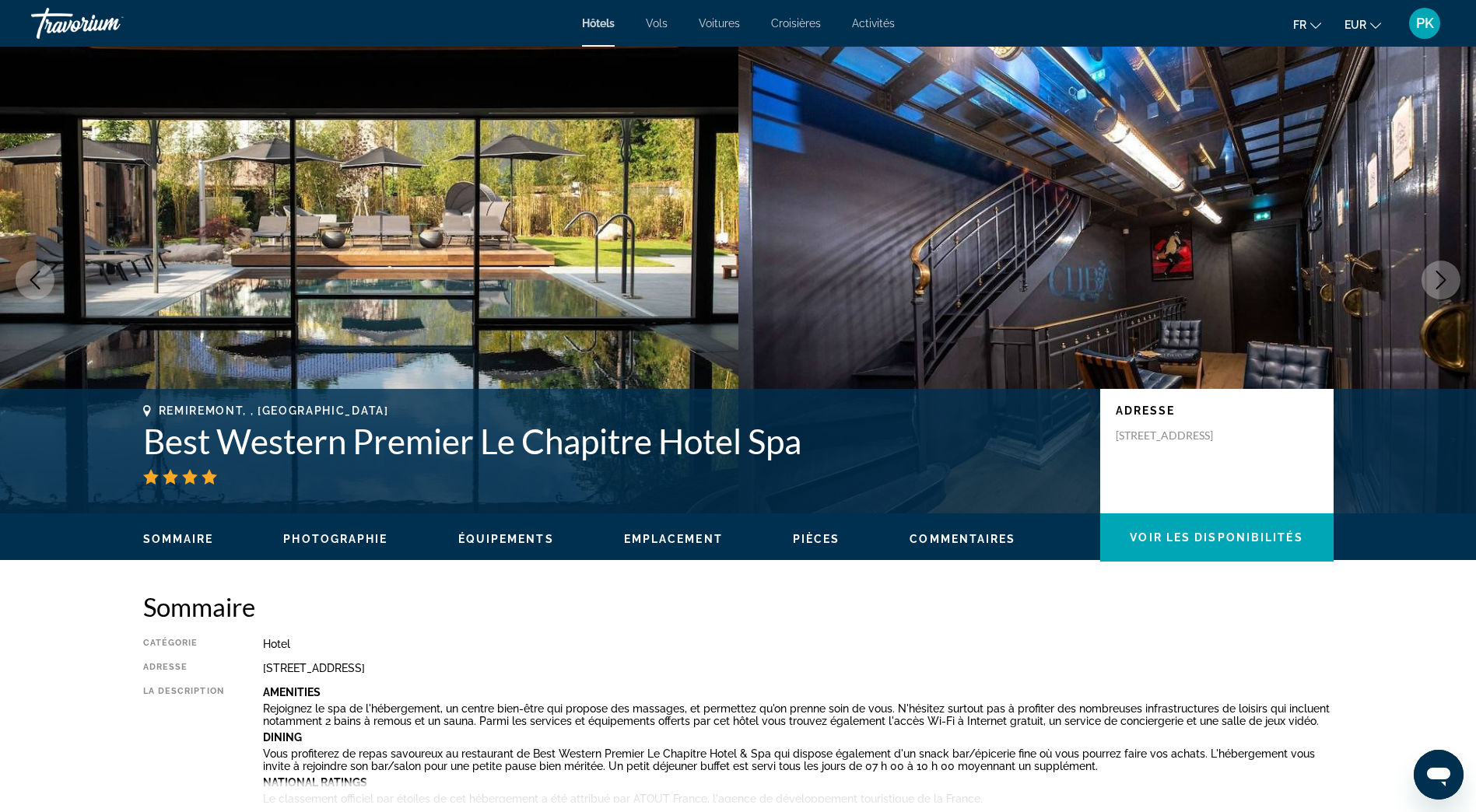
click at [1439, 277] on icon "Next image" at bounding box center [1441, 280] width 19 height 19
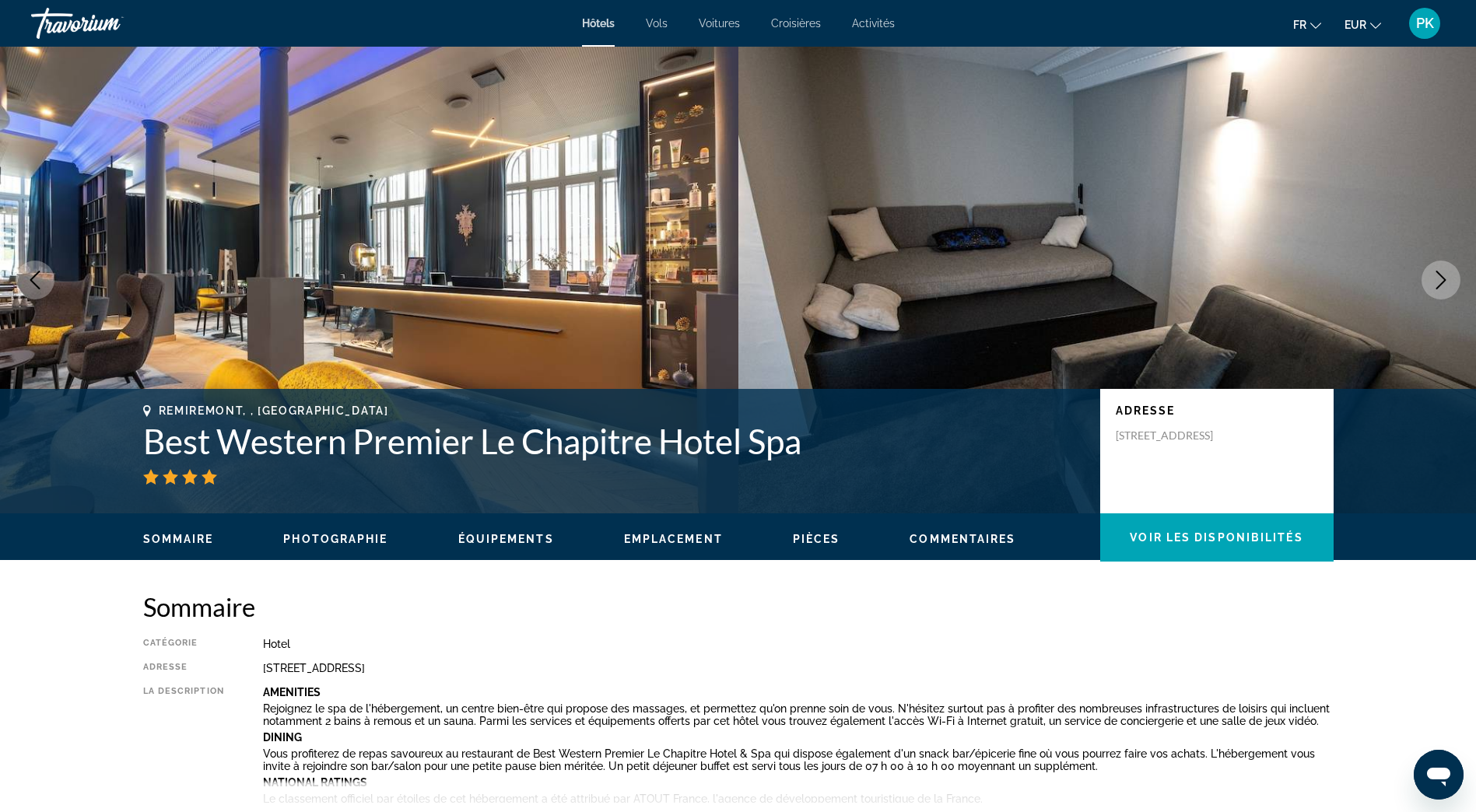
click at [1439, 277] on icon "Next image" at bounding box center [1441, 280] width 19 height 19
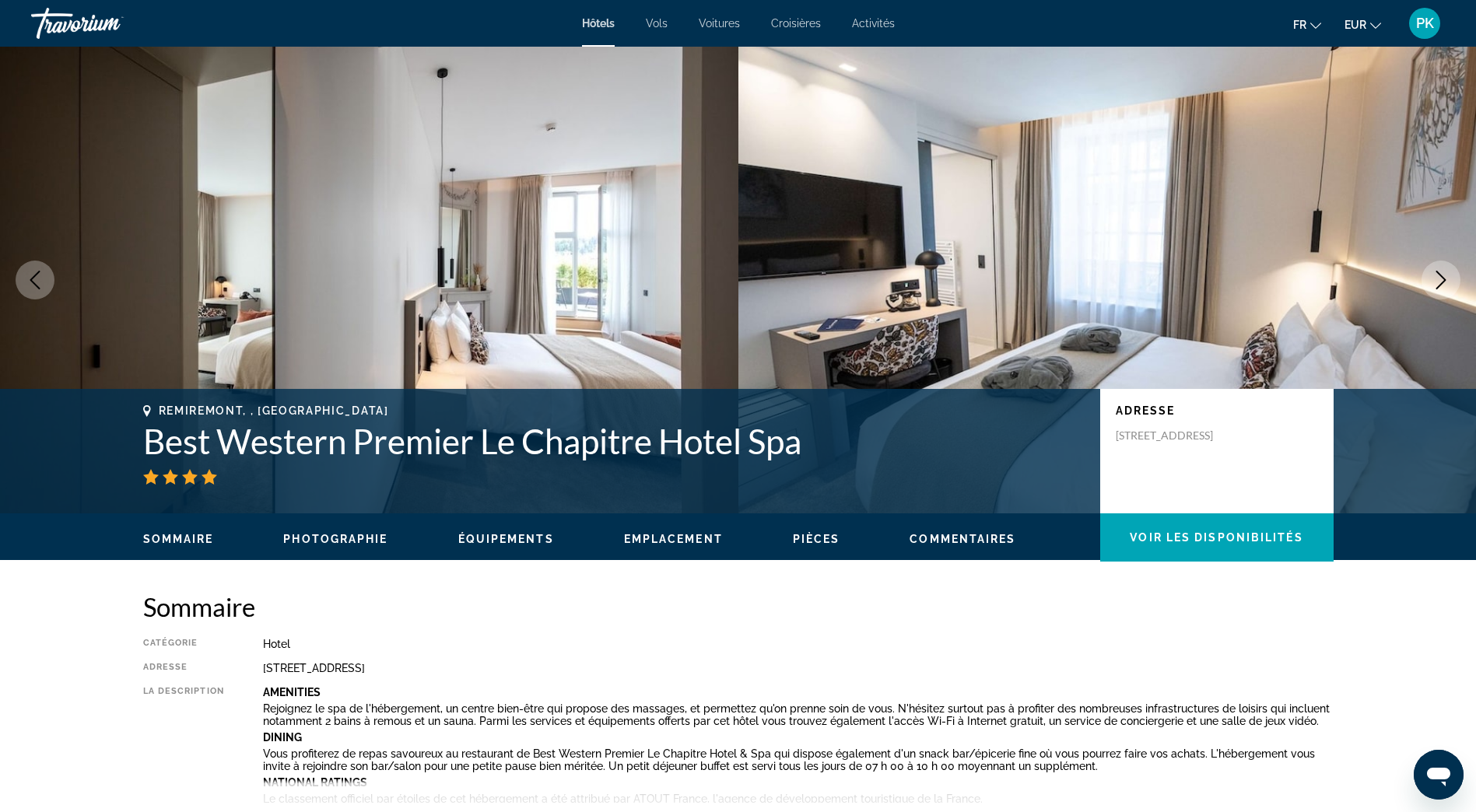
click at [1439, 277] on icon "Next image" at bounding box center [1441, 280] width 19 height 19
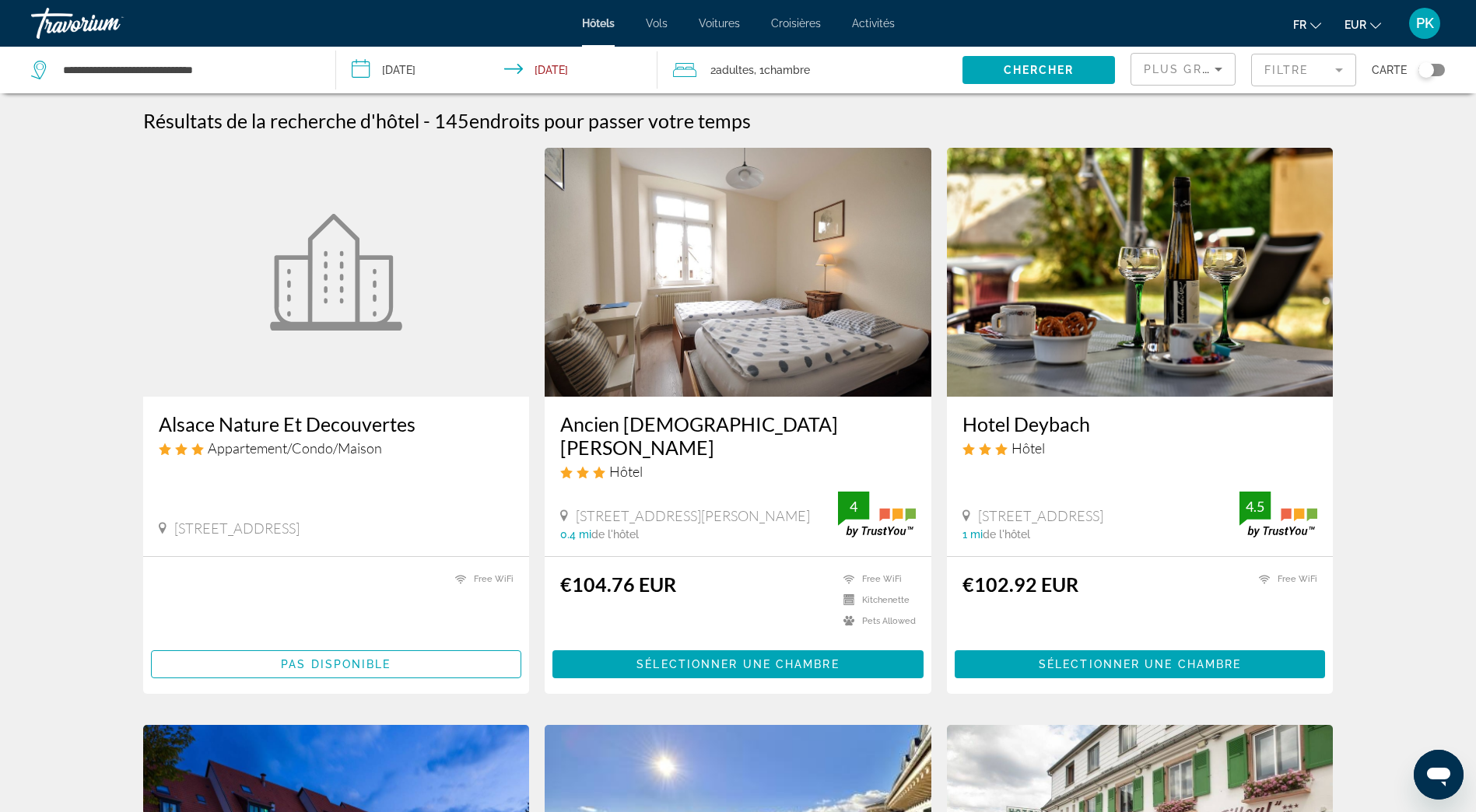
click at [1316, 71] on mat-form-field "Filtre" at bounding box center [1302, 70] width 105 height 32
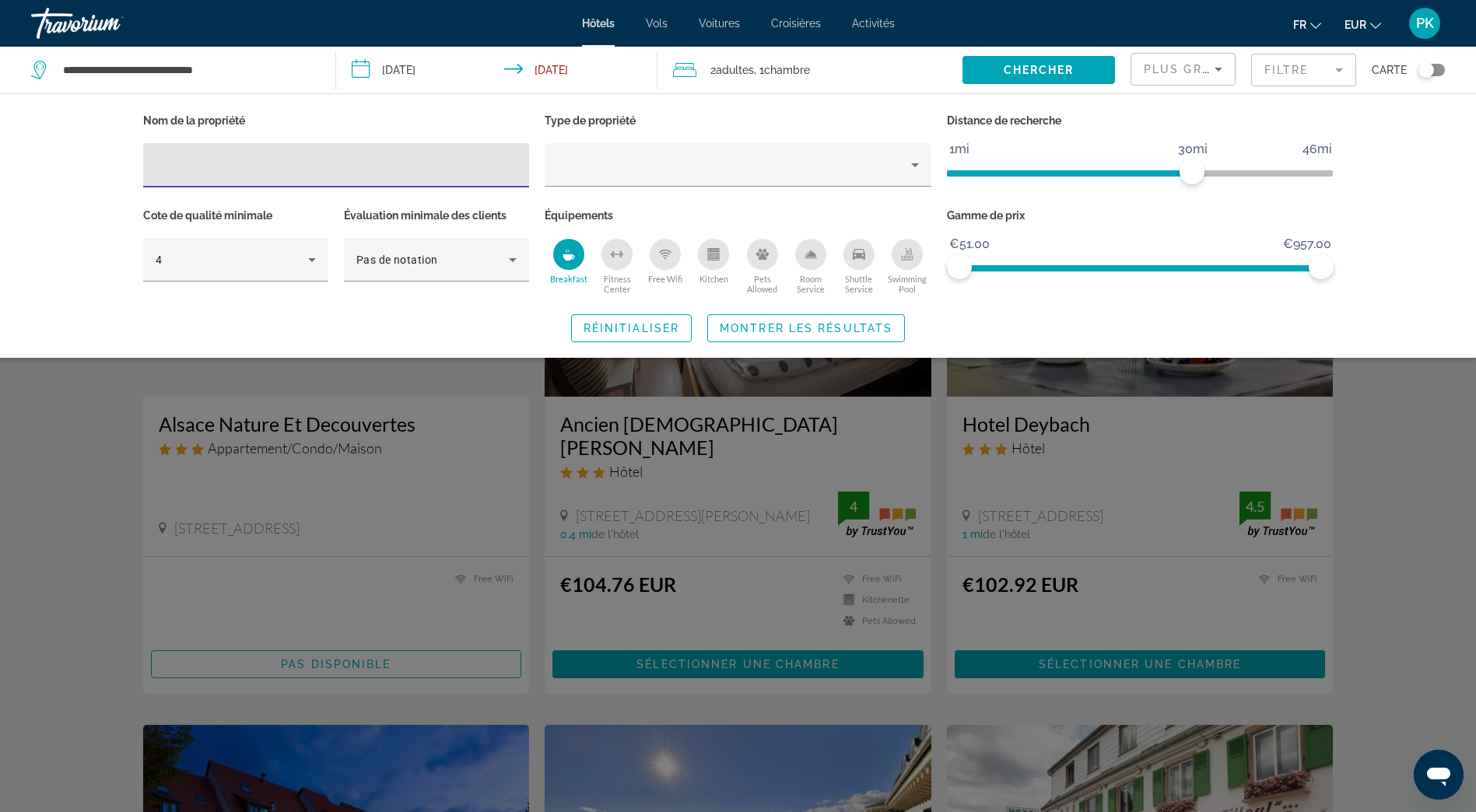
click at [810, 257] on icon "Room Service" at bounding box center [809, 253] width 12 height 12
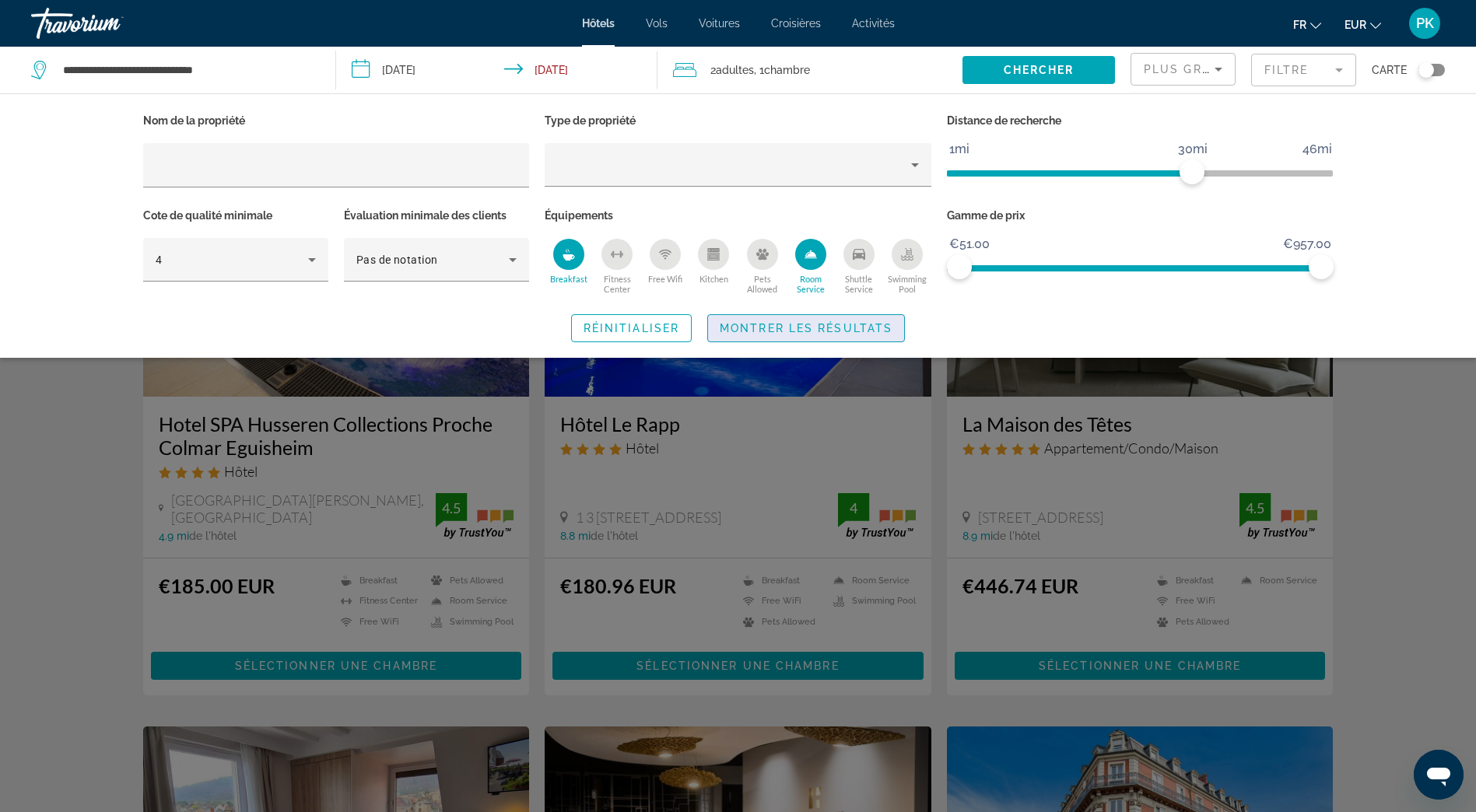
click at [788, 326] on span "Montrer les résultats" at bounding box center [806, 328] width 173 height 12
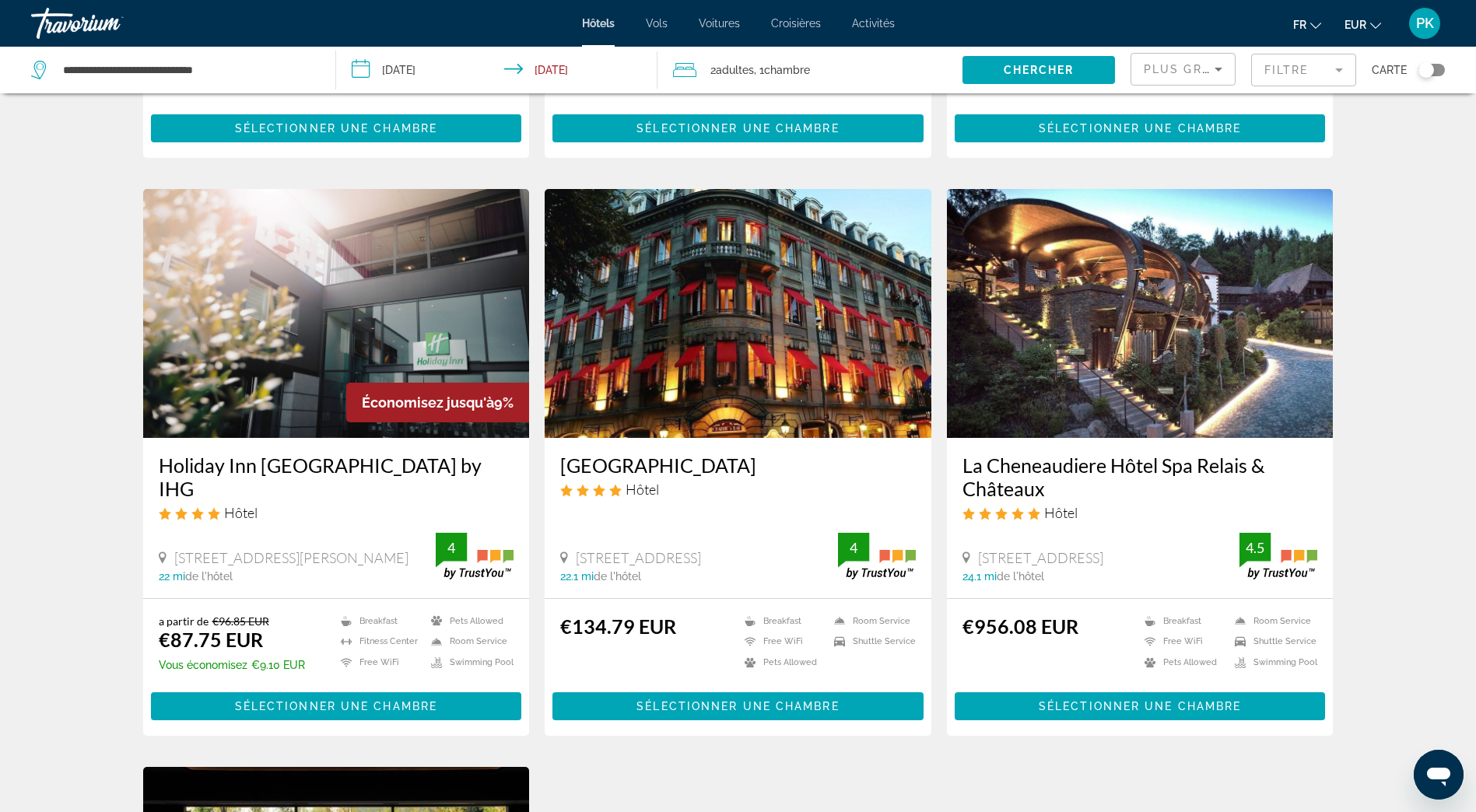
scroll to position [871, 0]
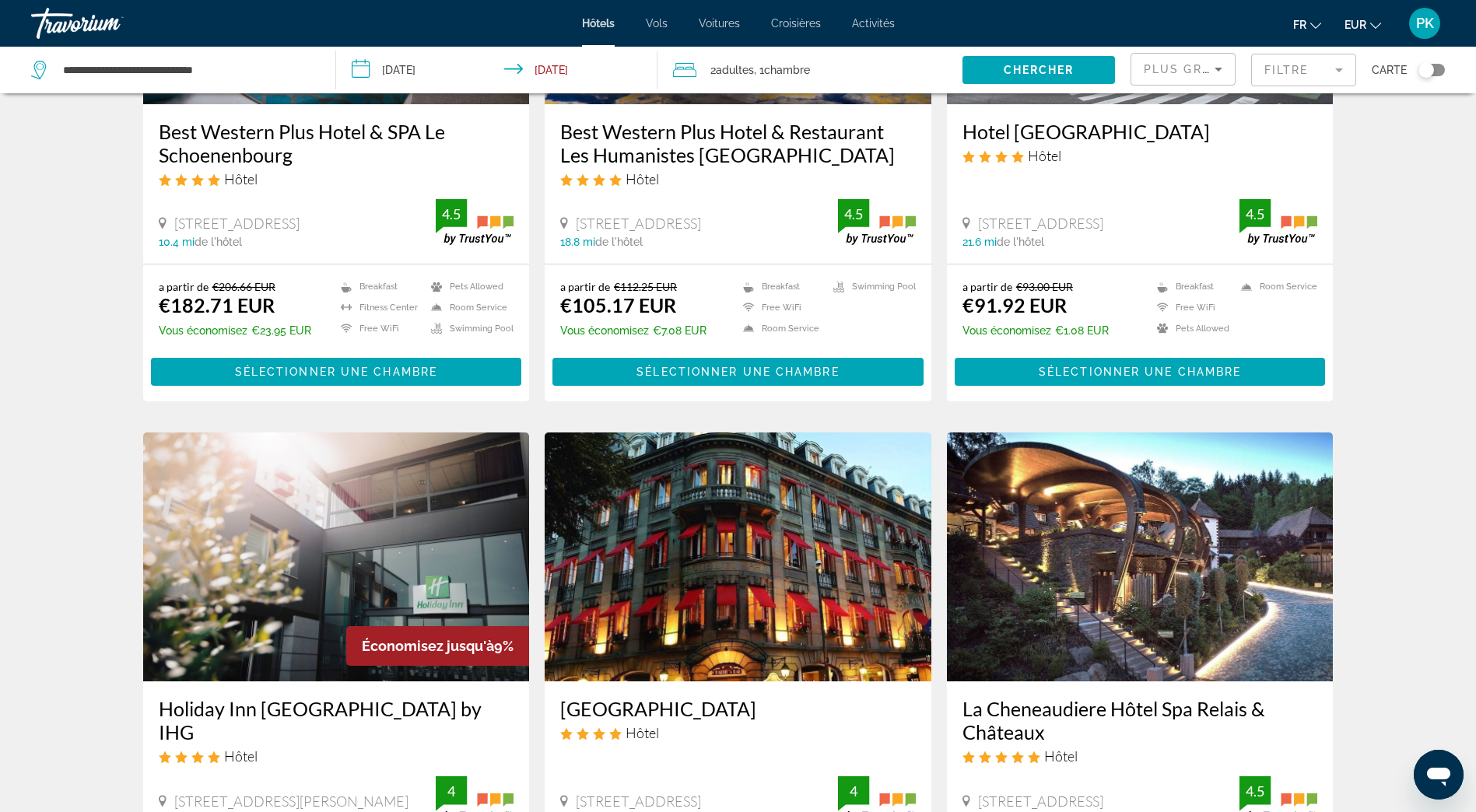
drag, startPoint x: 357, startPoint y: 67, endPoint x: 403, endPoint y: 78, distance: 47.3
click at [357, 69] on input "**********" at bounding box center [499, 71] width 327 height 51
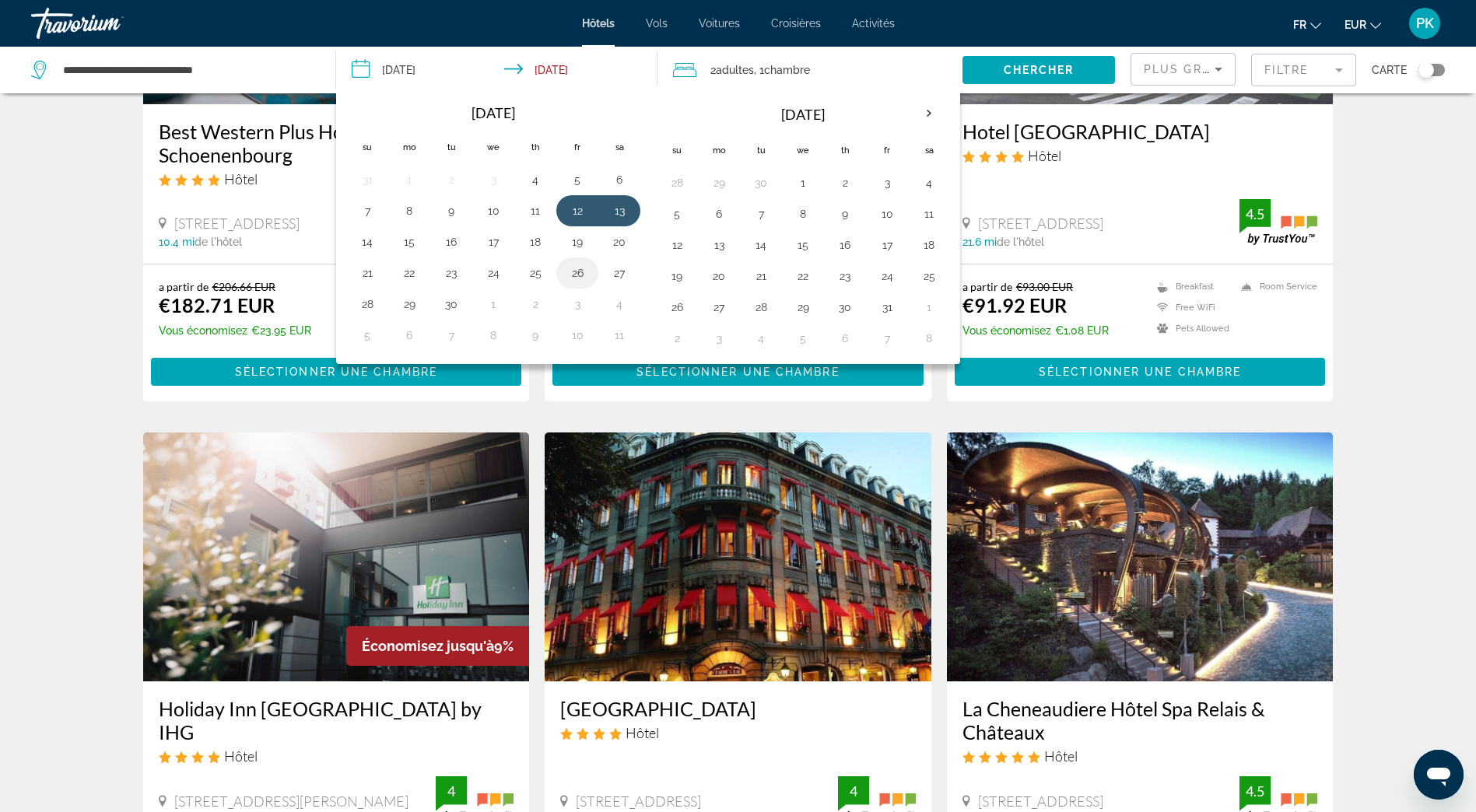
click at [581, 275] on button "26" at bounding box center [576, 272] width 25 height 21
click at [618, 273] on button "27" at bounding box center [619, 272] width 25 height 21
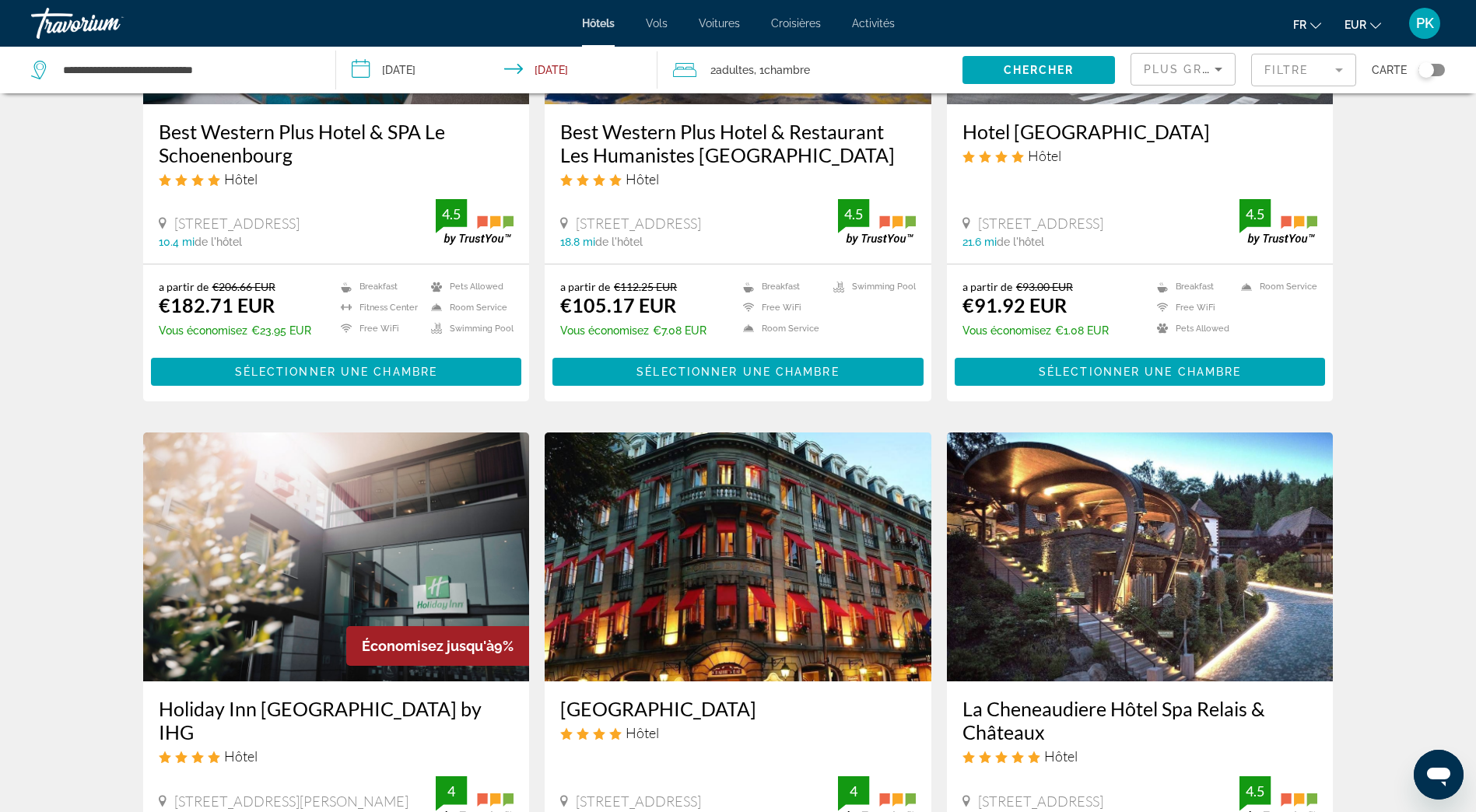
click at [367, 65] on input "**********" at bounding box center [499, 71] width 327 height 51
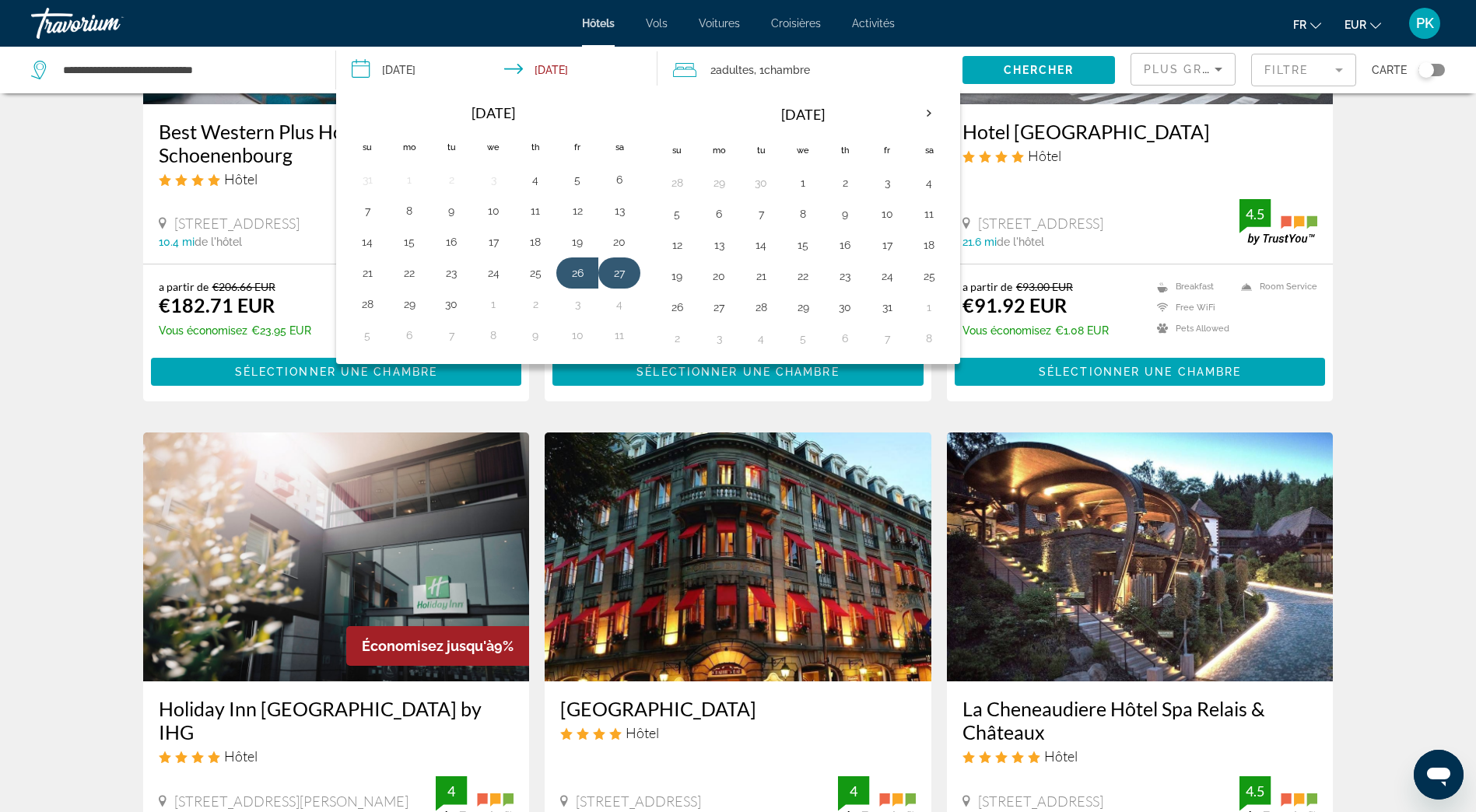
click at [617, 266] on button "27" at bounding box center [619, 272] width 25 height 21
click at [364, 306] on button "28" at bounding box center [367, 303] width 25 height 21
type input "**********"
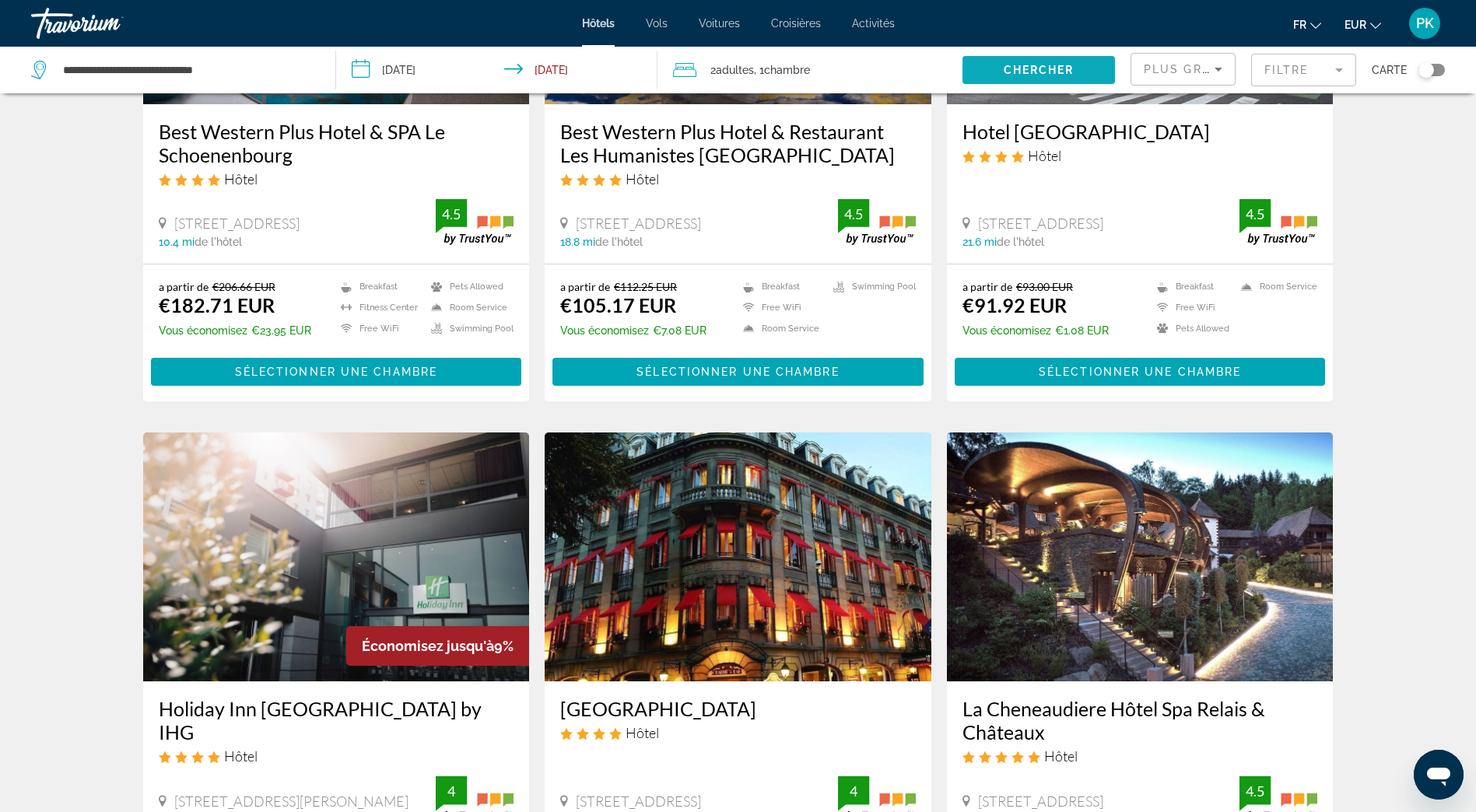
click at [1038, 70] on span "Chercher" at bounding box center [1039, 70] width 71 height 12
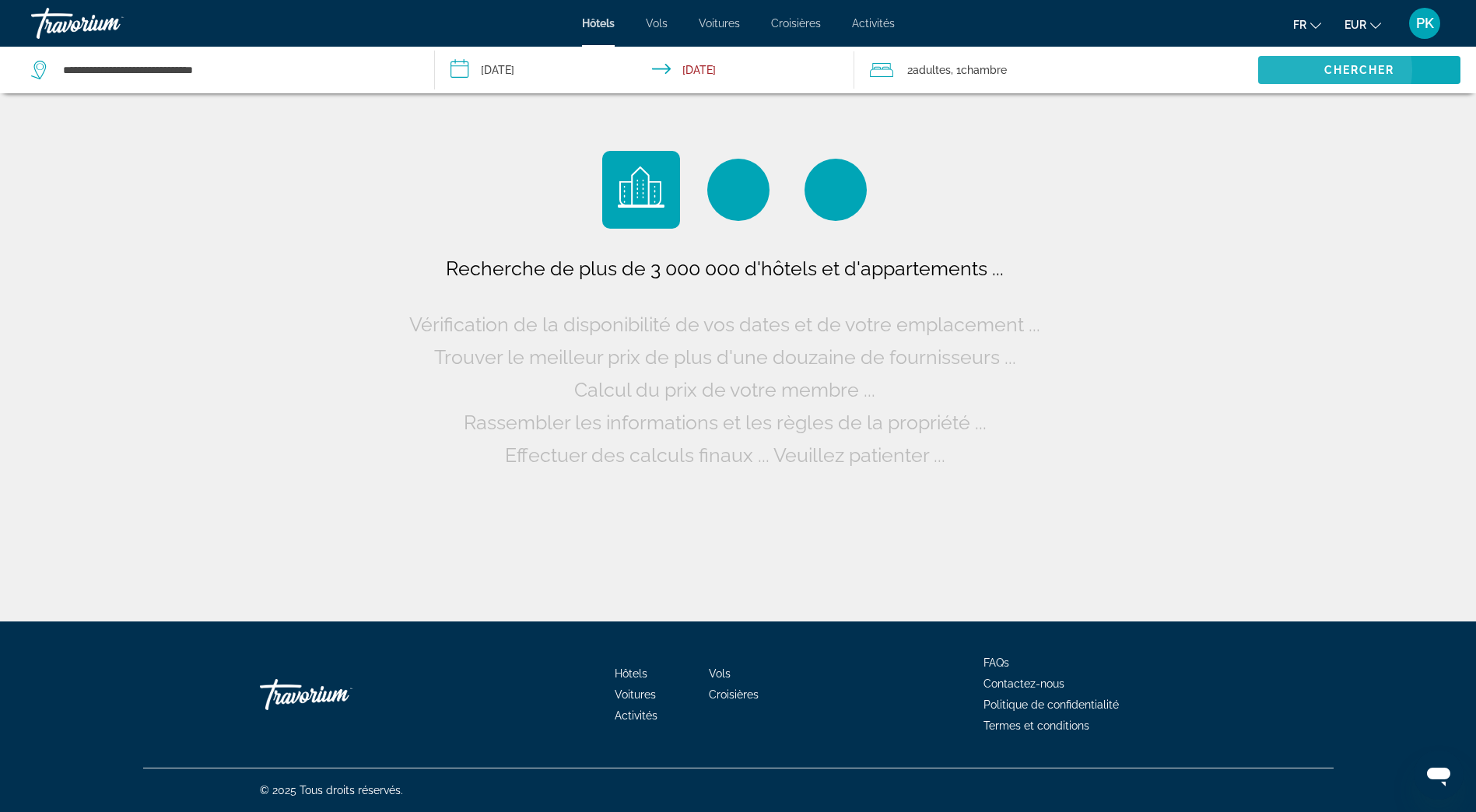
scroll to position [0, 0]
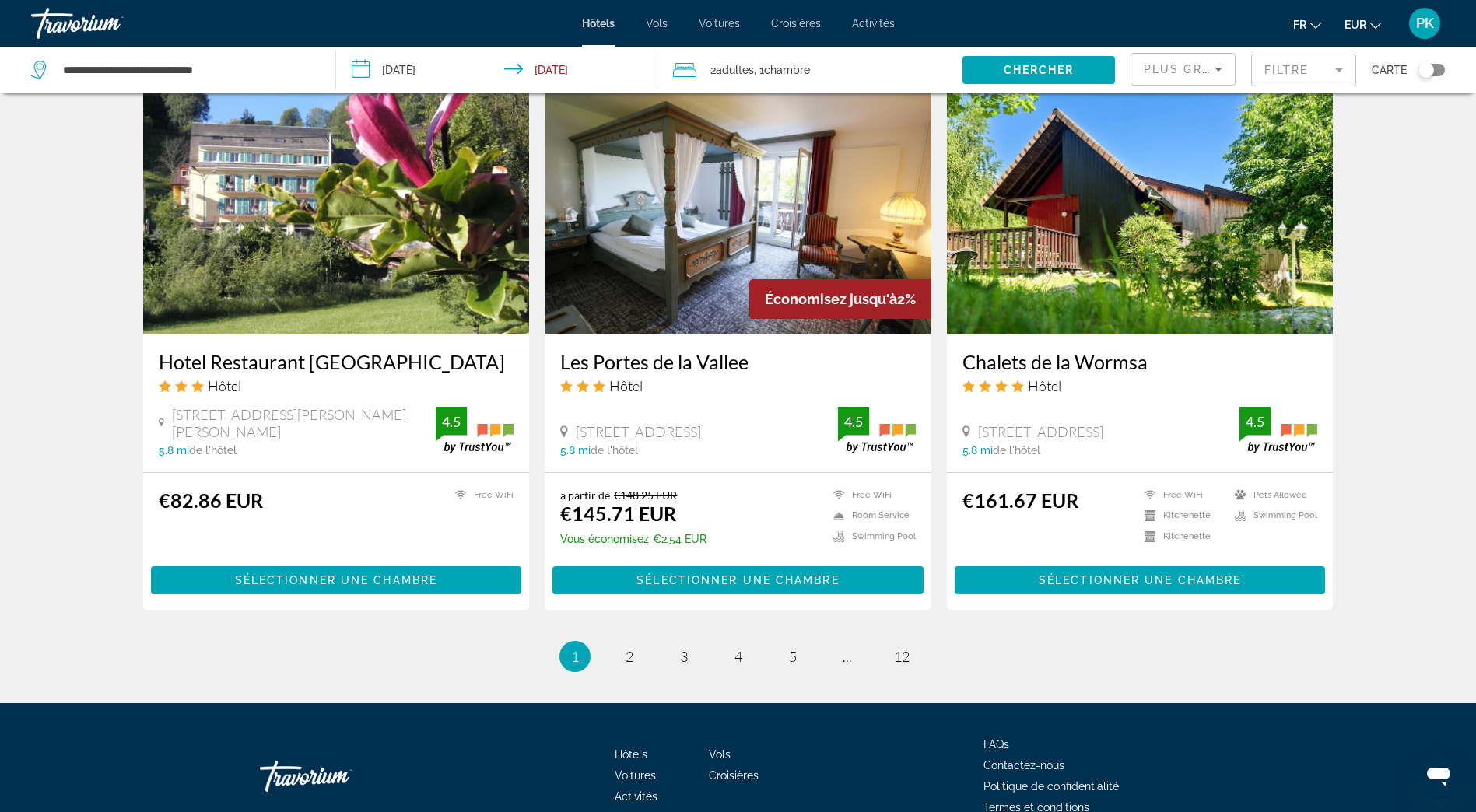
scroll to position [1836, 0]
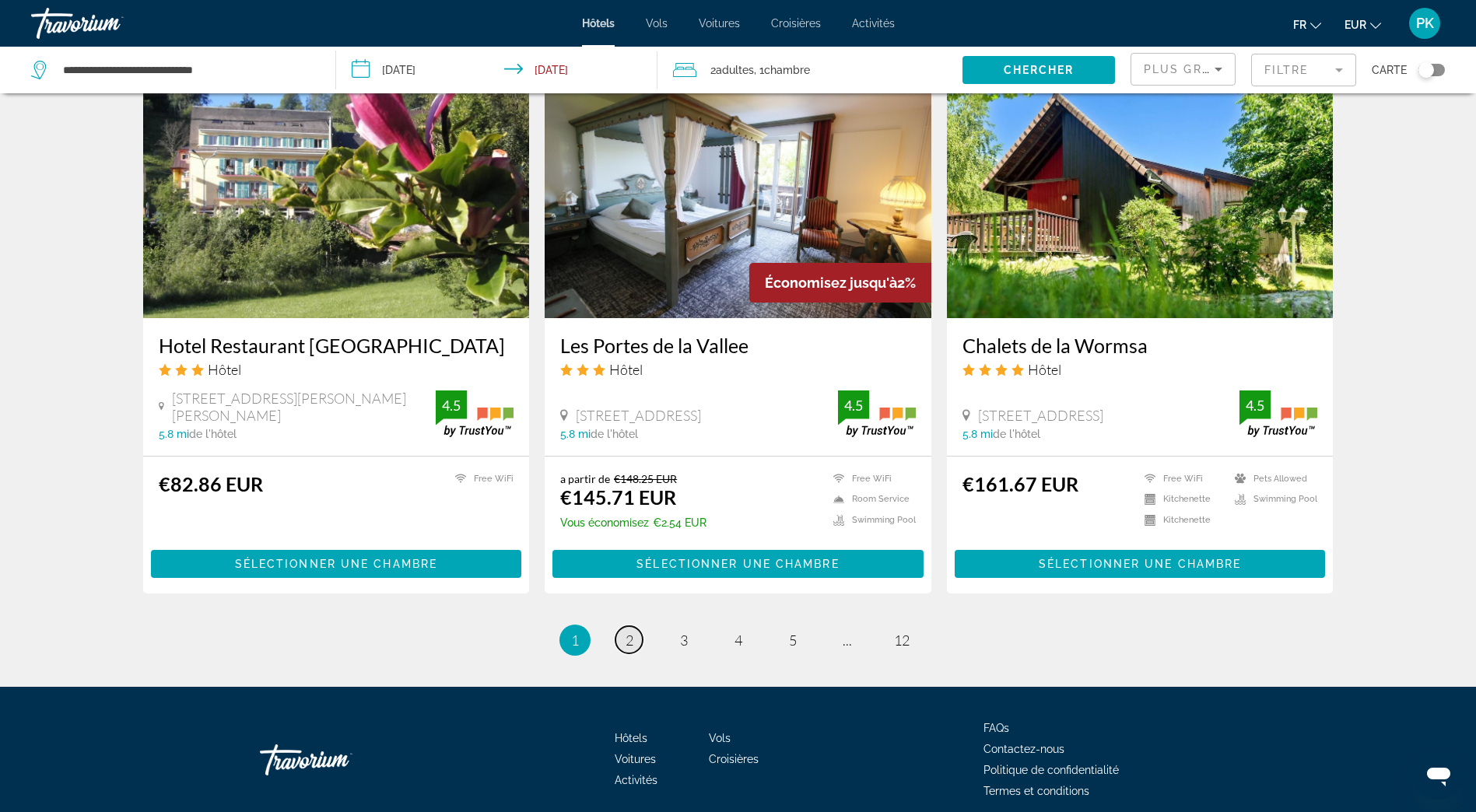
click at [633, 626] on link "page 2" at bounding box center [628, 639] width 27 height 27
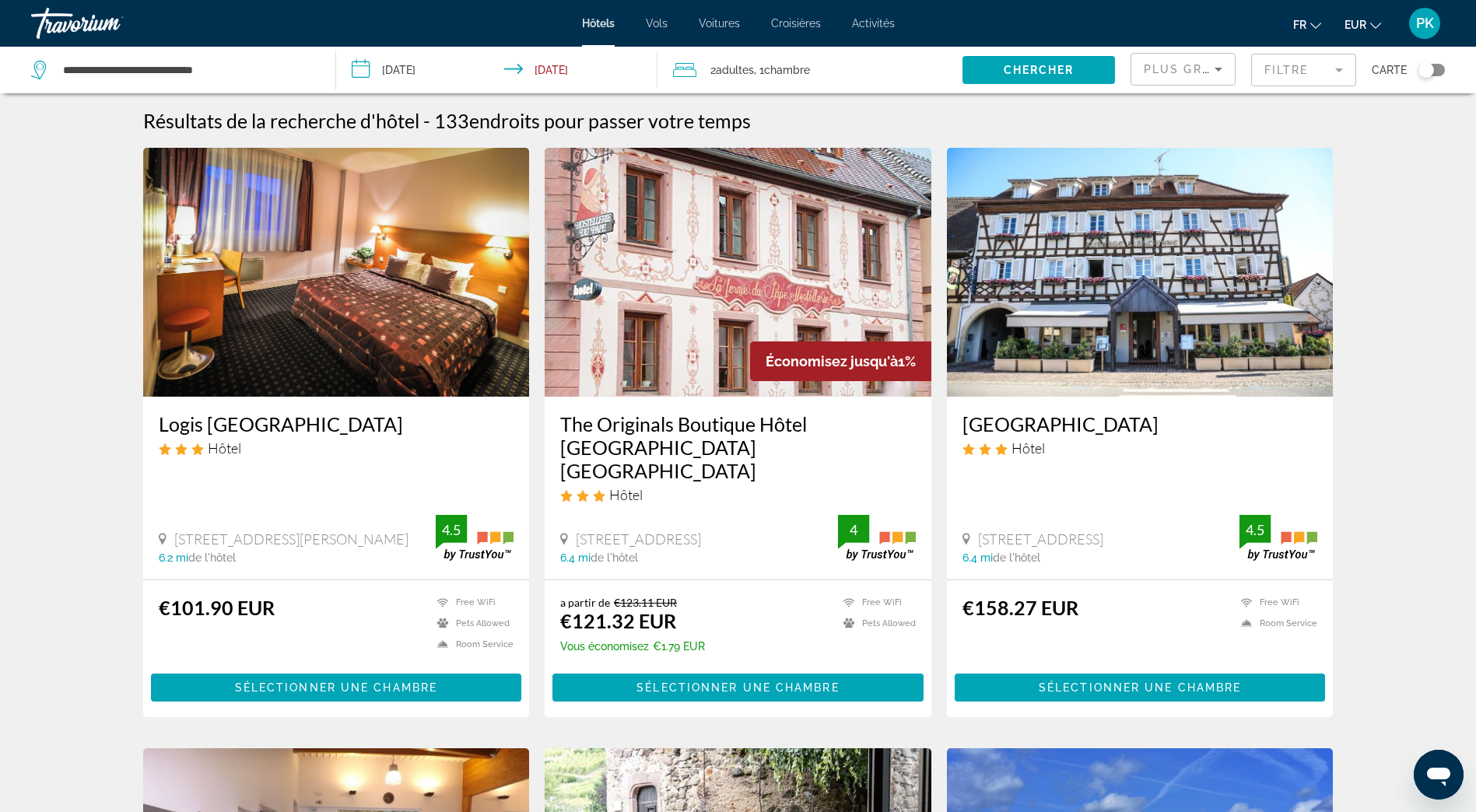
click at [1146, 308] on img "Main content" at bounding box center [1140, 272] width 386 height 249
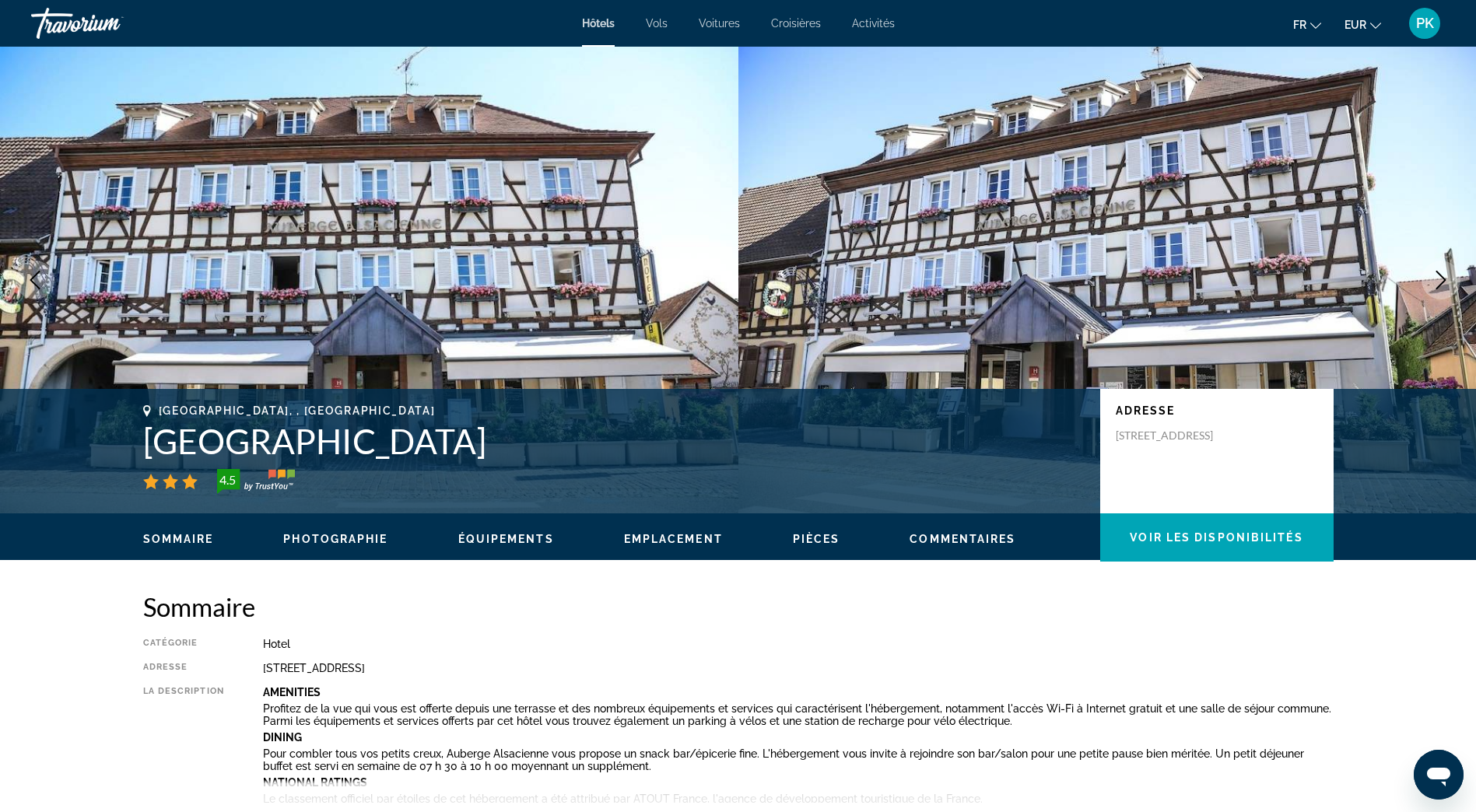
click at [1440, 278] on icon "Next image" at bounding box center [1441, 280] width 19 height 19
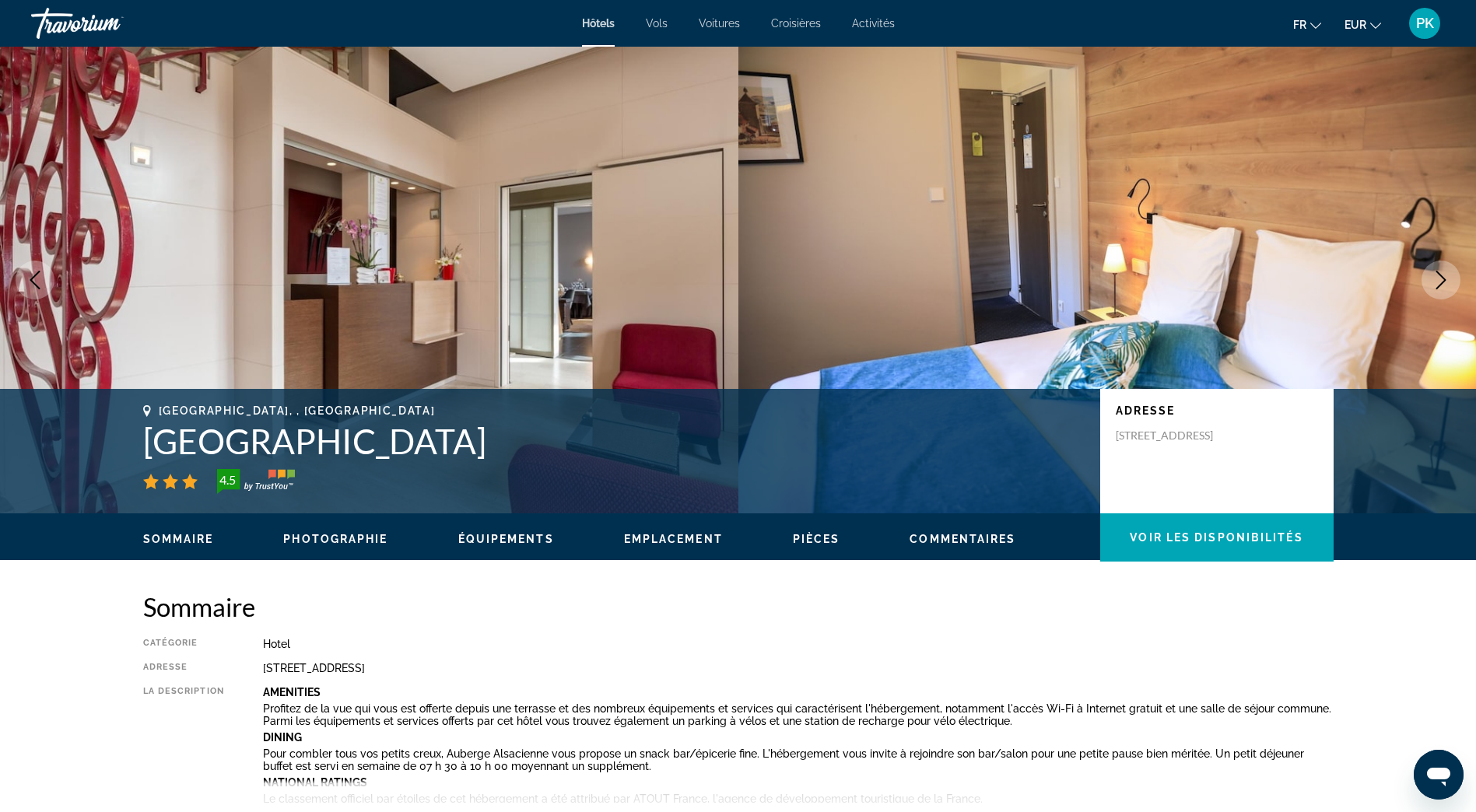
click at [1440, 278] on icon "Next image" at bounding box center [1441, 280] width 19 height 19
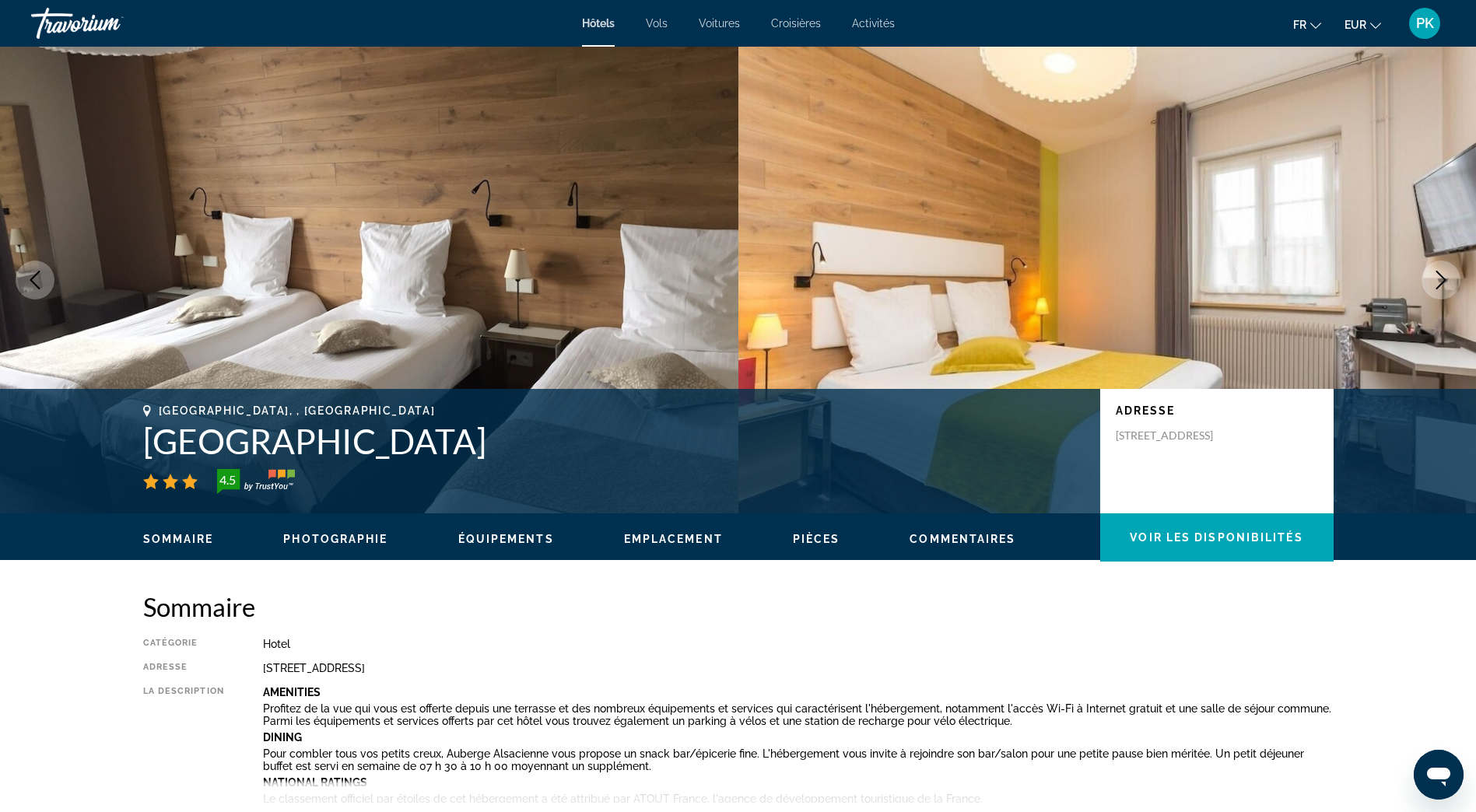
click at [1440, 278] on icon "Next image" at bounding box center [1441, 280] width 19 height 19
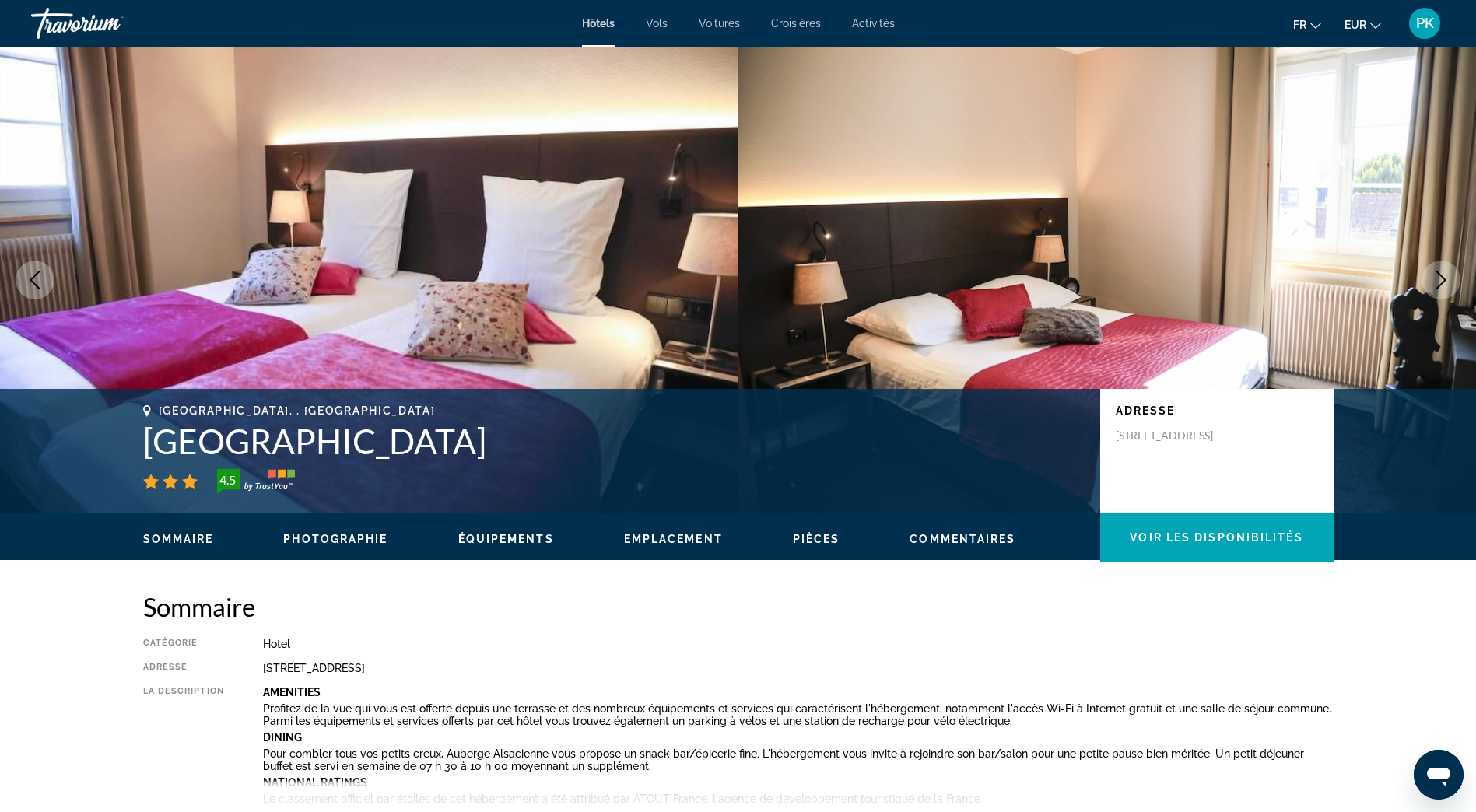
click at [1440, 278] on icon "Next image" at bounding box center [1441, 280] width 19 height 19
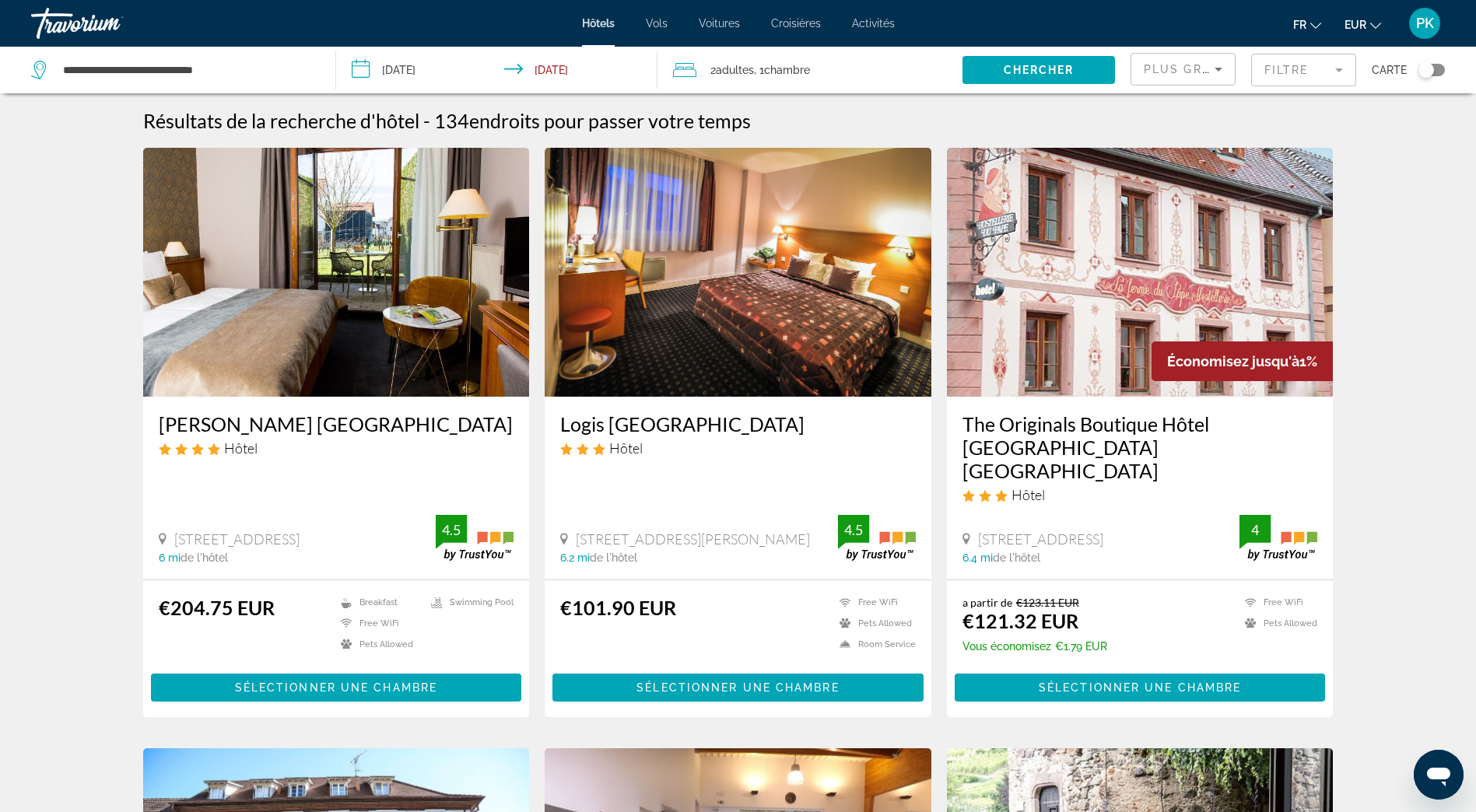
click at [1302, 65] on mat-form-field "Filtre" at bounding box center [1302, 70] width 105 height 32
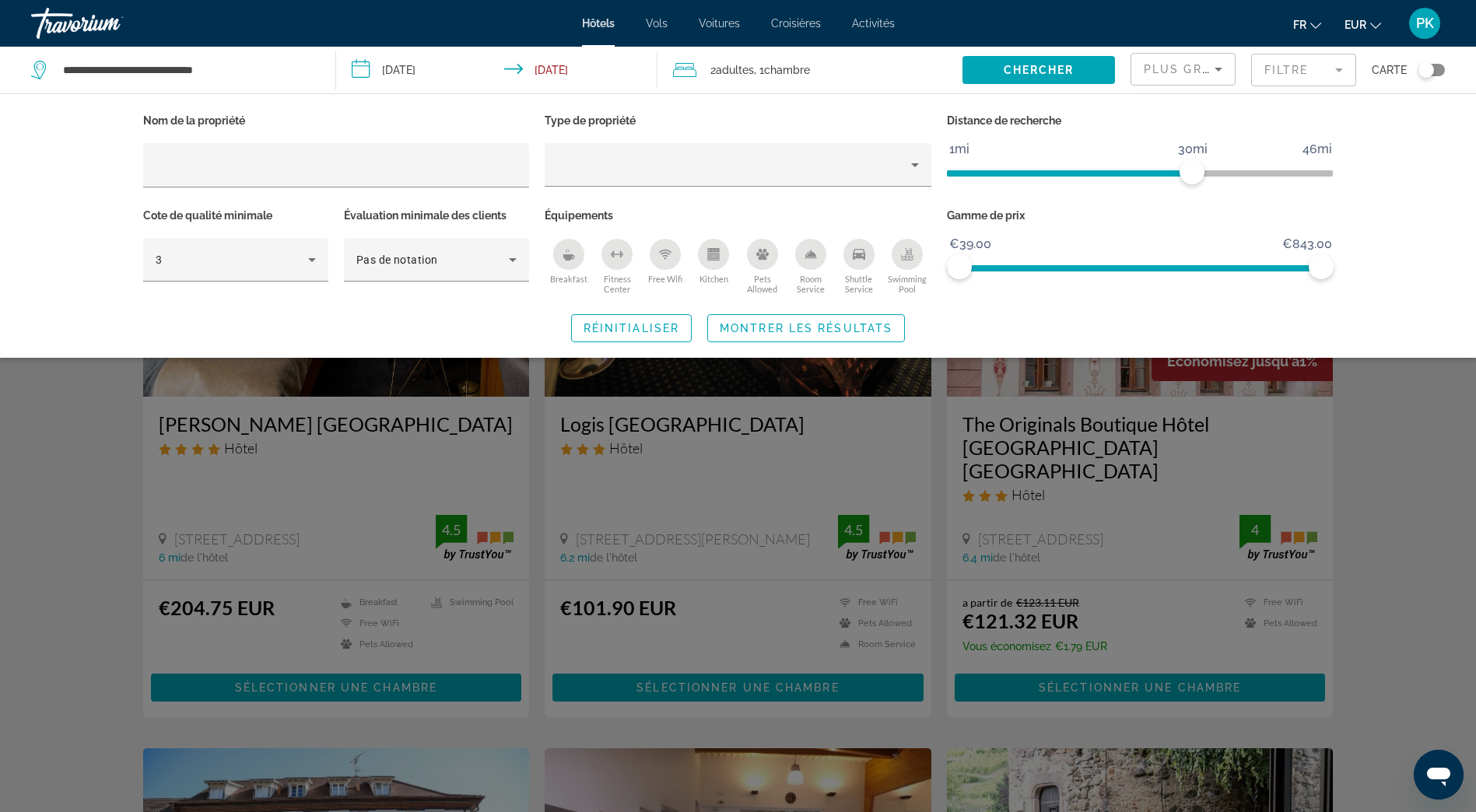
click at [560, 253] on div "Breakfast" at bounding box center [569, 254] width 32 height 32
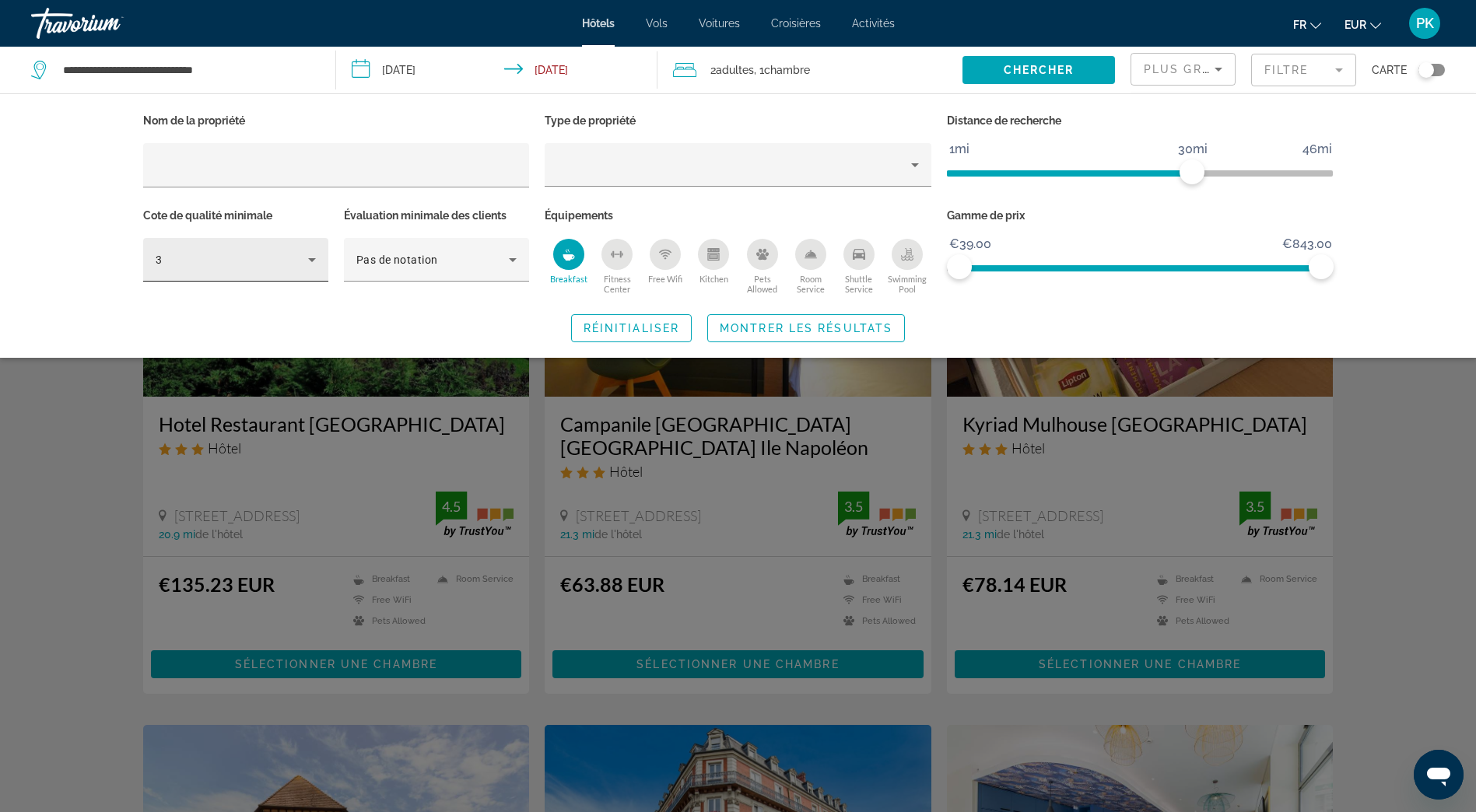
drag, startPoint x: 304, startPoint y: 257, endPoint x: 300, endPoint y: 264, distance: 8.1
click at [303, 262] on icon "Hotel Filters" at bounding box center [312, 260] width 19 height 19
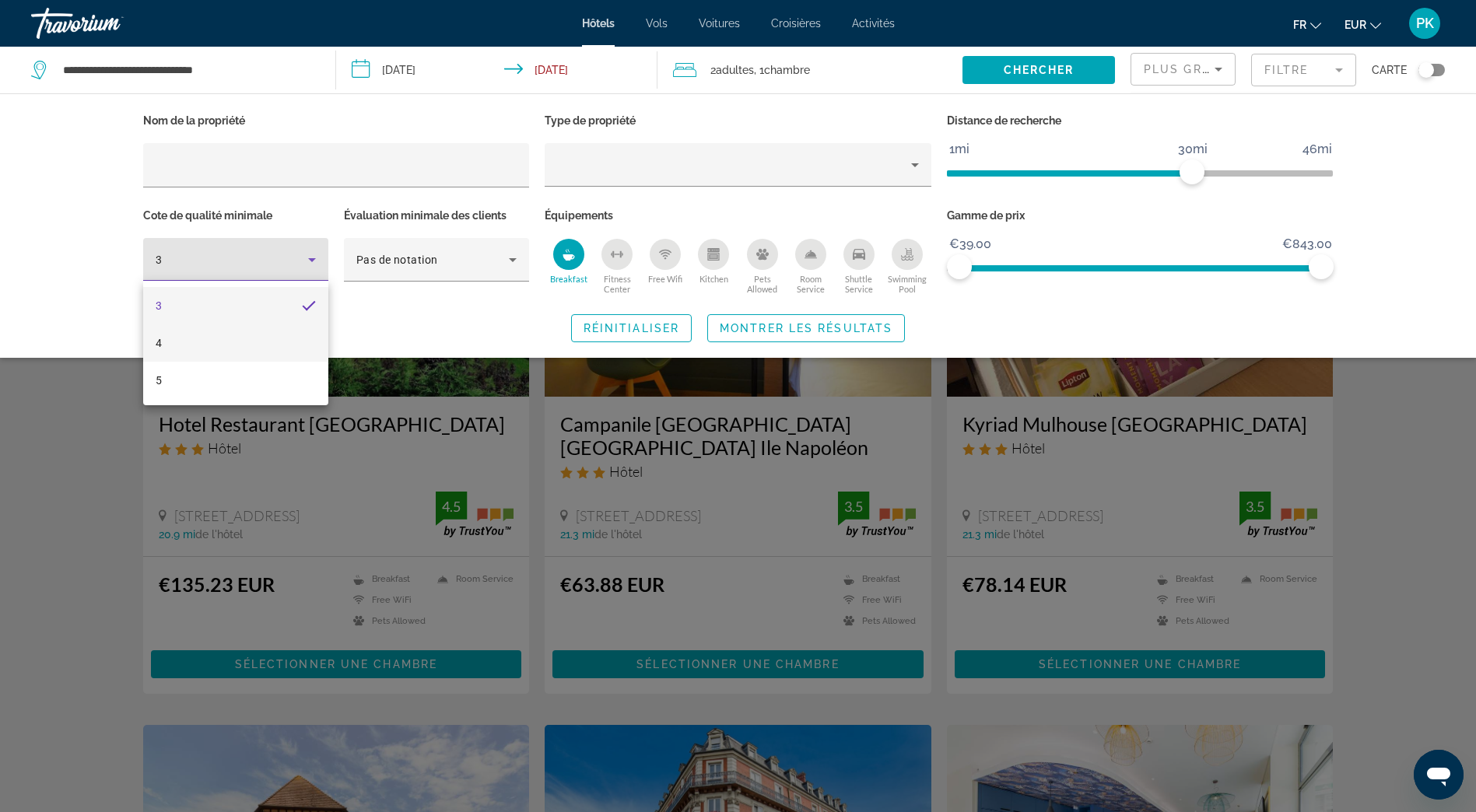
click at [204, 339] on mat-option "4" at bounding box center [235, 342] width 185 height 37
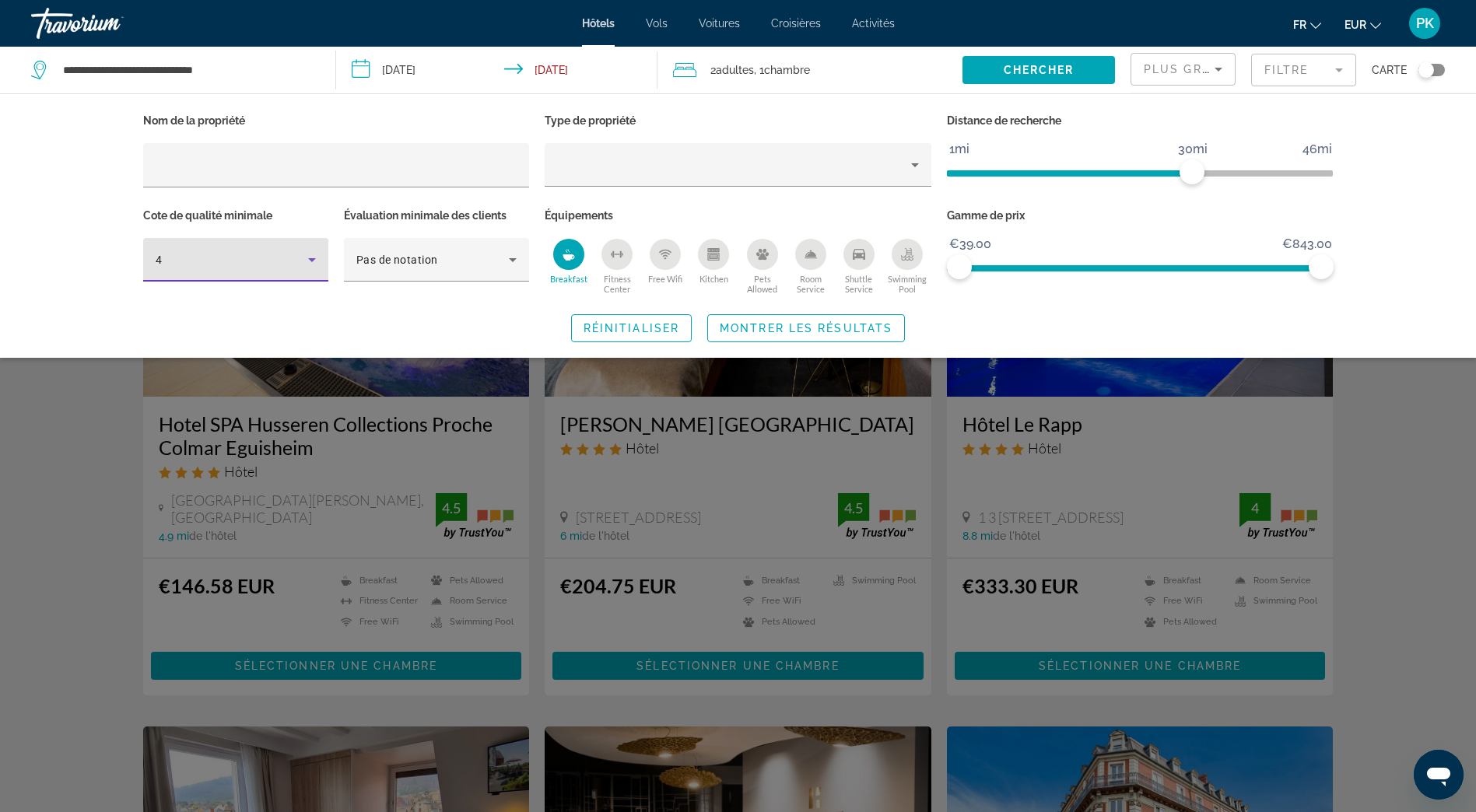
click at [809, 255] on icon "Room Service" at bounding box center [810, 254] width 11 height 7
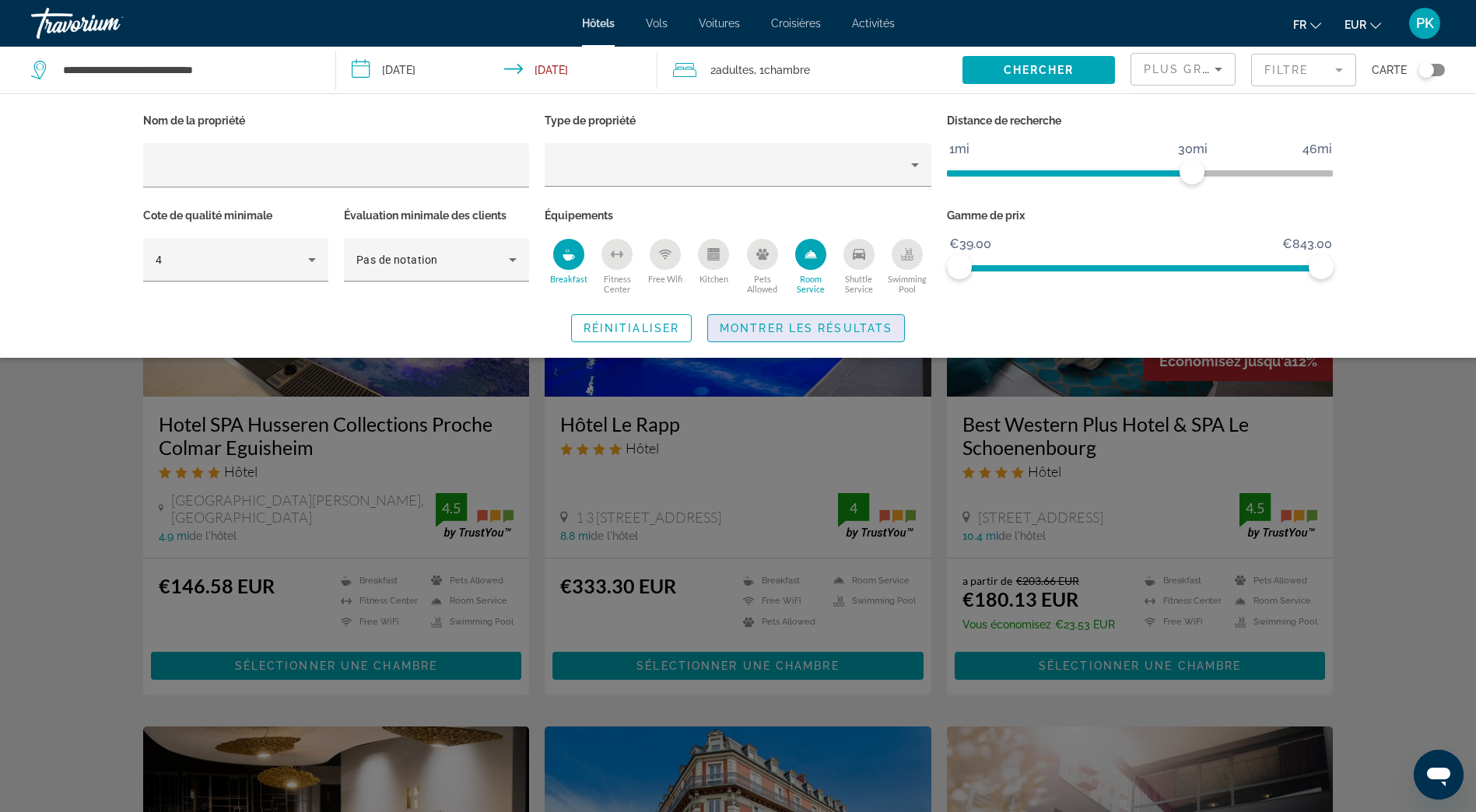
click at [848, 329] on span "Montrer les résultats" at bounding box center [806, 328] width 173 height 12
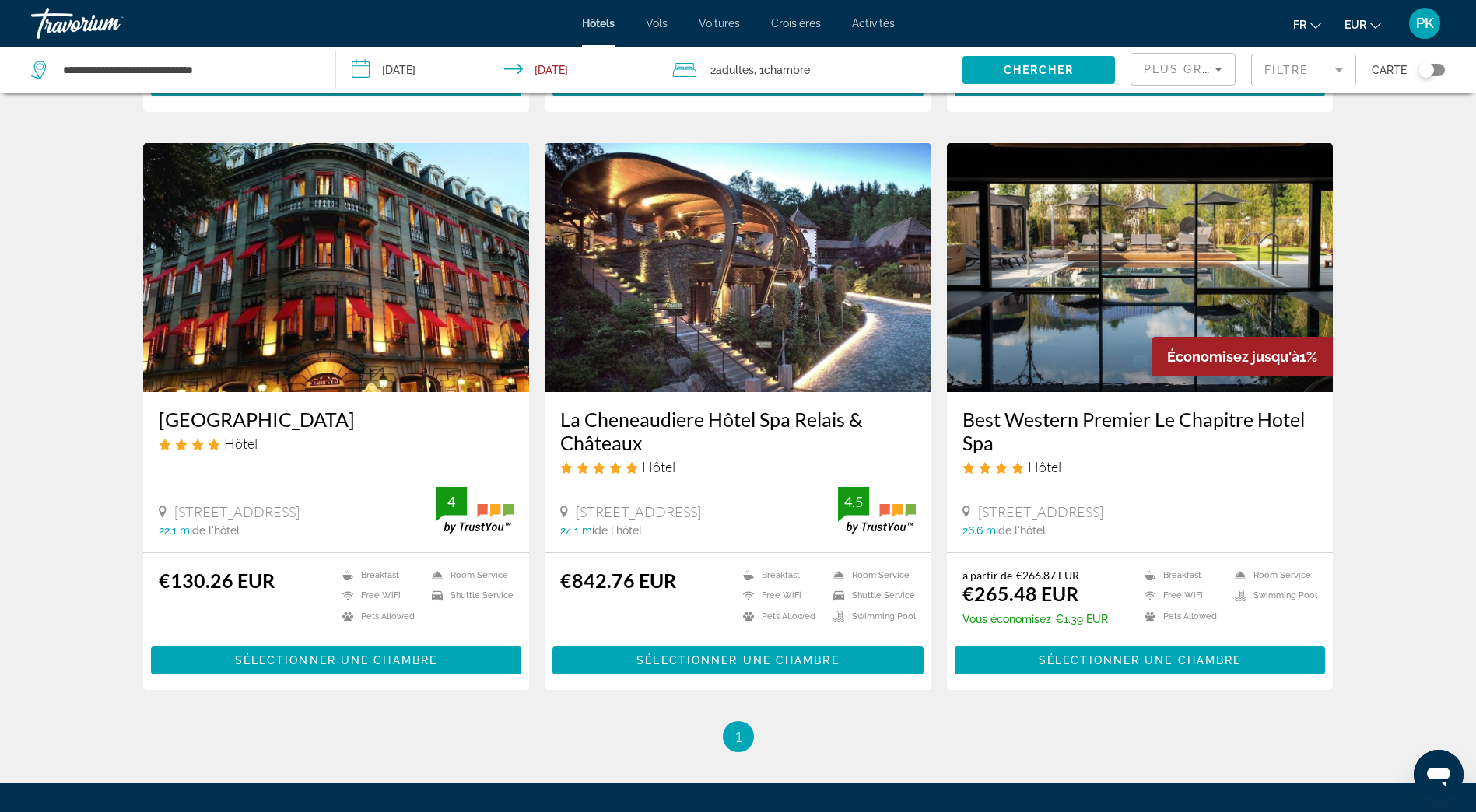
scroll to position [776, 0]
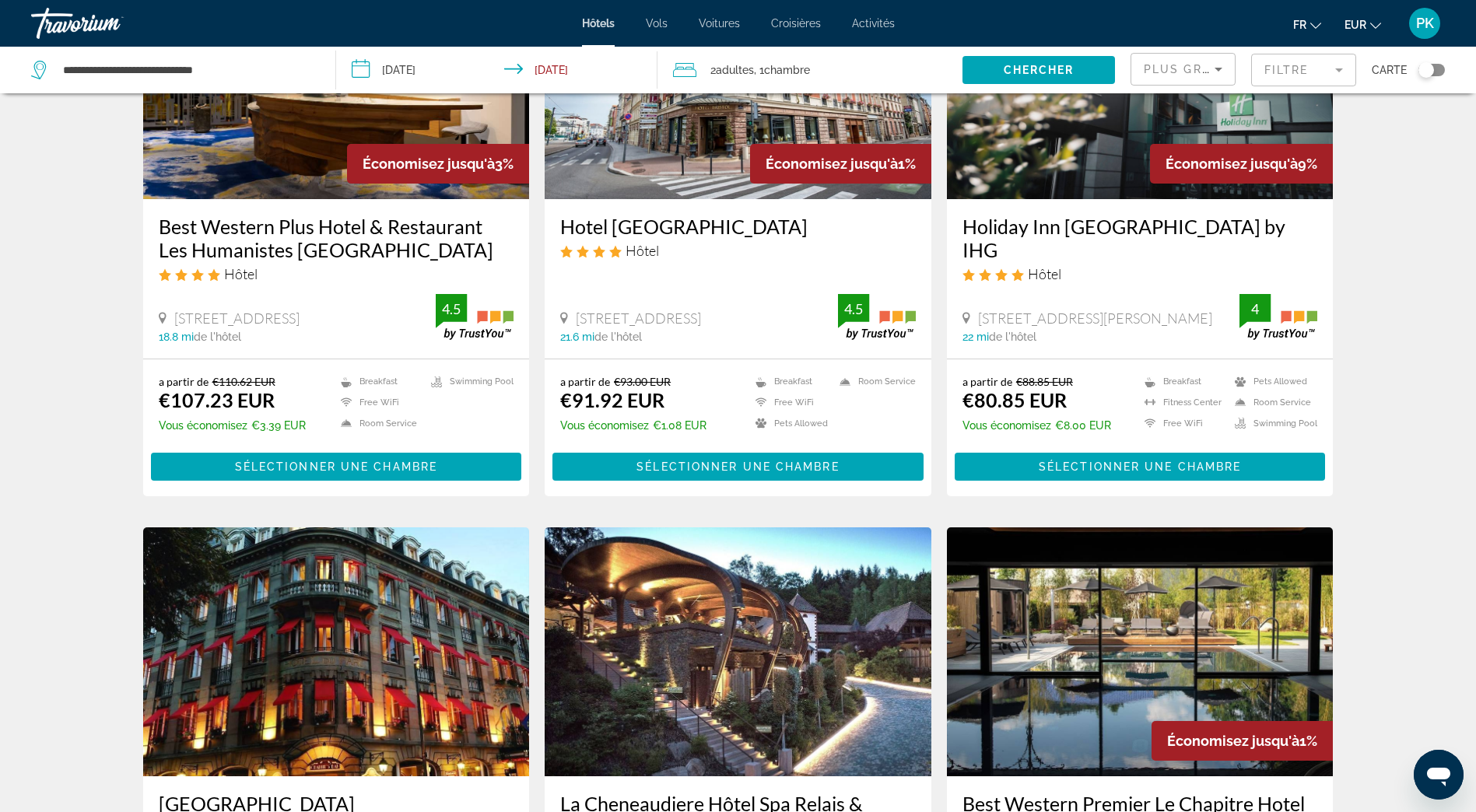
click at [366, 69] on input "**********" at bounding box center [499, 71] width 327 height 51
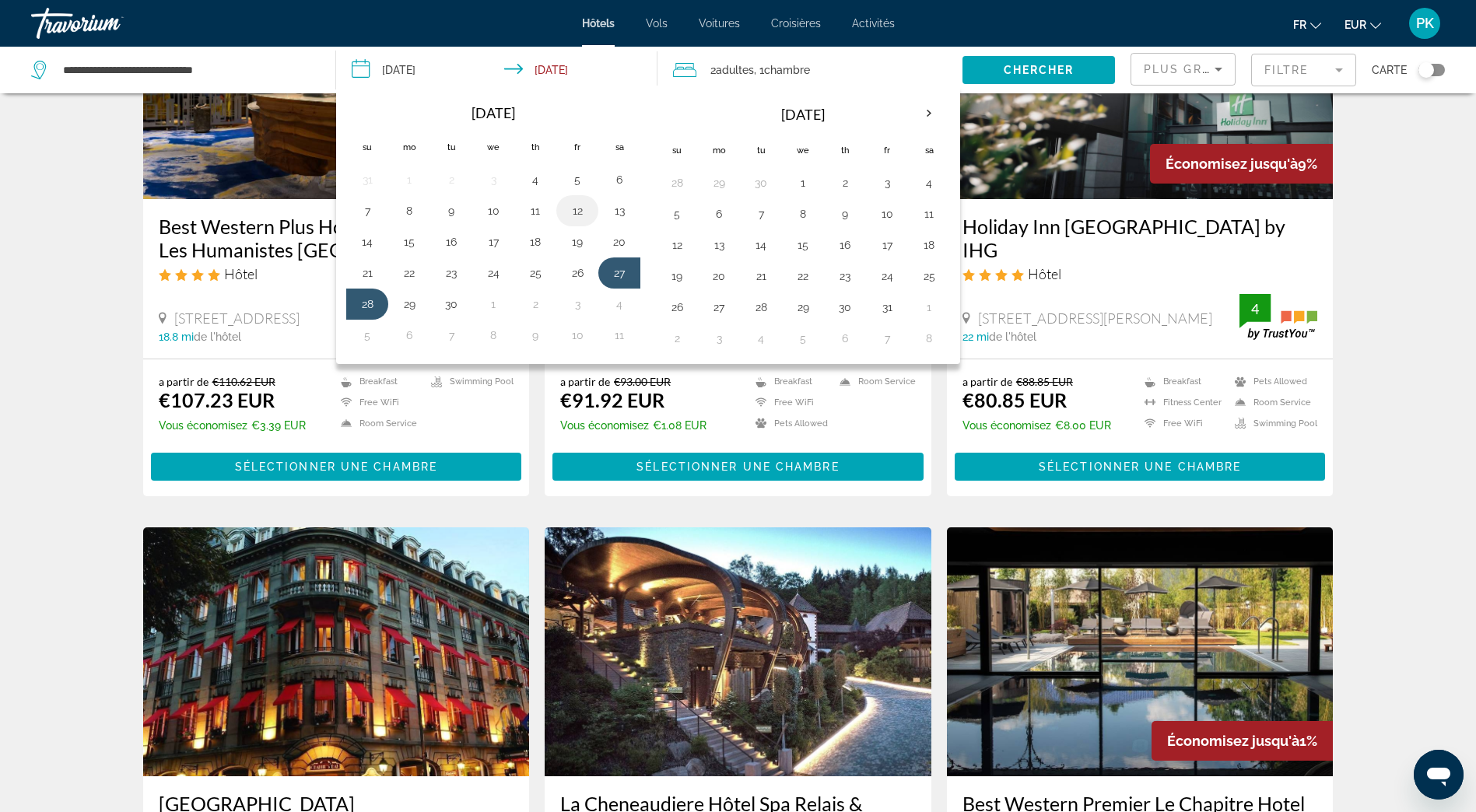
click at [581, 217] on button "12" at bounding box center [576, 210] width 25 height 21
click at [612, 213] on button "13" at bounding box center [619, 210] width 25 height 21
type input "**********"
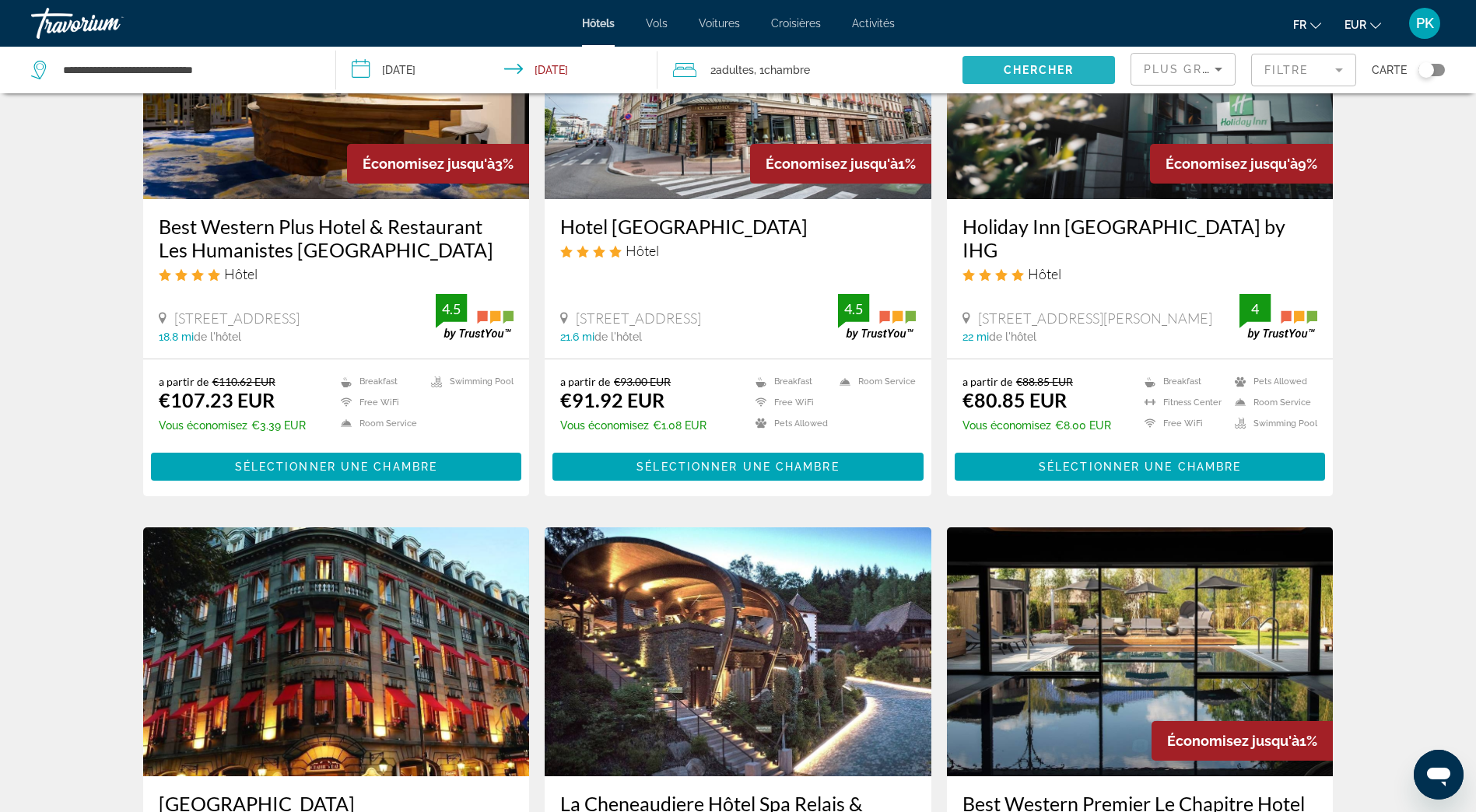
click at [1047, 69] on span "Chercher" at bounding box center [1039, 70] width 71 height 12
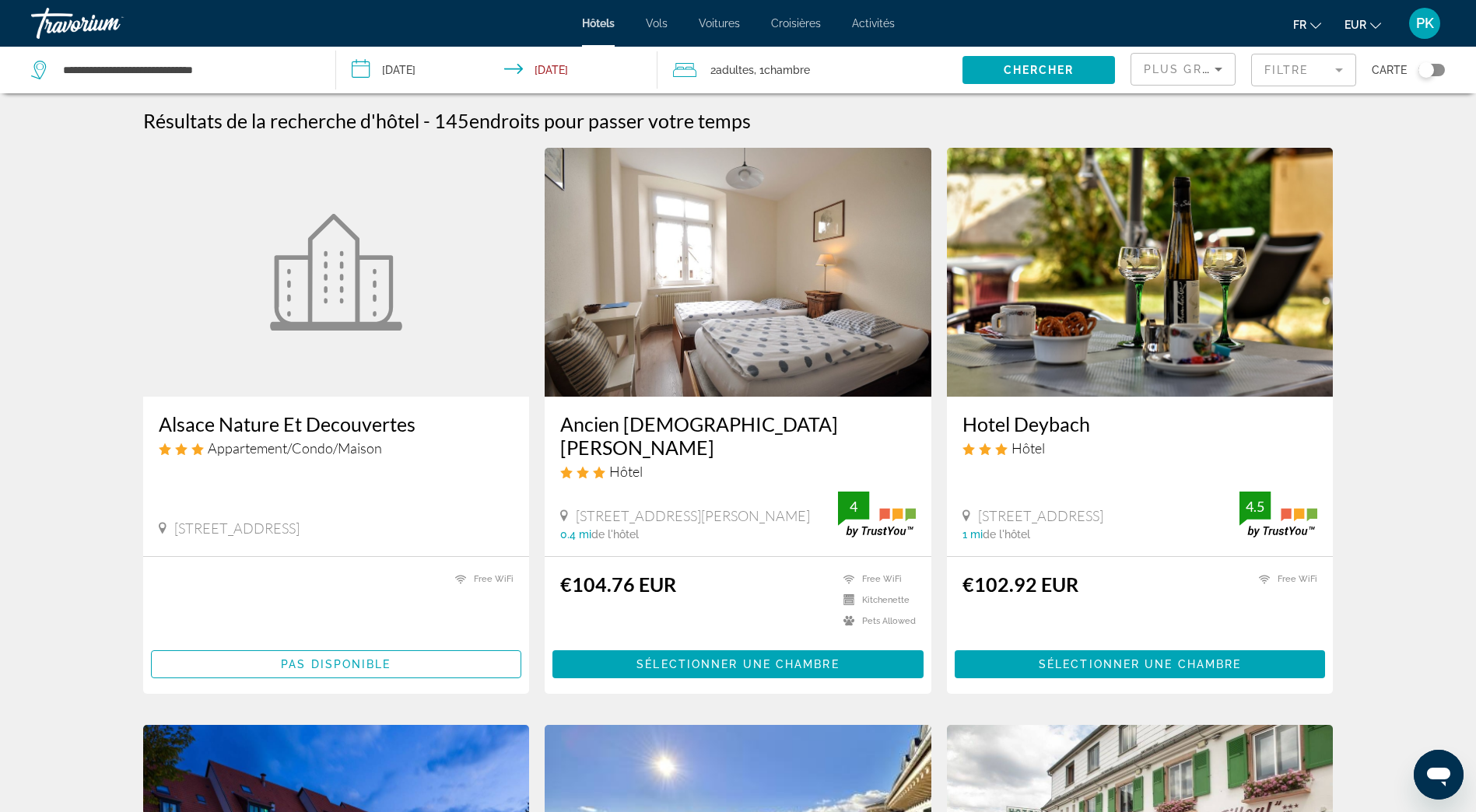
click at [1323, 70] on mat-form-field "Filtre" at bounding box center [1302, 70] width 105 height 32
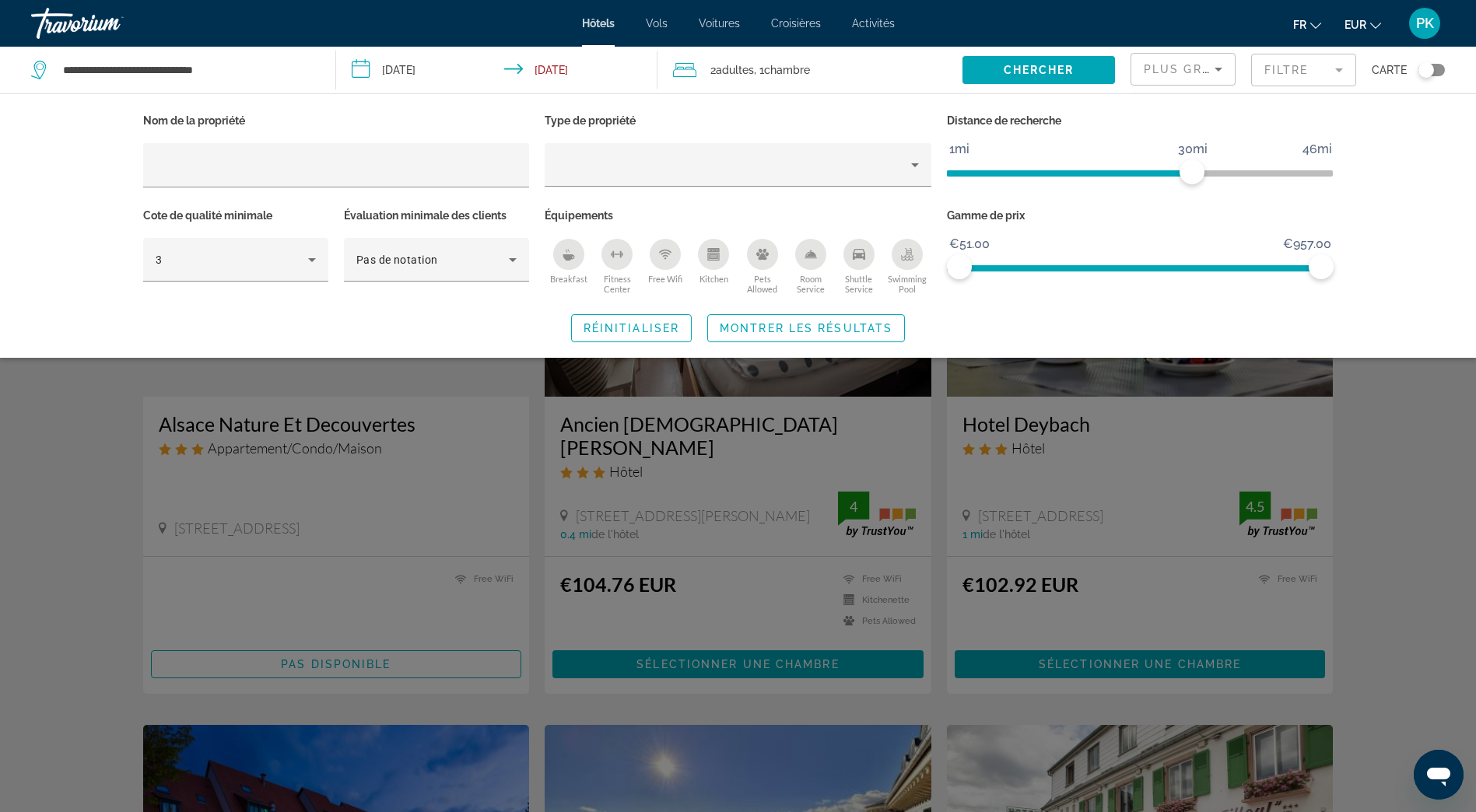
click at [572, 258] on icon "Breakfast" at bounding box center [569, 257] width 12 height 6
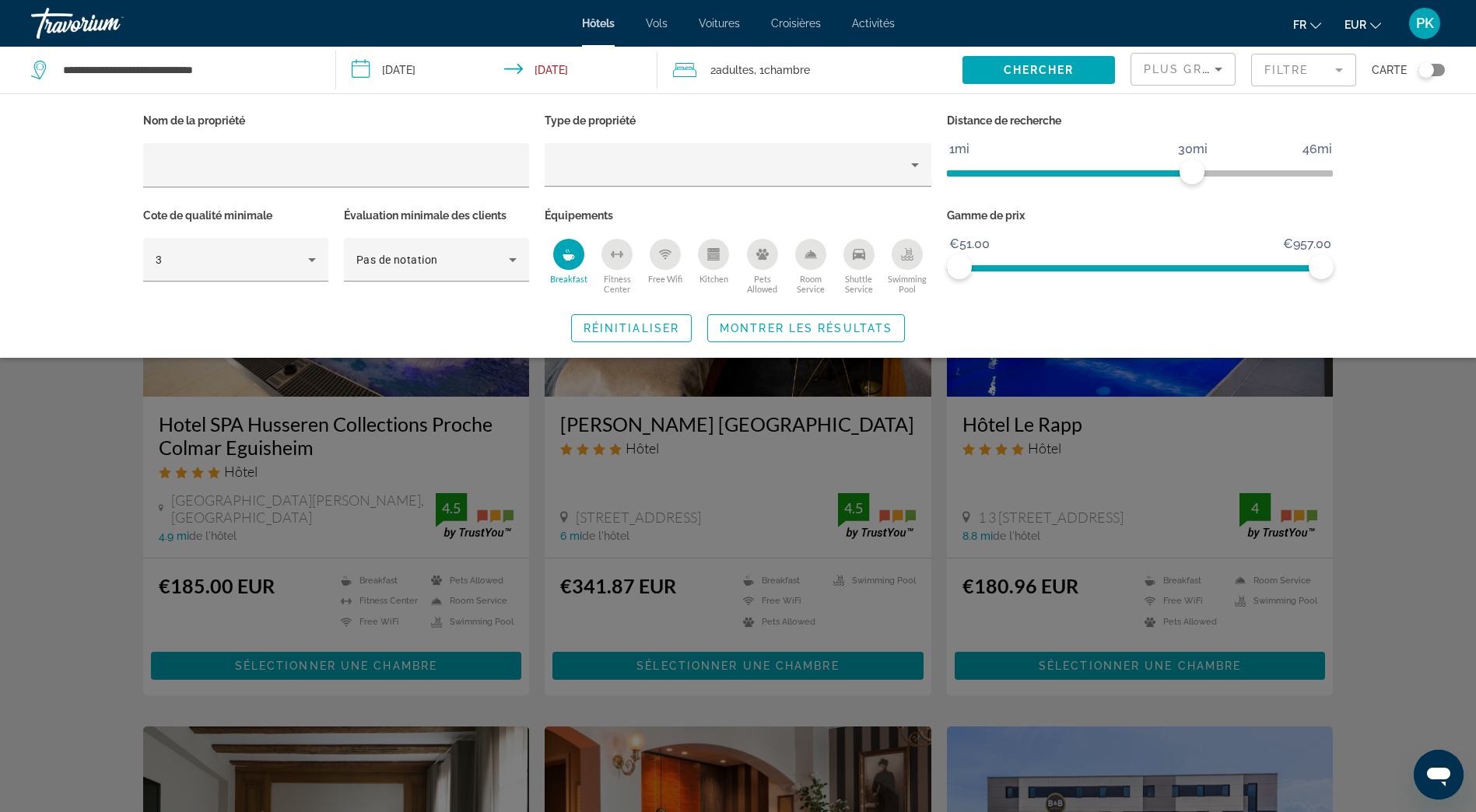
click at [805, 252] on icon "Room Service" at bounding box center [809, 253] width 12 height 12
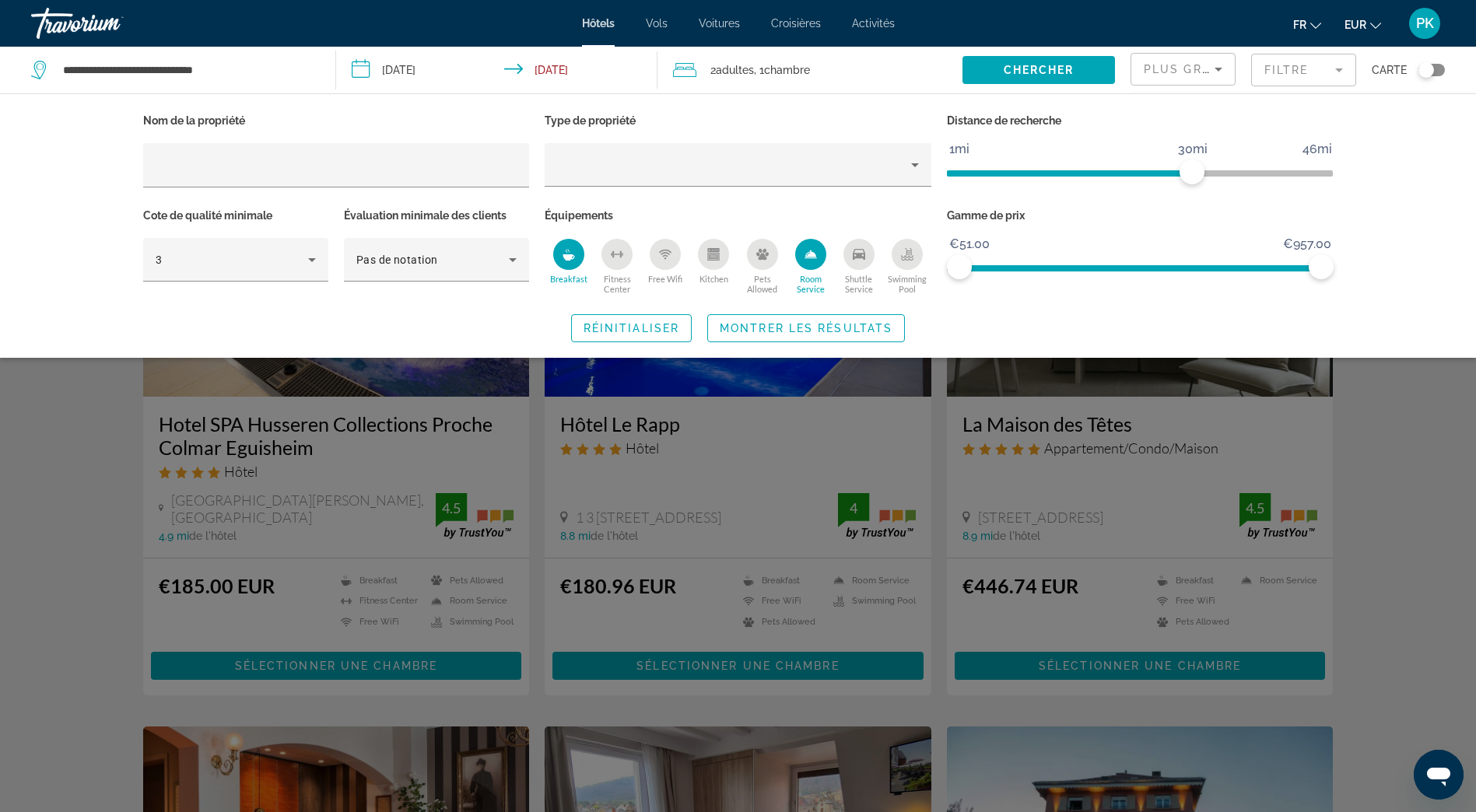
click at [913, 256] on icon "Swimming Pool" at bounding box center [906, 256] width 12 height 3
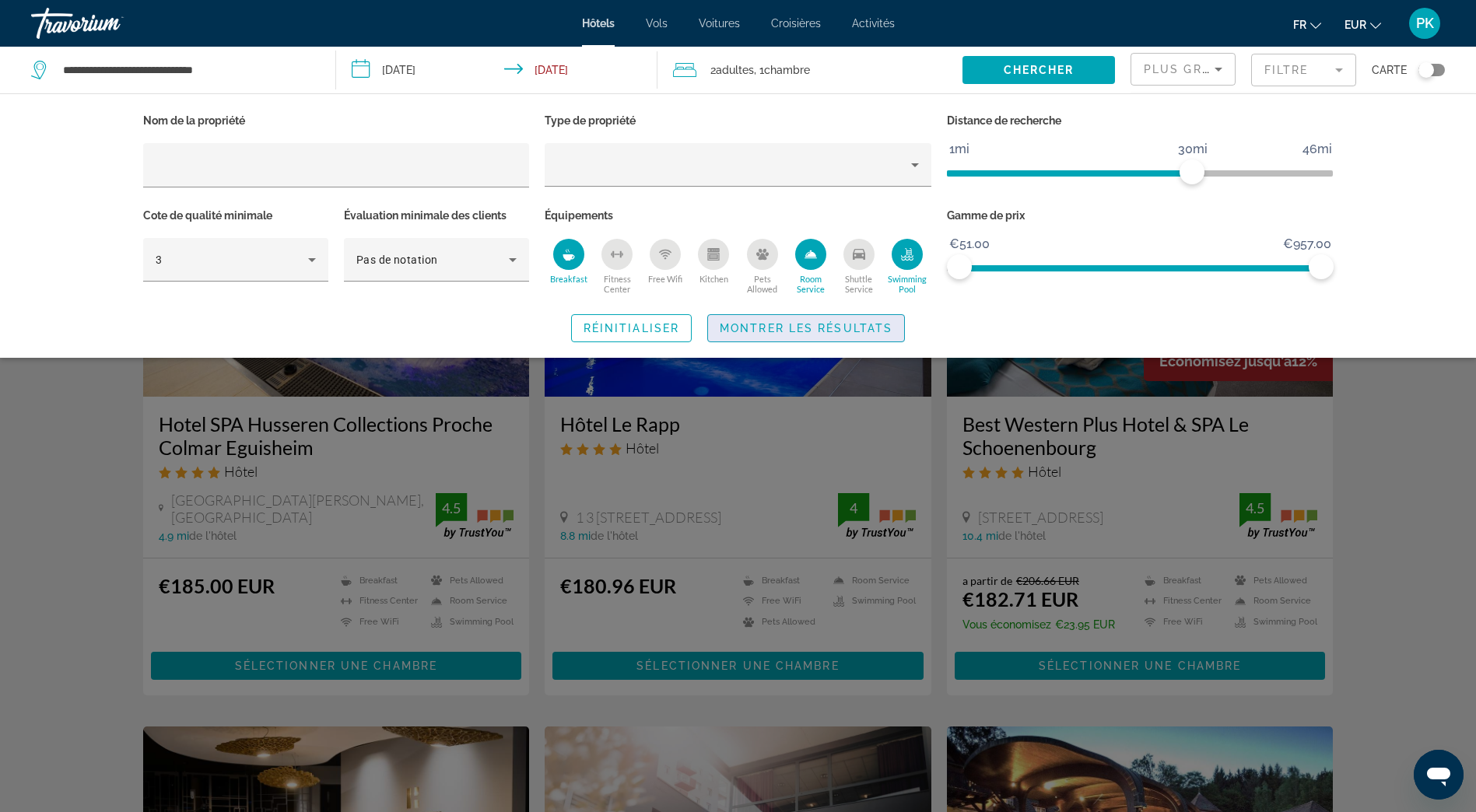
click at [830, 328] on span "Montrer les résultats" at bounding box center [806, 328] width 173 height 12
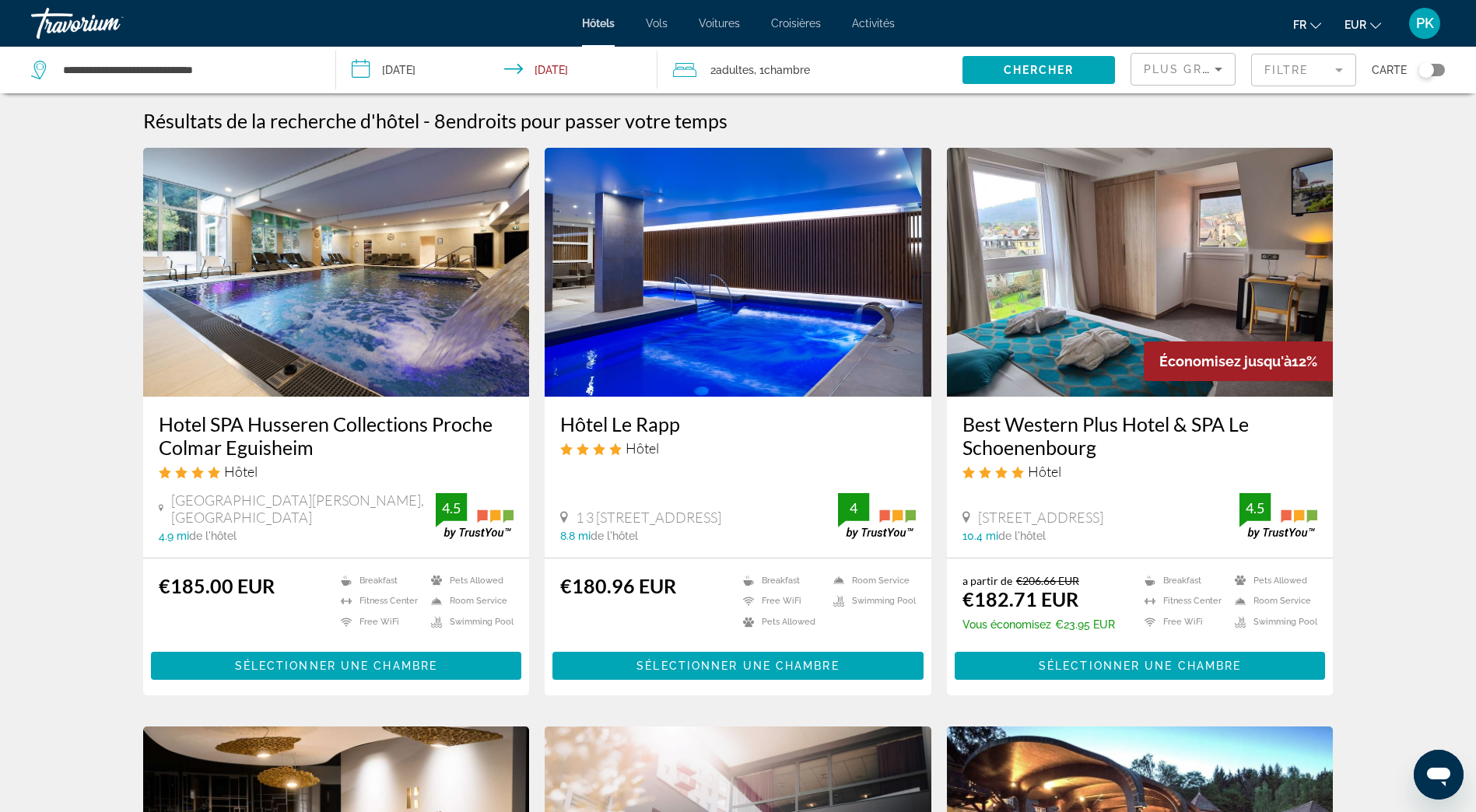
click at [1153, 426] on h3 "Best Western Plus Hotel & SPA Le Schoenenbourg" at bounding box center [1140, 435] width 356 height 46
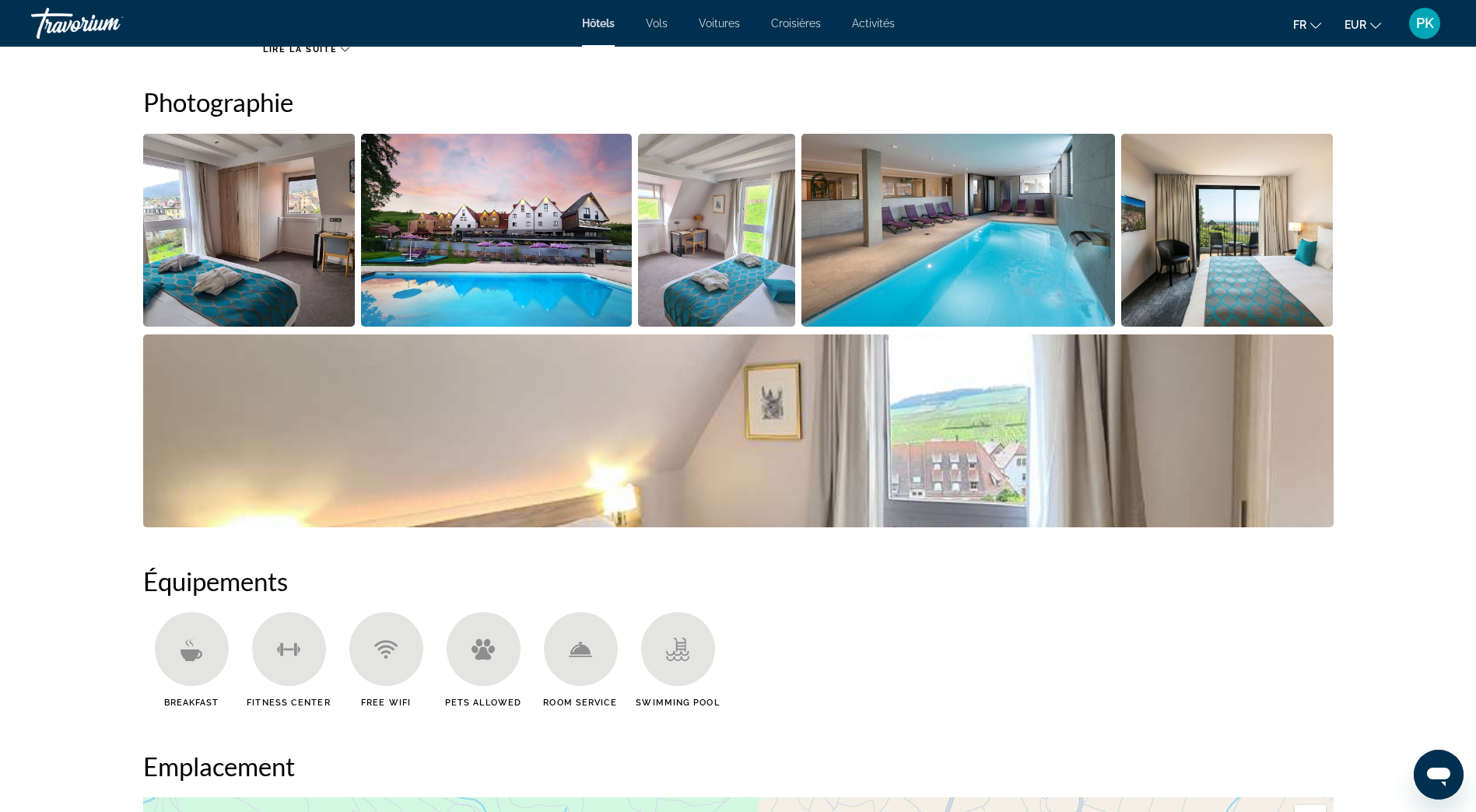
scroll to position [778, 0]
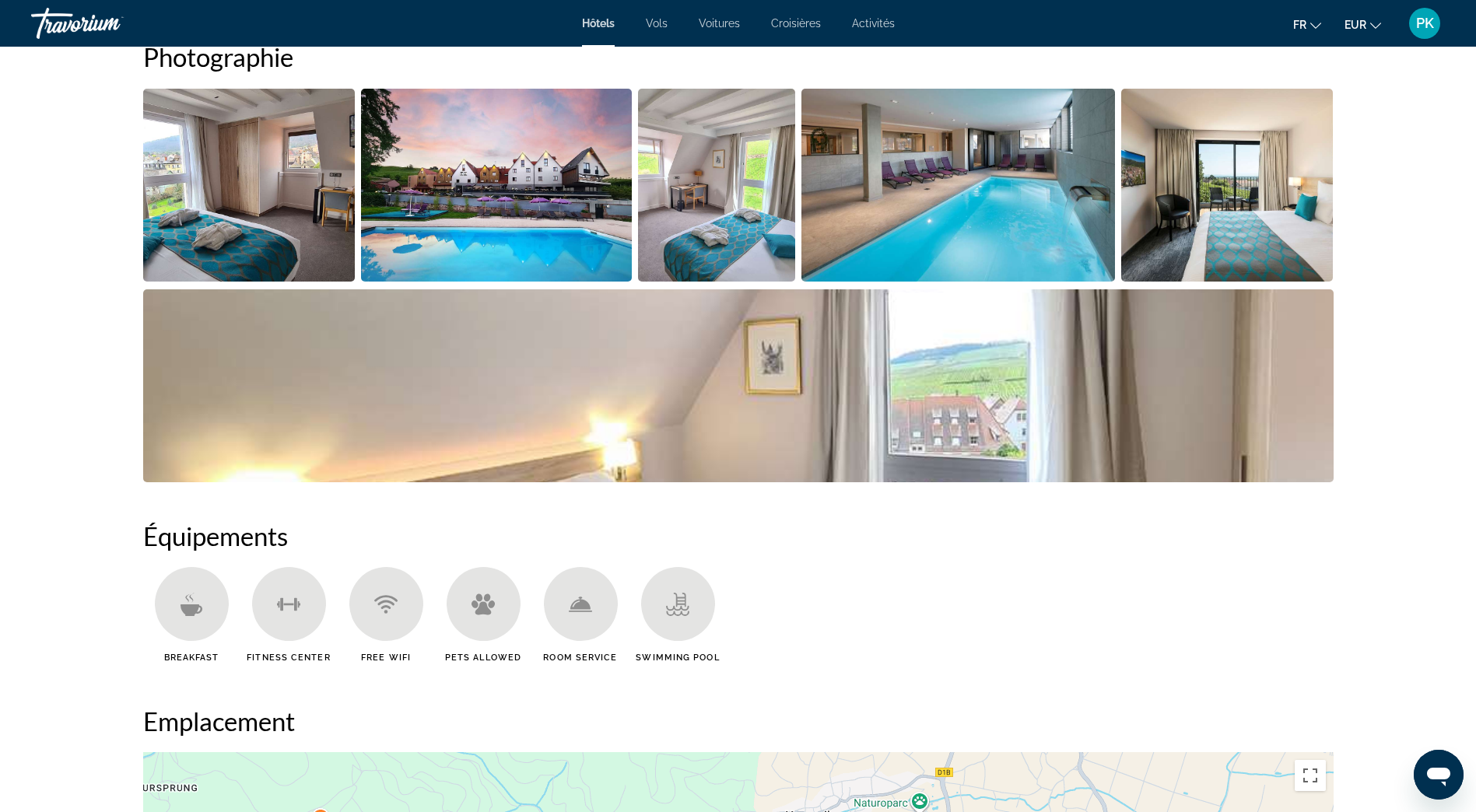
click at [304, 170] on img "Open full-screen image slider" at bounding box center [249, 186] width 213 height 193
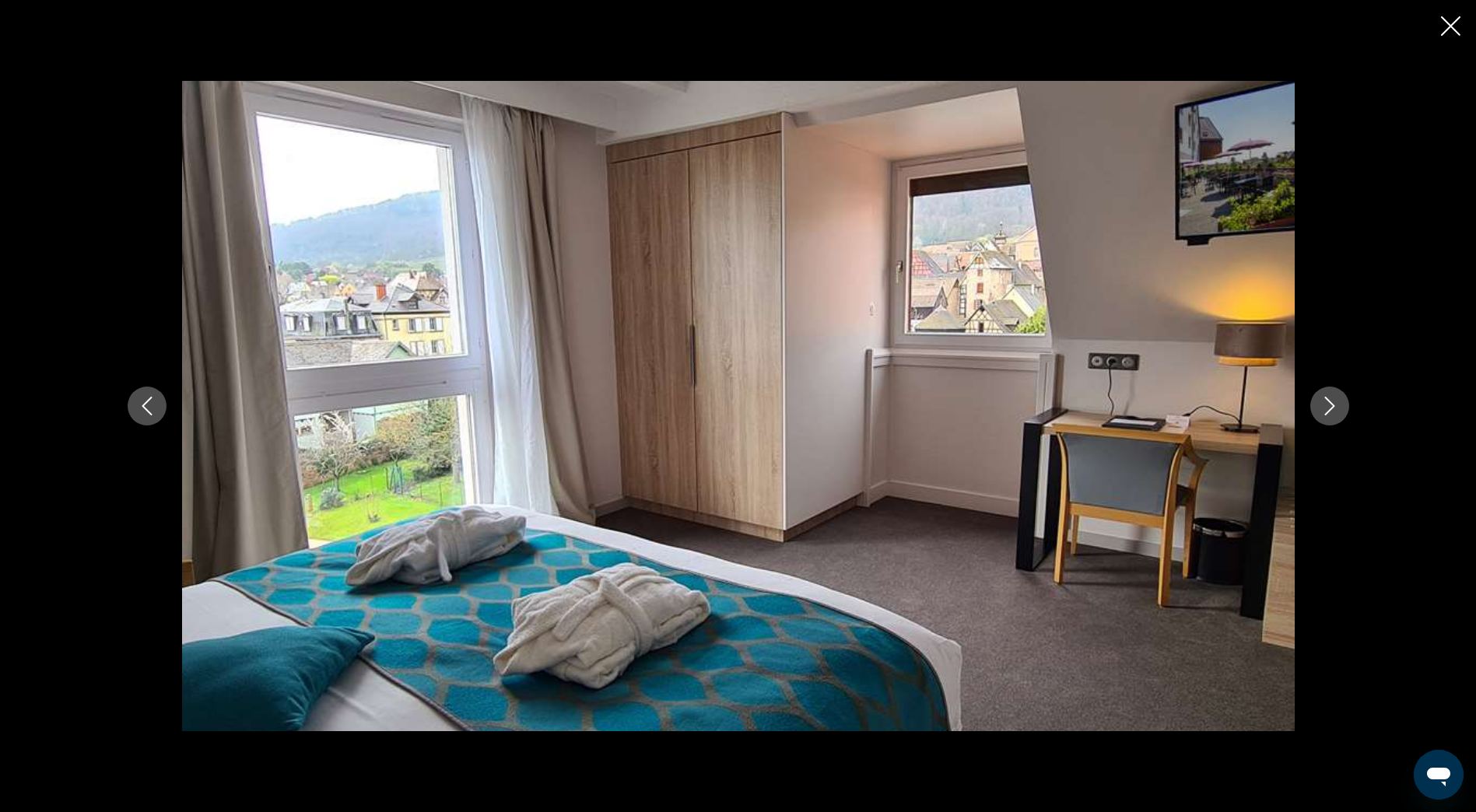
click at [1338, 407] on icon "Next image" at bounding box center [1329, 406] width 19 height 19
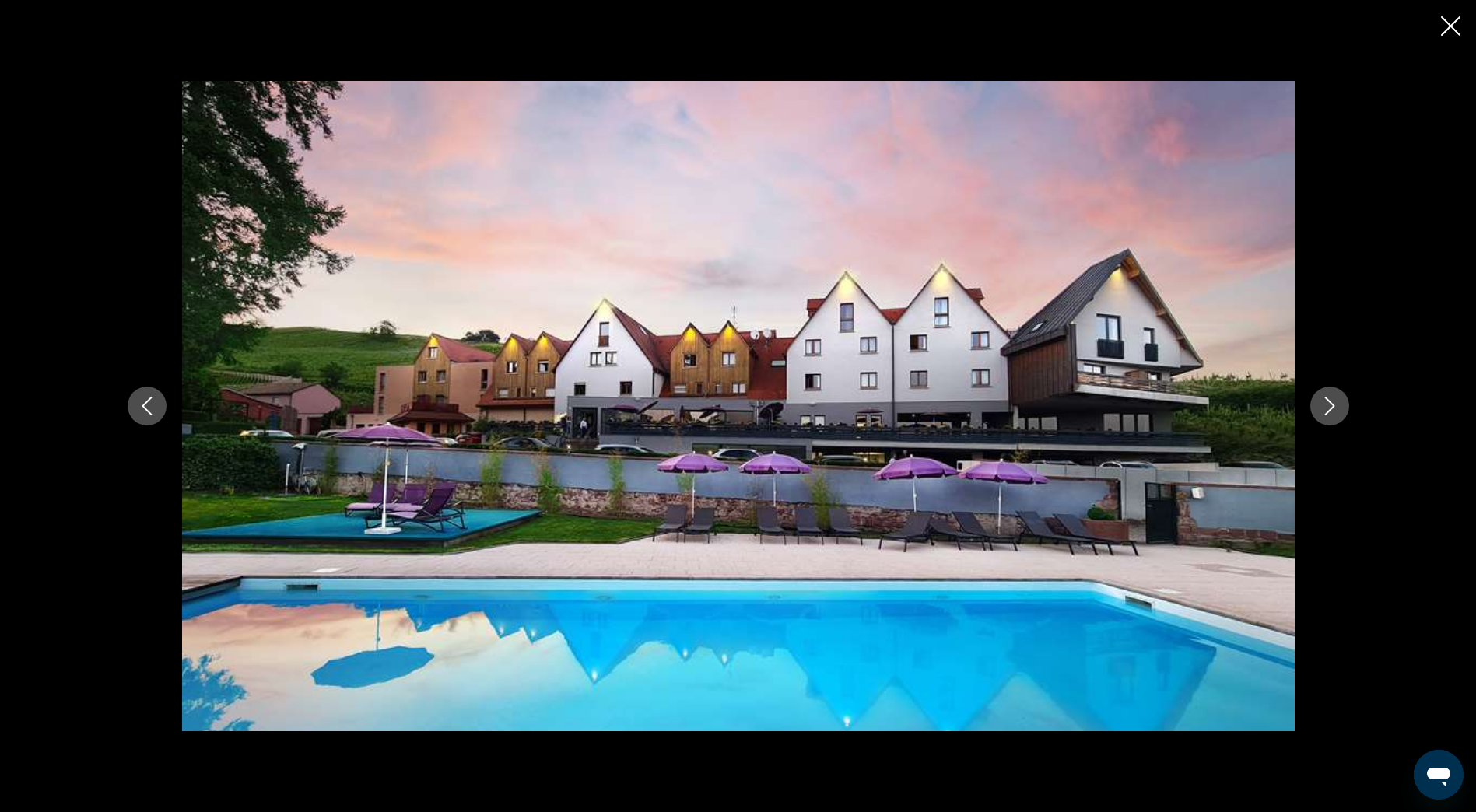
click at [1338, 407] on icon "Next image" at bounding box center [1329, 406] width 19 height 19
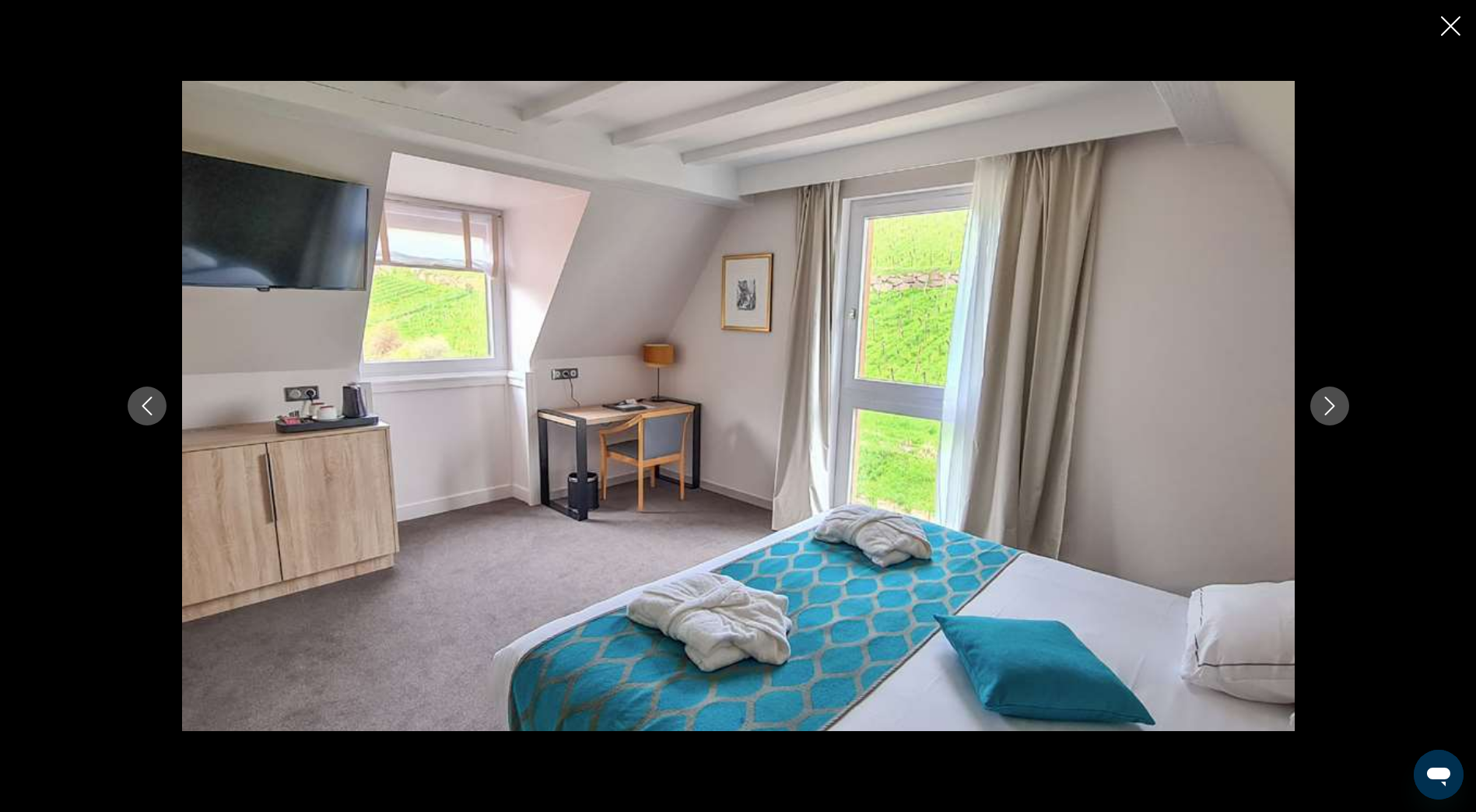
click at [1338, 407] on icon "Next image" at bounding box center [1329, 406] width 19 height 19
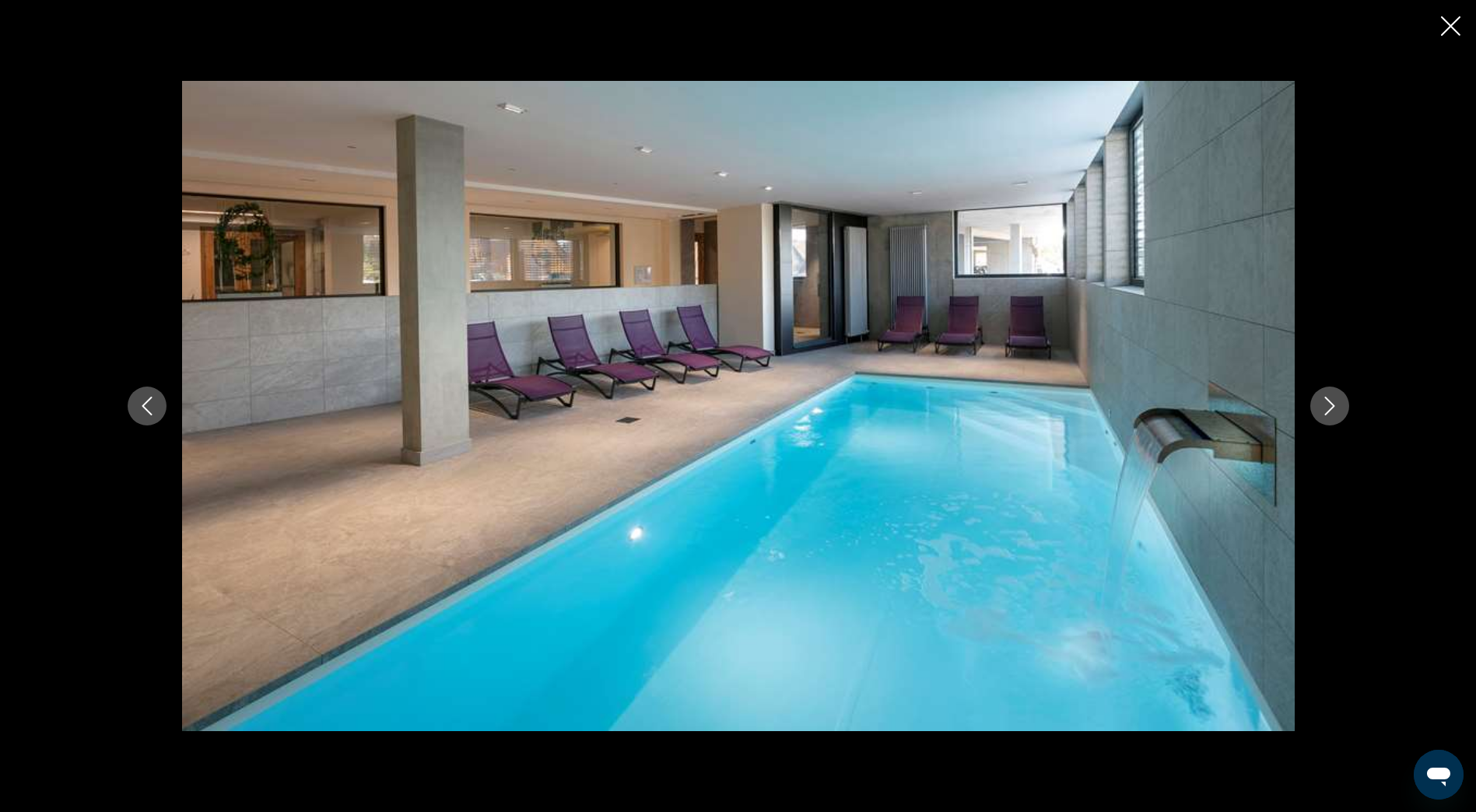
click at [1338, 407] on icon "Next image" at bounding box center [1329, 406] width 19 height 19
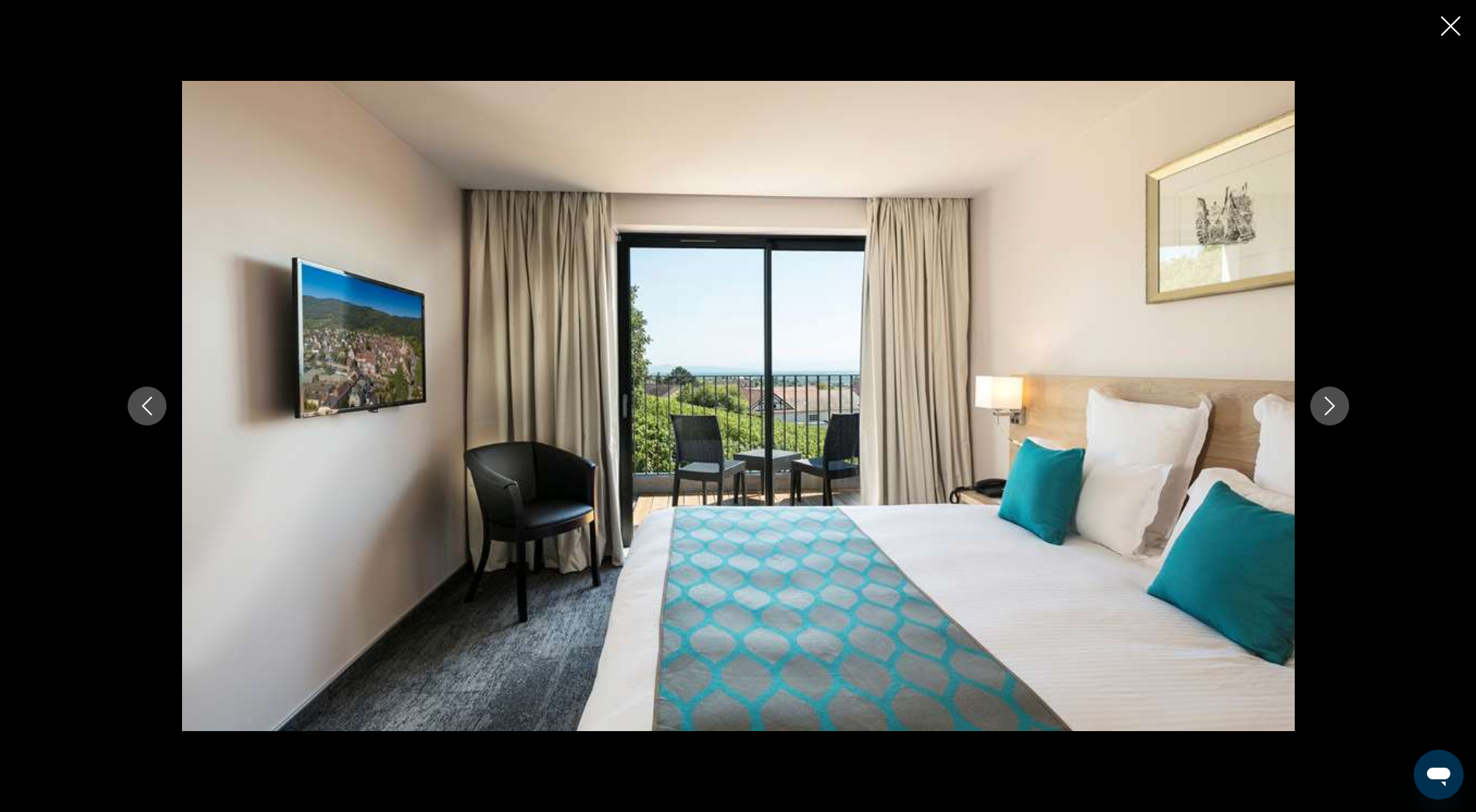
click at [1338, 407] on icon "Next image" at bounding box center [1329, 406] width 19 height 19
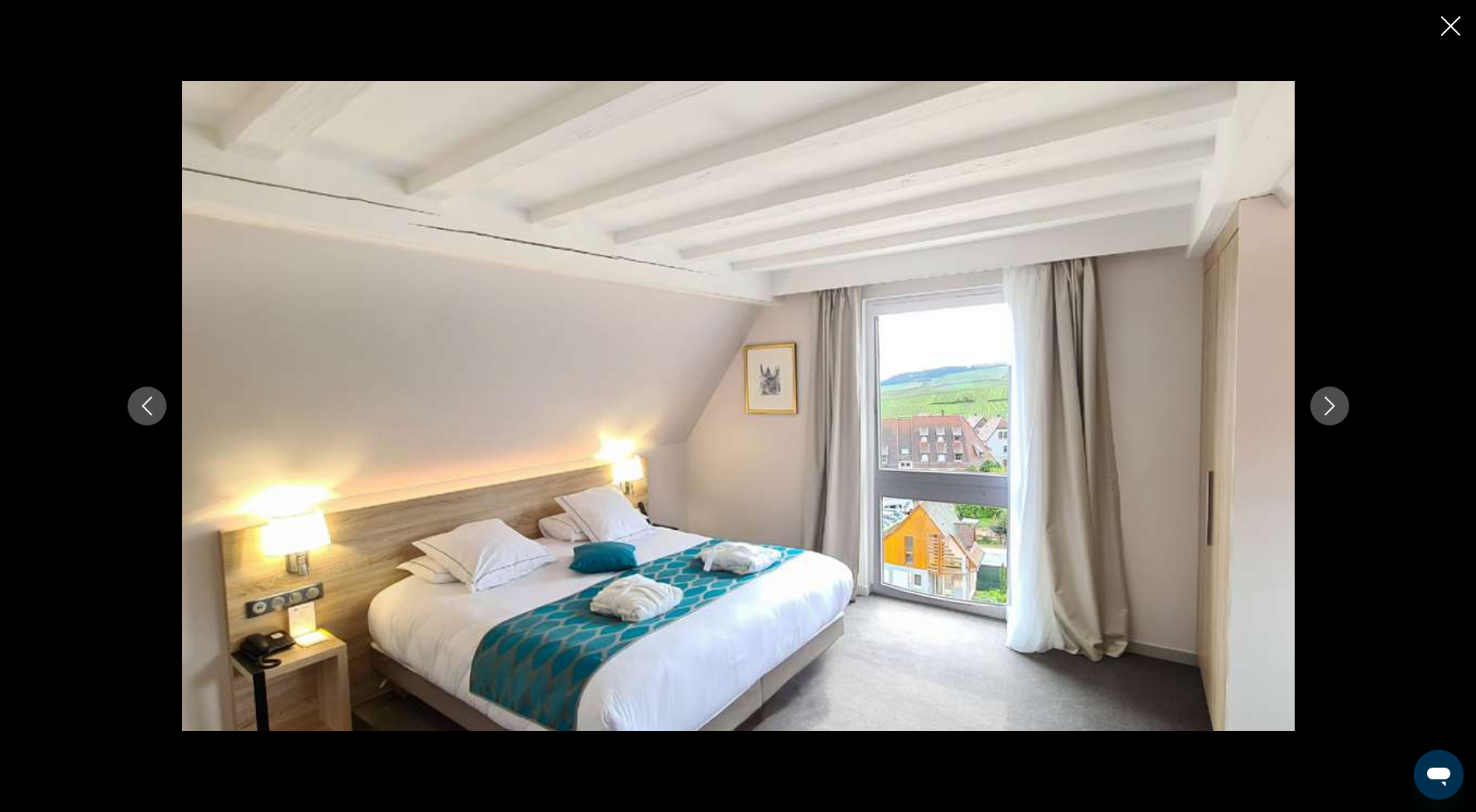
click at [1338, 407] on icon "Next image" at bounding box center [1329, 406] width 19 height 19
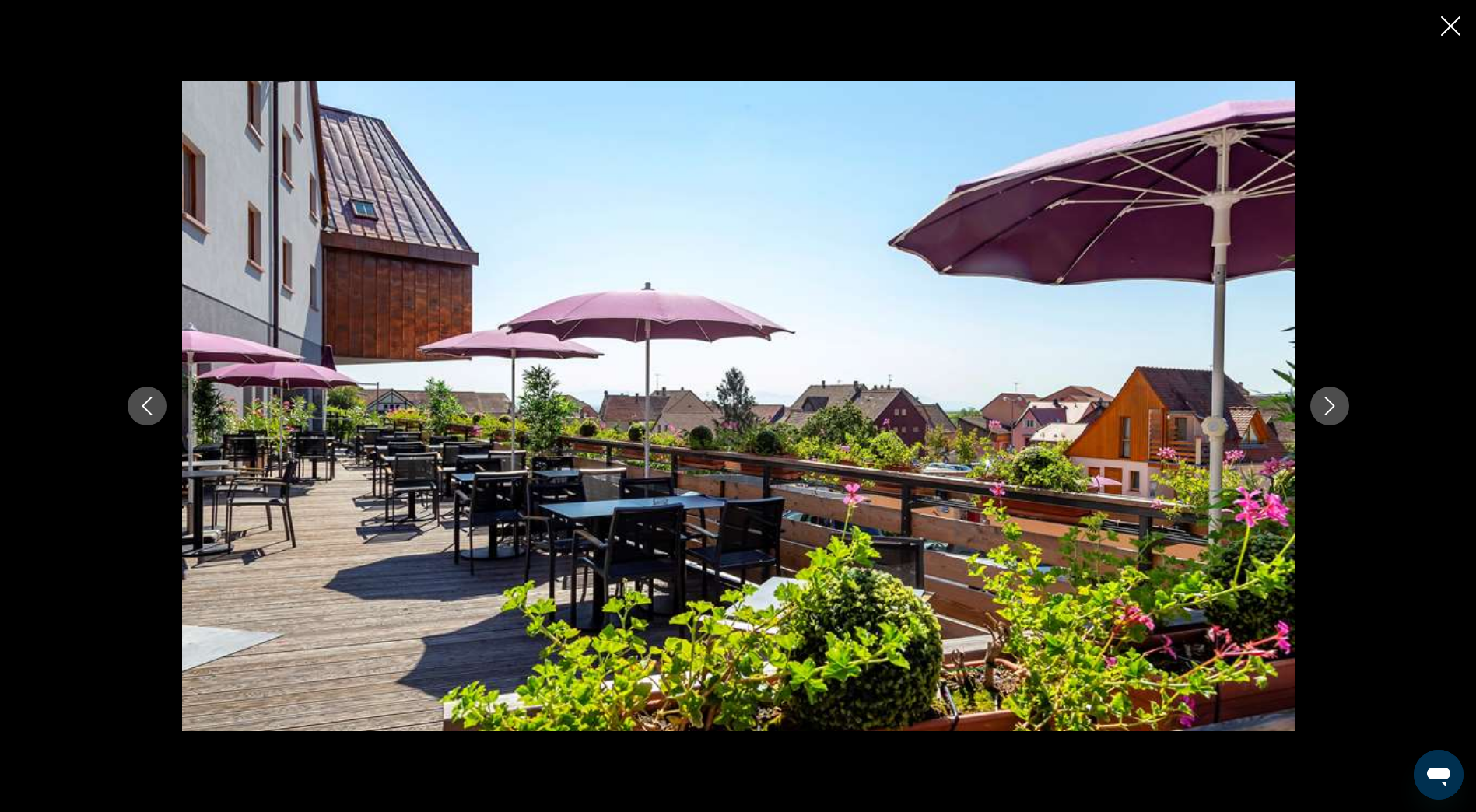
click at [1338, 407] on icon "Next image" at bounding box center [1329, 406] width 19 height 19
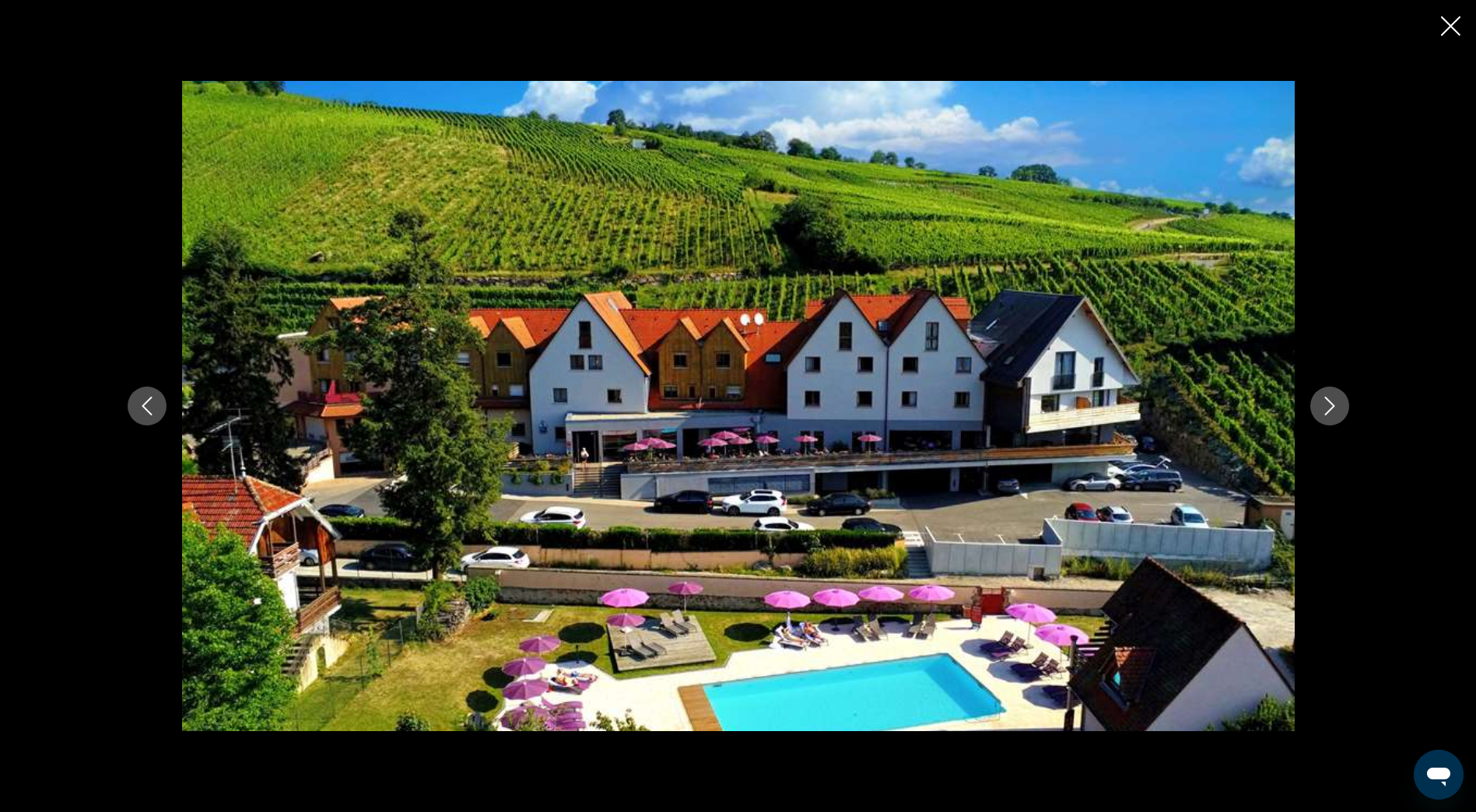
click at [1338, 407] on icon "Next image" at bounding box center [1329, 406] width 19 height 19
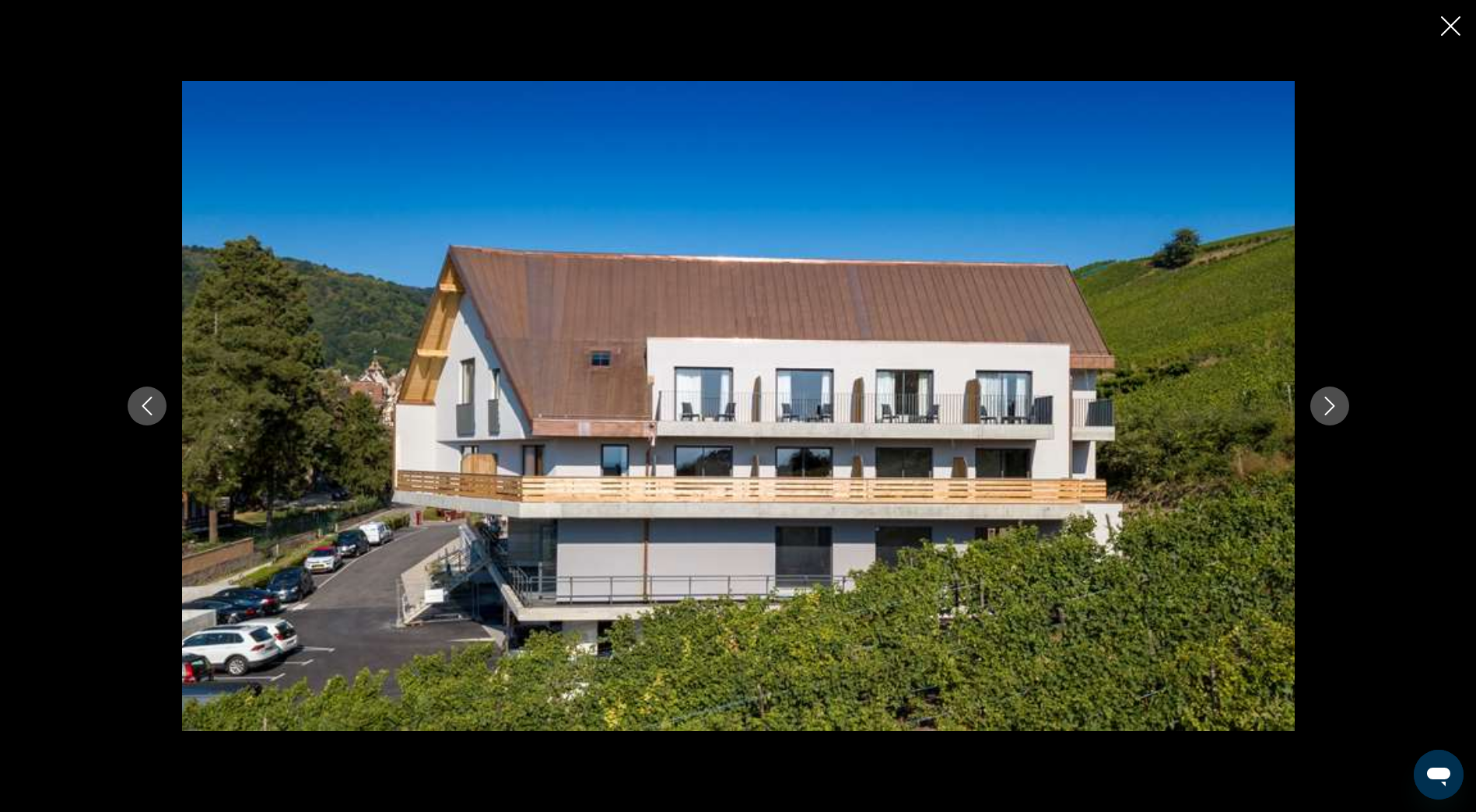
click at [1338, 407] on icon "Next image" at bounding box center [1329, 406] width 19 height 19
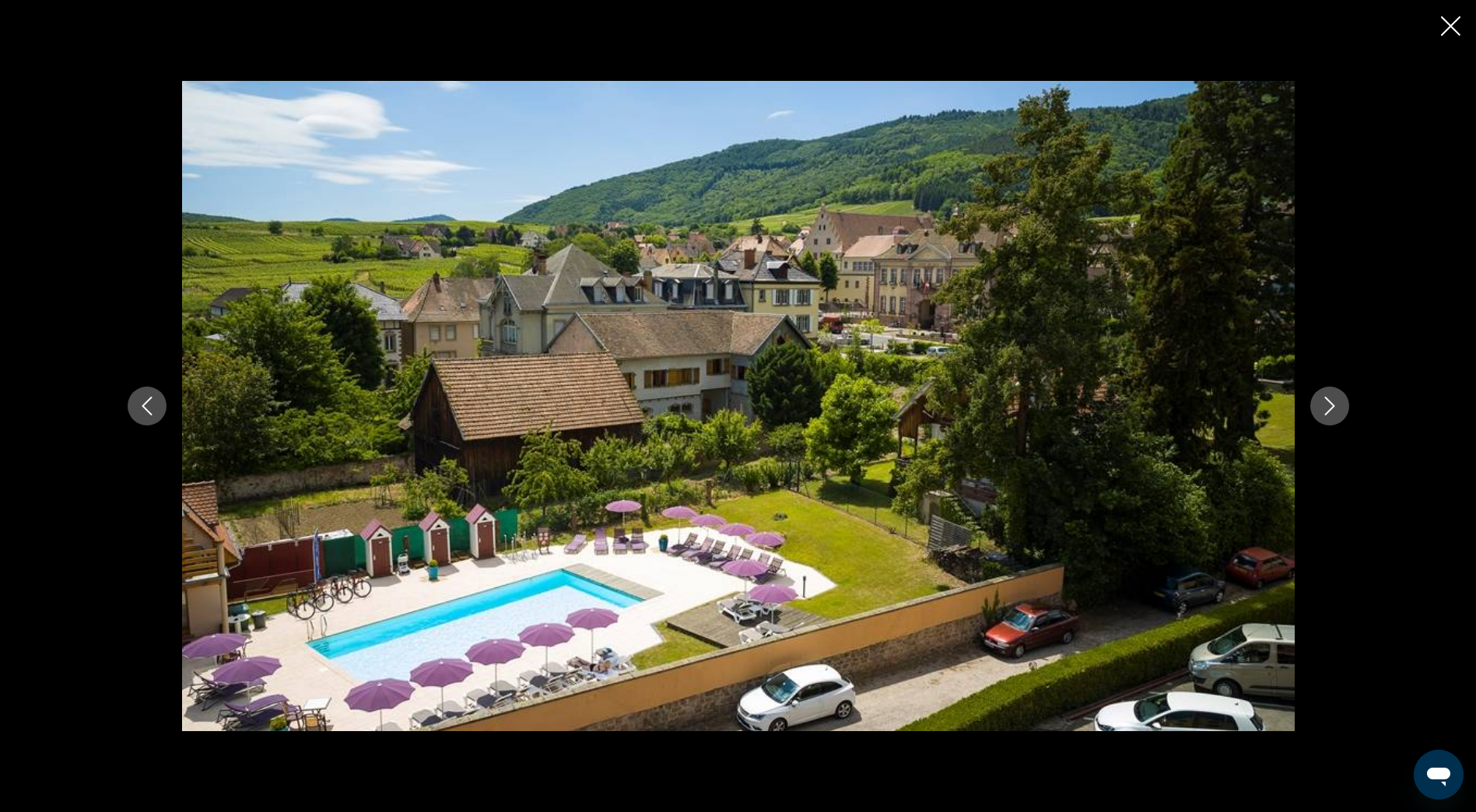
click at [1338, 407] on icon "Next image" at bounding box center [1329, 406] width 19 height 19
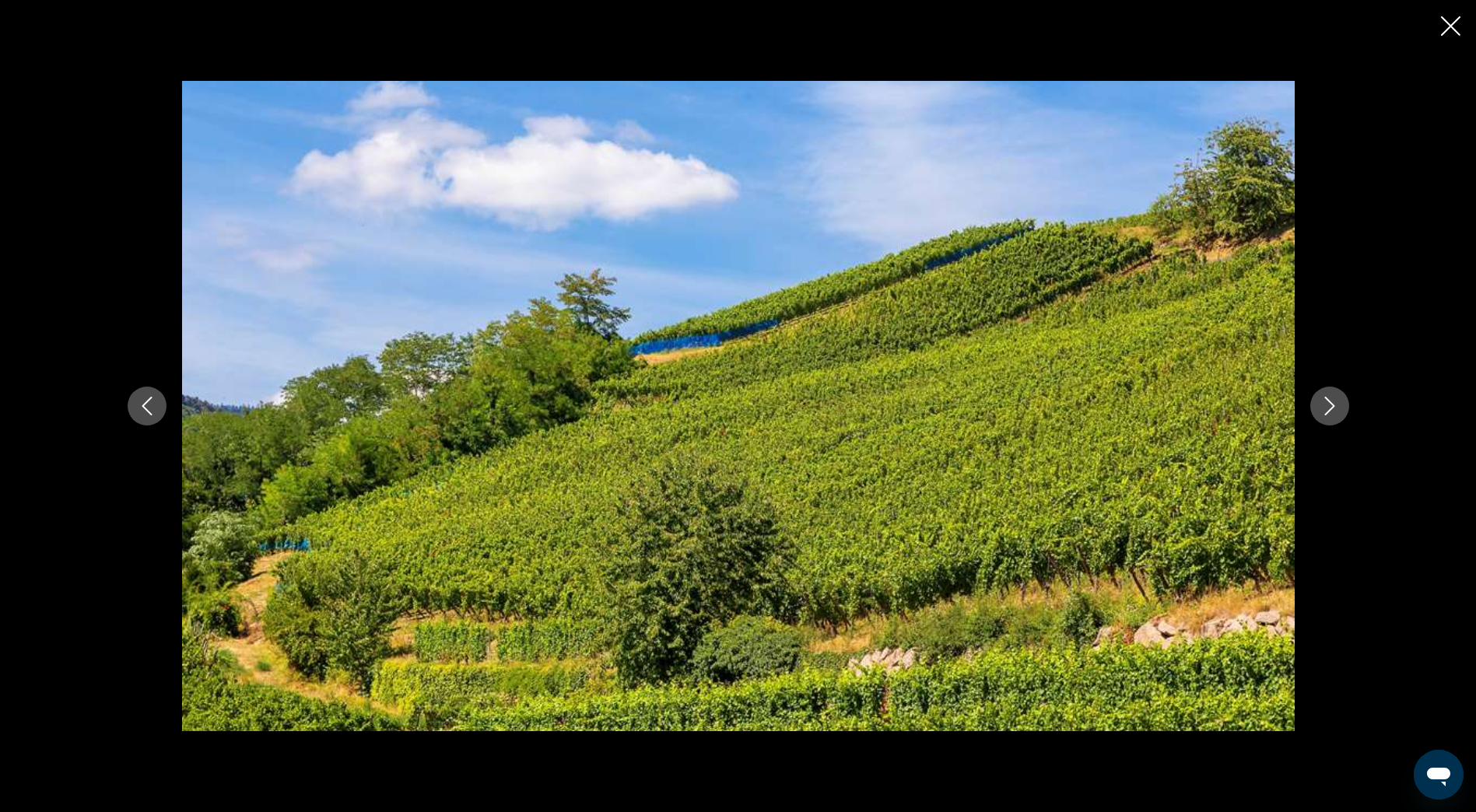
click at [1338, 407] on icon "Next image" at bounding box center [1329, 406] width 19 height 19
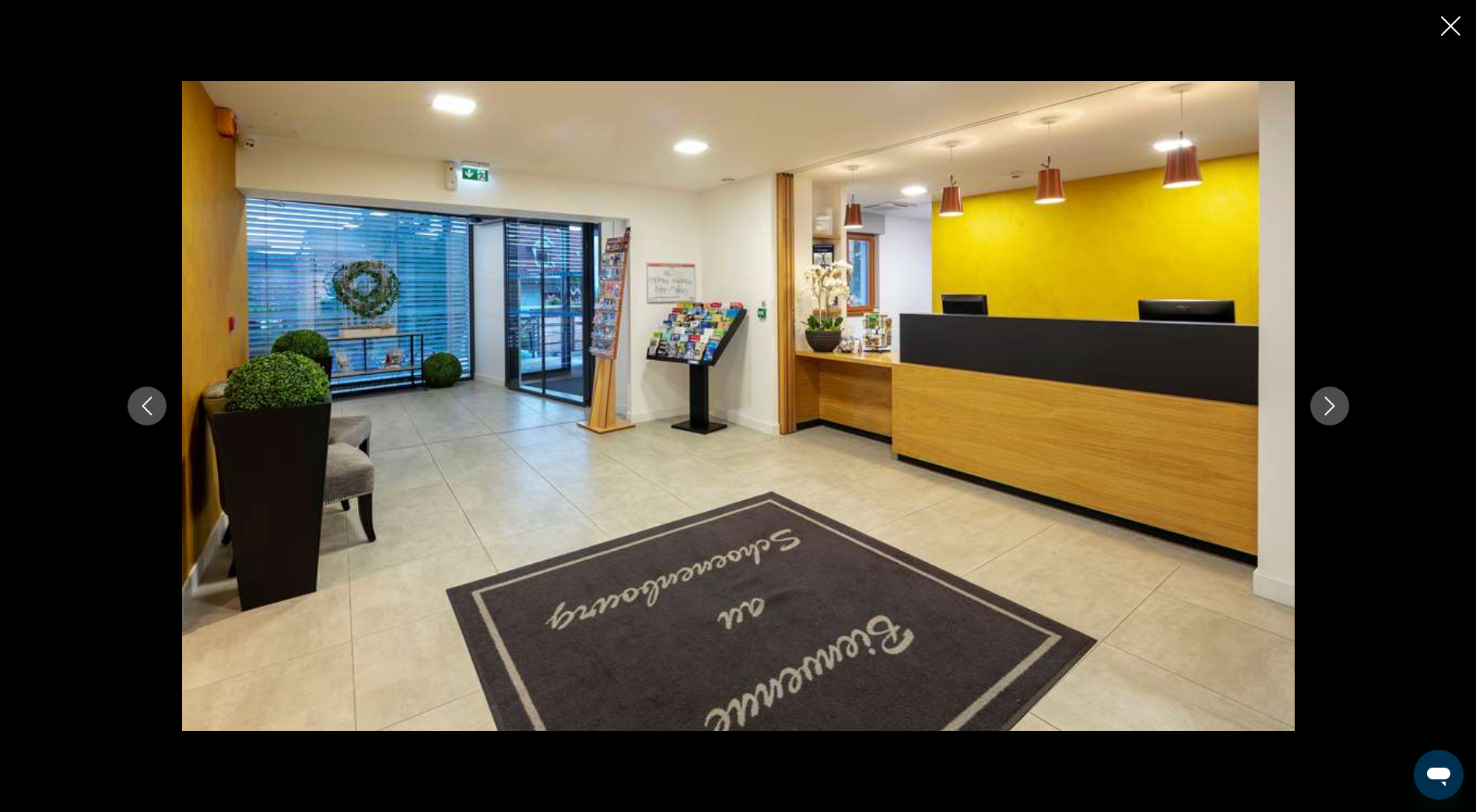
click at [1338, 407] on icon "Next image" at bounding box center [1329, 406] width 19 height 19
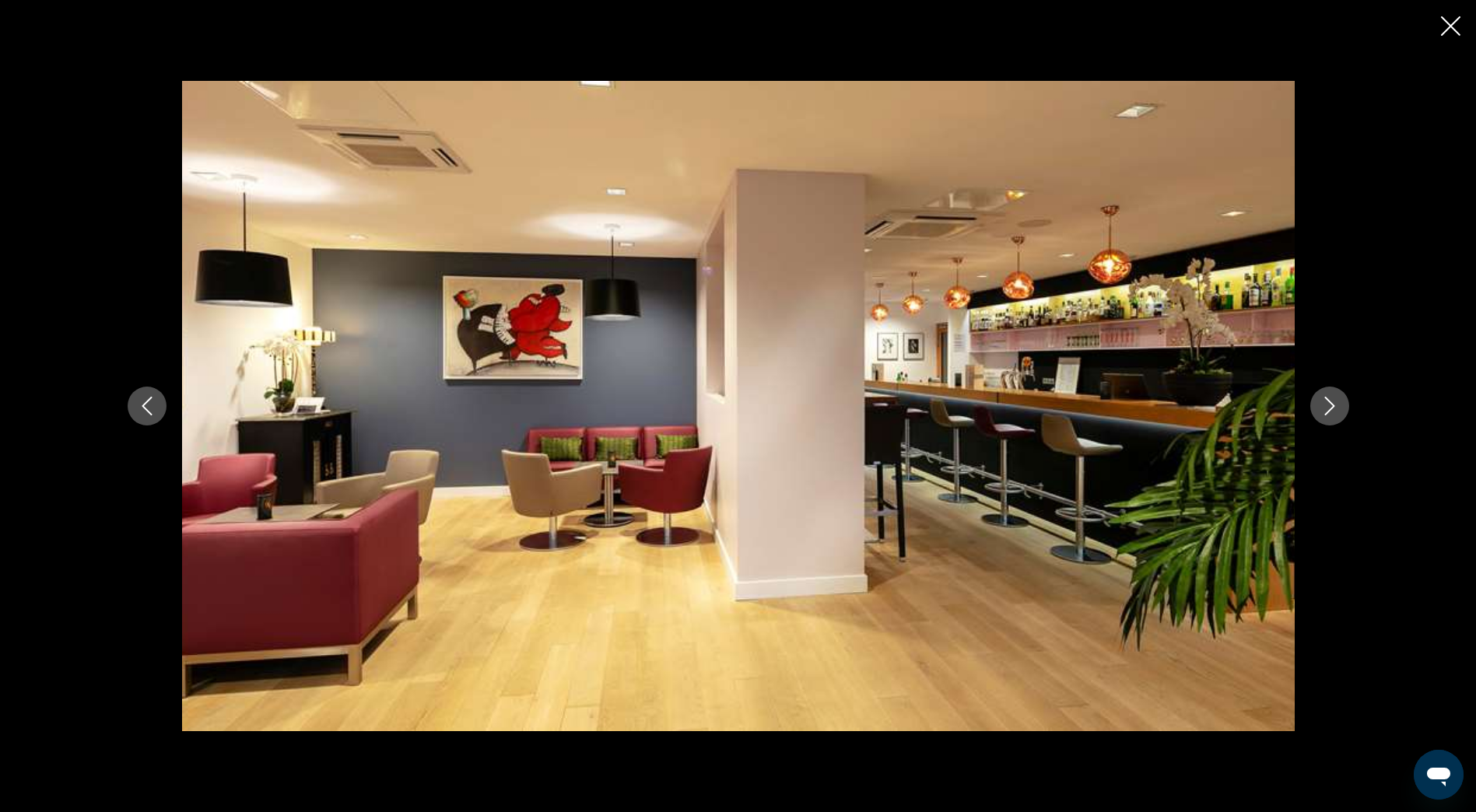
click at [1338, 407] on icon "Next image" at bounding box center [1329, 406] width 19 height 19
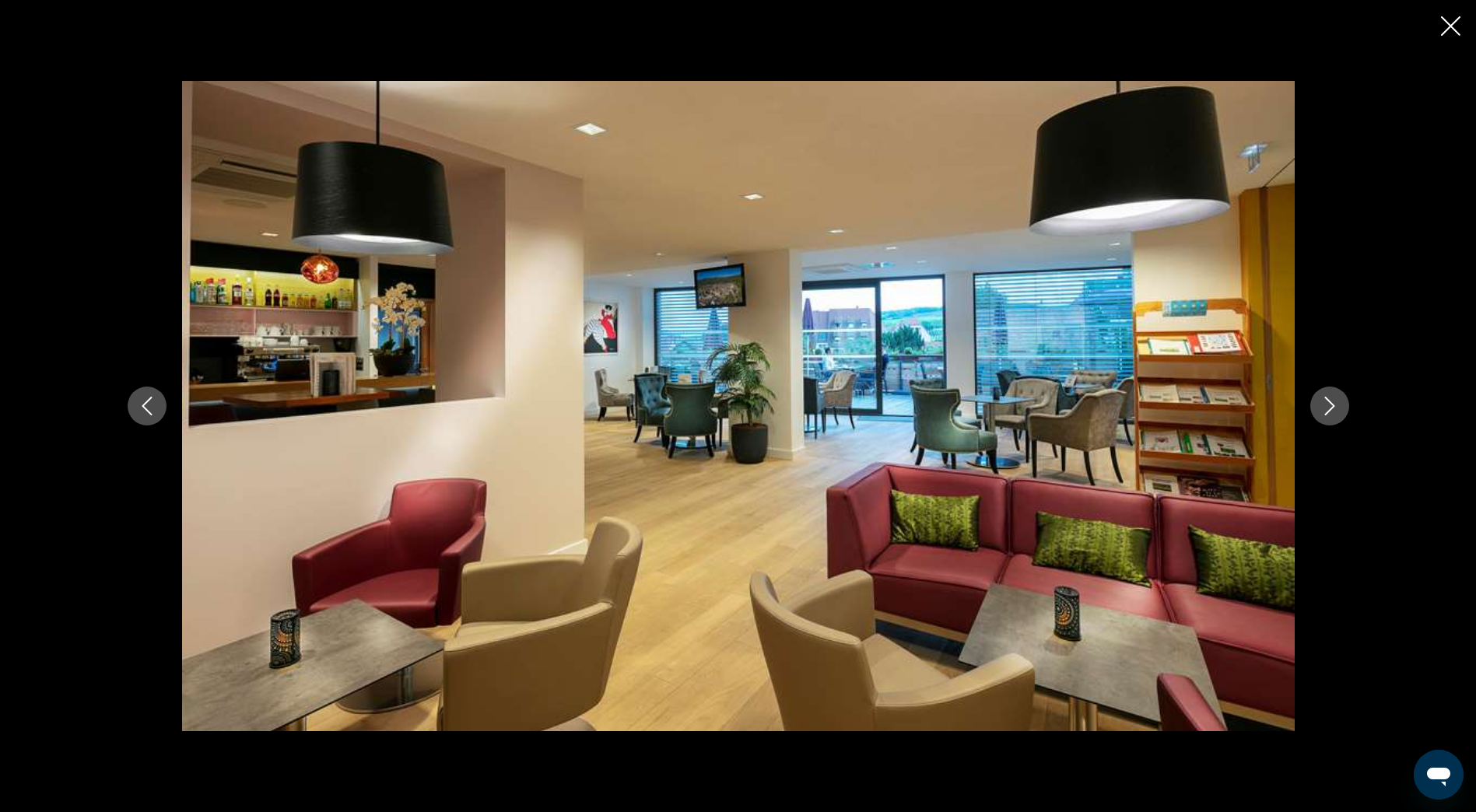
click at [1338, 407] on icon "Next image" at bounding box center [1329, 406] width 19 height 19
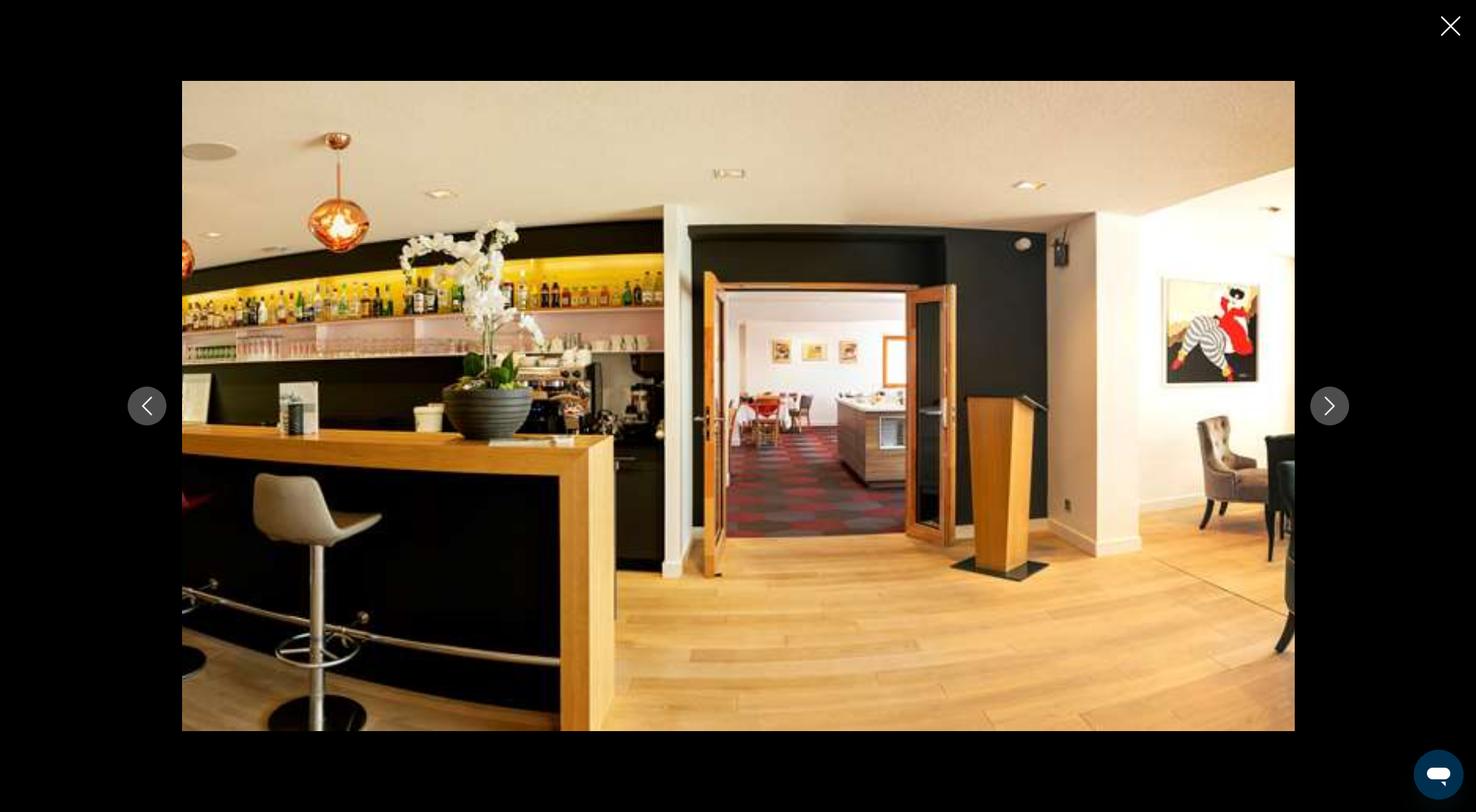
click at [1338, 407] on icon "Next image" at bounding box center [1329, 406] width 19 height 19
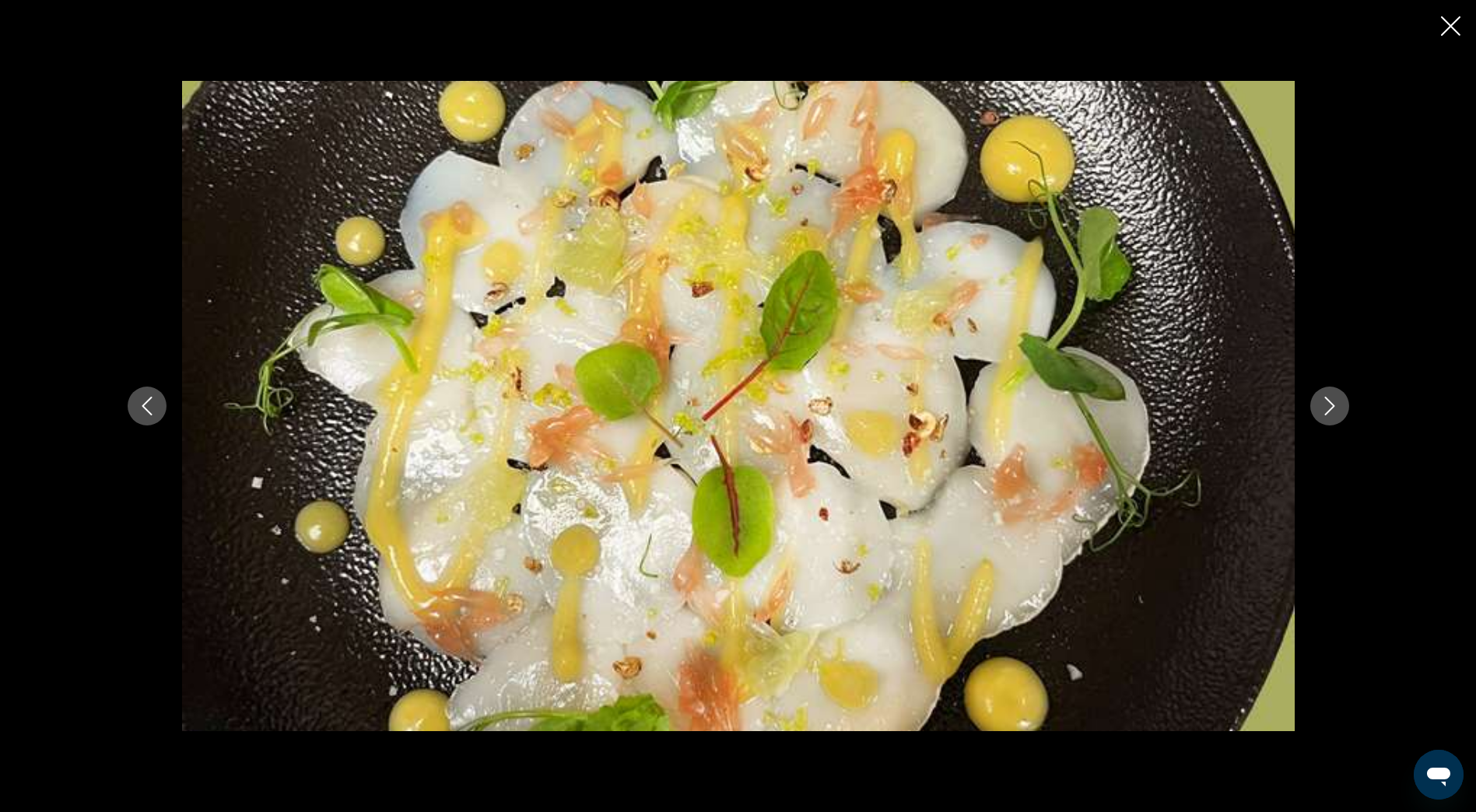
click at [1338, 407] on icon "Next image" at bounding box center [1329, 406] width 19 height 19
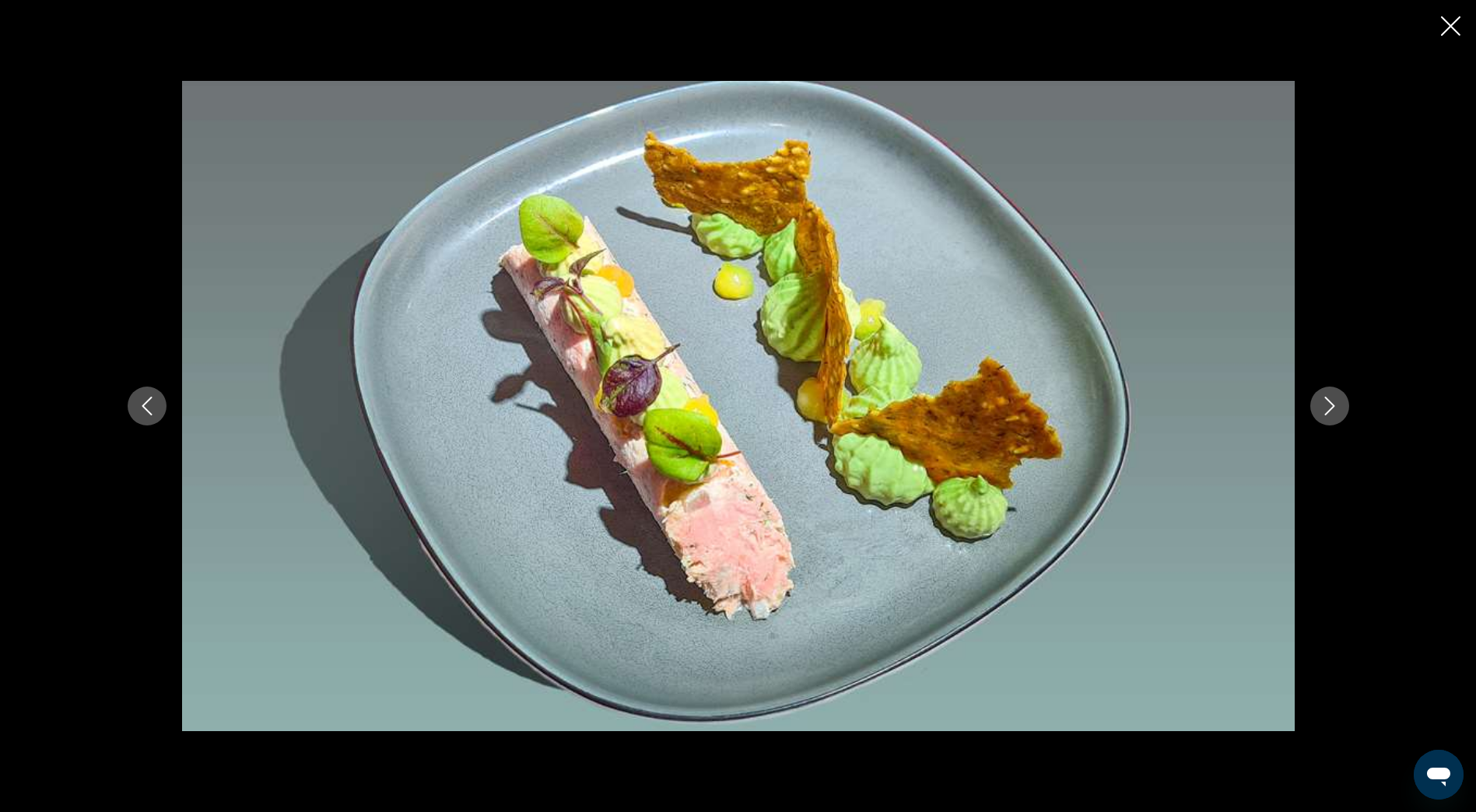
click at [1451, 21] on icon "Close slideshow" at bounding box center [1450, 26] width 19 height 19
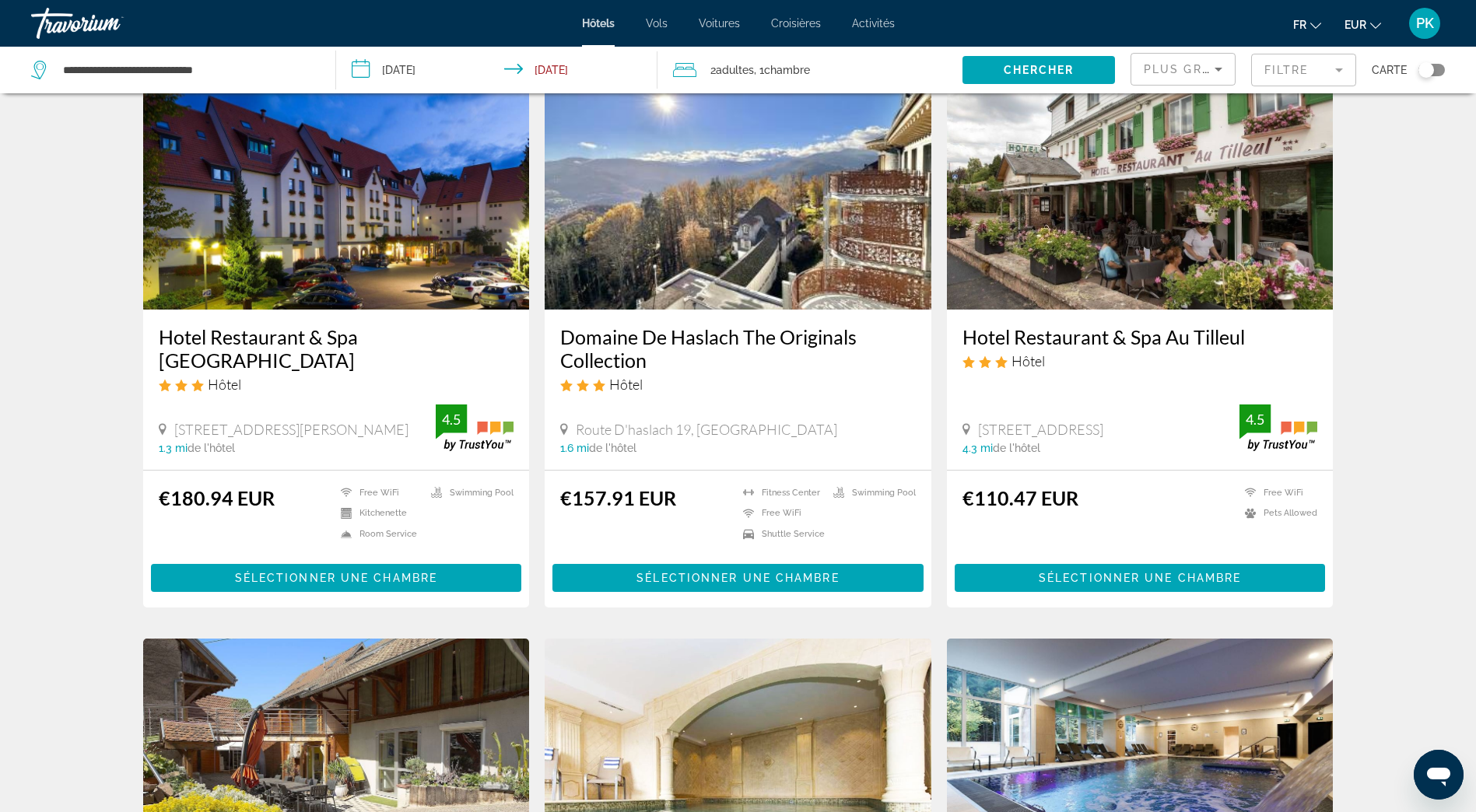
scroll to position [622, 0]
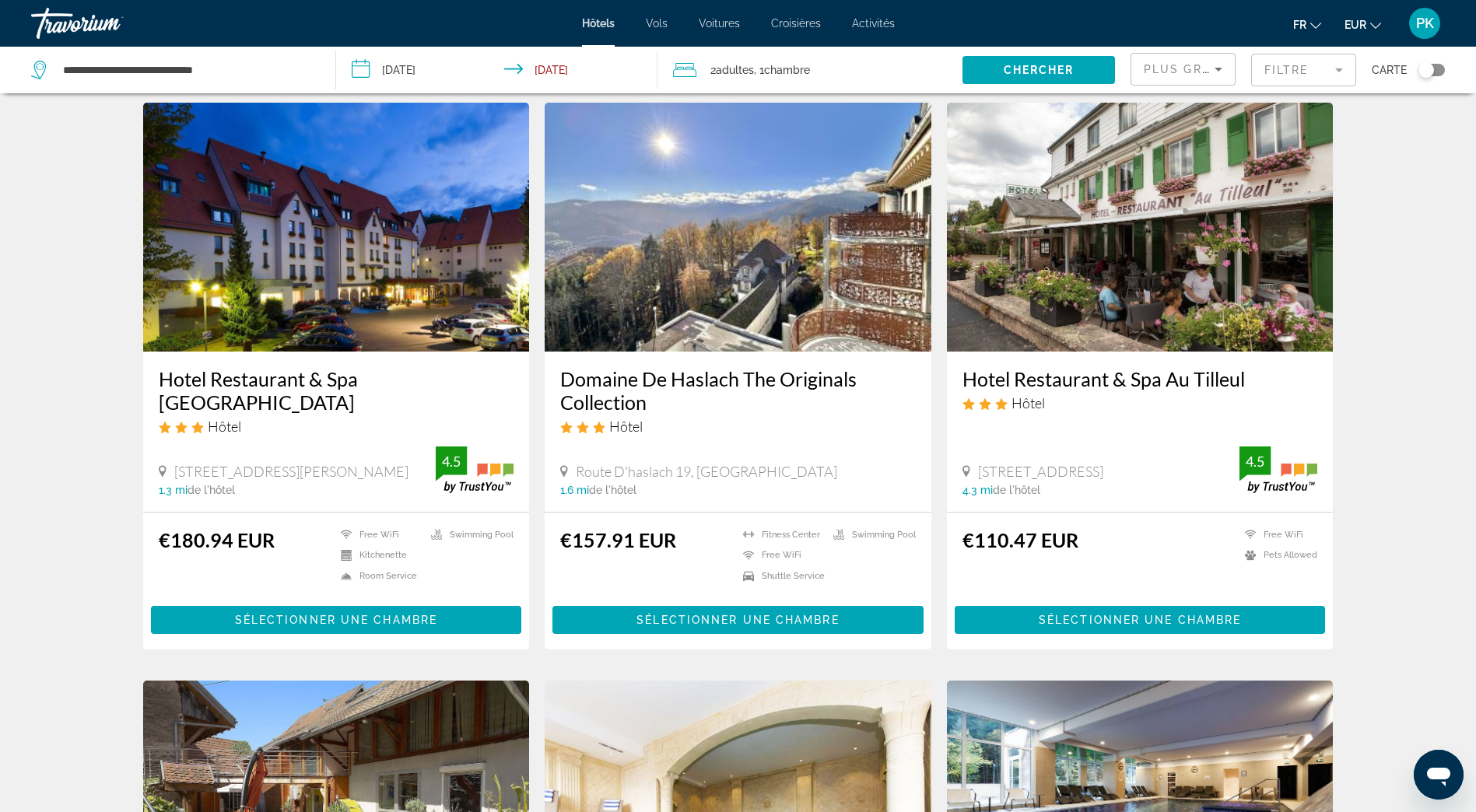
click at [1264, 68] on mat-form-field "Filtre" at bounding box center [1302, 70] width 105 height 32
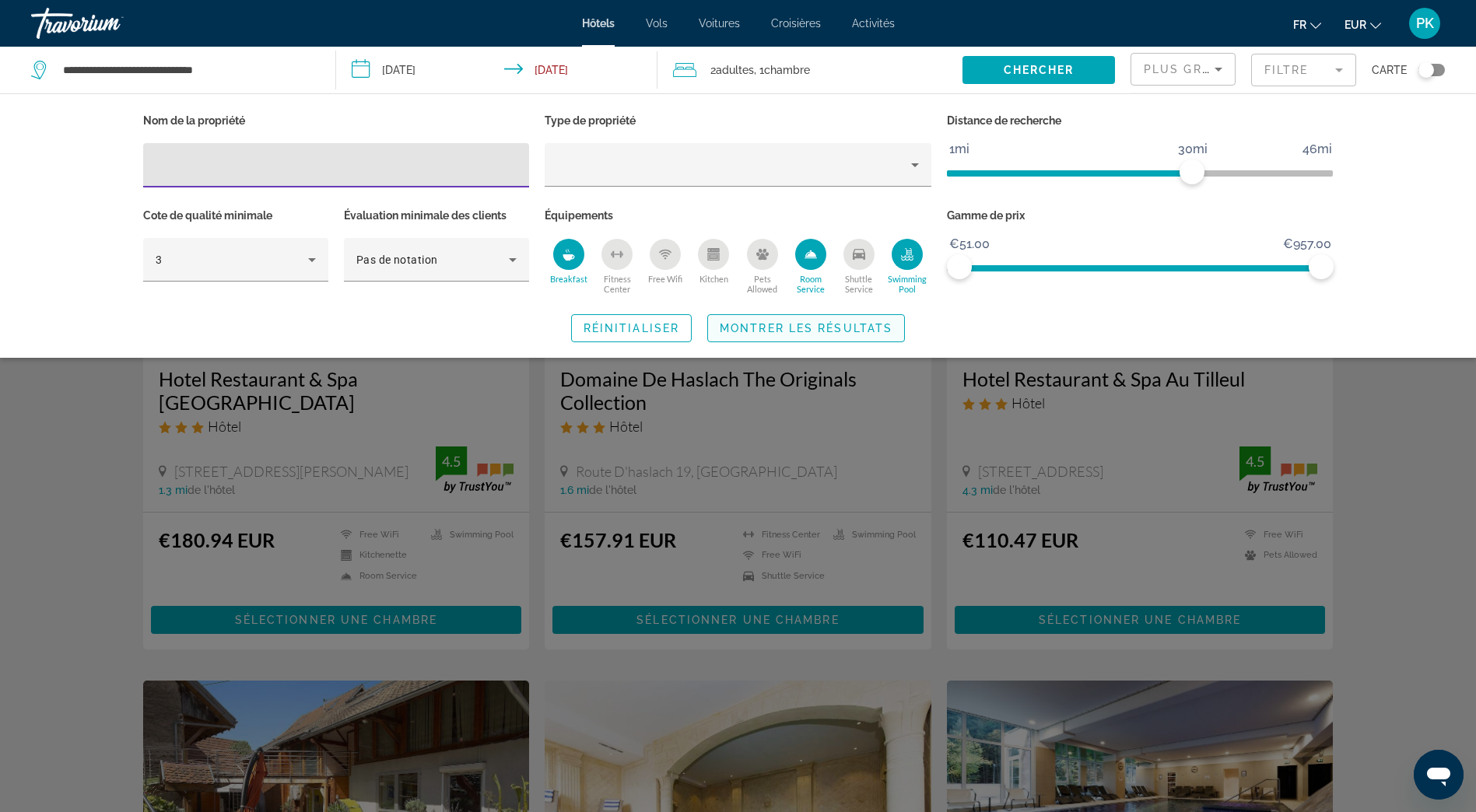
click at [731, 333] on span "Montrer les résultats" at bounding box center [806, 328] width 173 height 12
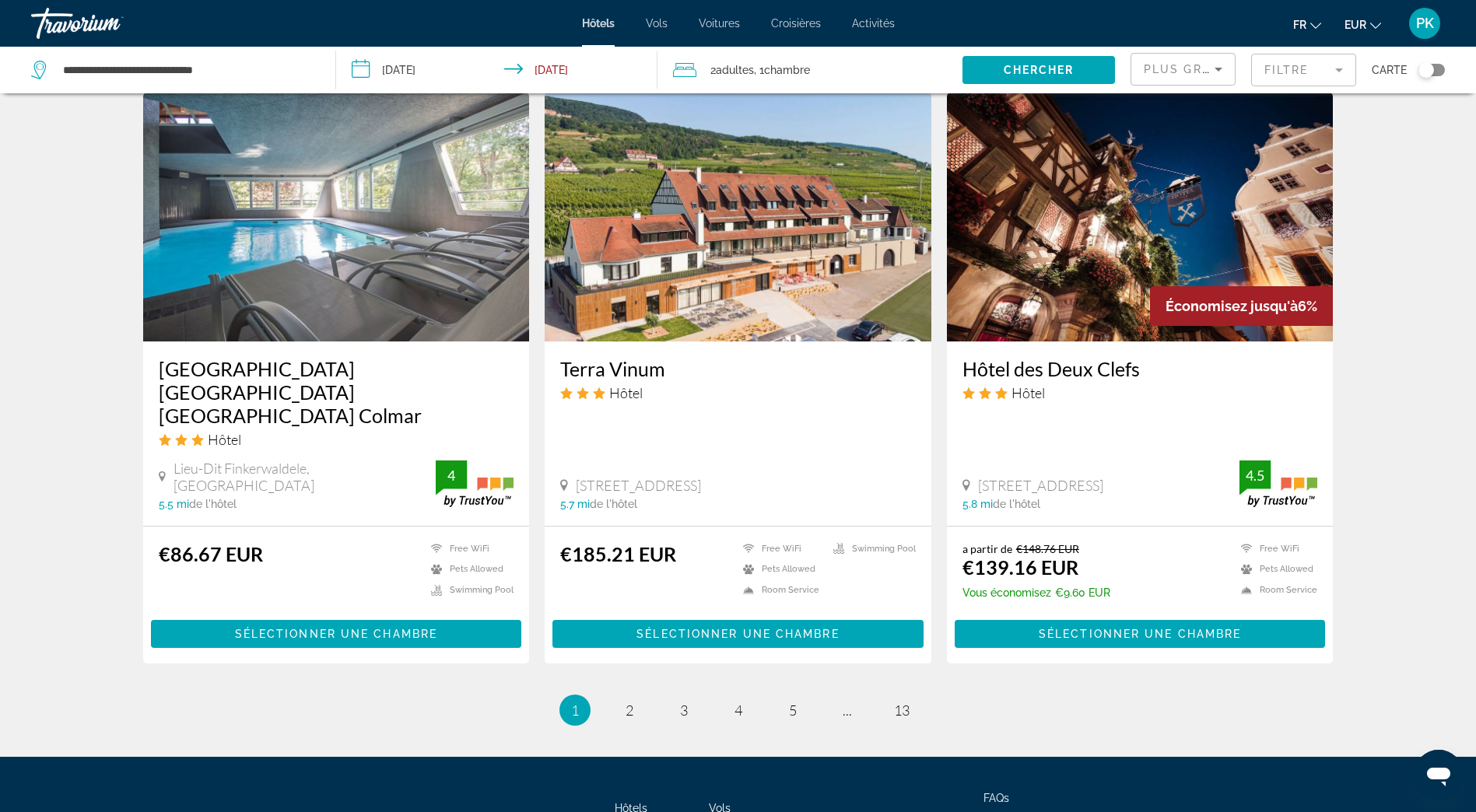
scroll to position [1859, 0]
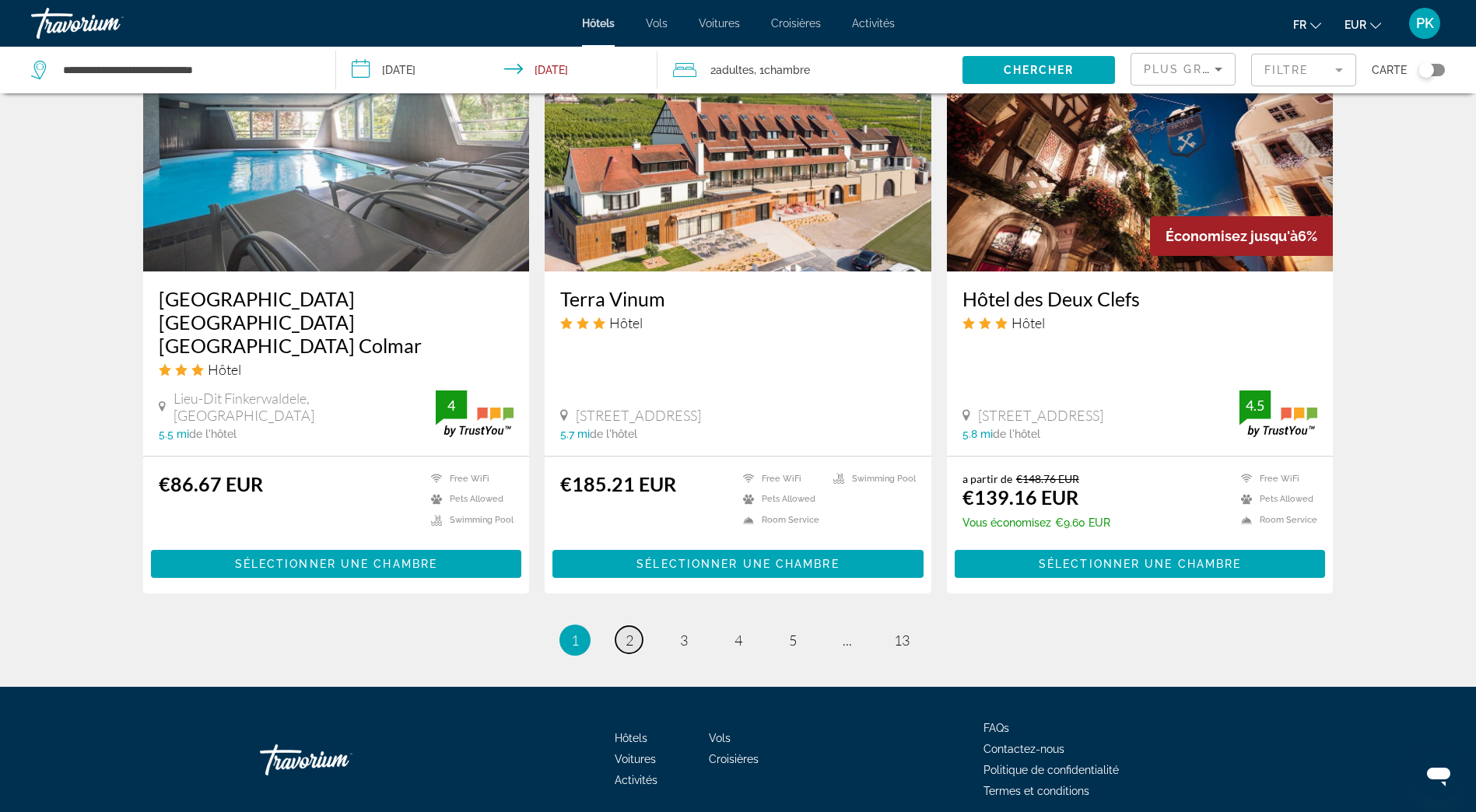
click at [628, 631] on span "2" at bounding box center [629, 639] width 7 height 17
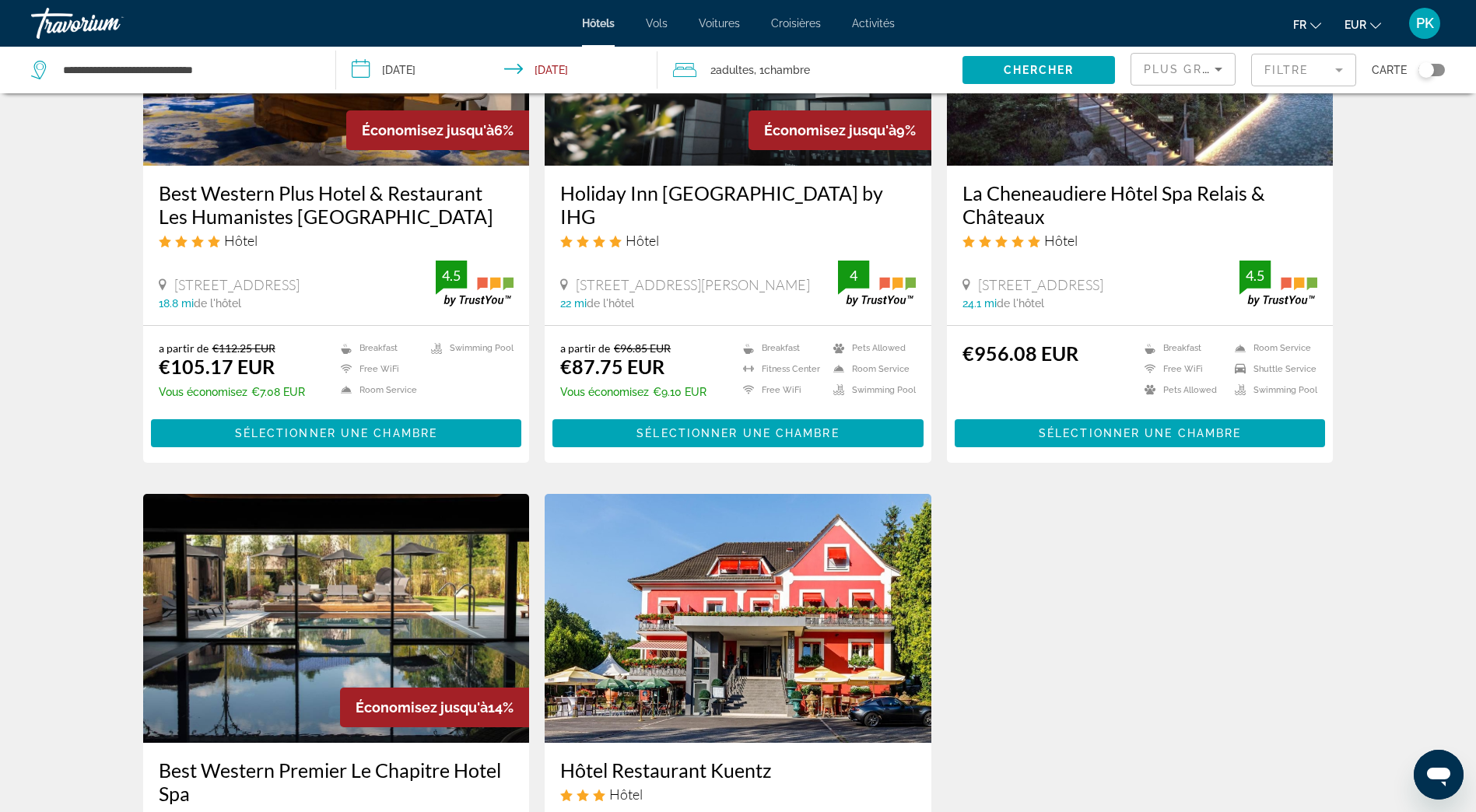
scroll to position [778, 0]
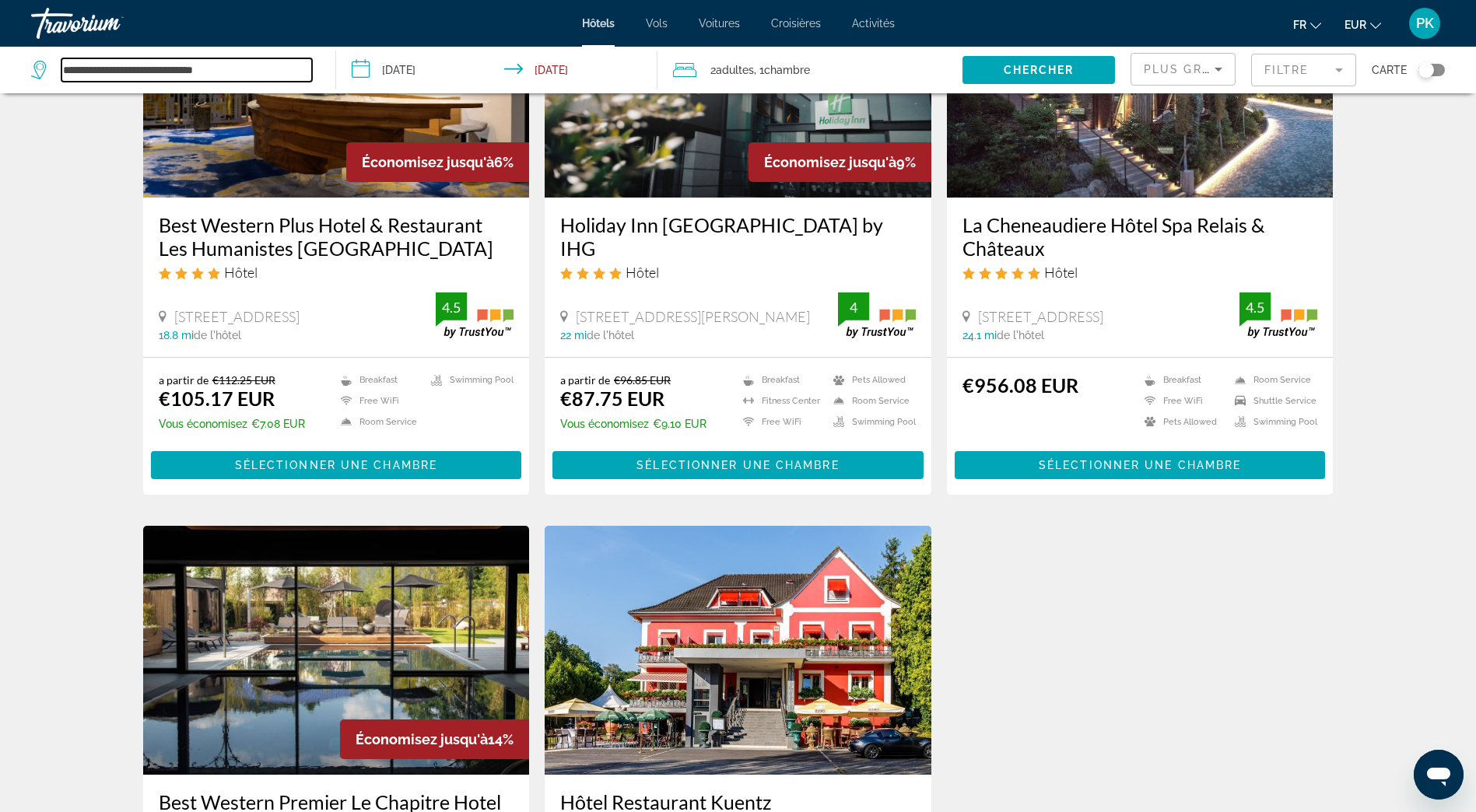
click at [154, 58] on input "**********" at bounding box center [187, 70] width 251 height 23
click at [39, 65] on icon "Search widget" at bounding box center [41, 70] width 19 height 19
click at [258, 70] on input "**********" at bounding box center [187, 70] width 251 height 23
drag, startPoint x: 258, startPoint y: 70, endPoint x: 47, endPoint y: 45, distance: 212.5
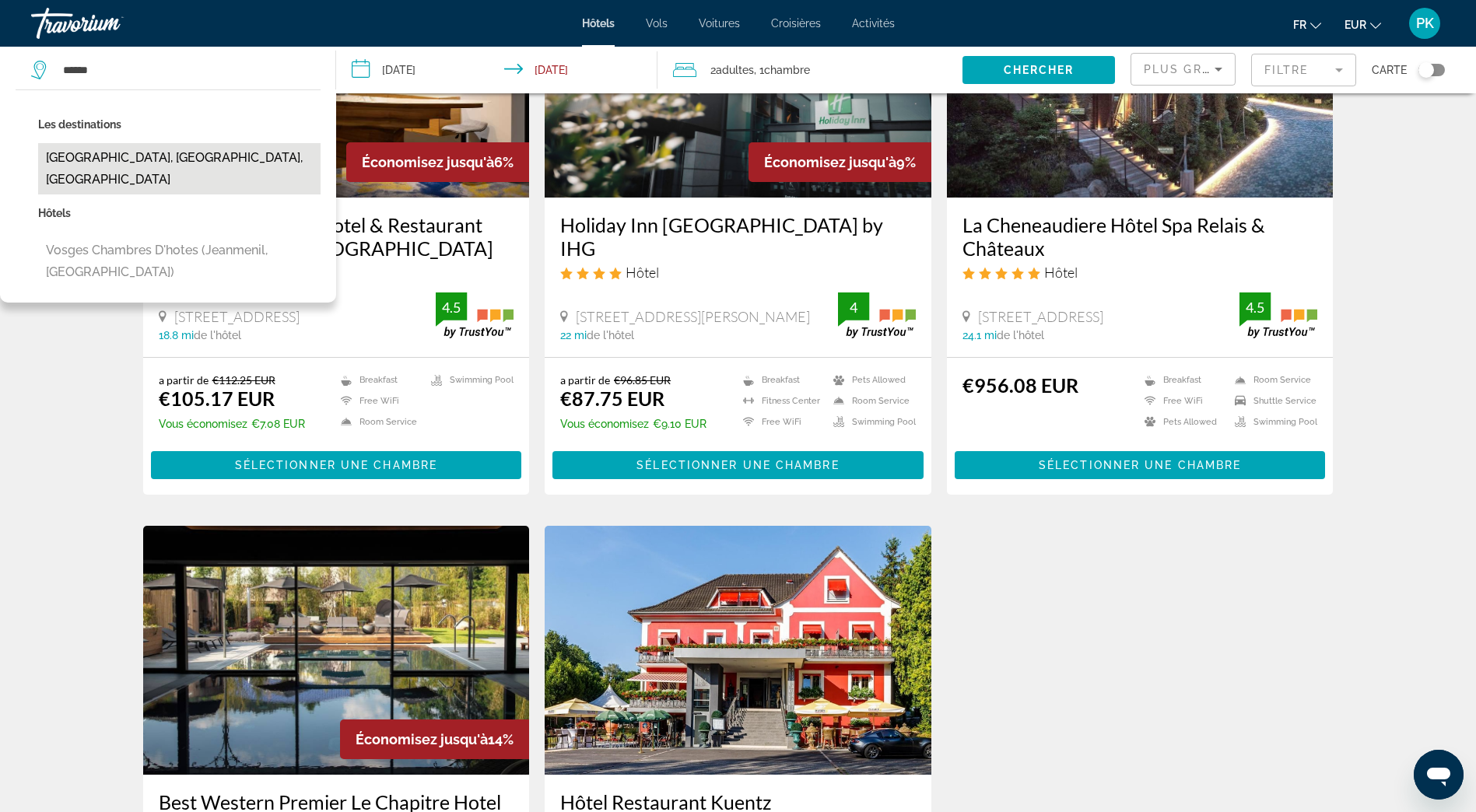
click at [94, 162] on button "[GEOGRAPHIC_DATA], [GEOGRAPHIC_DATA], [GEOGRAPHIC_DATA]" at bounding box center [179, 168] width 282 height 51
type input "**********"
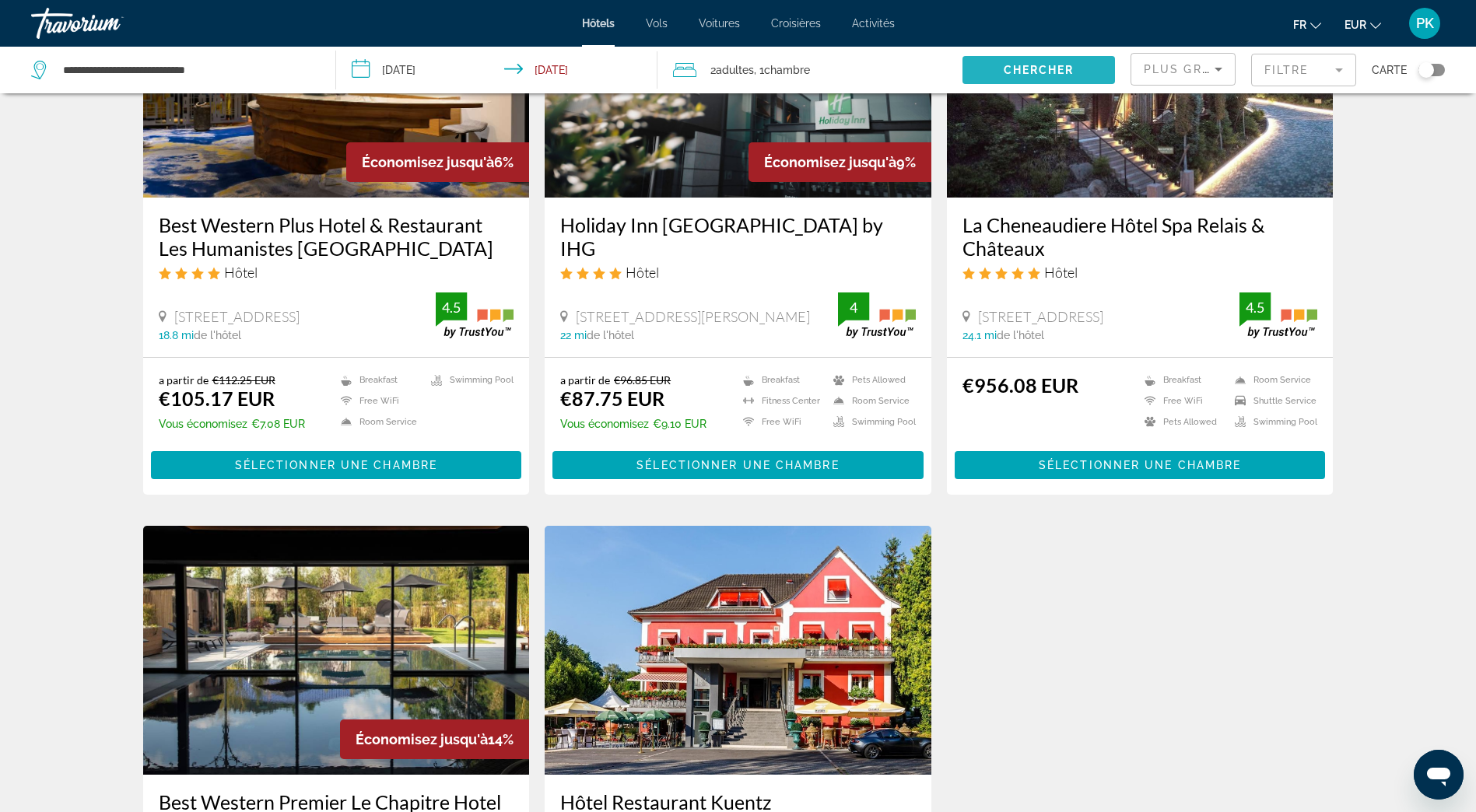
click at [1017, 74] on span "Chercher" at bounding box center [1039, 70] width 71 height 12
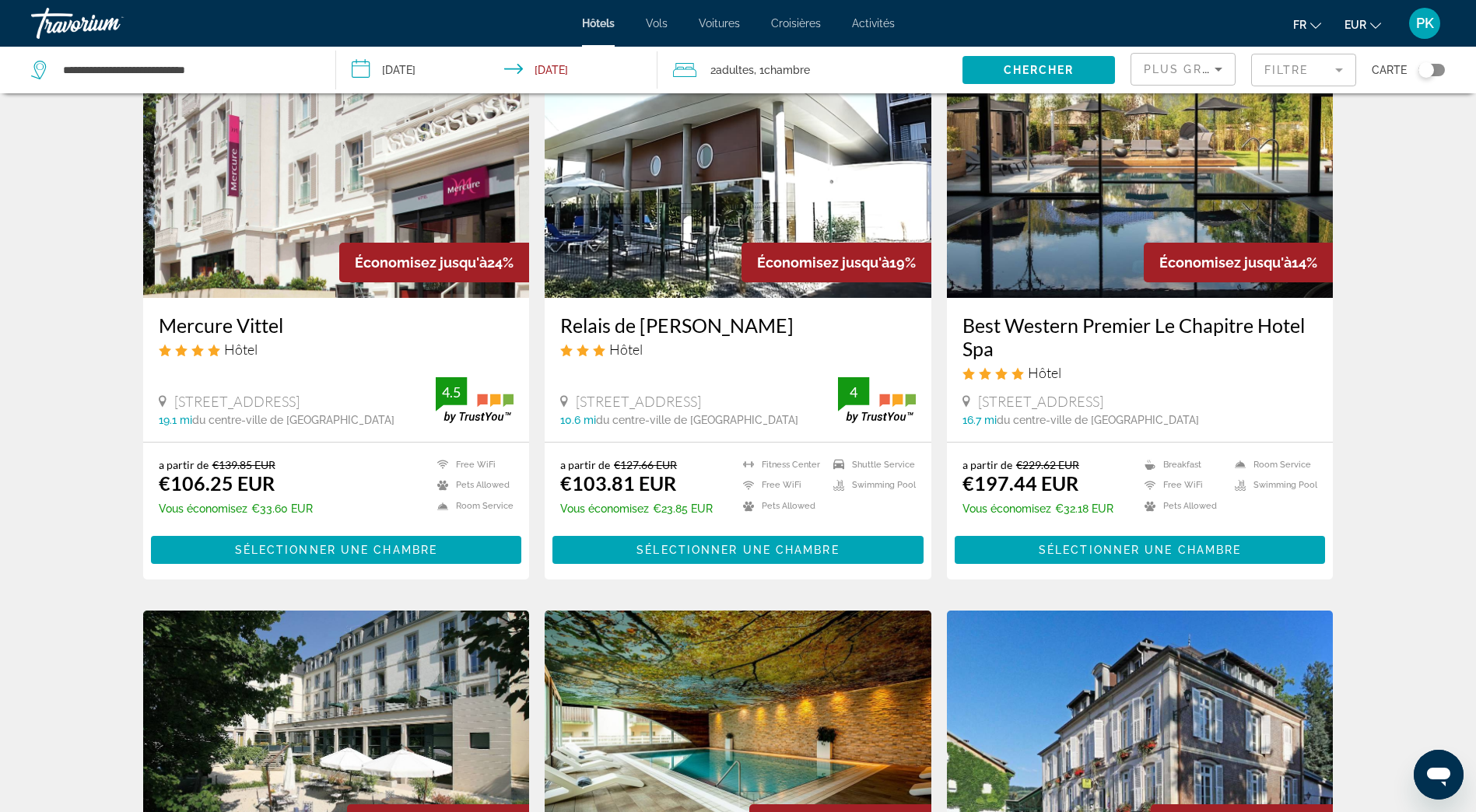
scroll to position [78, 0]
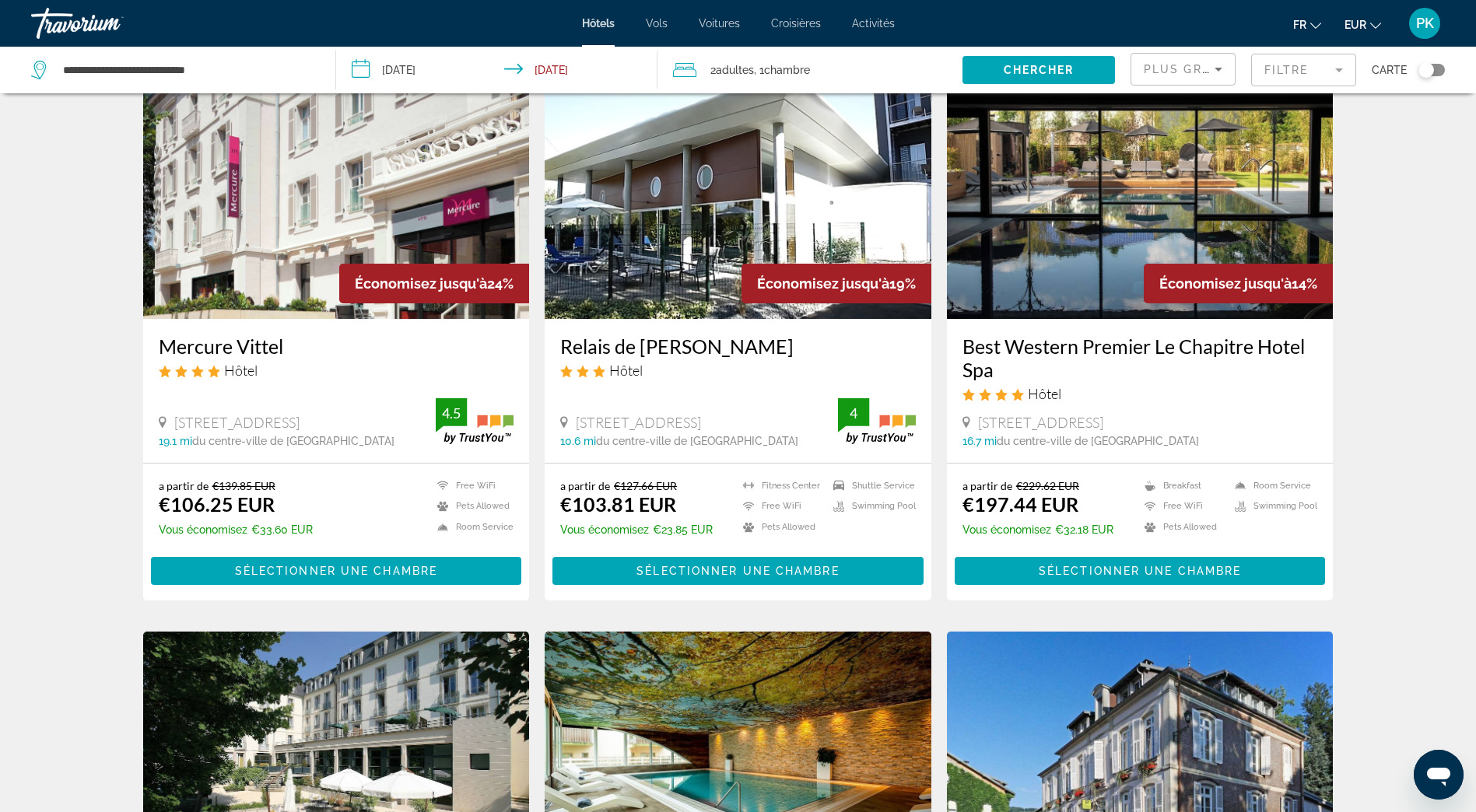
click at [1305, 71] on mat-form-field "Filtre" at bounding box center [1302, 70] width 105 height 32
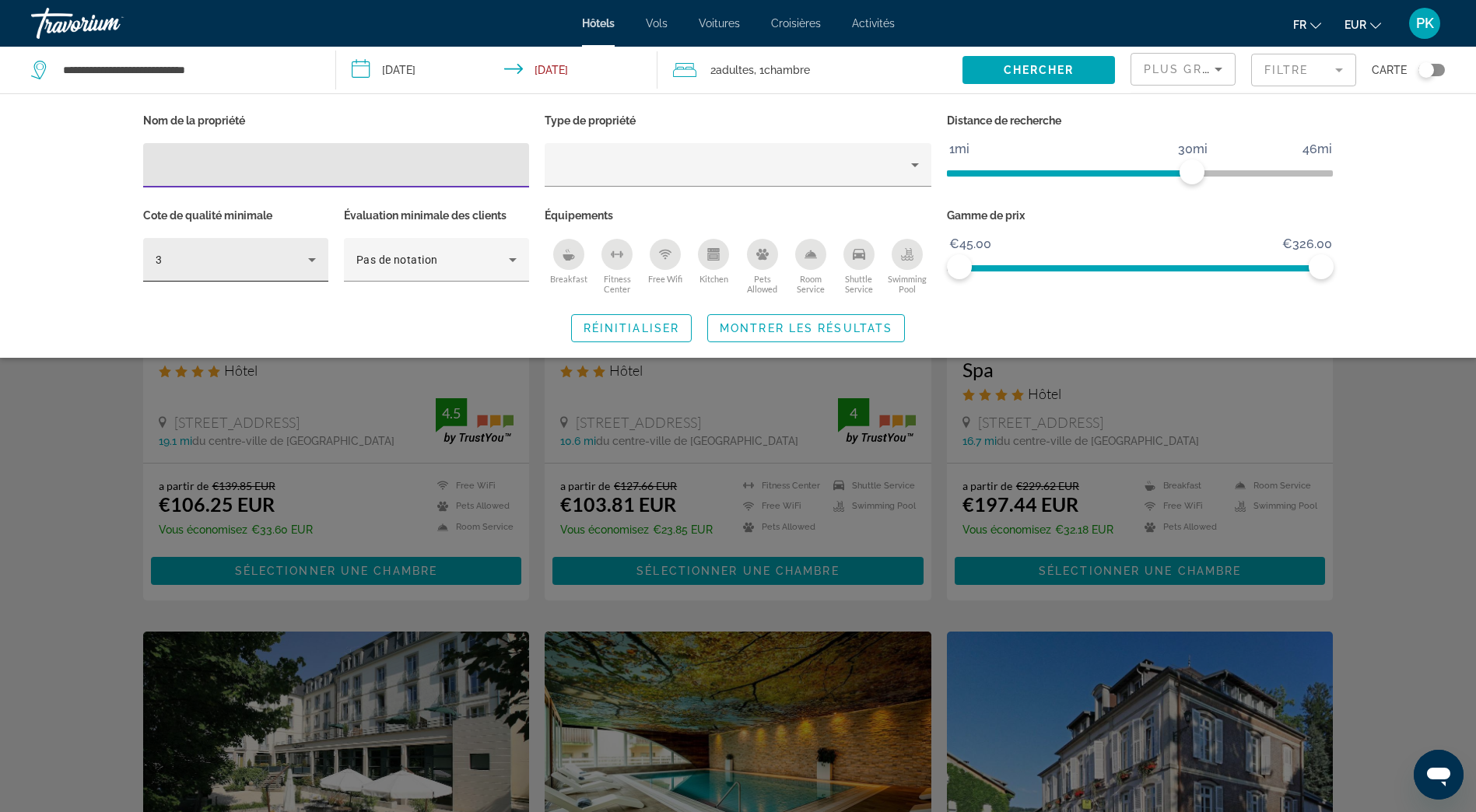
click at [310, 259] on icon "Hotel Filters" at bounding box center [312, 260] width 7 height 4
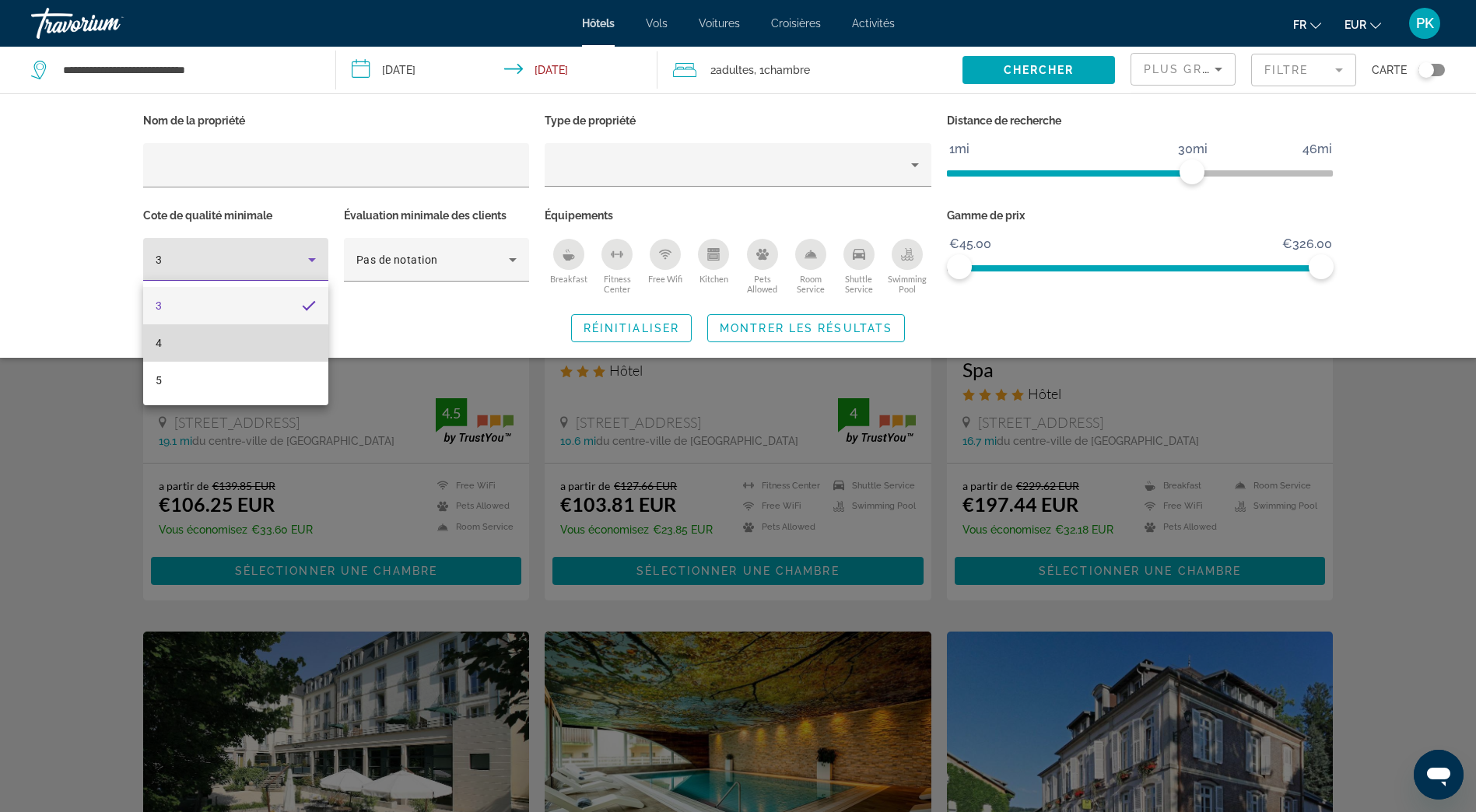
click at [198, 345] on mat-option "4" at bounding box center [235, 342] width 185 height 37
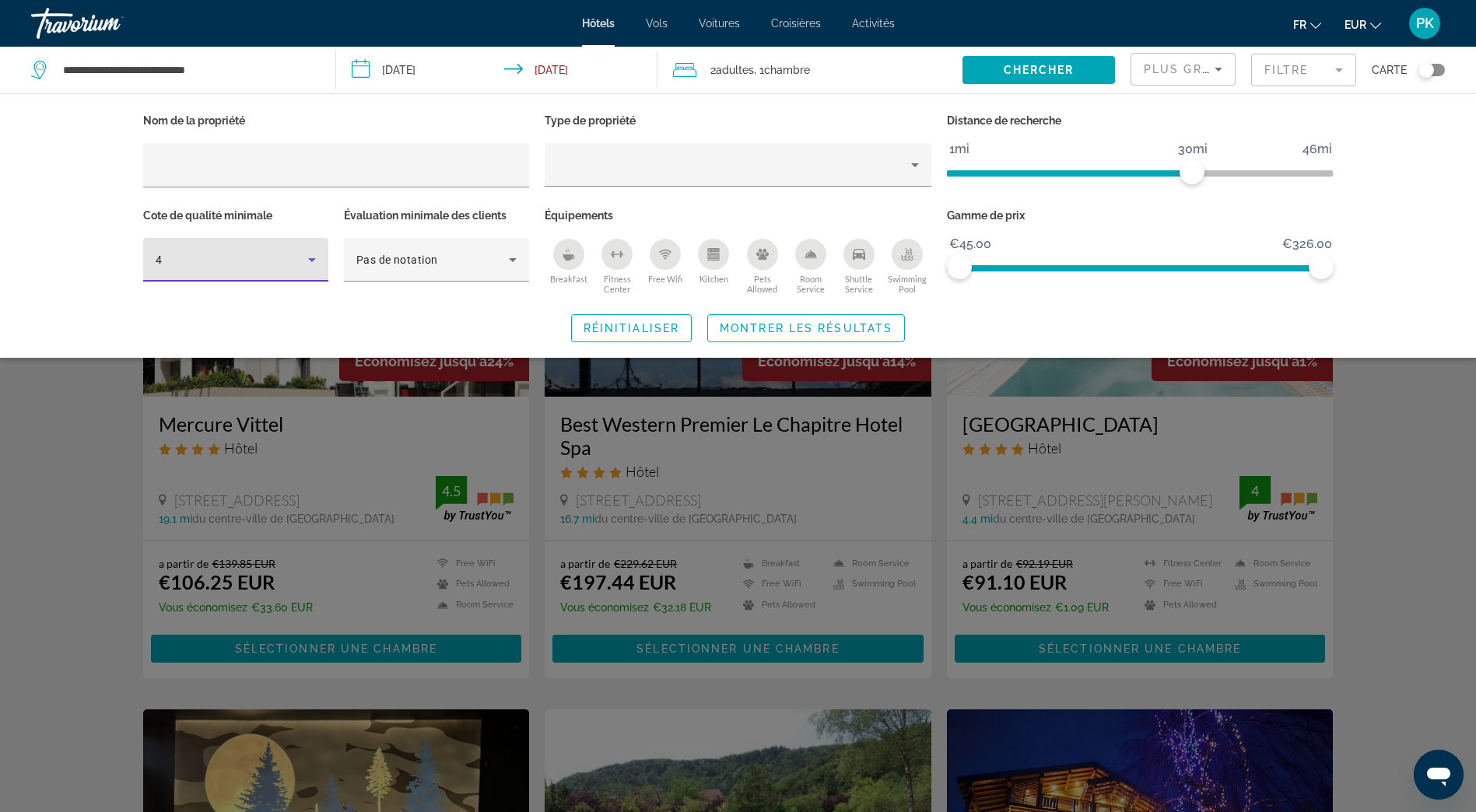
click at [581, 255] on div "Breakfast" at bounding box center [569, 254] width 32 height 32
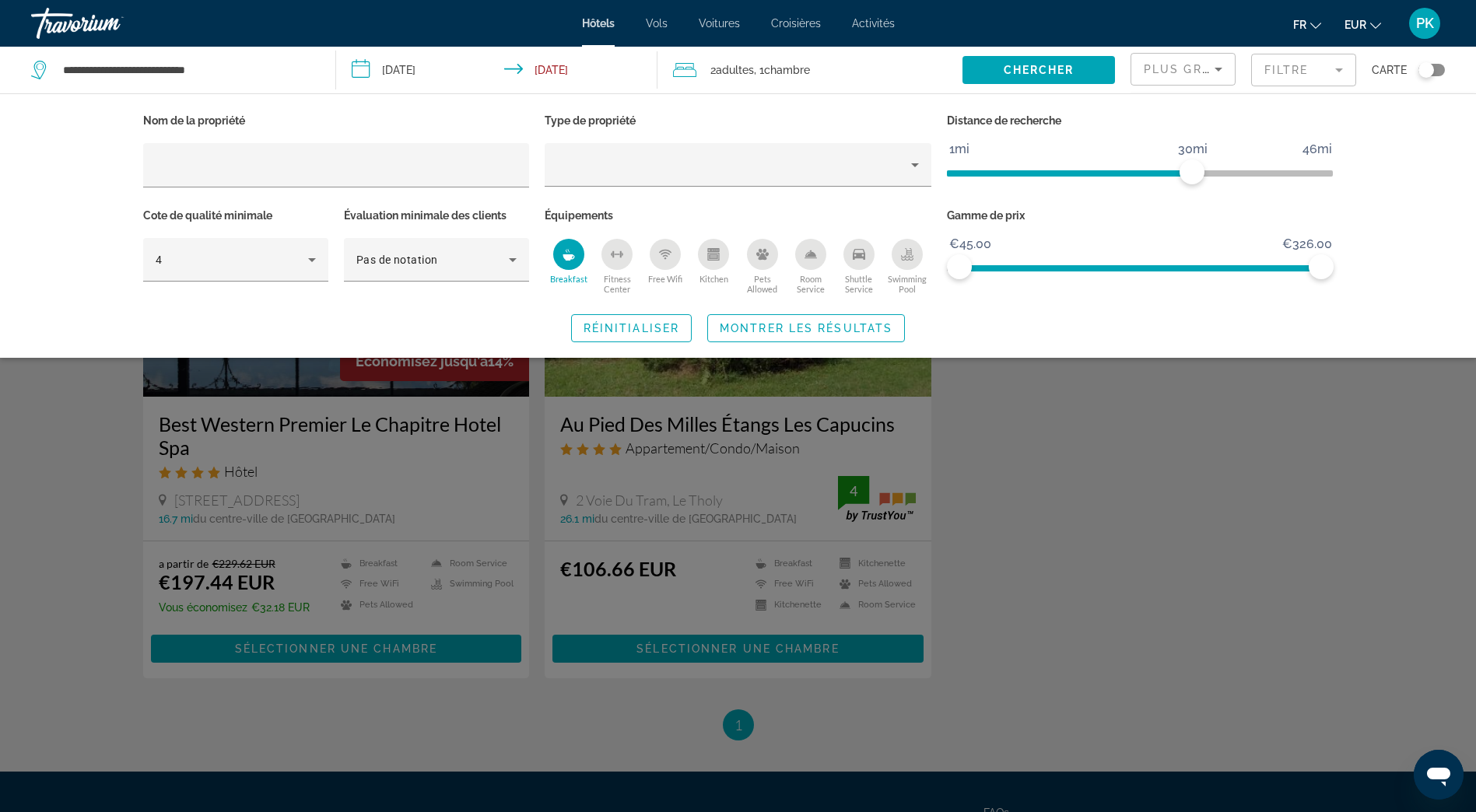
click at [819, 253] on div "Room Service" at bounding box center [810, 254] width 32 height 32
click at [804, 319] on span "Search widget" at bounding box center [806, 329] width 196 height 37
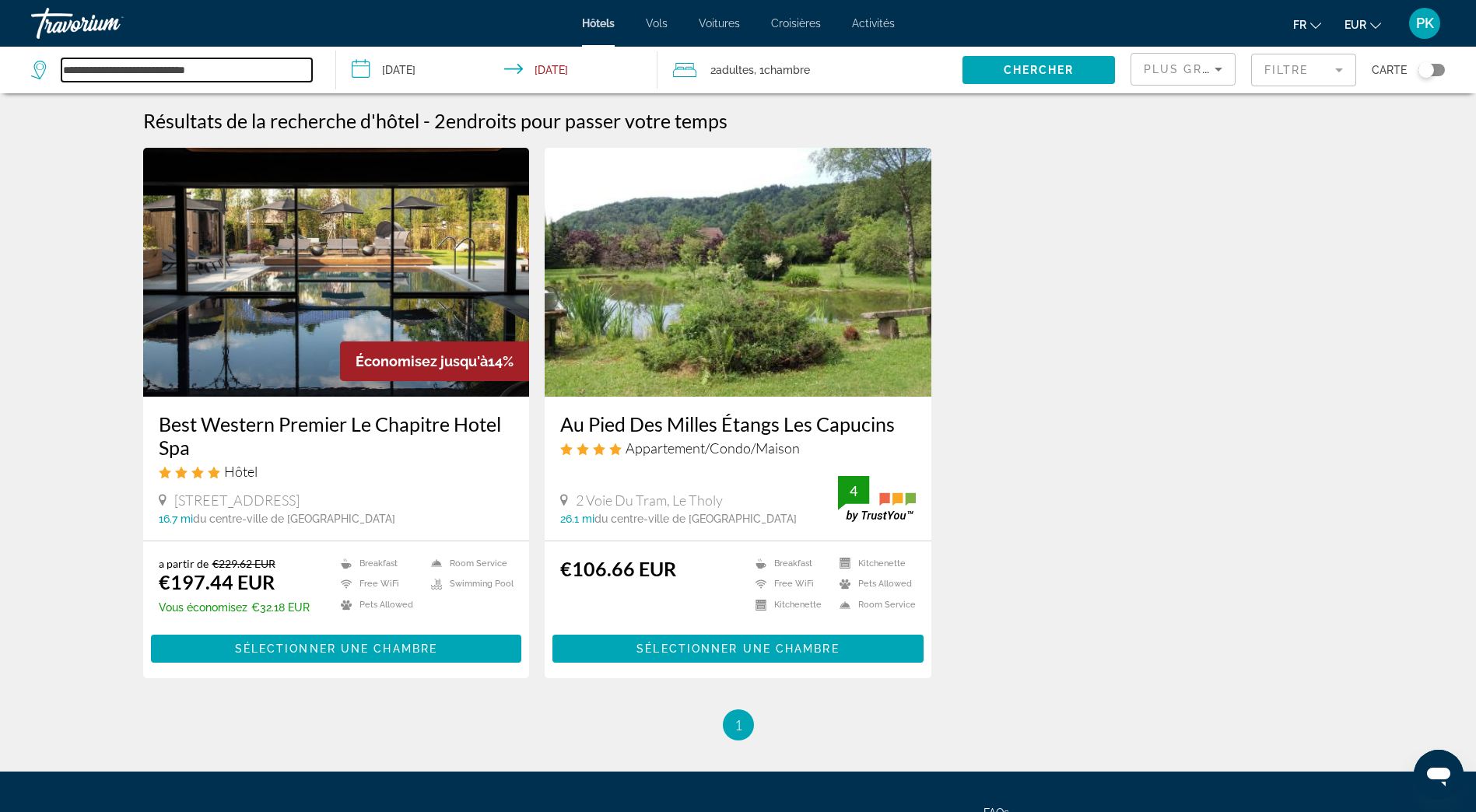
click at [210, 76] on input "**********" at bounding box center [187, 70] width 251 height 23
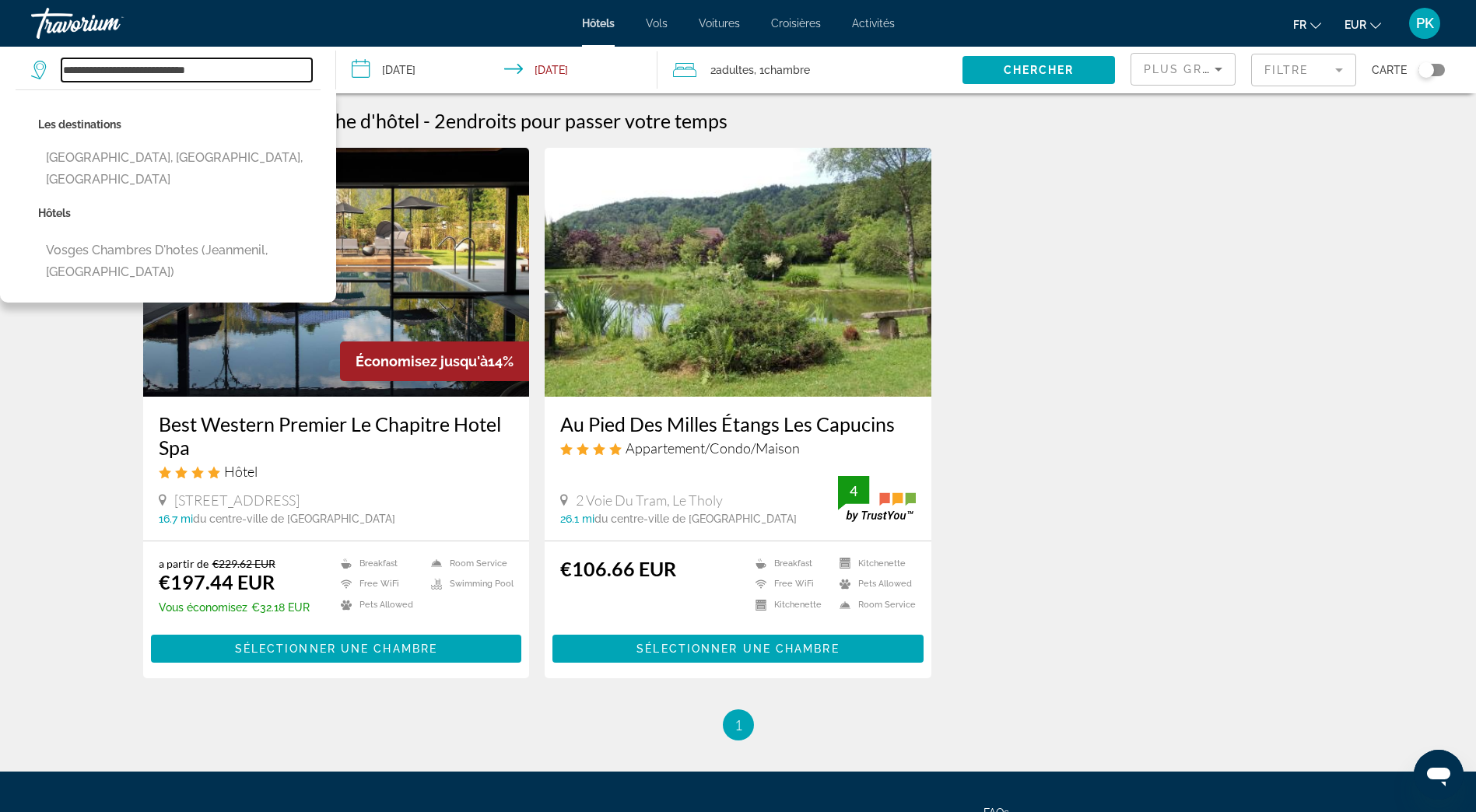
drag, startPoint x: 238, startPoint y: 71, endPoint x: 55, endPoint y: 50, distance: 184.2
click at [55, 50] on div "**********" at bounding box center [175, 70] width 289 height 46
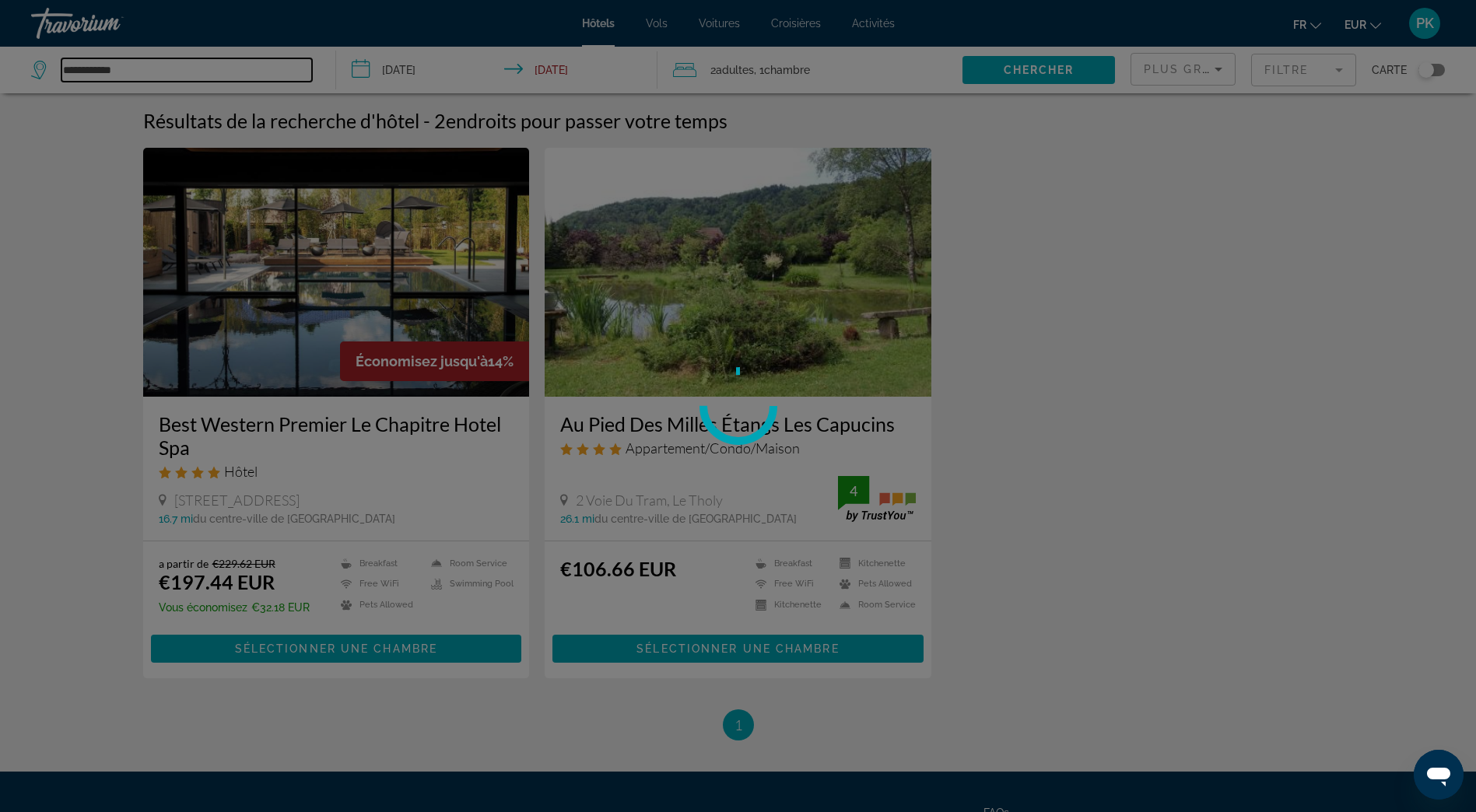
type input "**********"
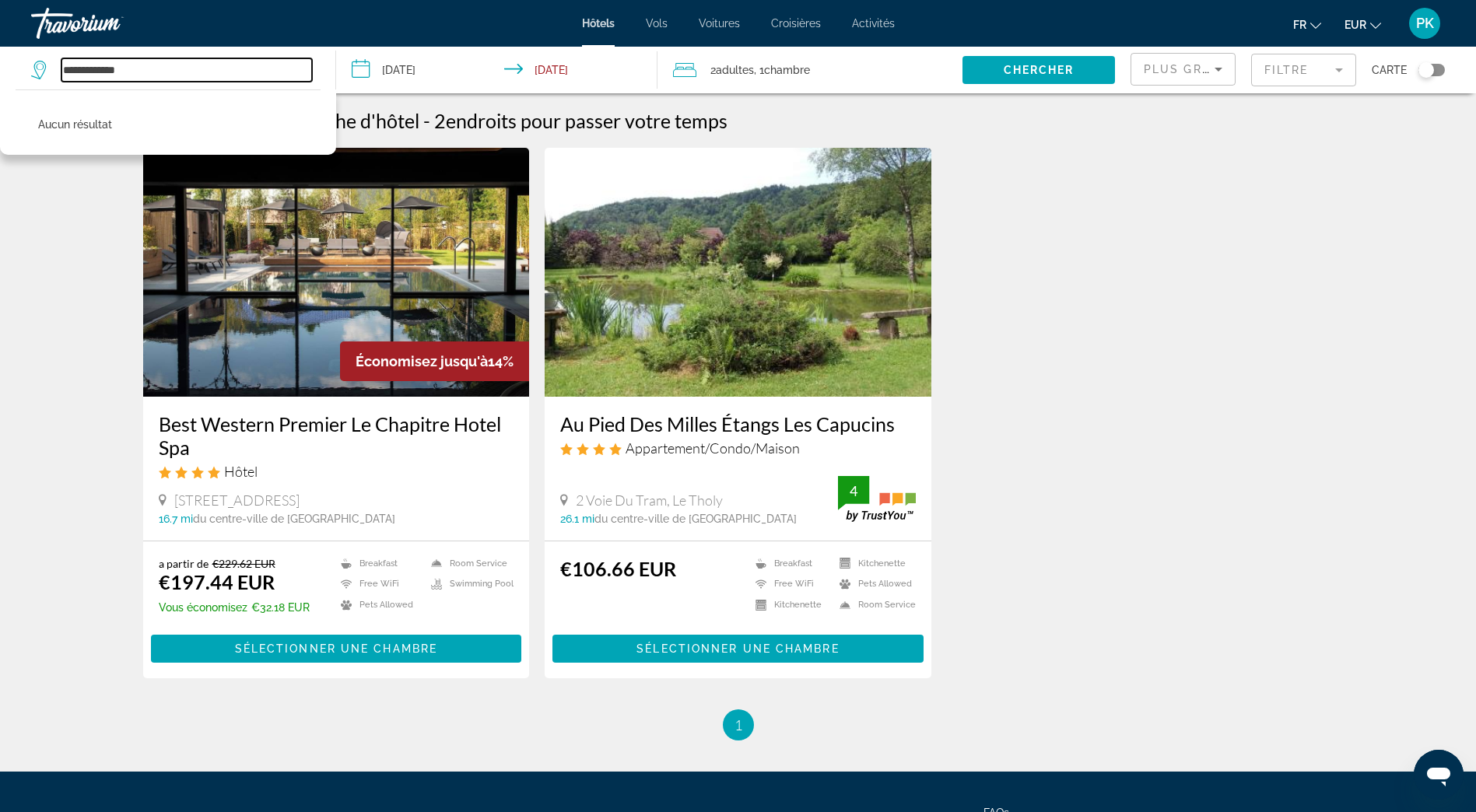
drag, startPoint x: 149, startPoint y: 74, endPoint x: 50, endPoint y: 58, distance: 100.3
click at [50, 58] on div "**********" at bounding box center [175, 70] width 289 height 46
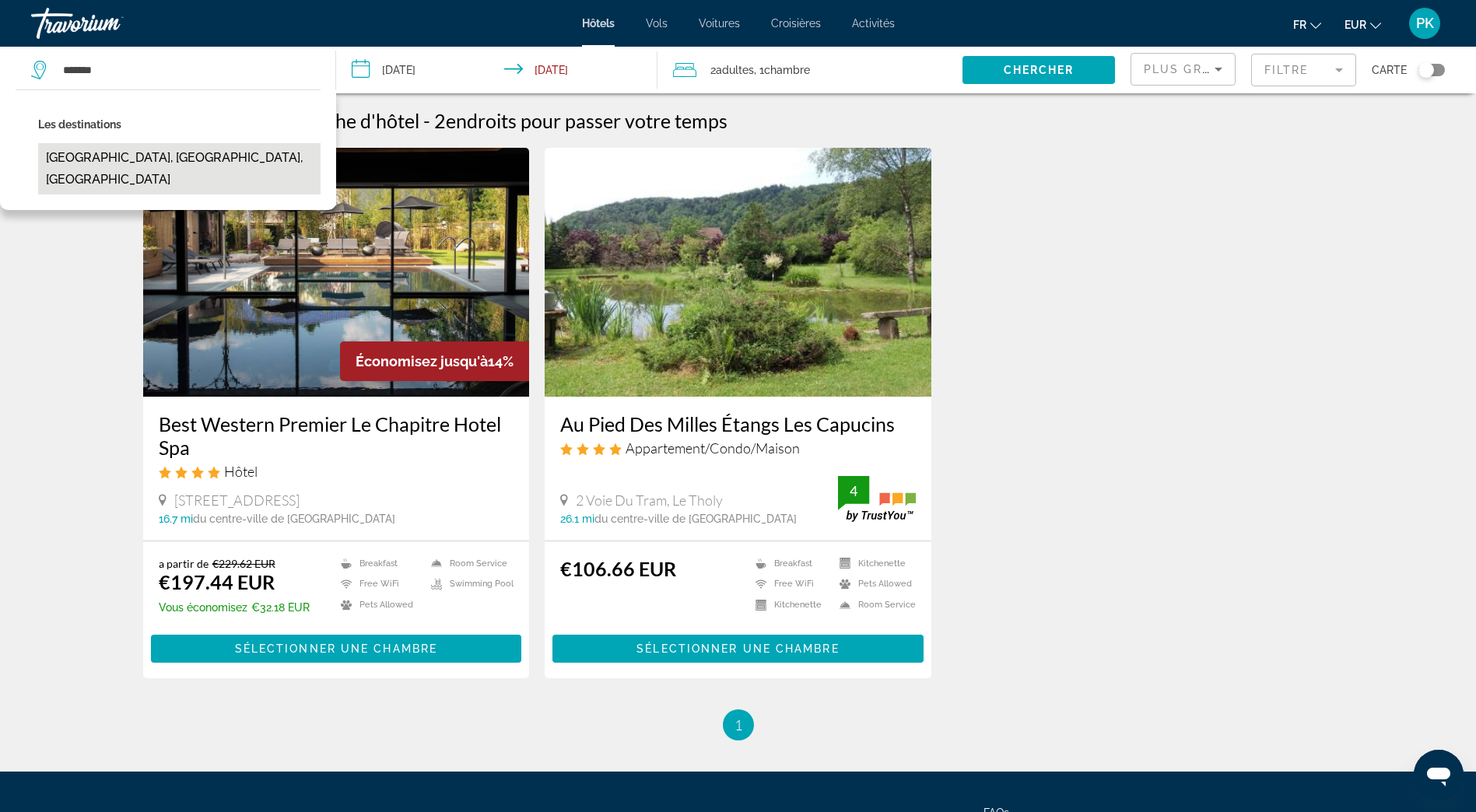
click at [136, 154] on button "[GEOGRAPHIC_DATA], [GEOGRAPHIC_DATA], [GEOGRAPHIC_DATA]" at bounding box center [179, 168] width 282 height 51
type input "**********"
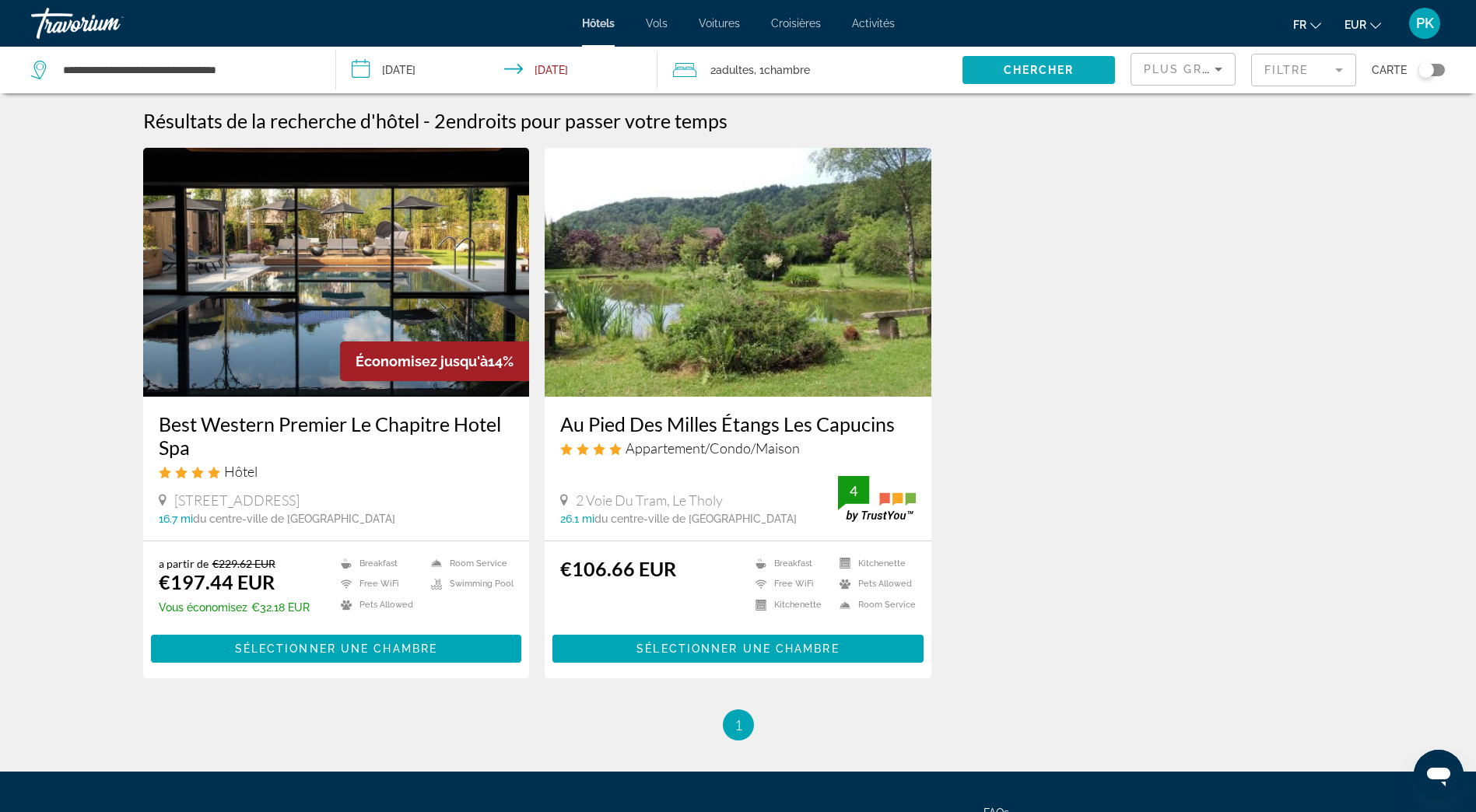
click at [993, 71] on span "Search widget" at bounding box center [1039, 70] width 152 height 37
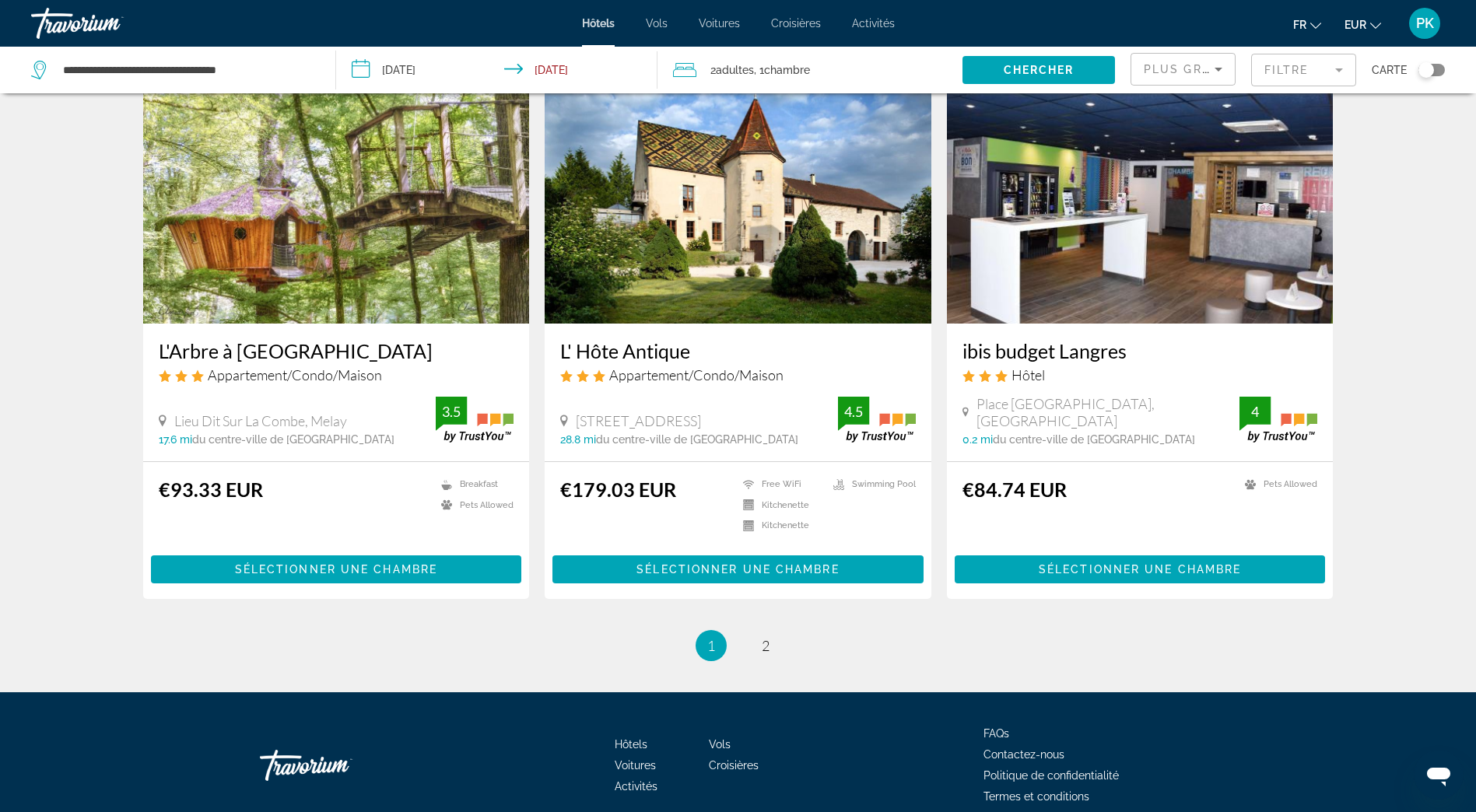
scroll to position [1805, 0]
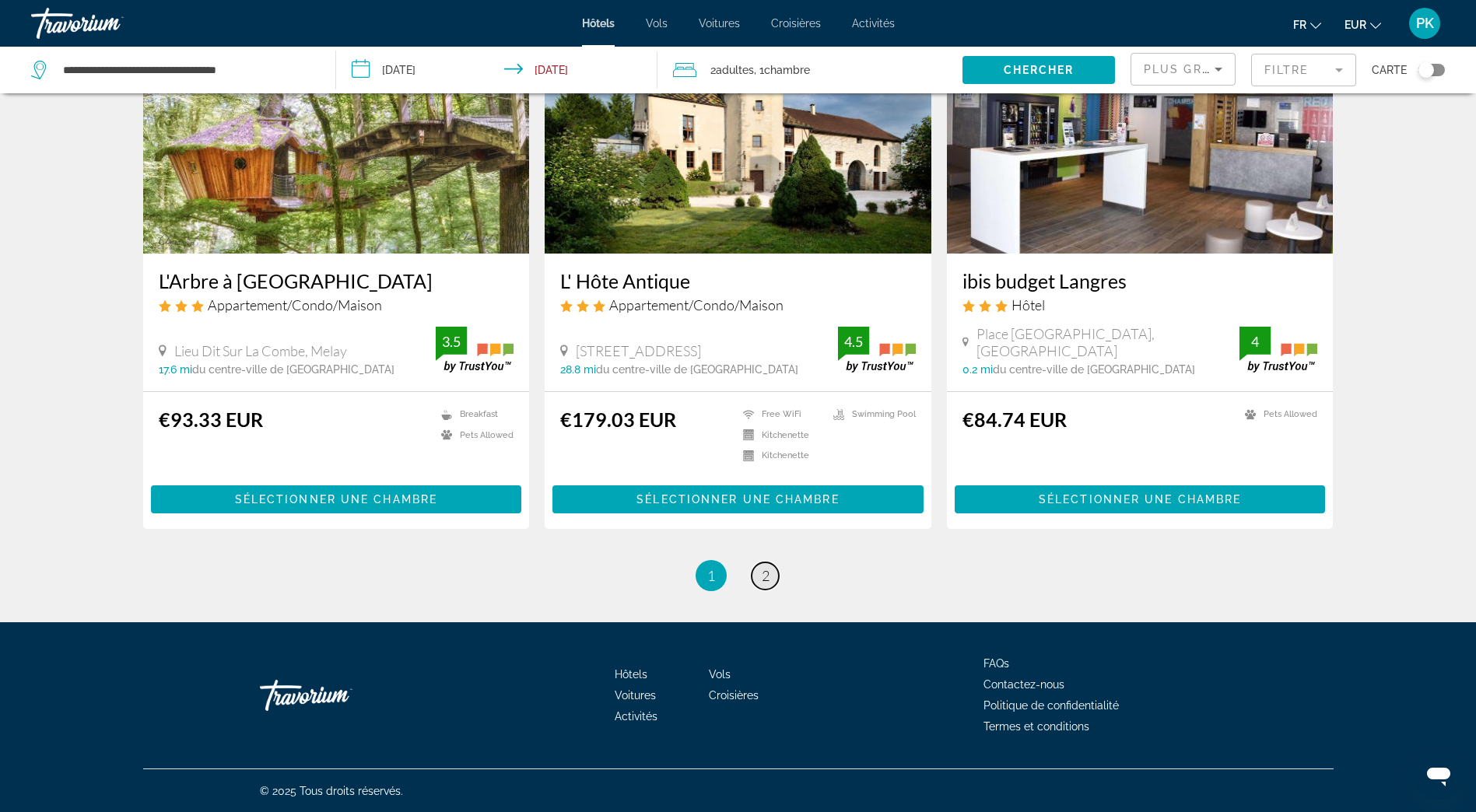
click at [764, 582] on span "2" at bounding box center [765, 575] width 7 height 17
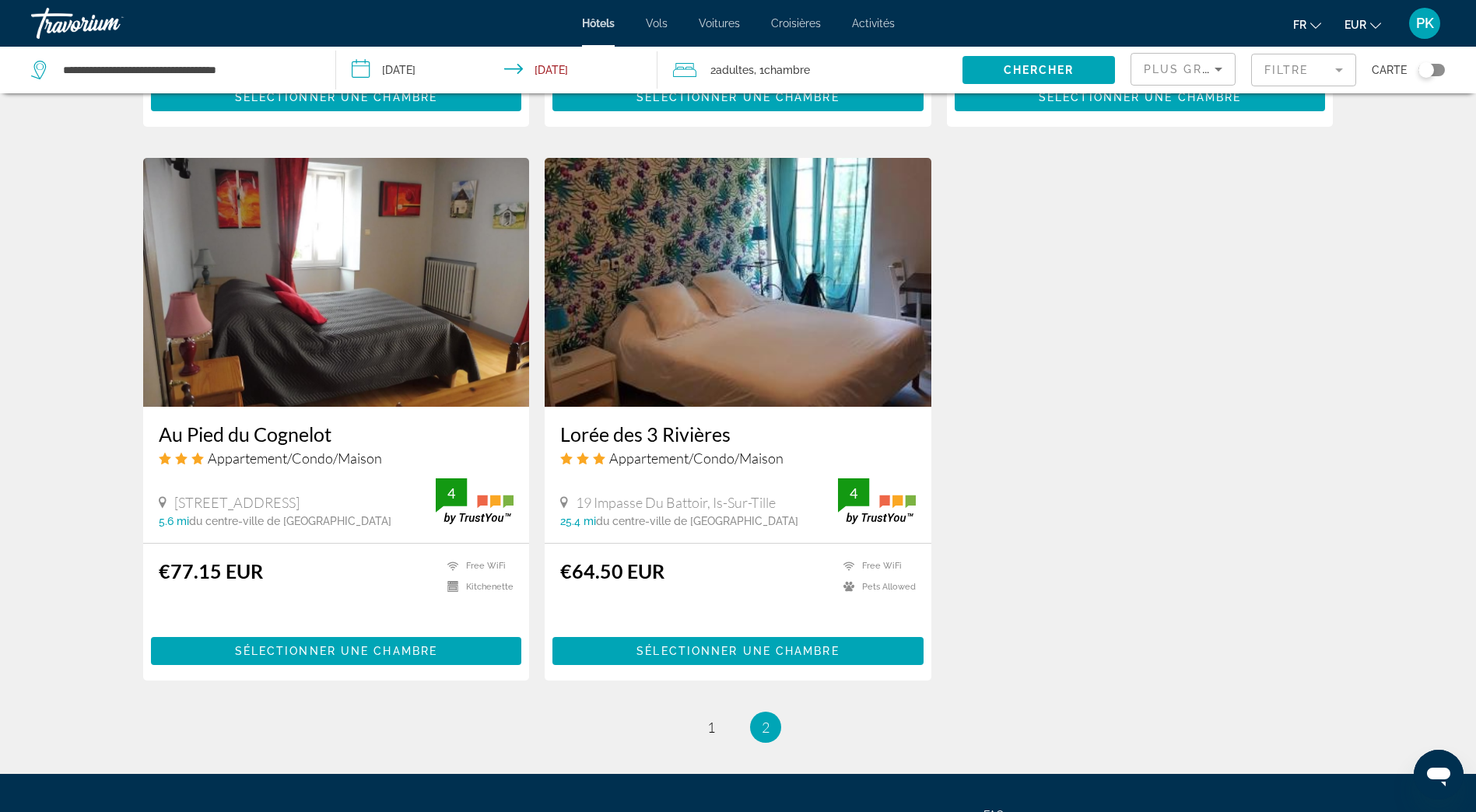
scroll to position [1807, 0]
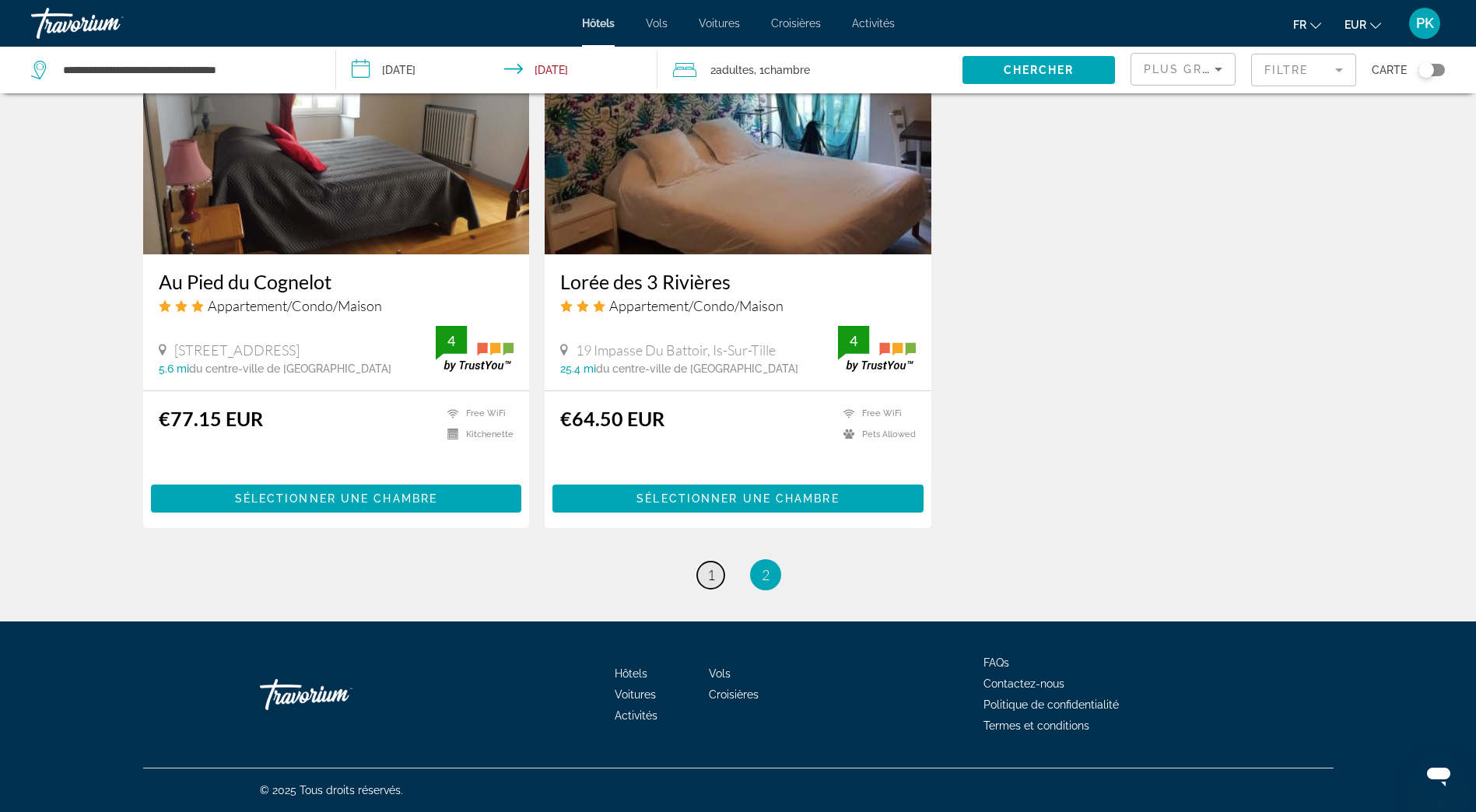
click at [710, 586] on link "page 1" at bounding box center [710, 574] width 27 height 27
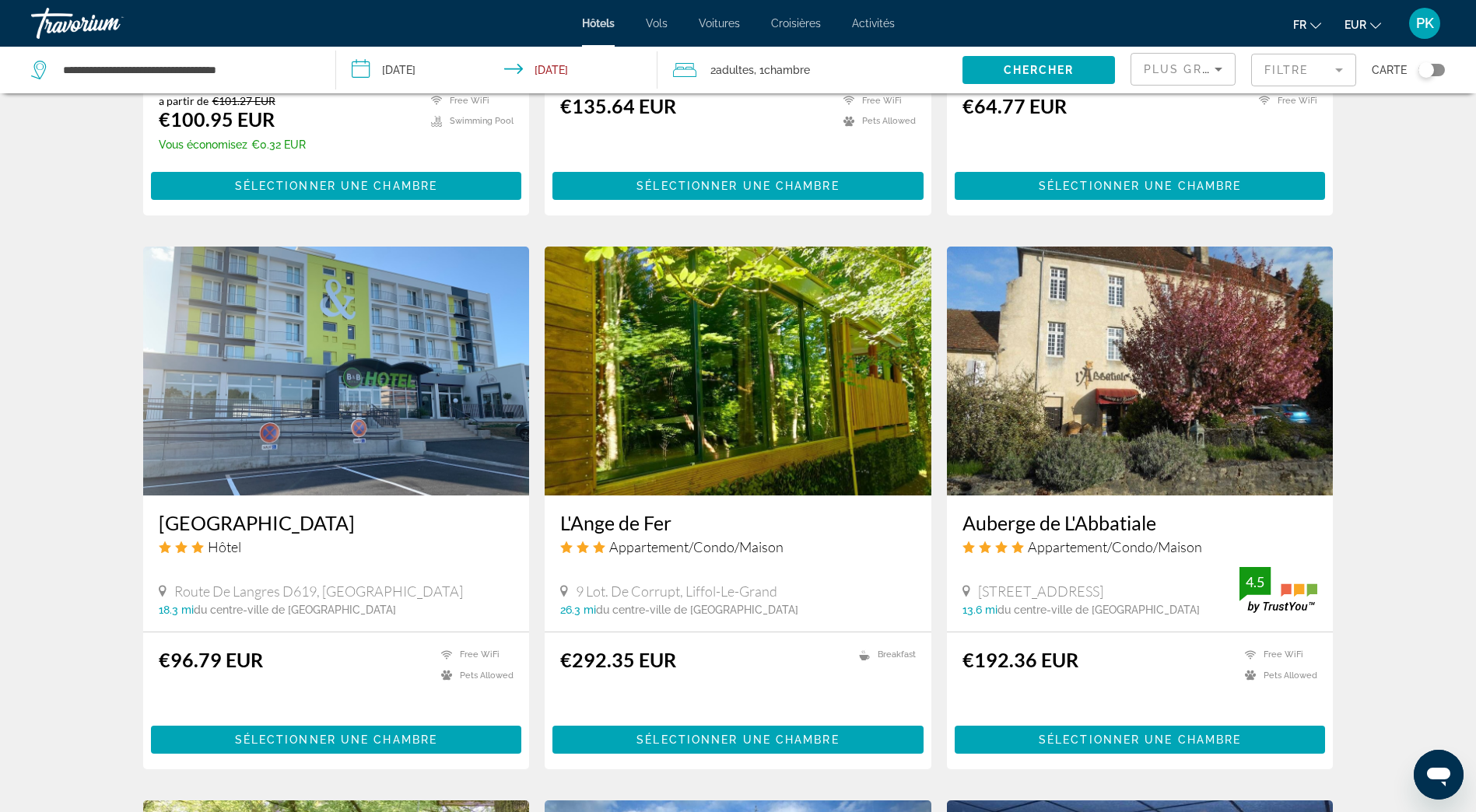
scroll to position [1011, 0]
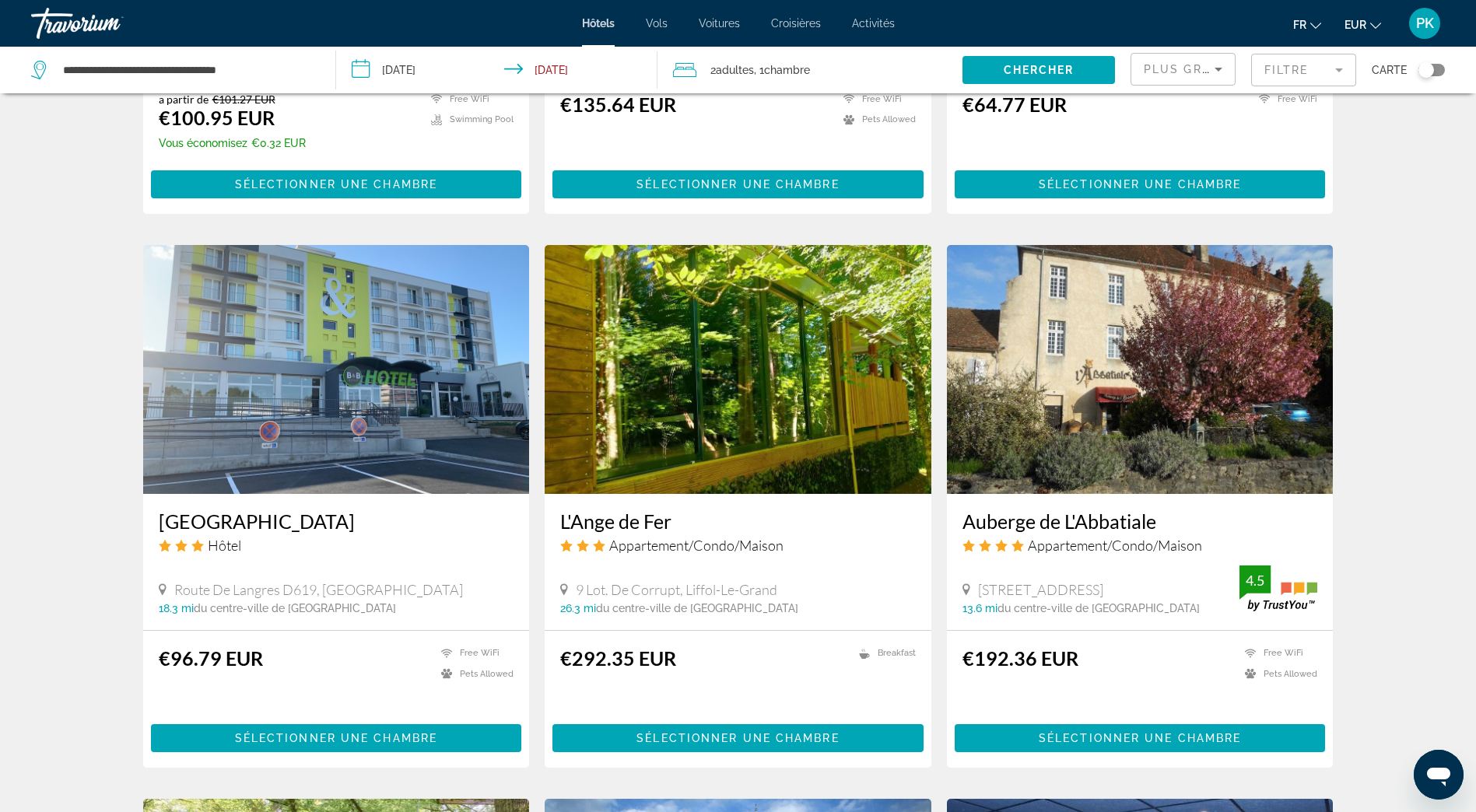
click at [1071, 447] on img "Main content" at bounding box center [1140, 369] width 386 height 249
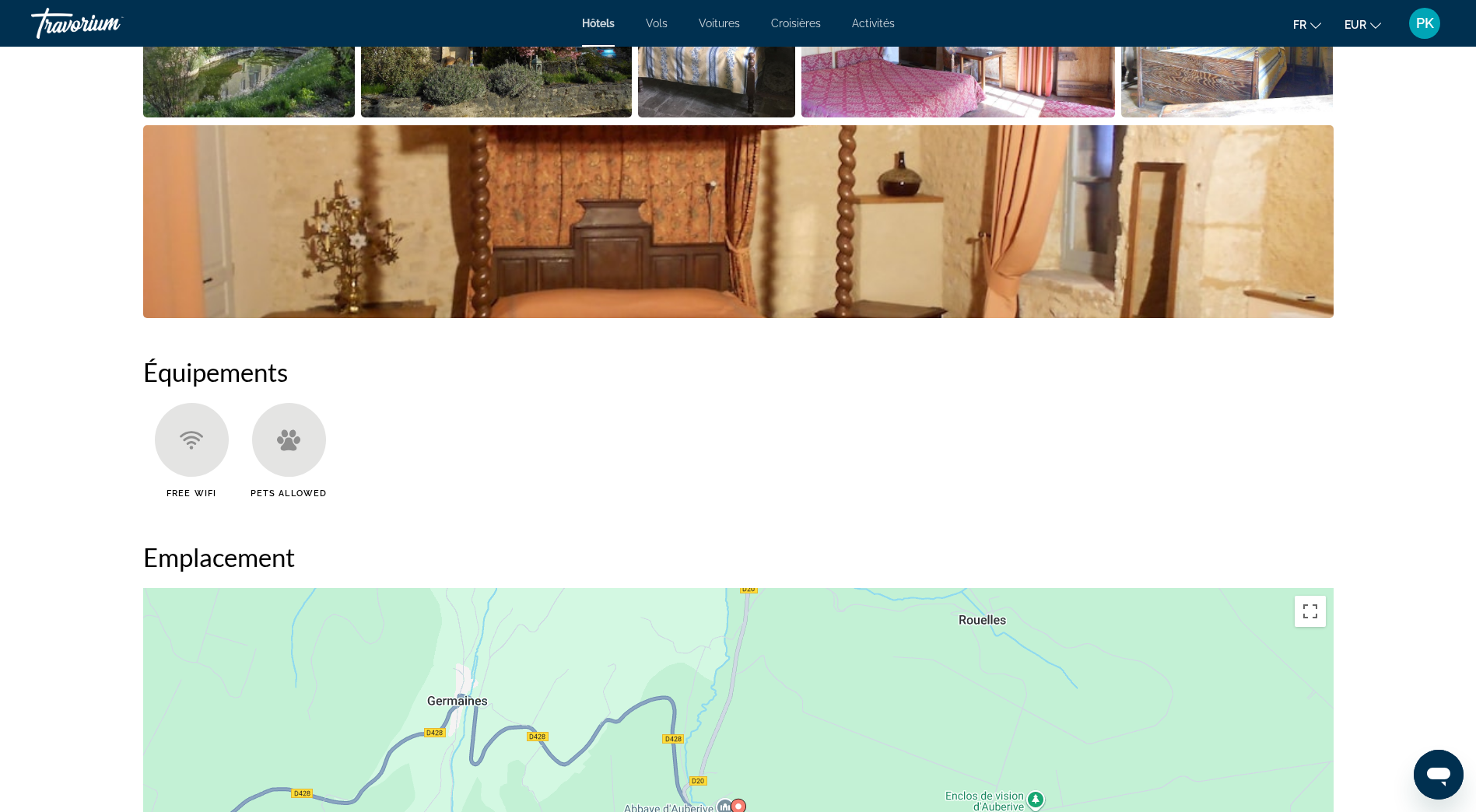
scroll to position [1244, 0]
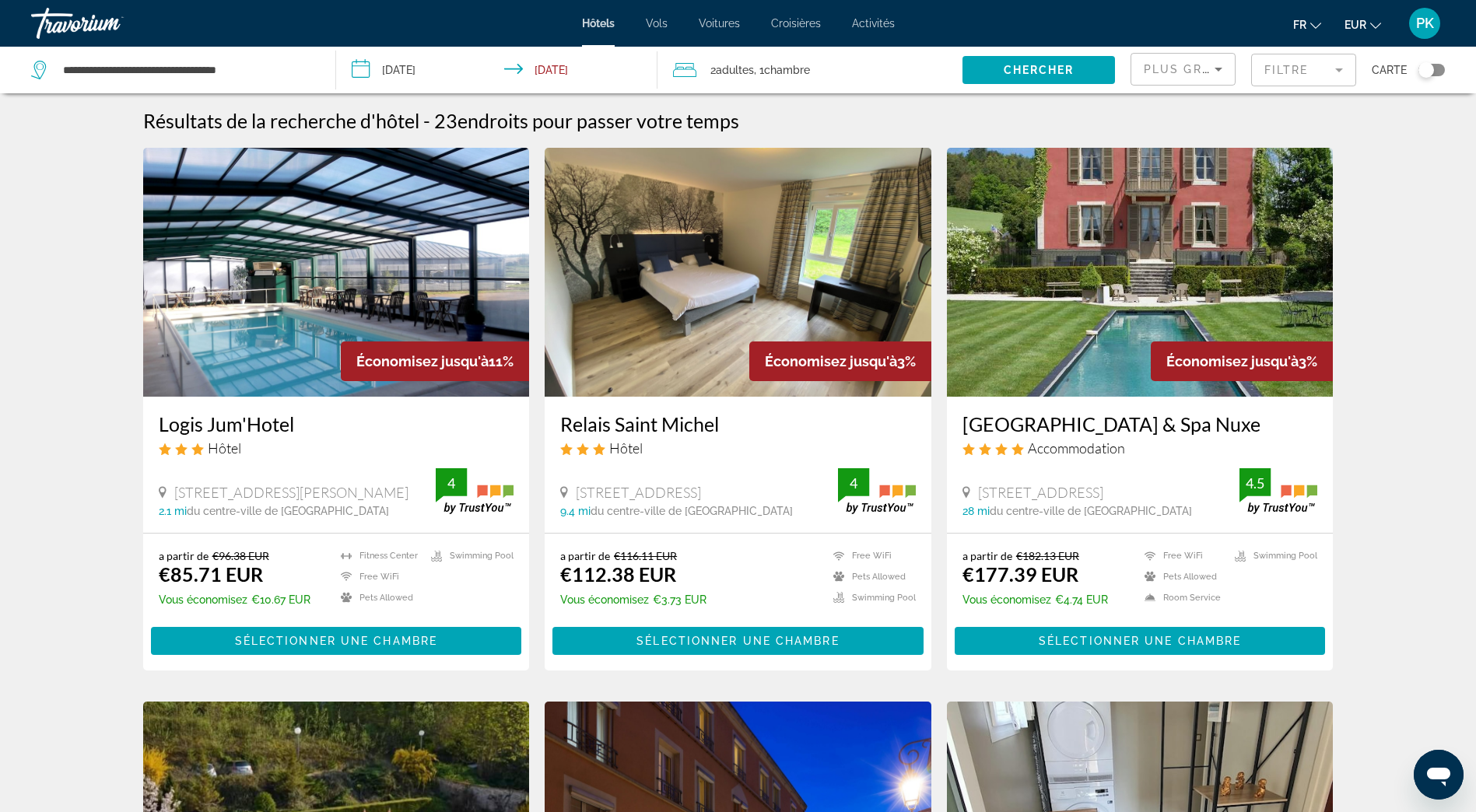
click at [1275, 73] on mat-form-field "Filtre" at bounding box center [1302, 70] width 105 height 32
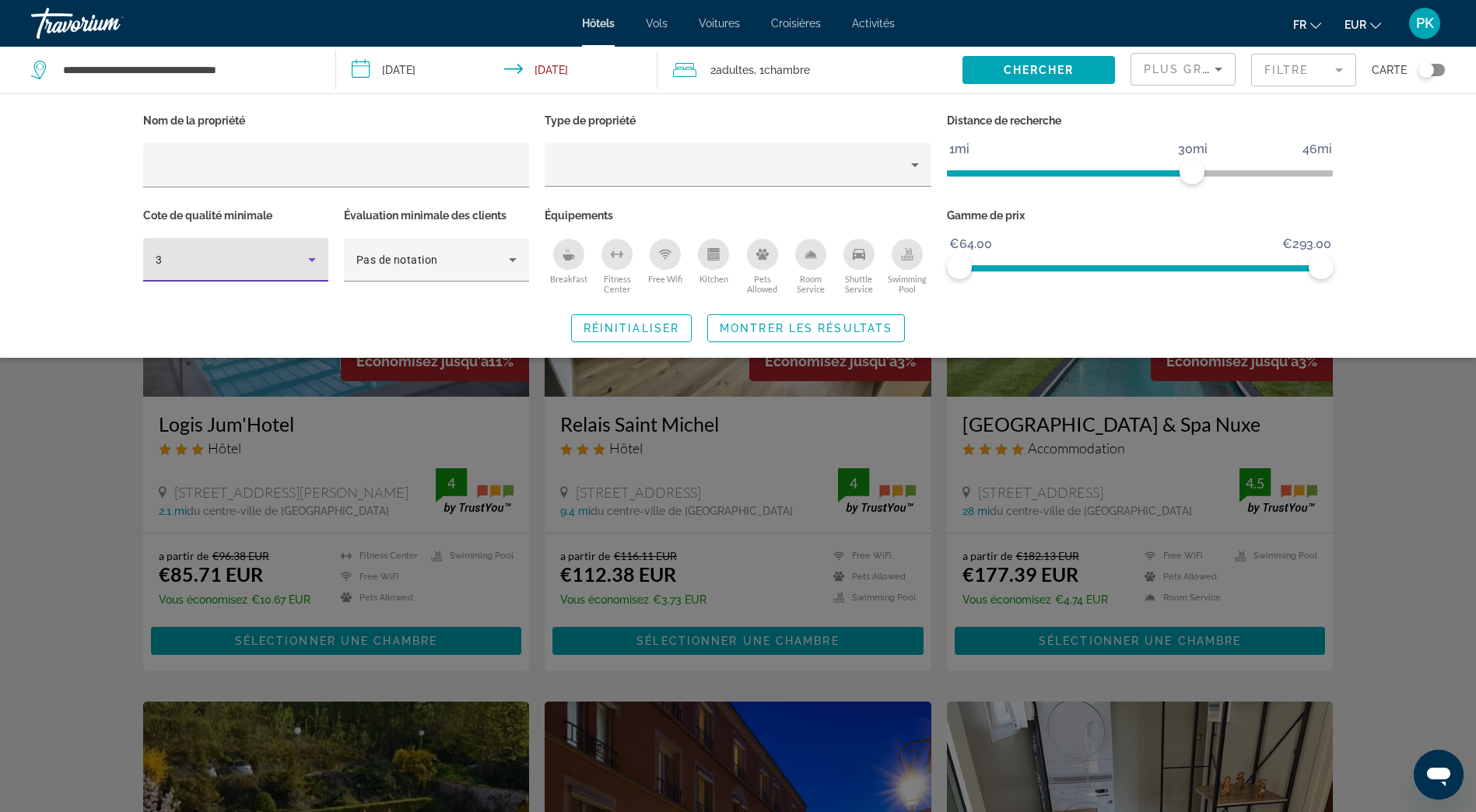
click at [312, 261] on icon "Hotel Filters" at bounding box center [312, 260] width 7 height 4
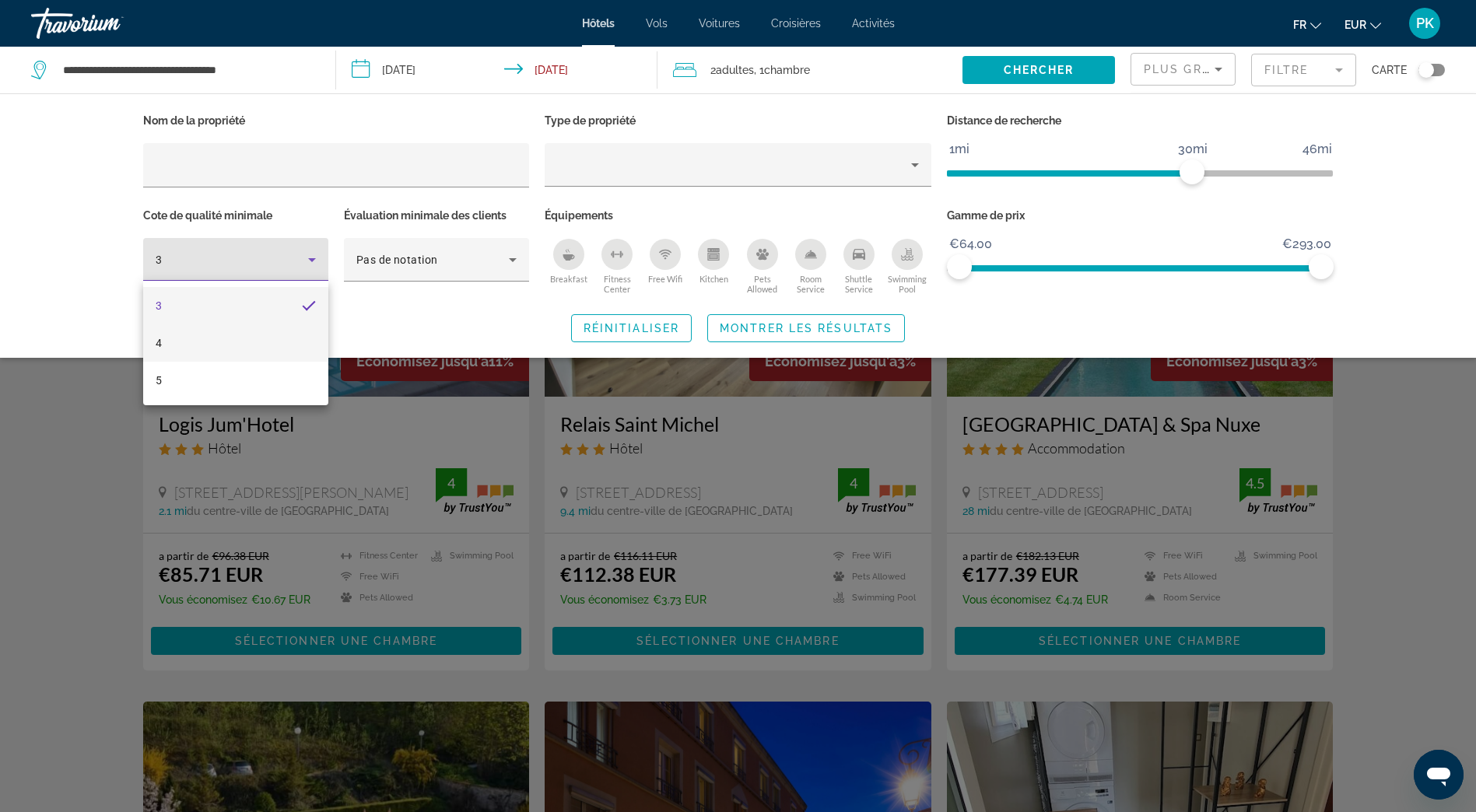
click at [203, 337] on mat-option "4" at bounding box center [235, 342] width 185 height 37
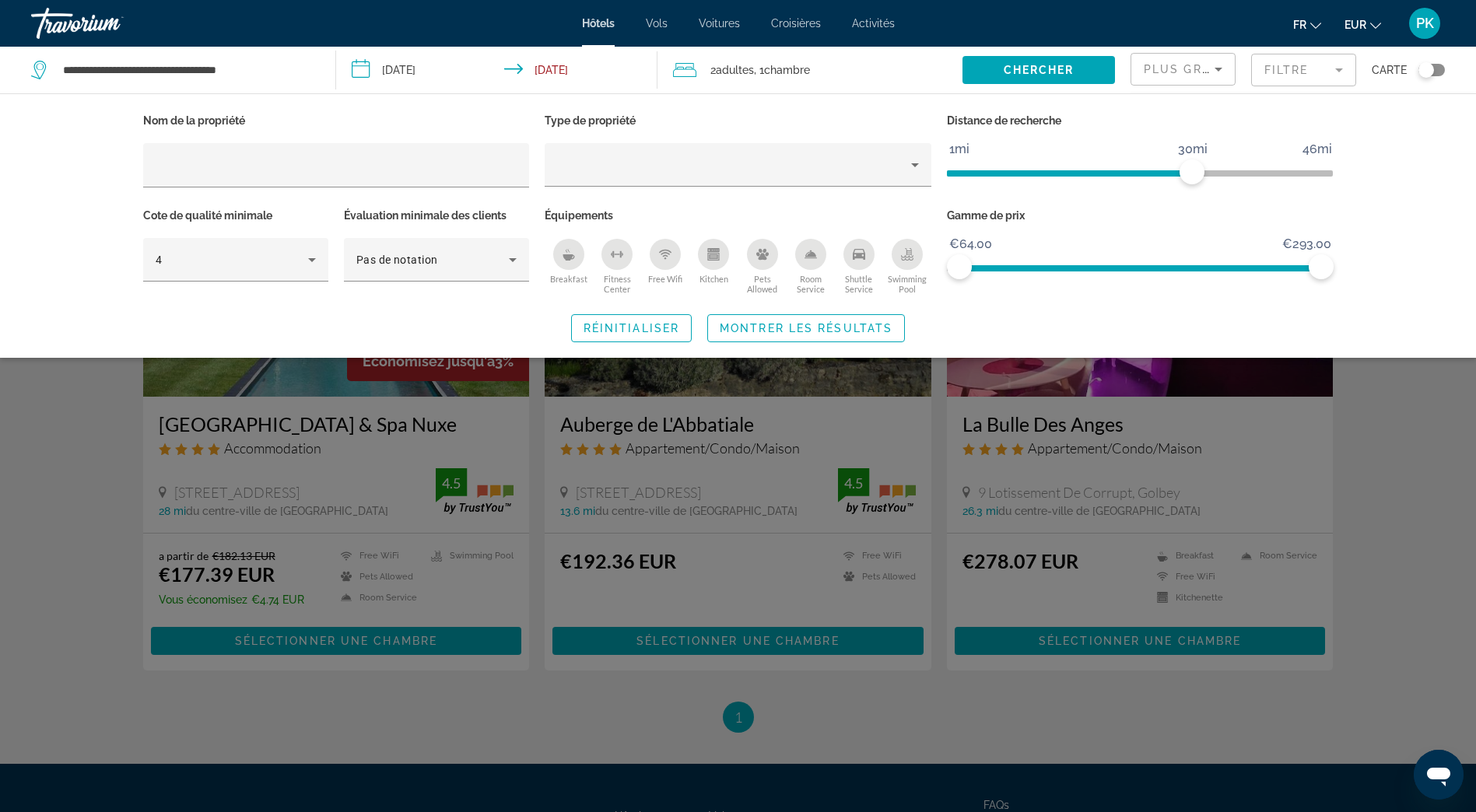
click at [566, 254] on icon "Breakfast" at bounding box center [569, 257] width 12 height 6
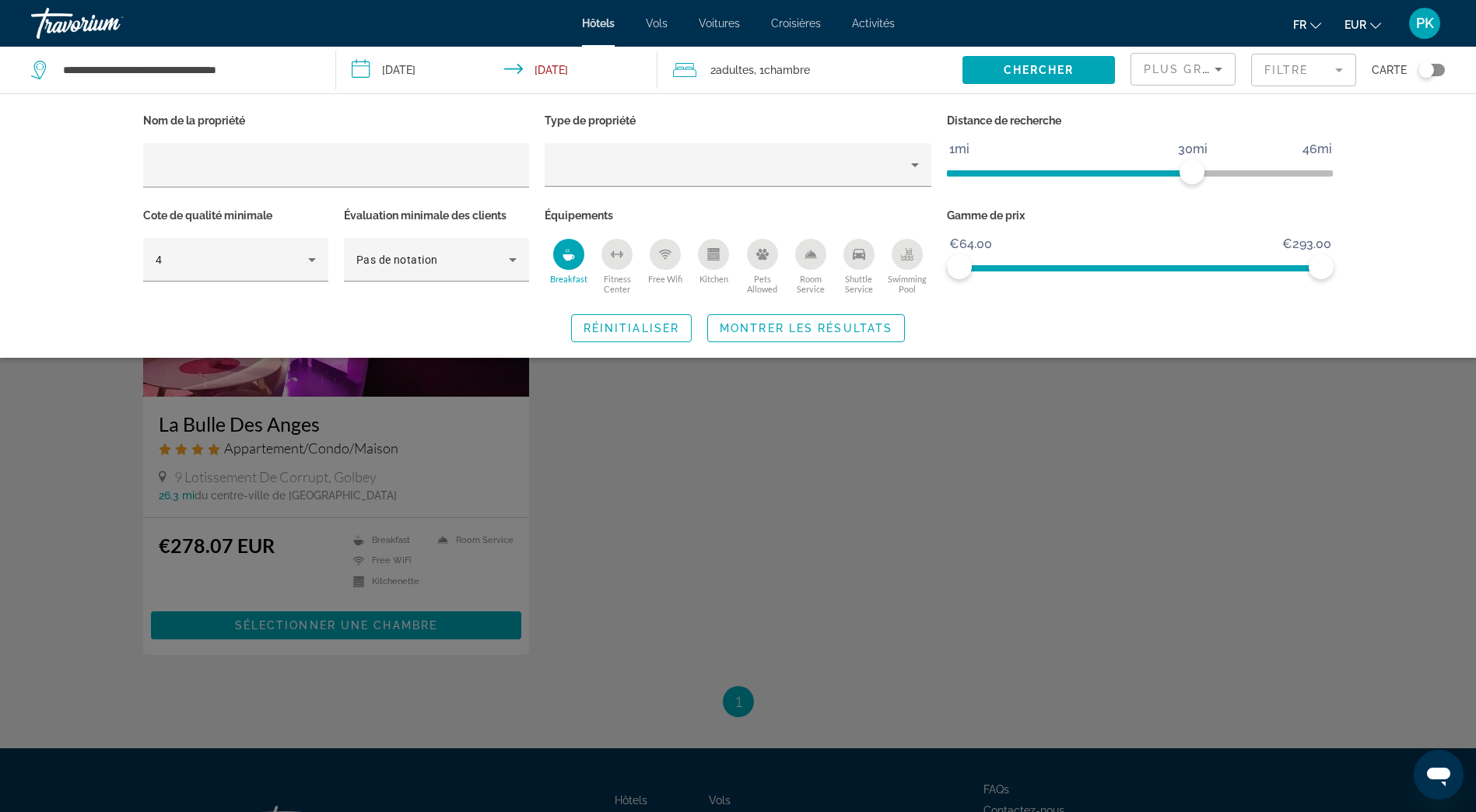
click at [814, 264] on div "Room Service" at bounding box center [810, 254] width 32 height 32
click at [807, 326] on span "Montrer les résultats" at bounding box center [806, 328] width 173 height 12
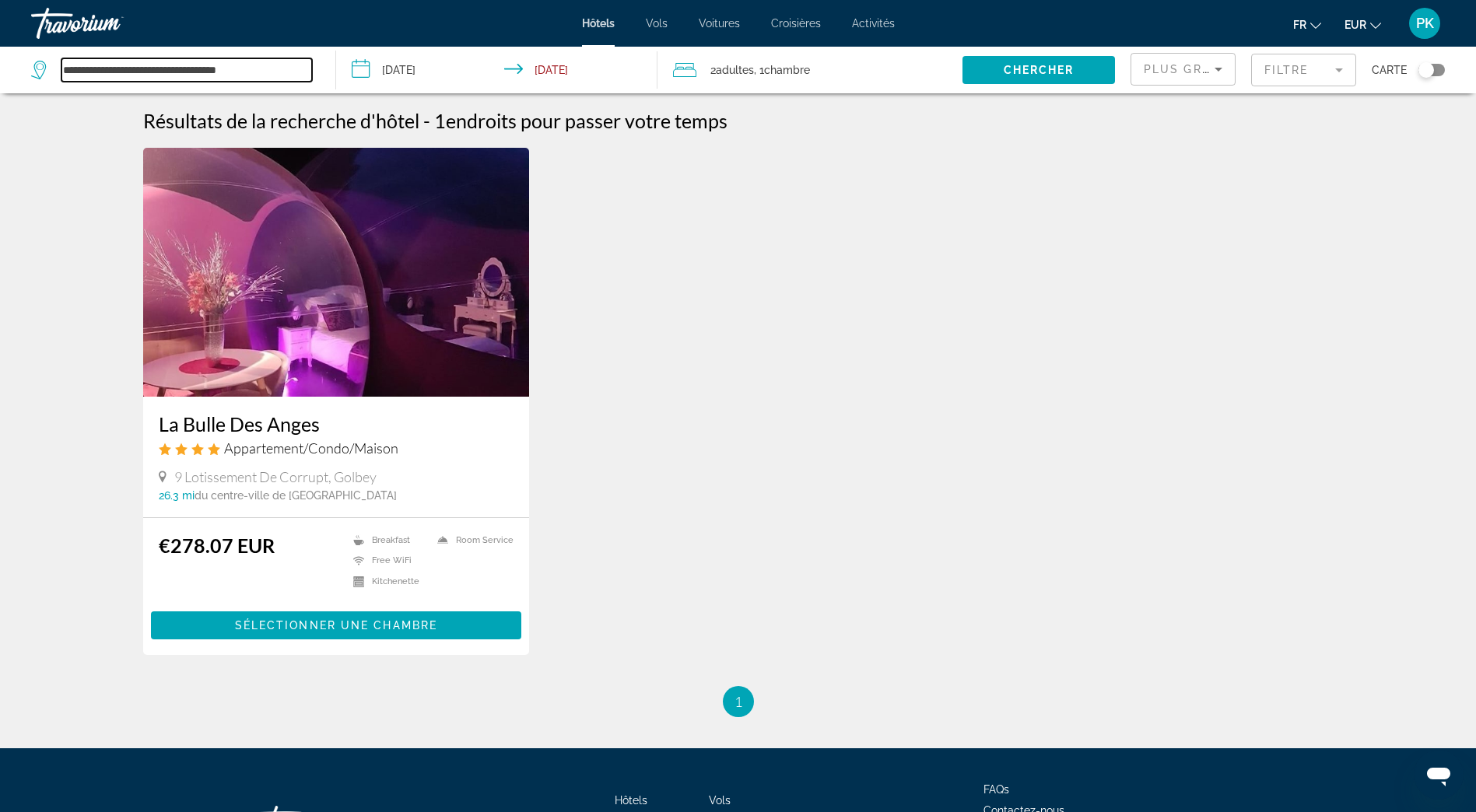
click at [186, 70] on input "**********" at bounding box center [187, 70] width 251 height 23
drag, startPoint x: 281, startPoint y: 70, endPoint x: 59, endPoint y: 65, distance: 222.1
click at [59, 65] on div "**********" at bounding box center [172, 70] width 281 height 23
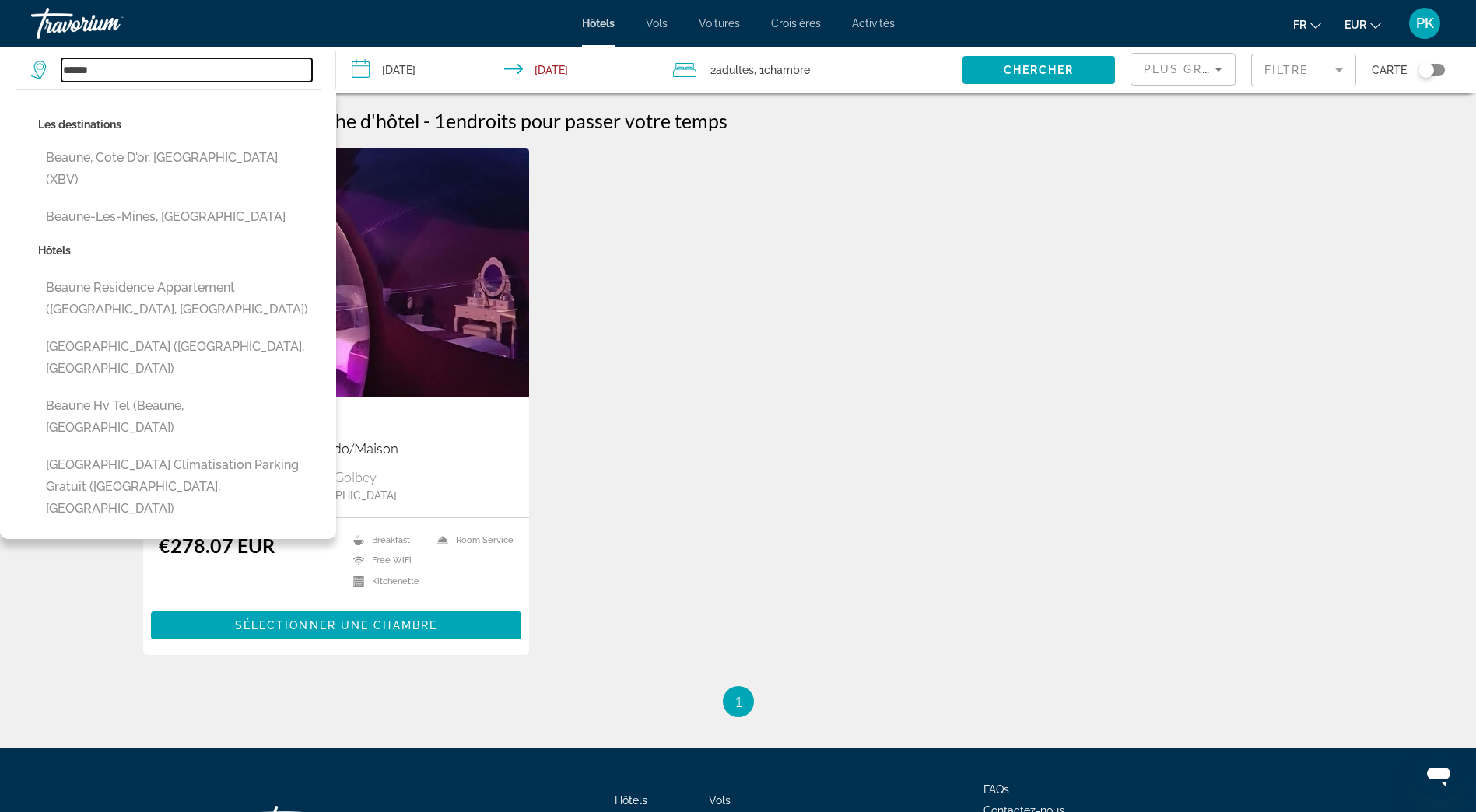
drag, startPoint x: 113, startPoint y: 71, endPoint x: 55, endPoint y: 60, distance: 59.0
click at [55, 60] on div "******" at bounding box center [172, 70] width 281 height 23
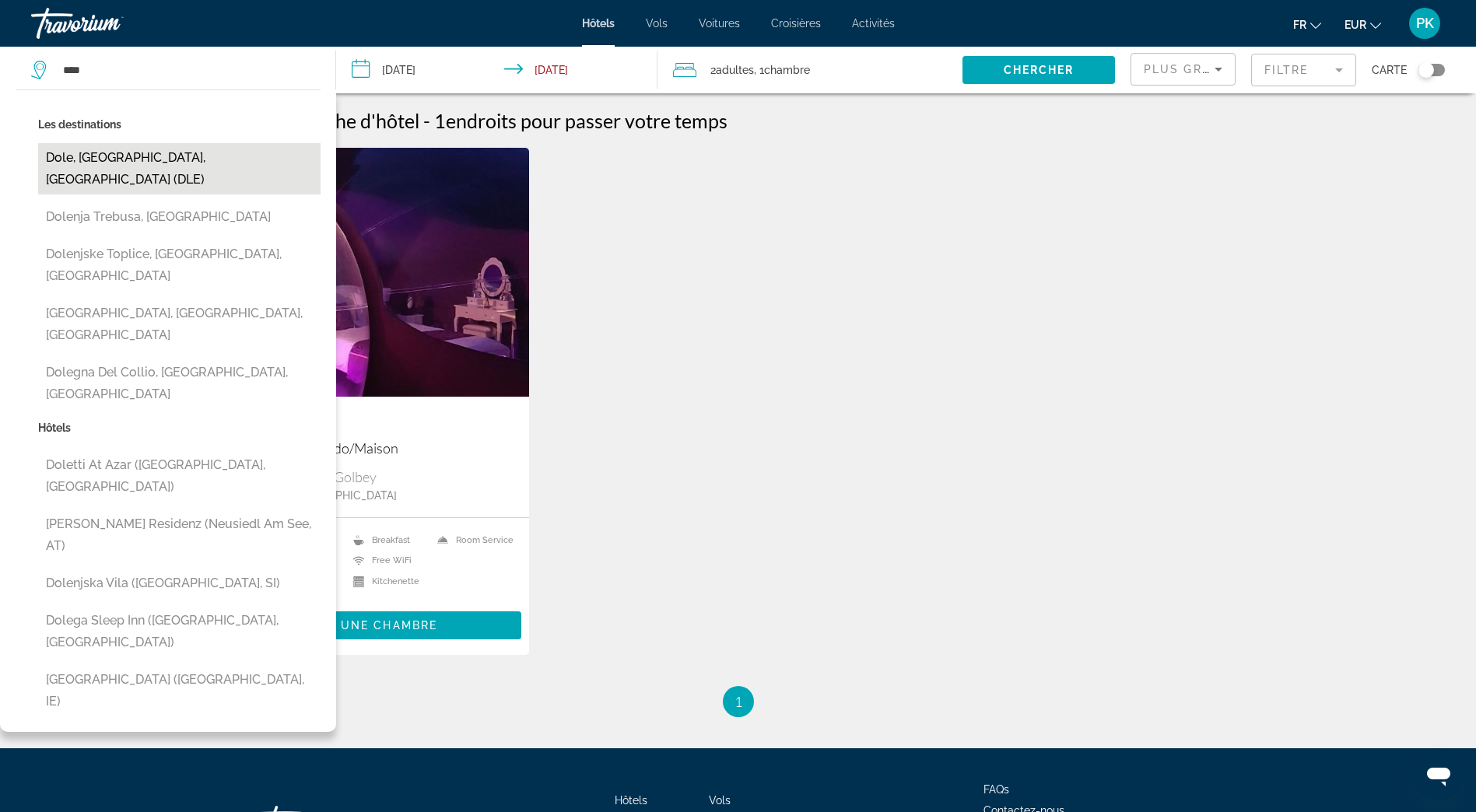
click at [91, 158] on button "Dole, [GEOGRAPHIC_DATA], [GEOGRAPHIC_DATA] (DLE)" at bounding box center [179, 168] width 282 height 51
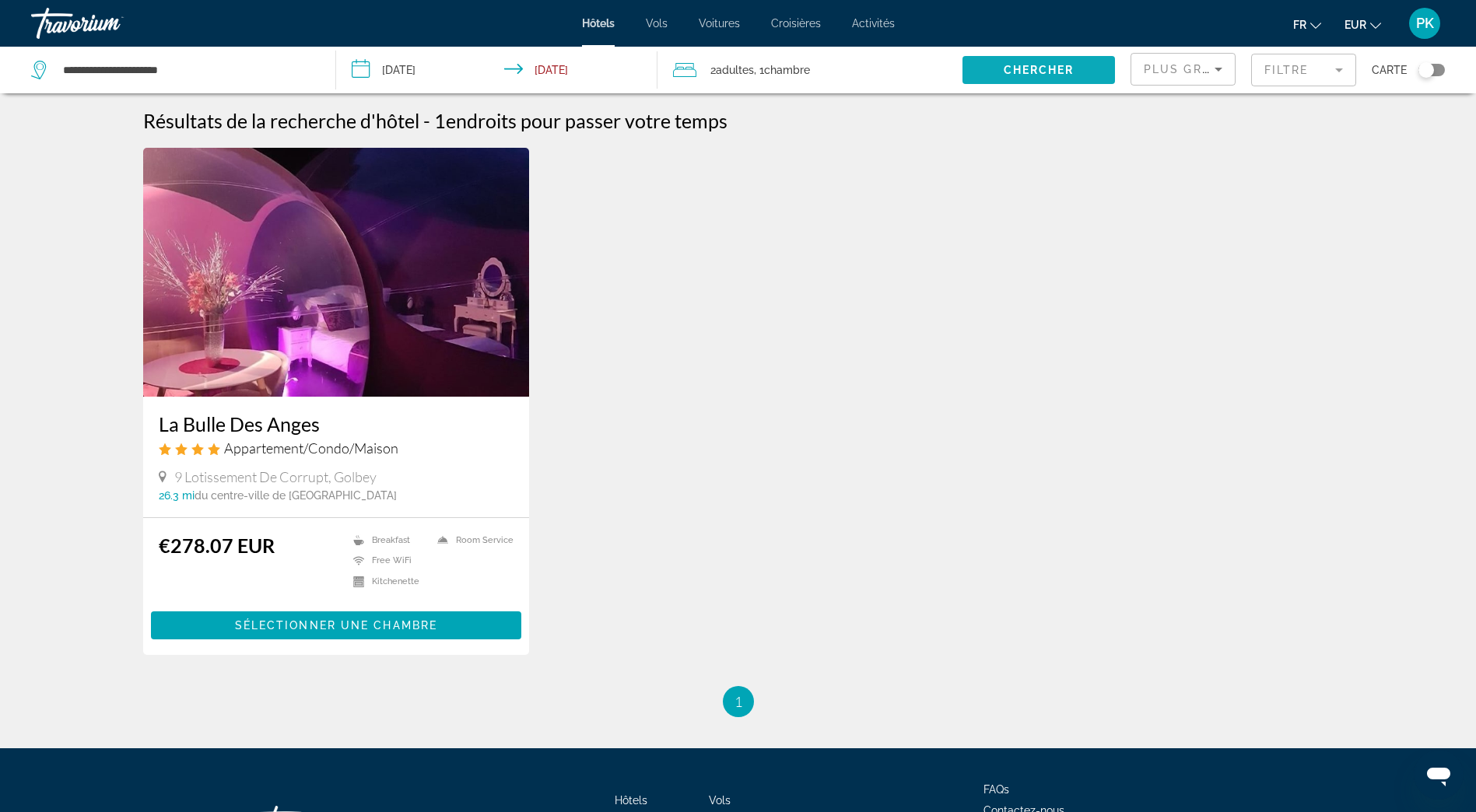
click at [991, 72] on span "Search widget" at bounding box center [1039, 70] width 152 height 37
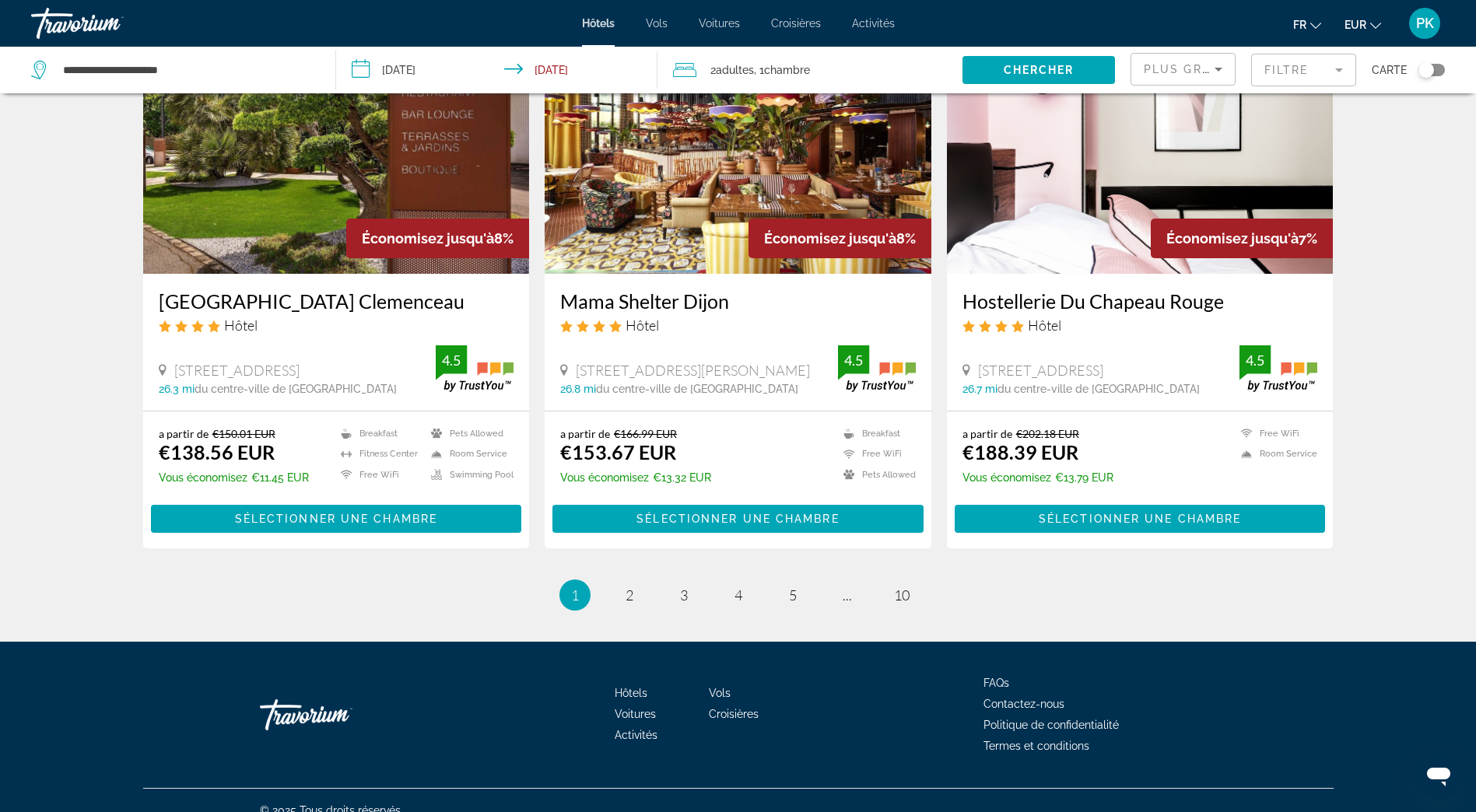
scroll to position [1851, 0]
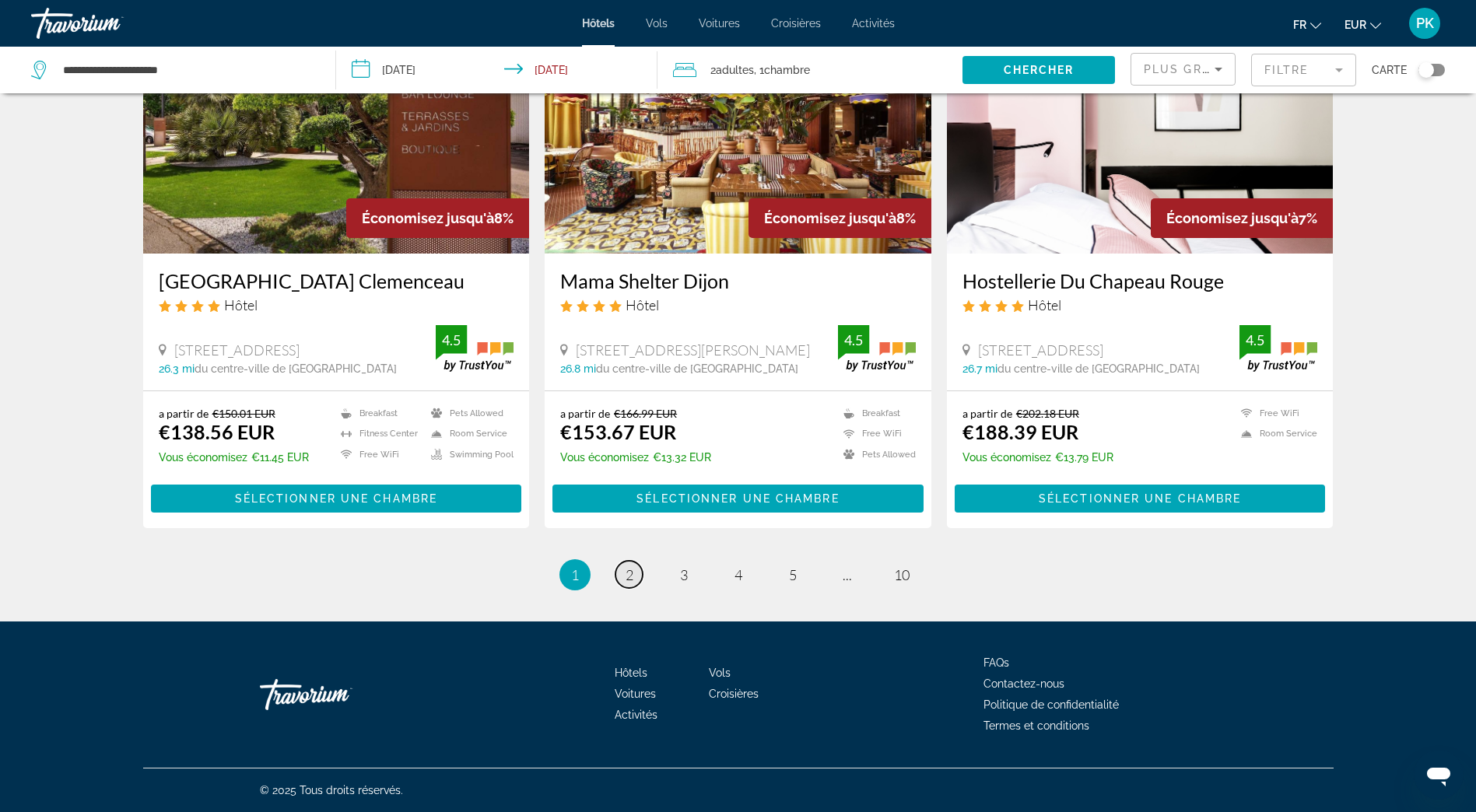
click at [626, 569] on span "2" at bounding box center [629, 574] width 7 height 17
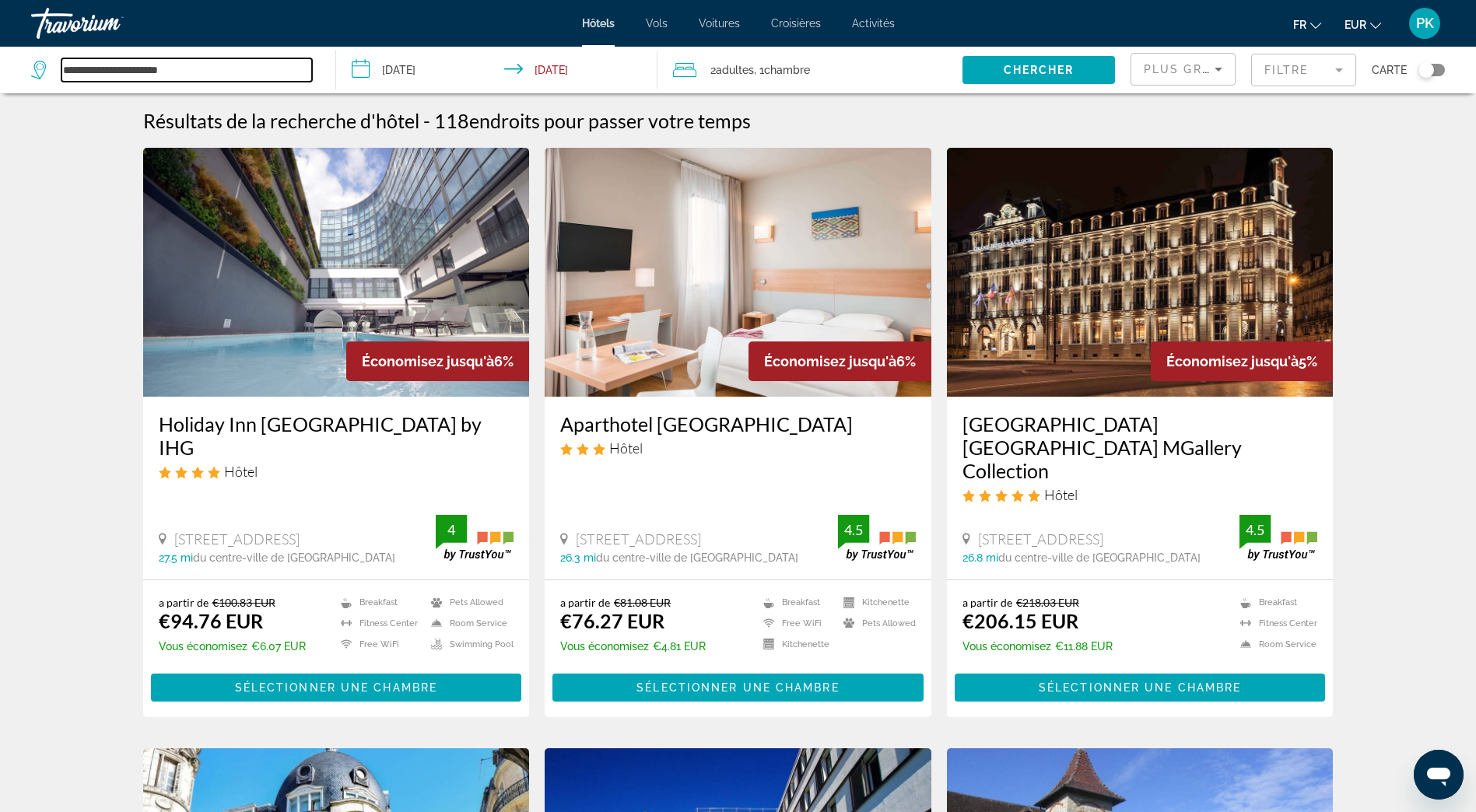
click at [184, 71] on input "**********" at bounding box center [187, 70] width 251 height 23
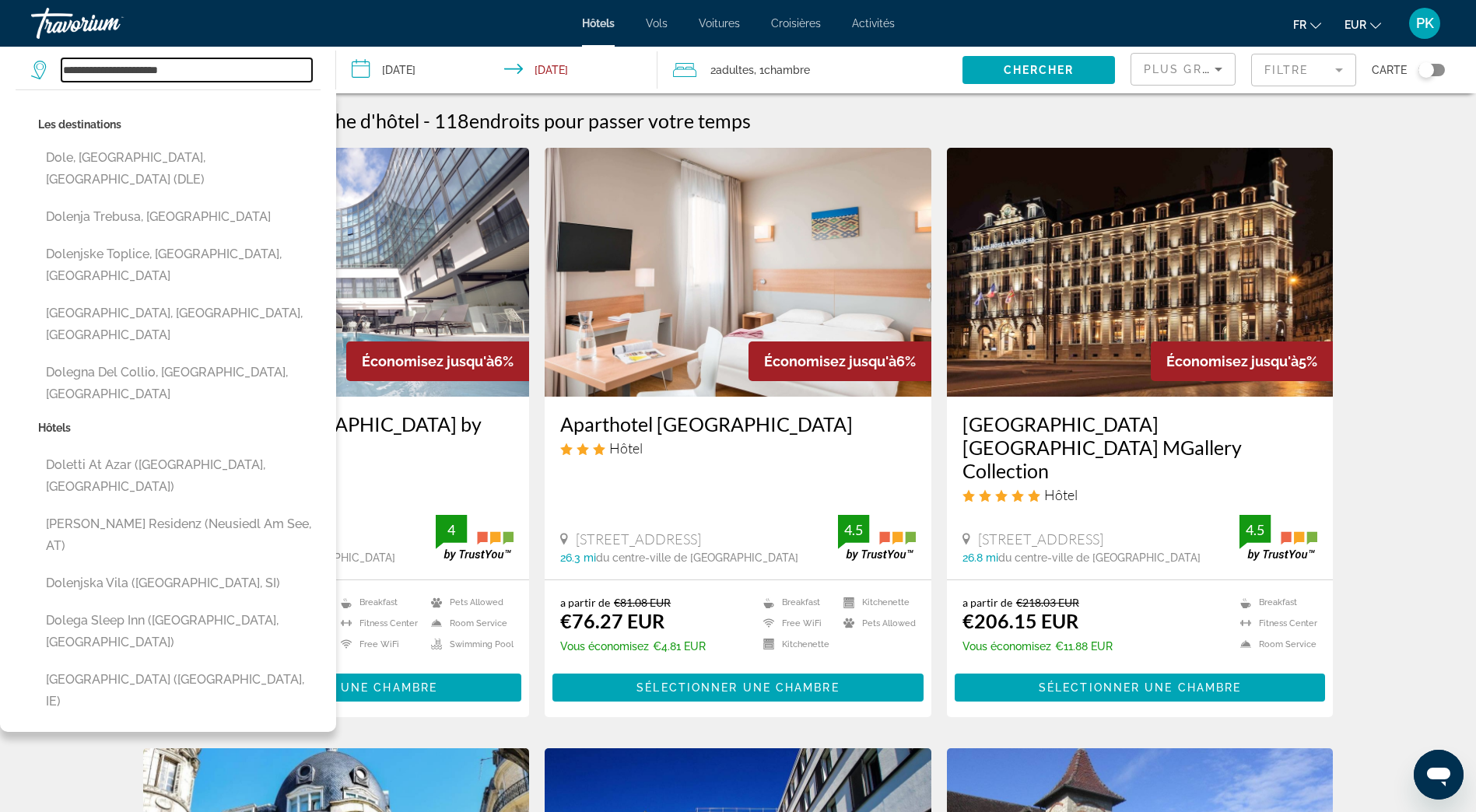
drag, startPoint x: 189, startPoint y: 69, endPoint x: 48, endPoint y: 59, distance: 141.4
click at [48, 59] on div "**********" at bounding box center [172, 70] width 281 height 23
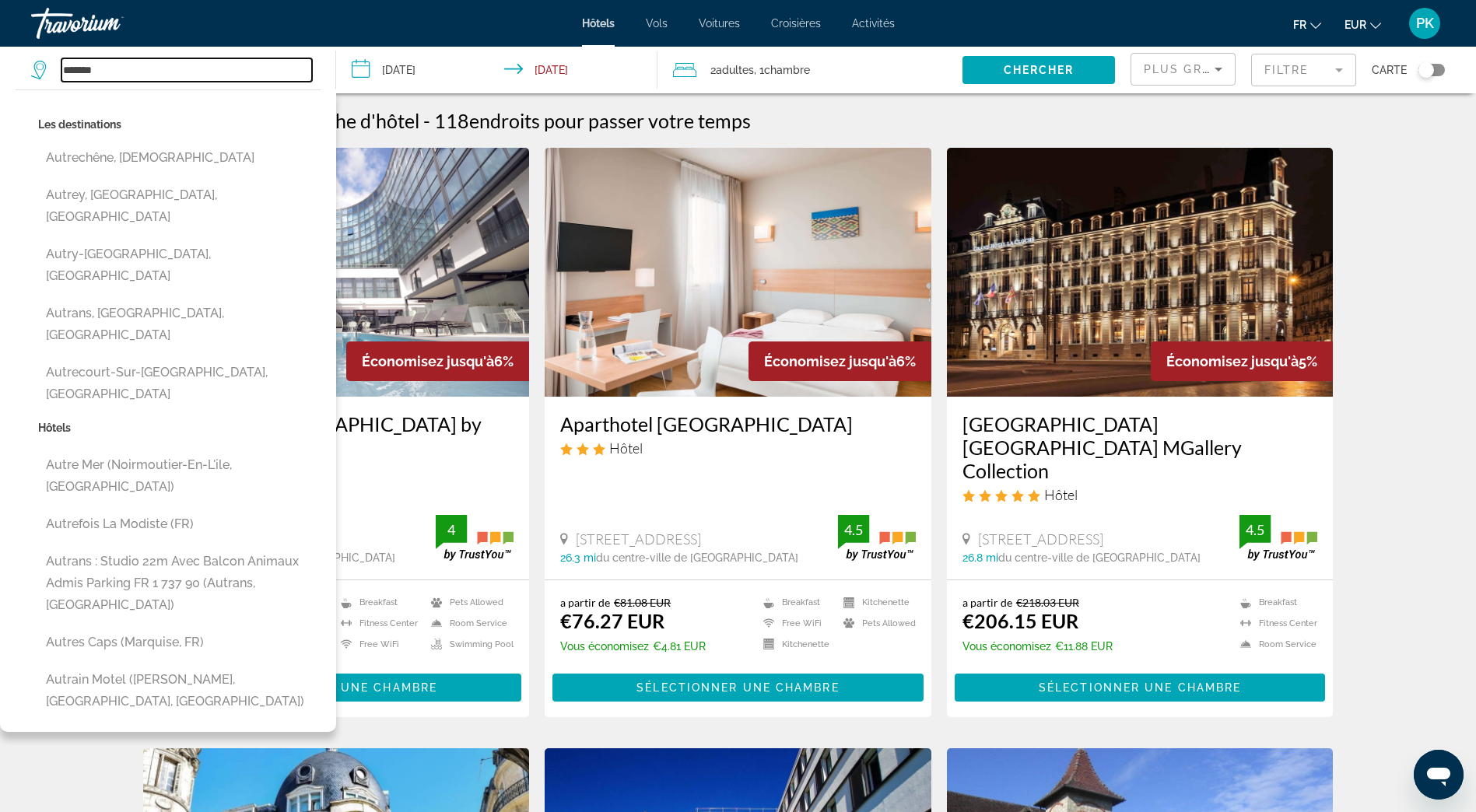
type input "********"
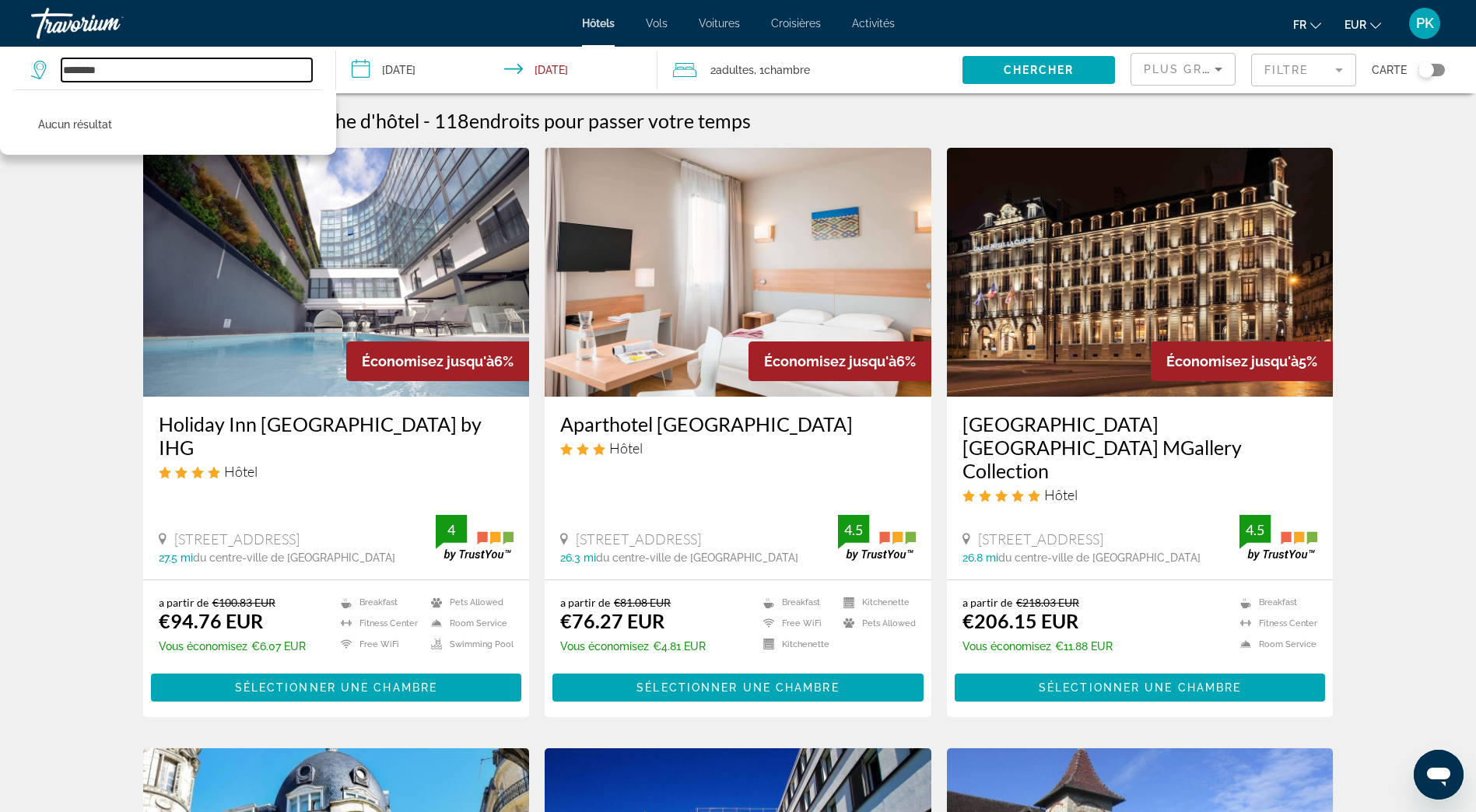
click at [115, 64] on input "********" at bounding box center [187, 70] width 251 height 23
click at [115, 71] on input "********" at bounding box center [187, 70] width 251 height 23
click at [203, 72] on input "********" at bounding box center [187, 70] width 251 height 23
drag, startPoint x: 161, startPoint y: 68, endPoint x: 53, endPoint y: 52, distance: 109.2
click at [53, 52] on div "******** Aucun résultat" at bounding box center [175, 70] width 289 height 46
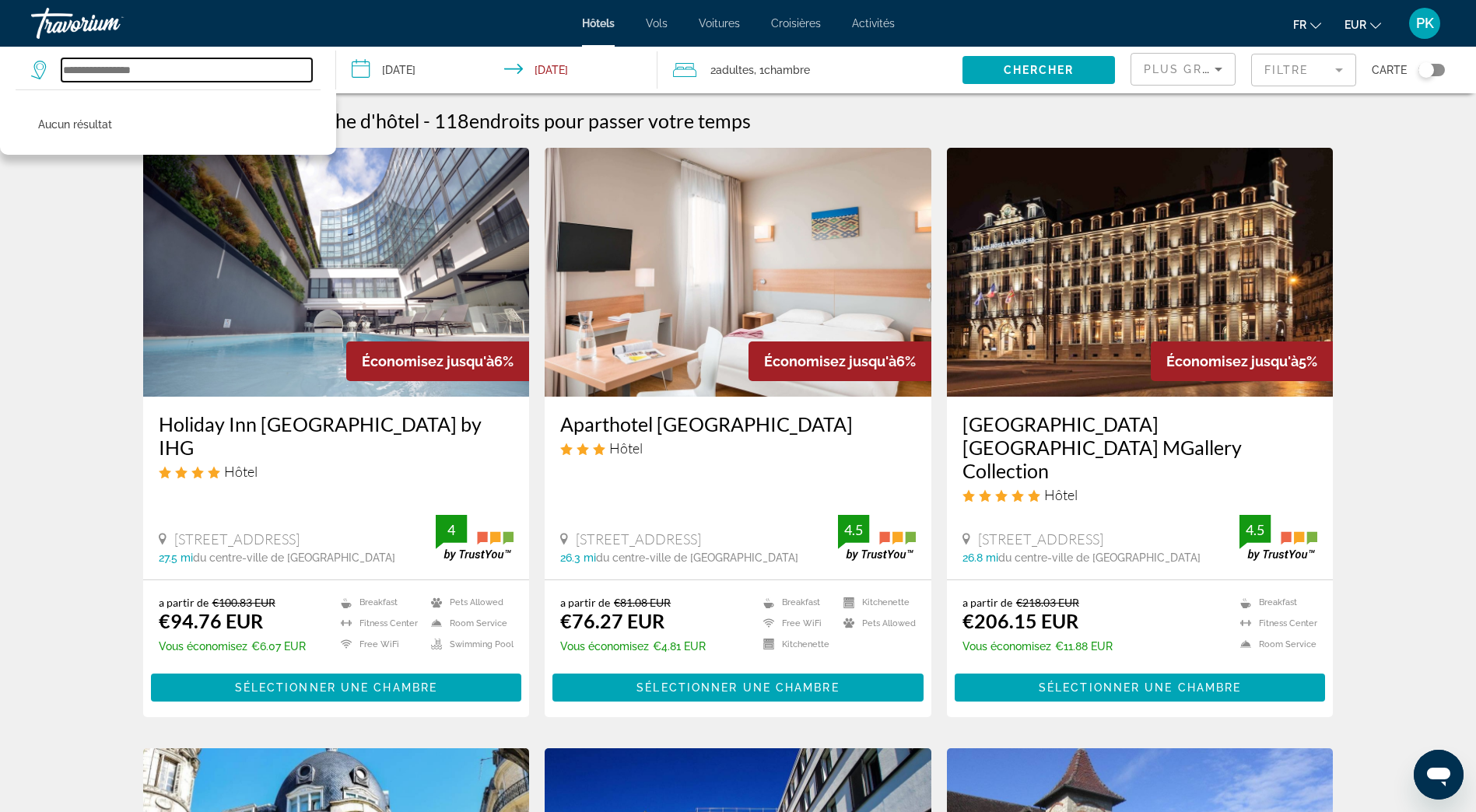
click at [102, 71] on input "Search widget" at bounding box center [187, 70] width 251 height 23
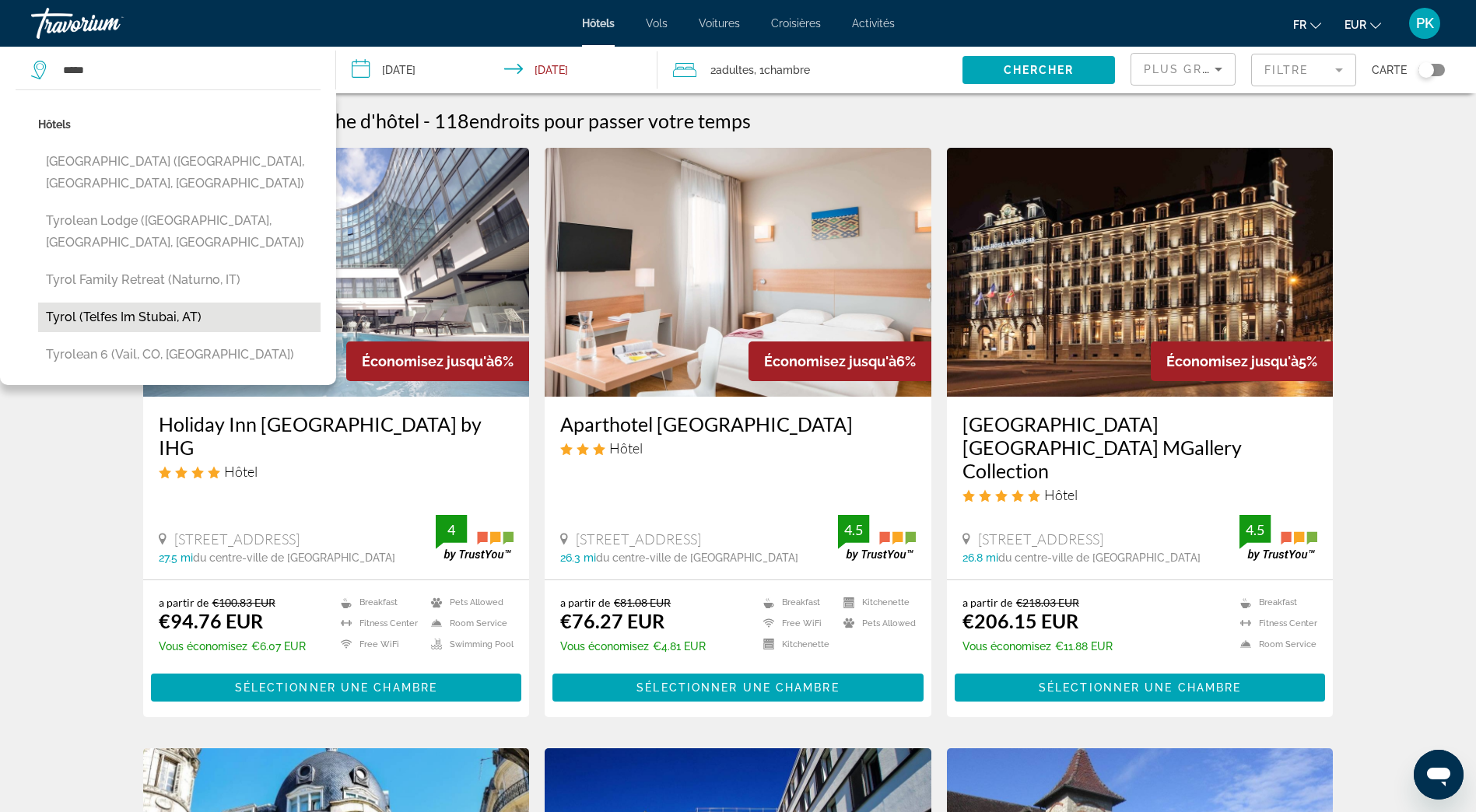
click at [182, 303] on button "Tyrol (Telfes Im Stubai, AT)" at bounding box center [179, 317] width 282 height 30
type input "**********"
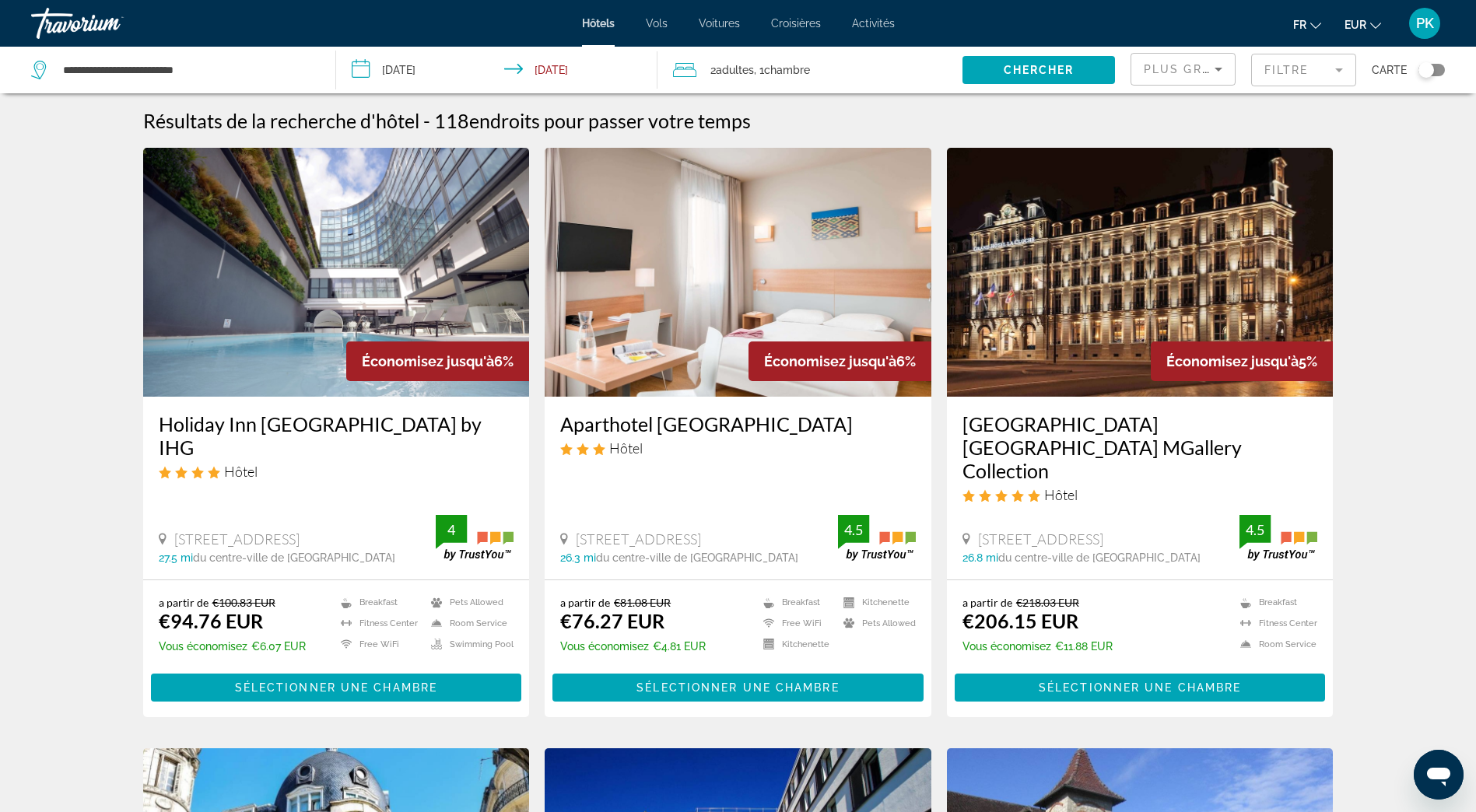
click at [361, 68] on input "**********" at bounding box center [499, 71] width 327 height 51
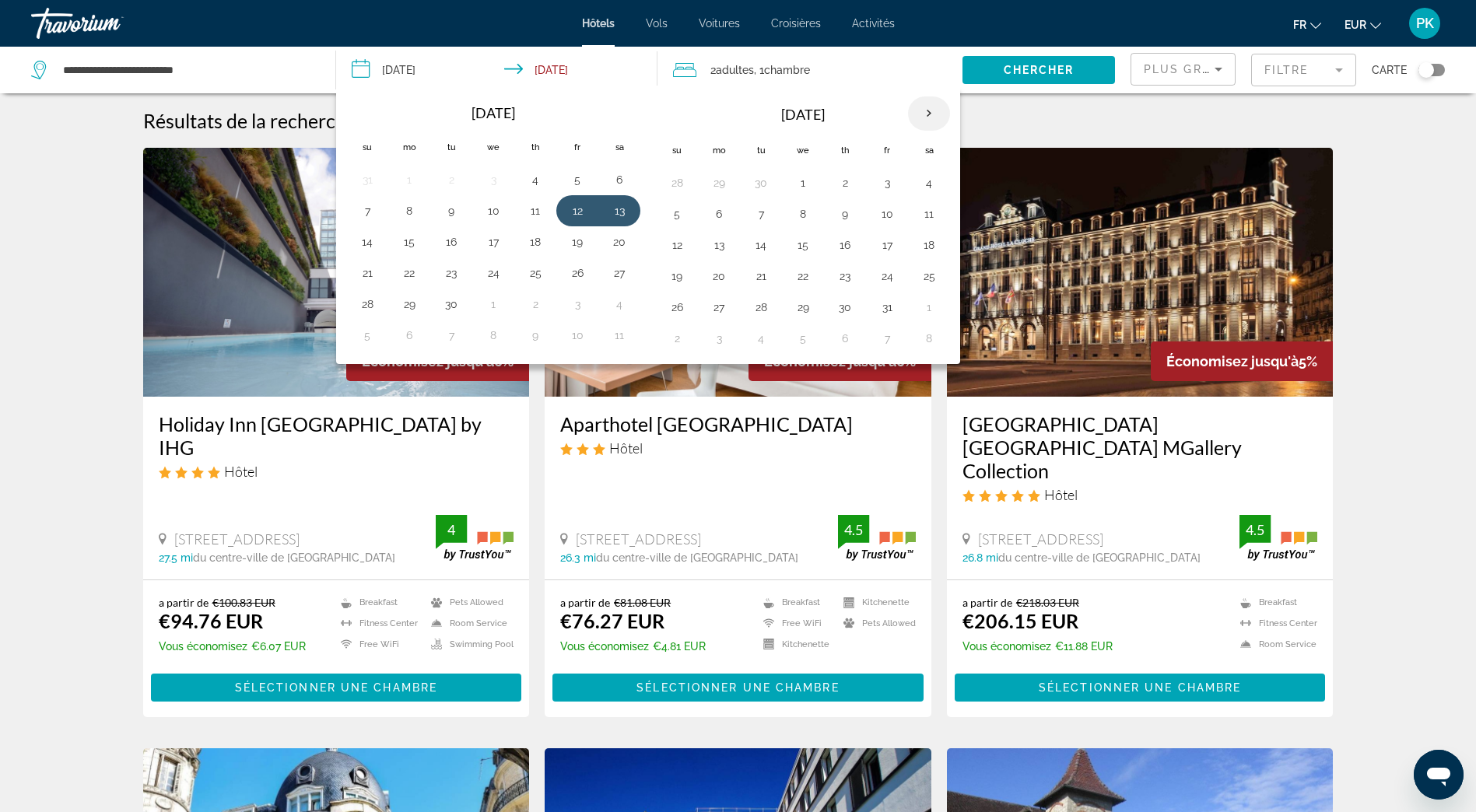
click at [925, 112] on th "Next month" at bounding box center [928, 113] width 42 height 34
click at [926, 249] on button "17" at bounding box center [928, 244] width 25 height 21
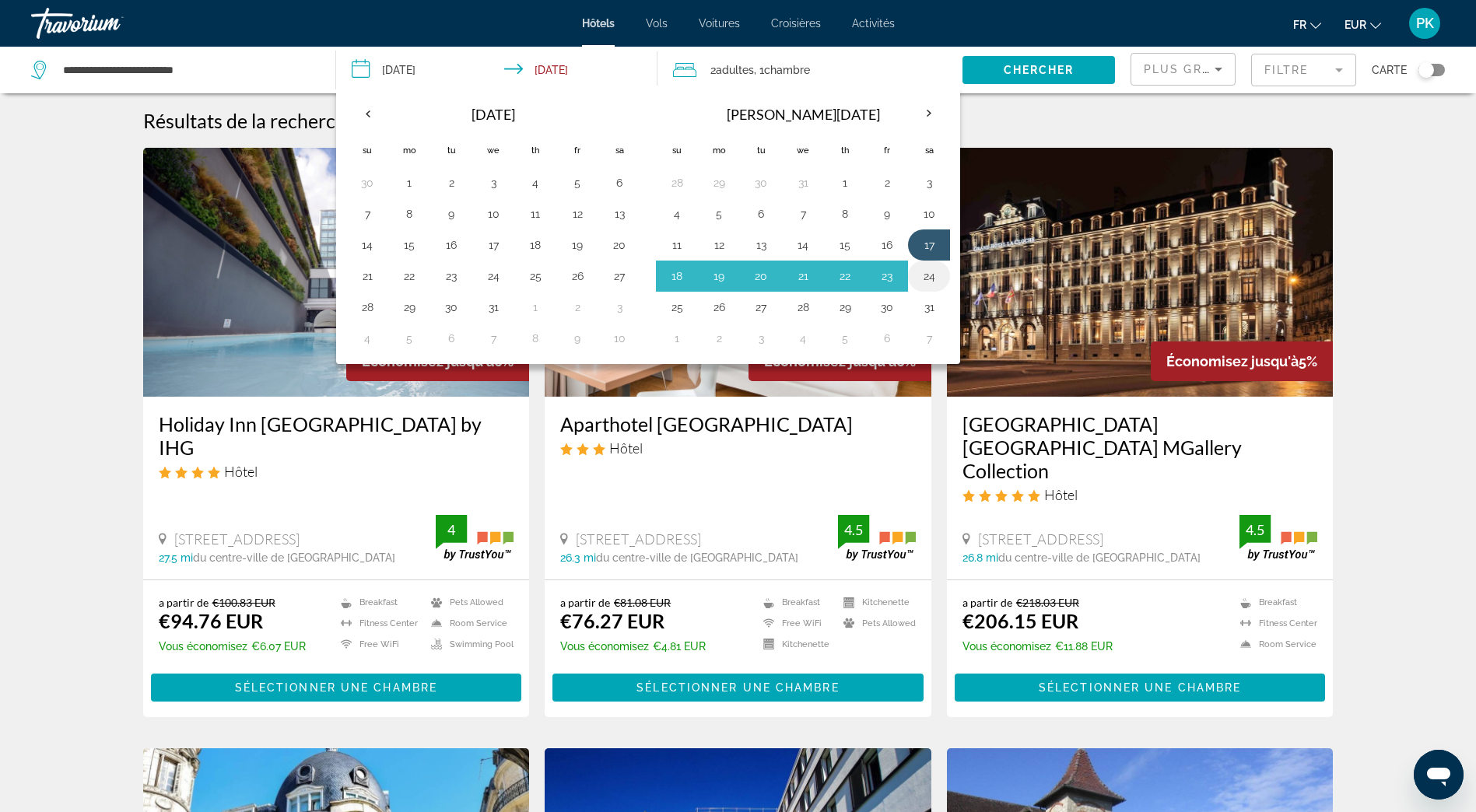
click at [928, 279] on button "24" at bounding box center [928, 276] width 25 height 21
type input "**********"
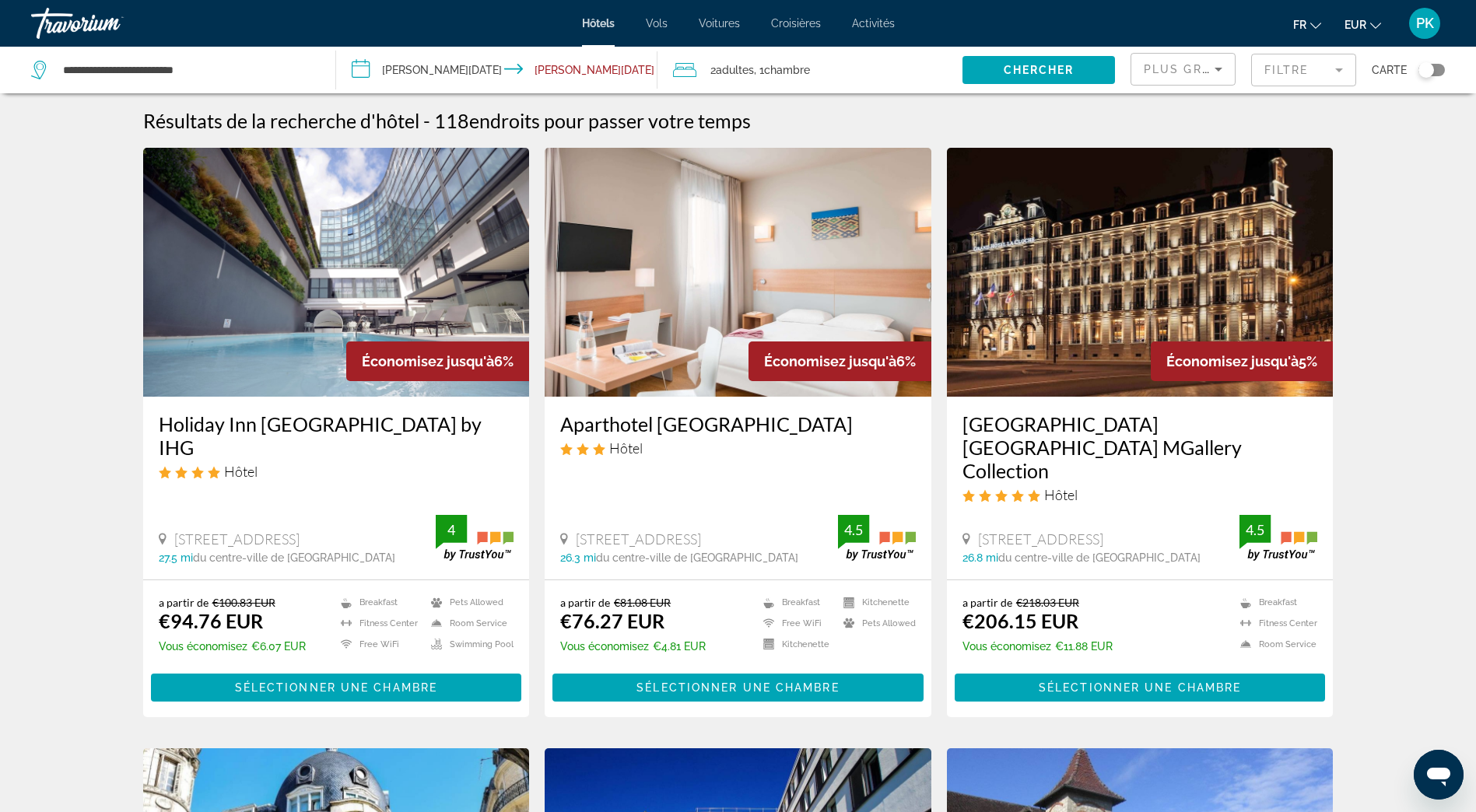
click at [1064, 60] on span "Search widget" at bounding box center [1039, 70] width 152 height 37
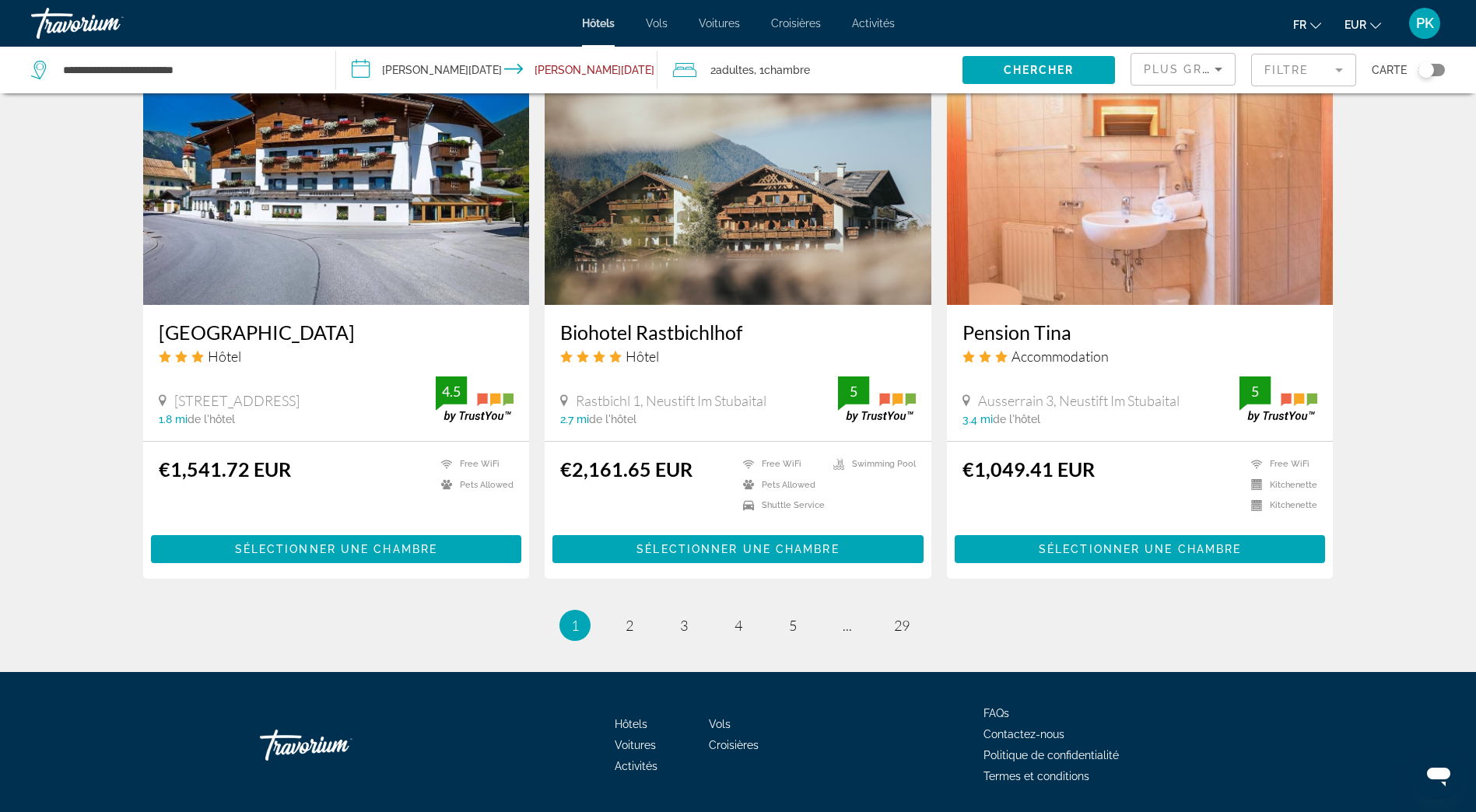
scroll to position [1734, 0]
